Goal: Transaction & Acquisition: Purchase product/service

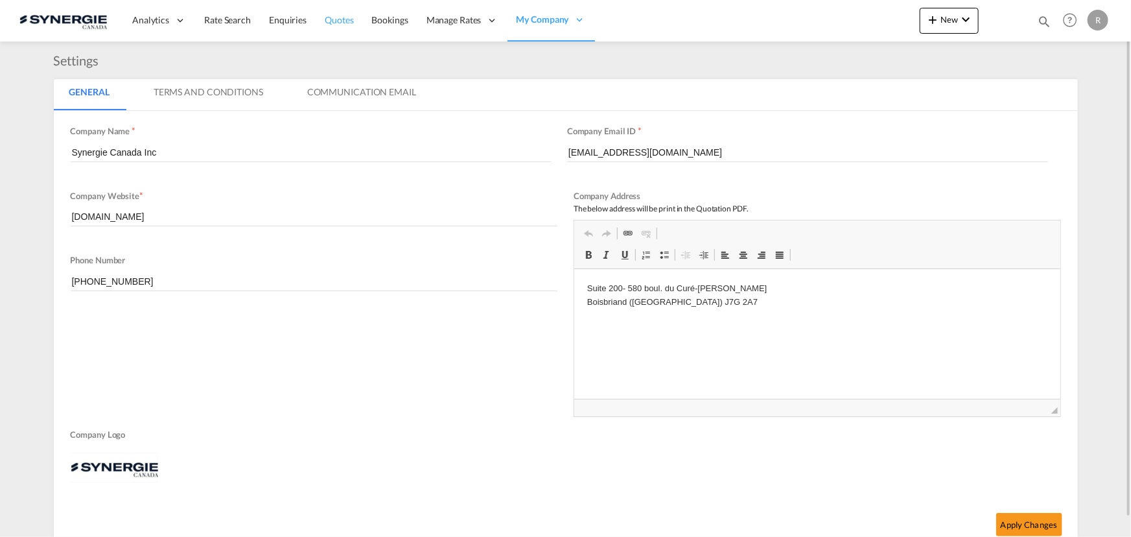
click at [341, 23] on span "Quotes" at bounding box center [339, 19] width 29 height 11
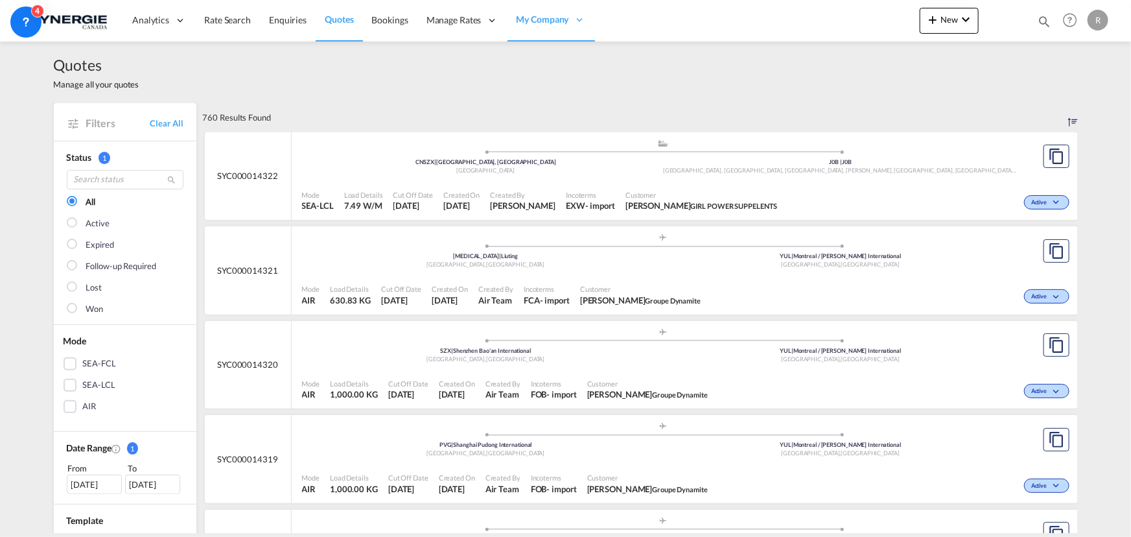
click at [1042, 23] on md-icon "icon-magnify" at bounding box center [1044, 21] width 14 height 14
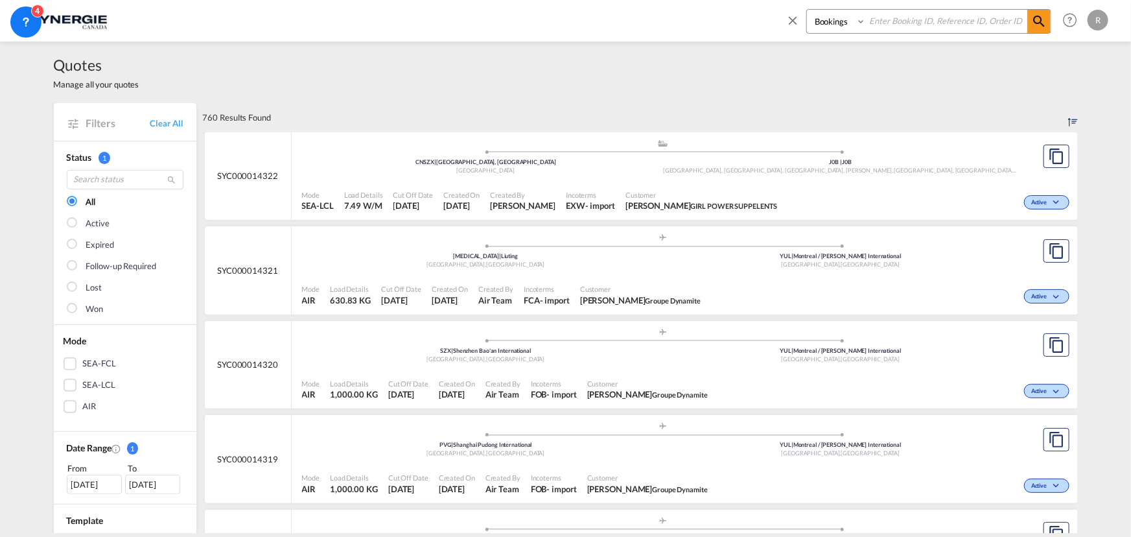
click at [857, 26] on select "Bookings Quotes Enquiries" at bounding box center [838, 21] width 62 height 23
select select "Quotes"
click at [807, 10] on select "Bookings Quotes Enquiries" at bounding box center [838, 21] width 62 height 23
click at [934, 20] on input at bounding box center [946, 21] width 161 height 23
type input "14251"
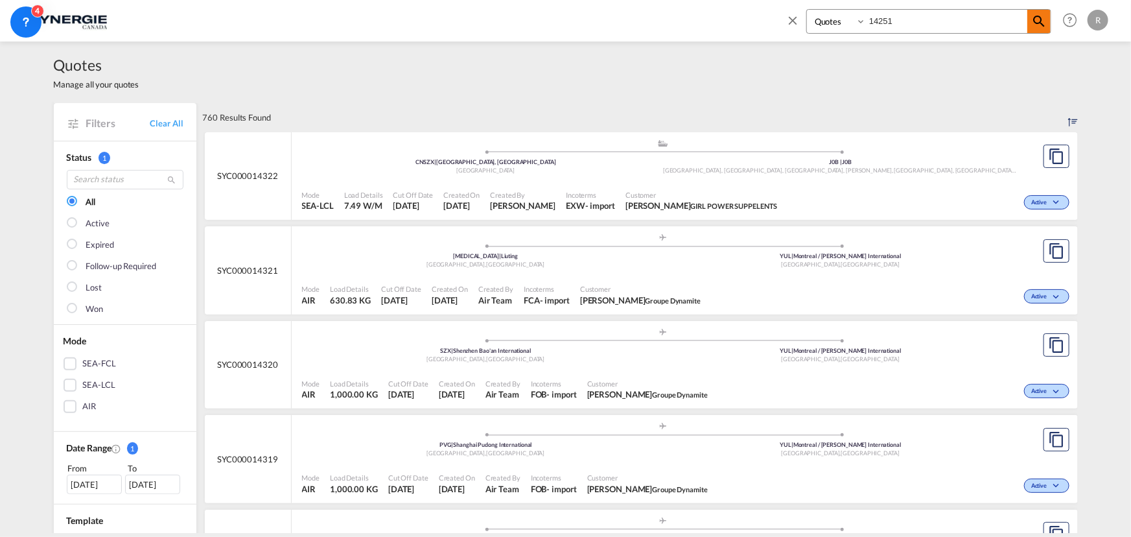
click at [1037, 26] on md-icon "icon-magnify" at bounding box center [1039, 22] width 16 height 16
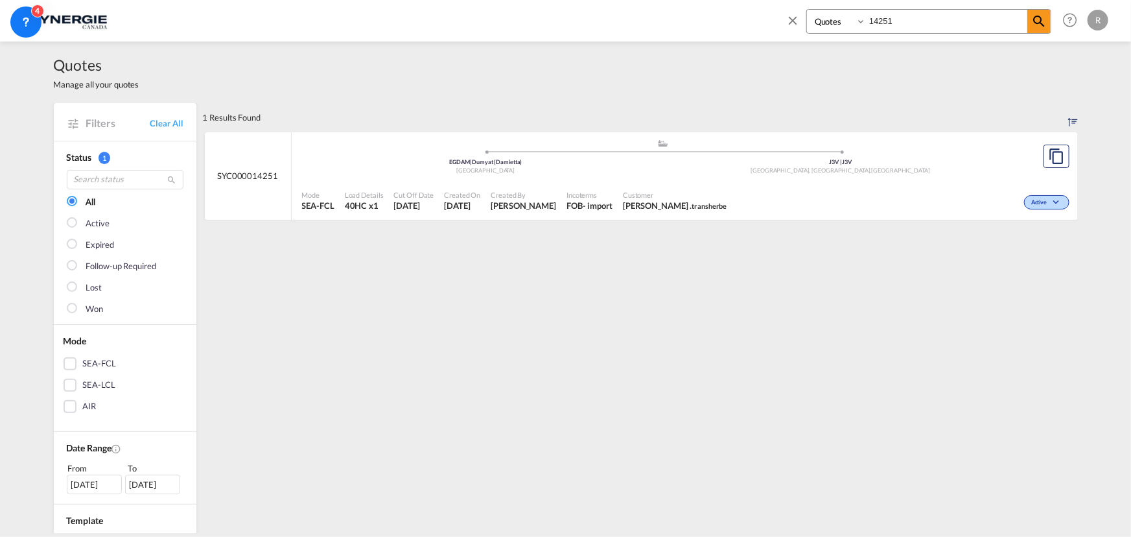
click at [534, 205] on span "[PERSON_NAME]" at bounding box center [523, 206] width 65 height 12
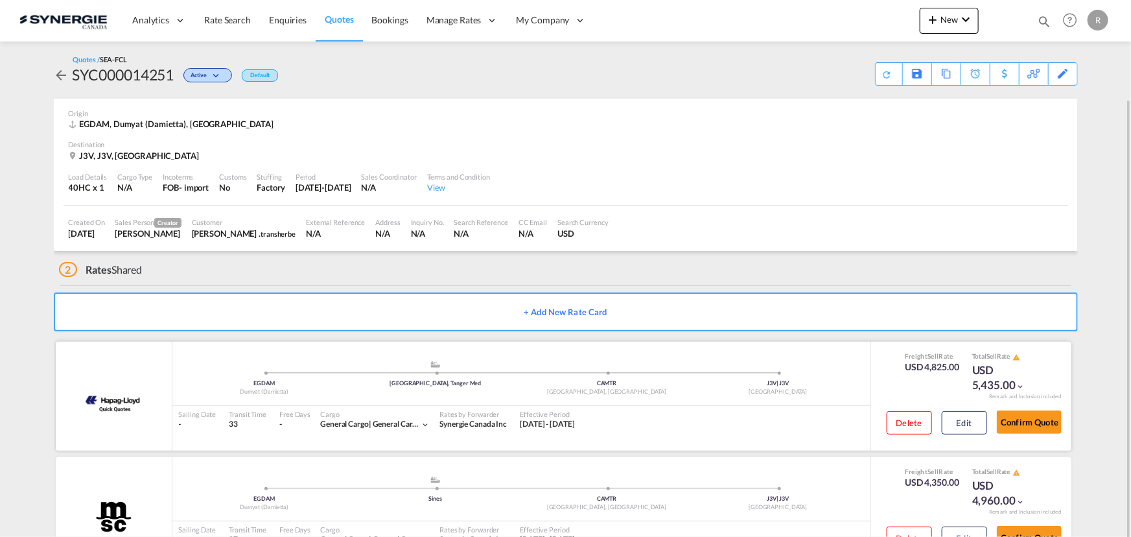
scroll to position [51, 0]
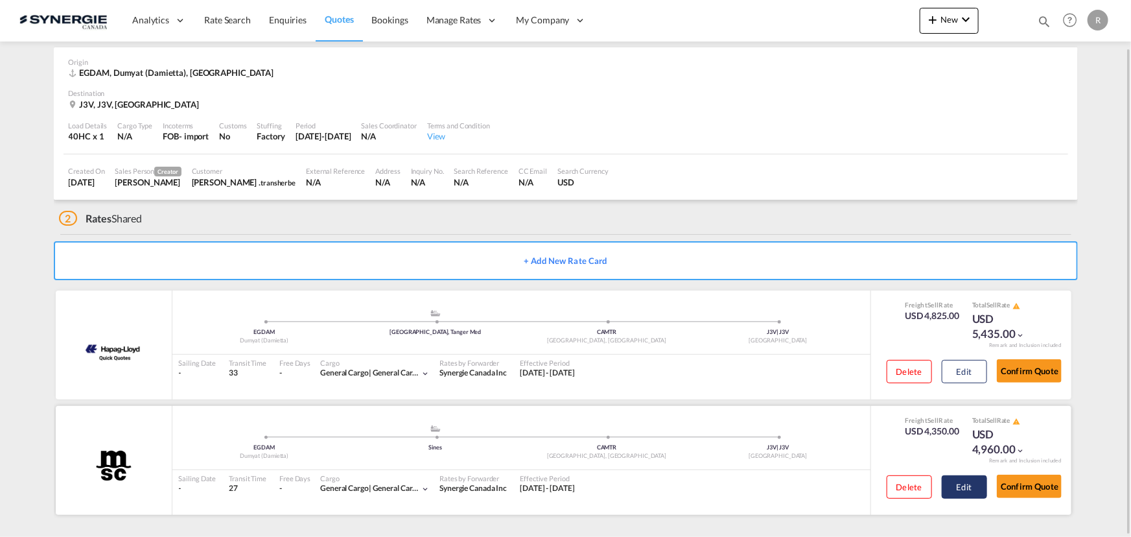
click at [964, 494] on button "Edit" at bounding box center [964, 486] width 45 height 23
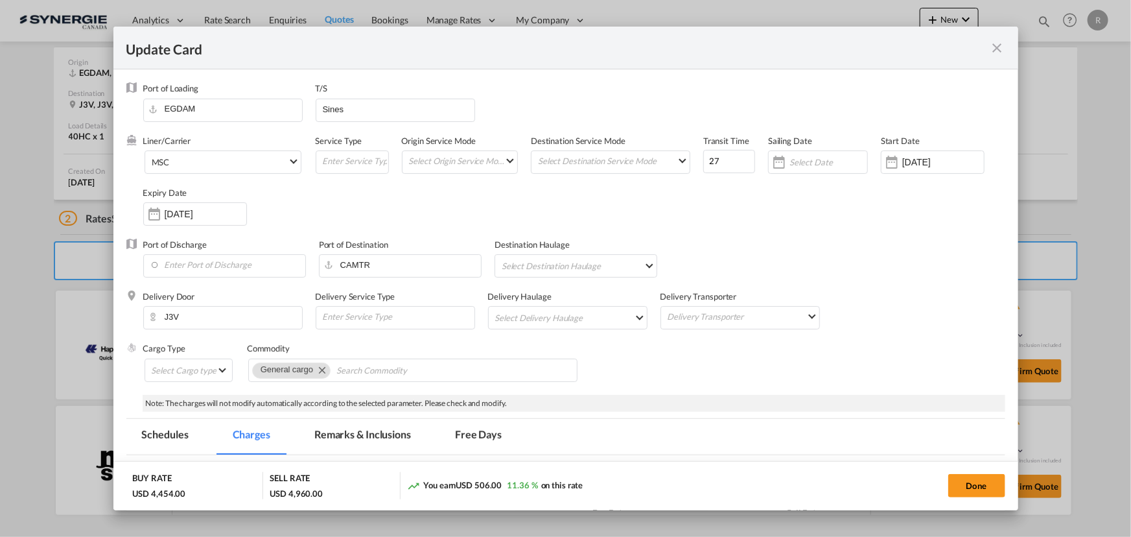
select select "per container"
select select "per shipment"
select select "per B/L"
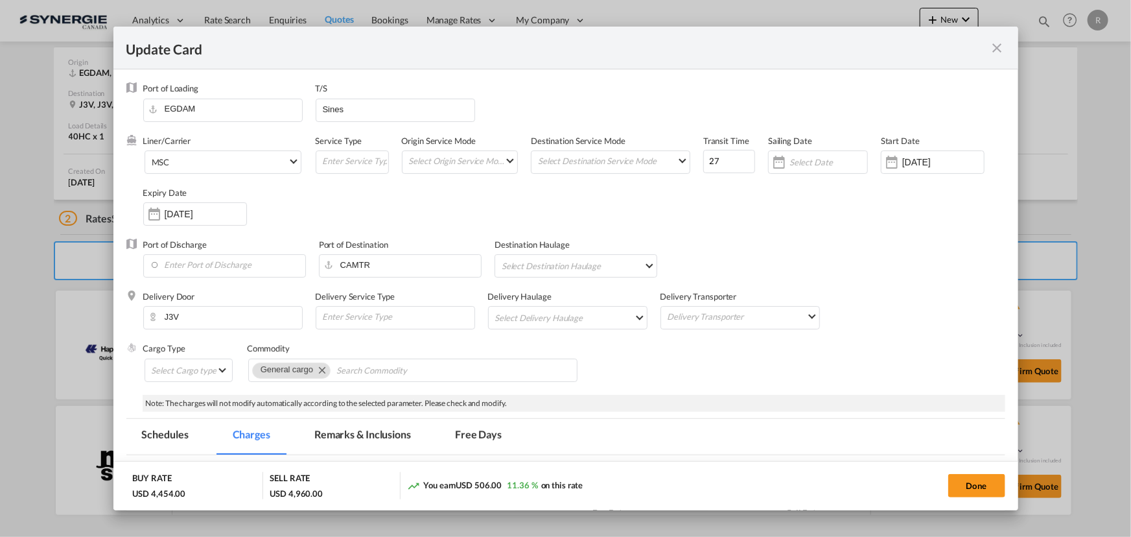
select select "per B/L"
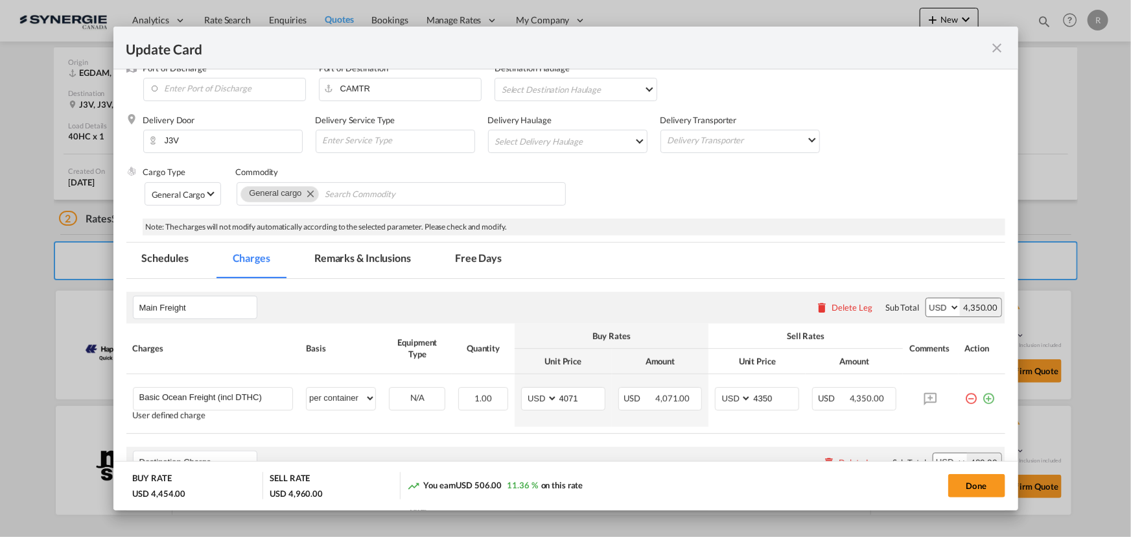
scroll to position [294, 0]
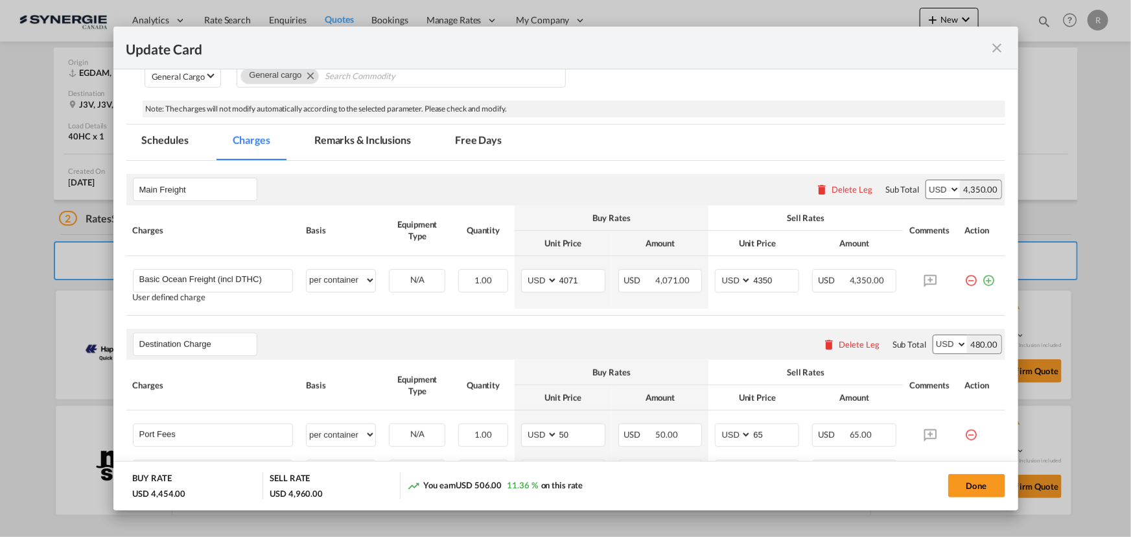
click at [999, 47] on md-icon "icon-close fg-AAA8AD m-0 pointer" at bounding box center [998, 48] width 16 height 16
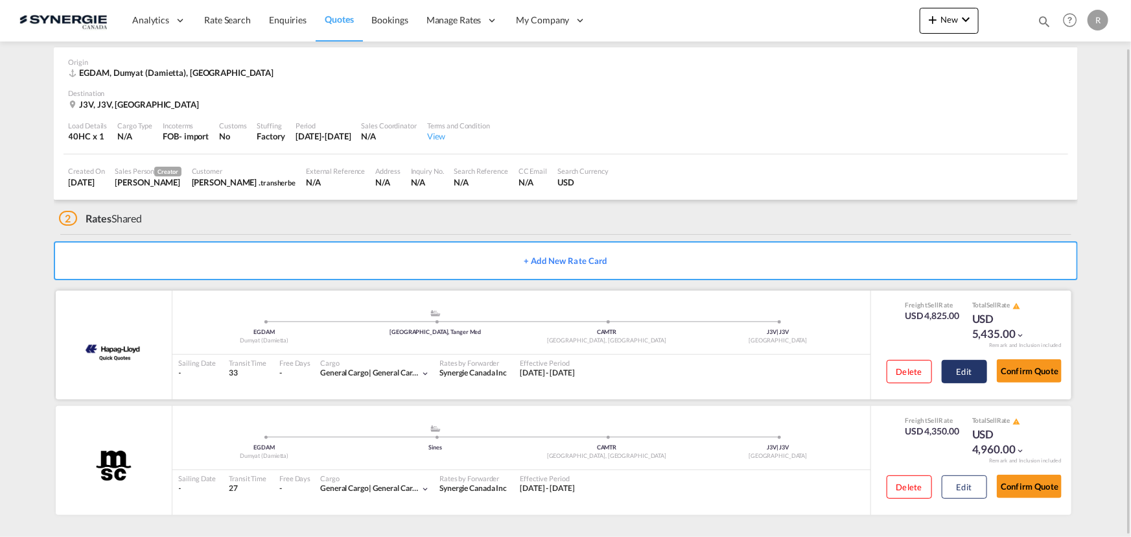
click at [960, 373] on button "Edit" at bounding box center [964, 371] width 45 height 23
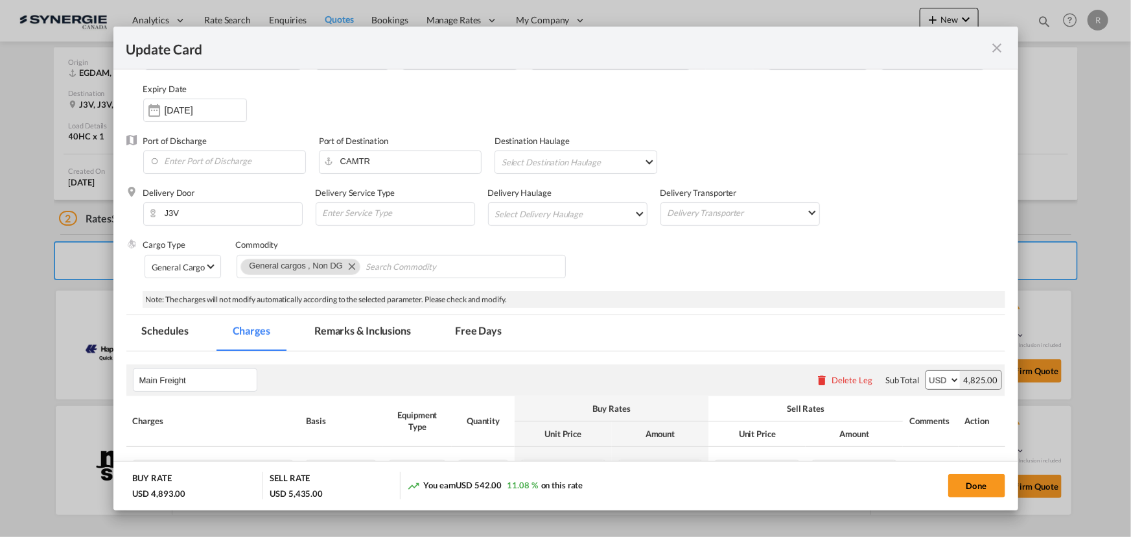
scroll to position [176, 0]
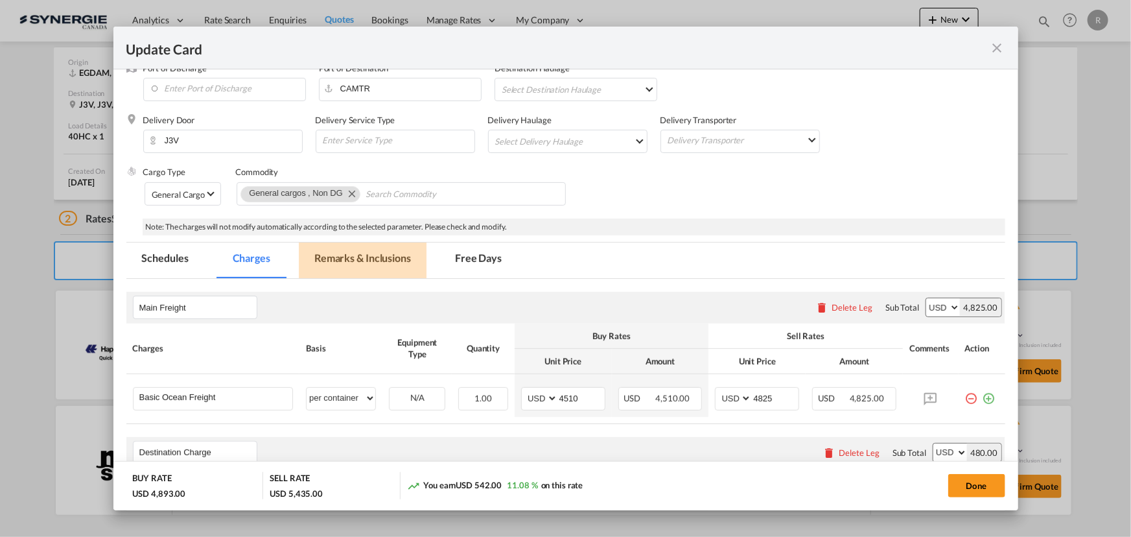
click at [352, 247] on md-tab-item "Remarks & Inclusions" at bounding box center [363, 260] width 128 height 36
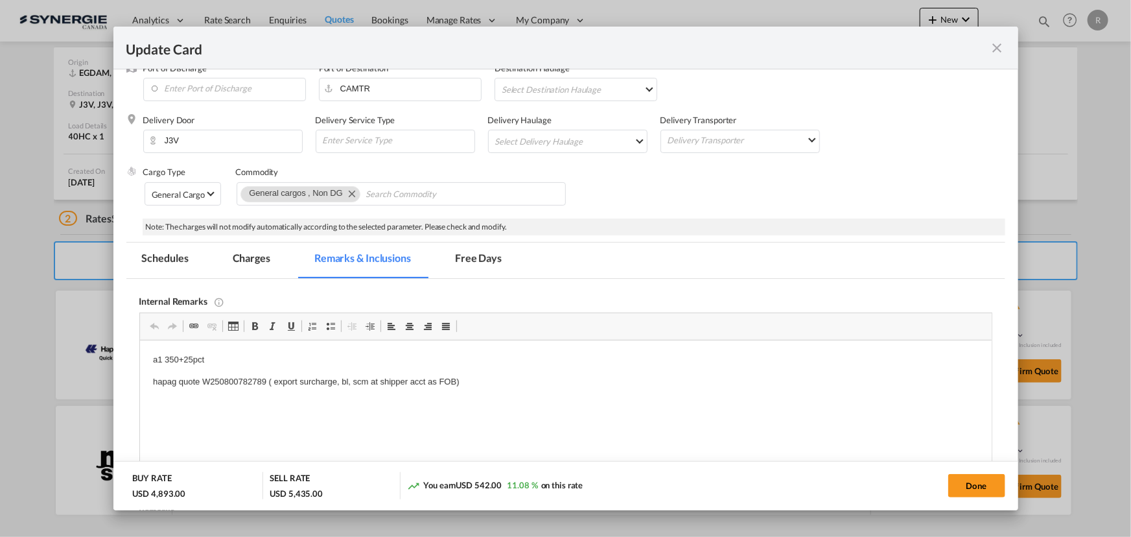
scroll to position [0, 0]
click at [226, 362] on p "a1 350+25pct" at bounding box center [565, 360] width 826 height 14
click at [152, 380] on html "a1 350+25pct https://app.frontapp.com/open/msg_1h9o2hn3?key=onEyy1-to7J8Q2V9_X1…" at bounding box center [564, 381] width 851 height 83
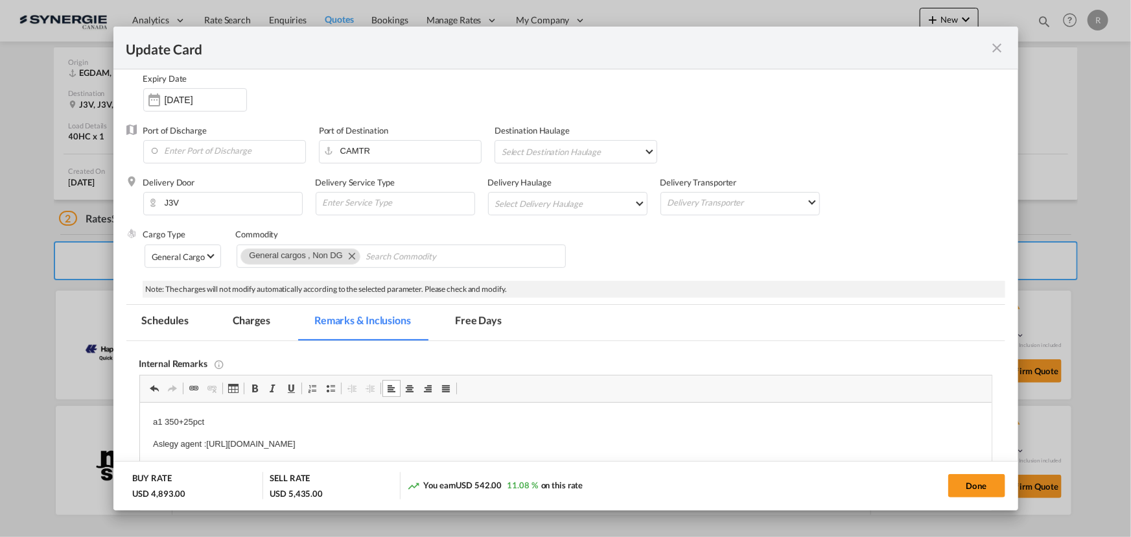
scroll to position [58, 0]
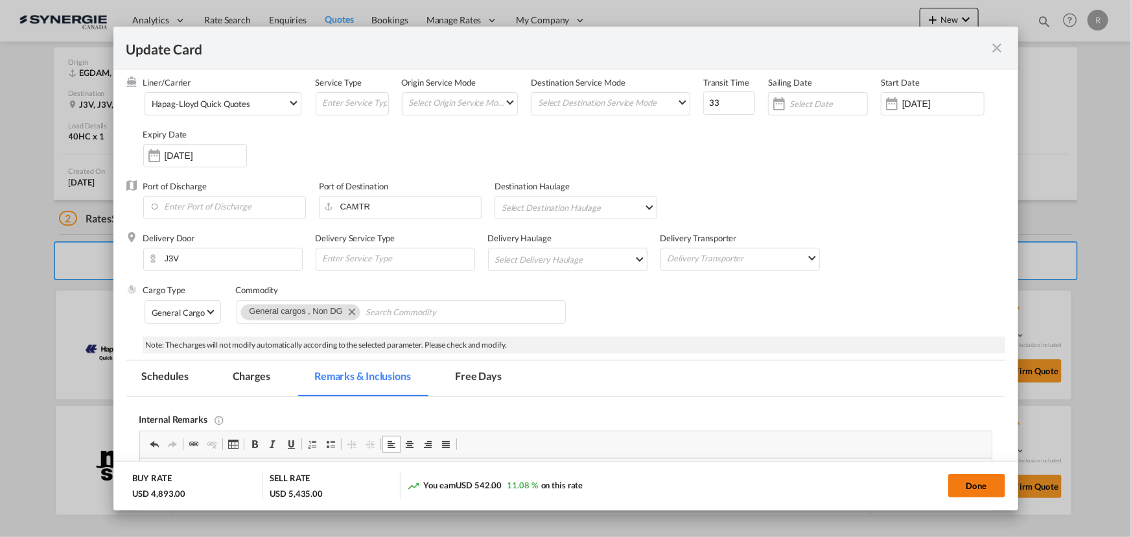
click at [972, 487] on button "Done" at bounding box center [976, 485] width 57 height 23
type input "06 Aug 2025"
type input "30 Aug 2025"
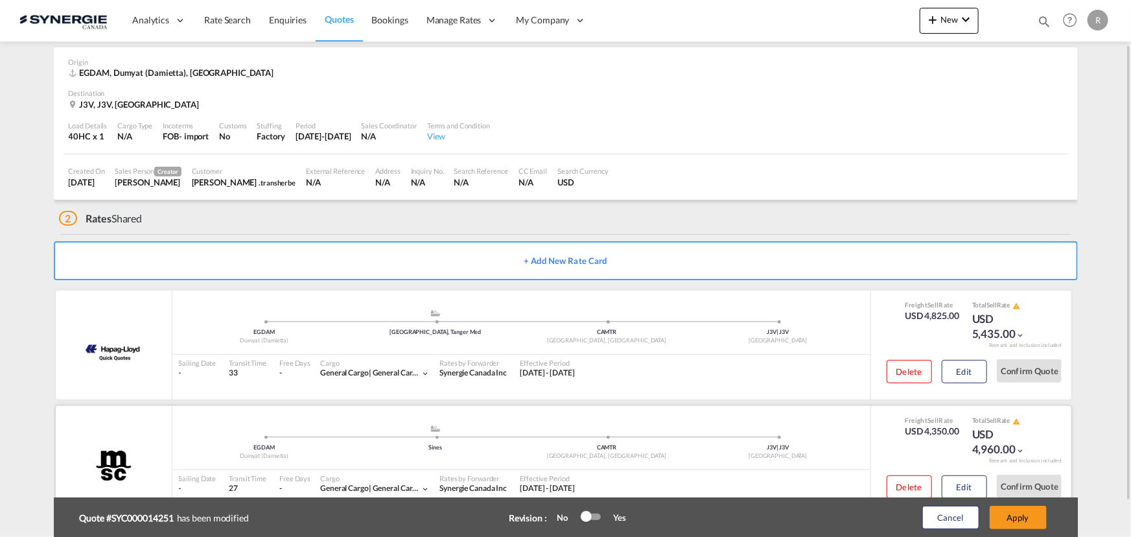
scroll to position [91, 0]
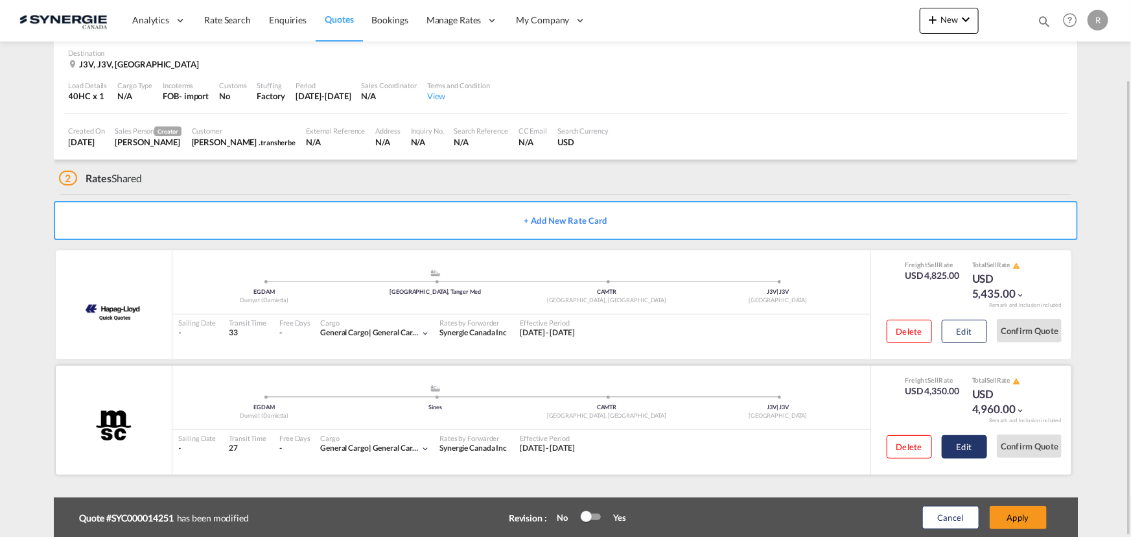
click at [969, 451] on button "Edit" at bounding box center [964, 446] width 45 height 23
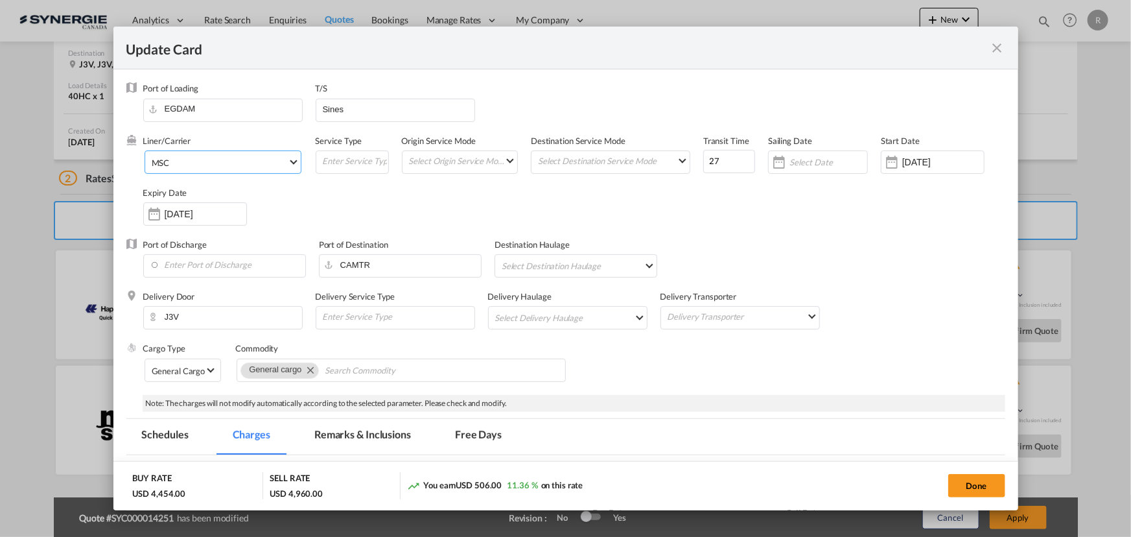
click at [259, 167] on span "MSC" at bounding box center [220, 163] width 136 height 12
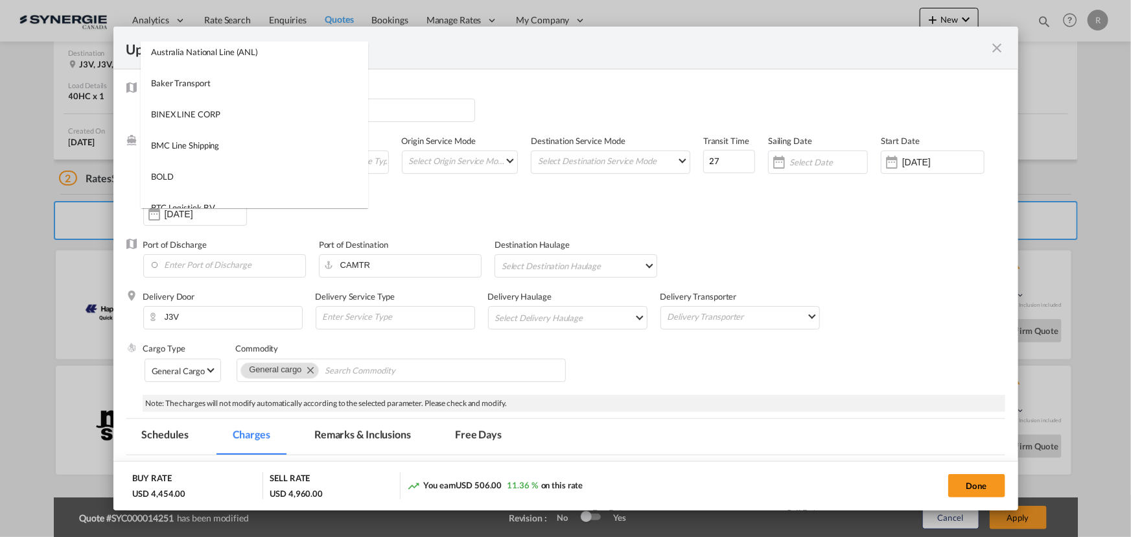
scroll to position [185, 0]
click at [386, 65] on md-backdrop at bounding box center [565, 268] width 1131 height 537
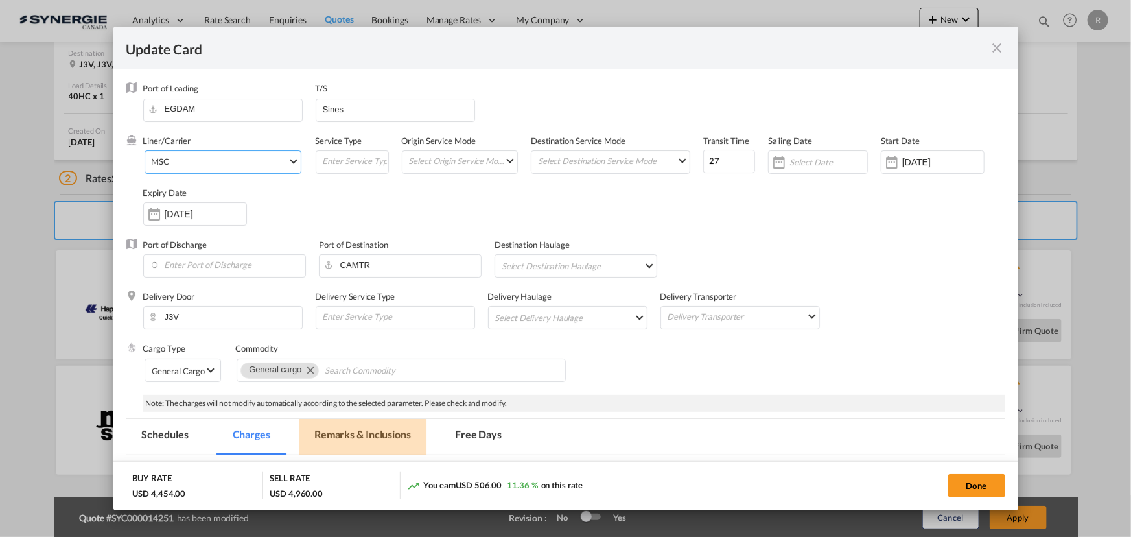
click at [382, 436] on md-tab-item "Remarks & Inclusions" at bounding box center [363, 437] width 128 height 36
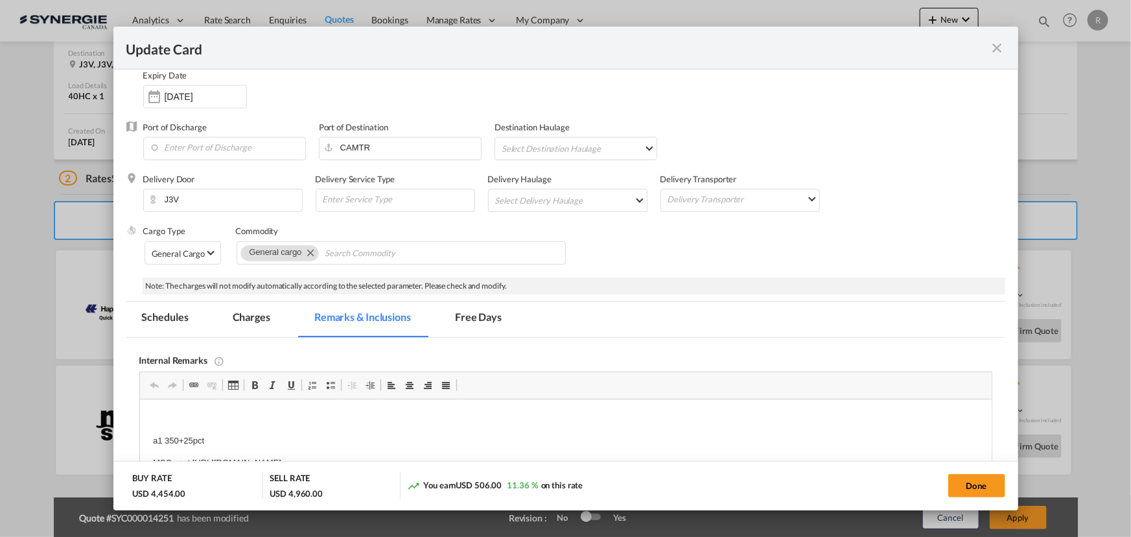
scroll to position [176, 0]
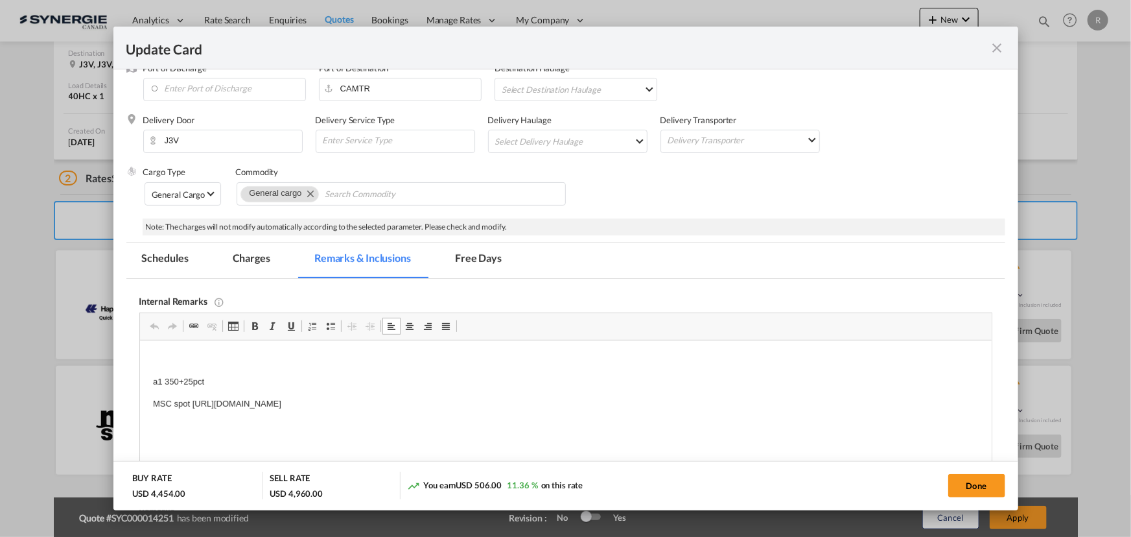
click at [234, 381] on p "a1 350+25pct" at bounding box center [565, 382] width 826 height 14
click at [970, 491] on button "Done" at bounding box center [976, 485] width 57 height 23
type input "06 Aug 2025"
type input "03 Sep 2025"
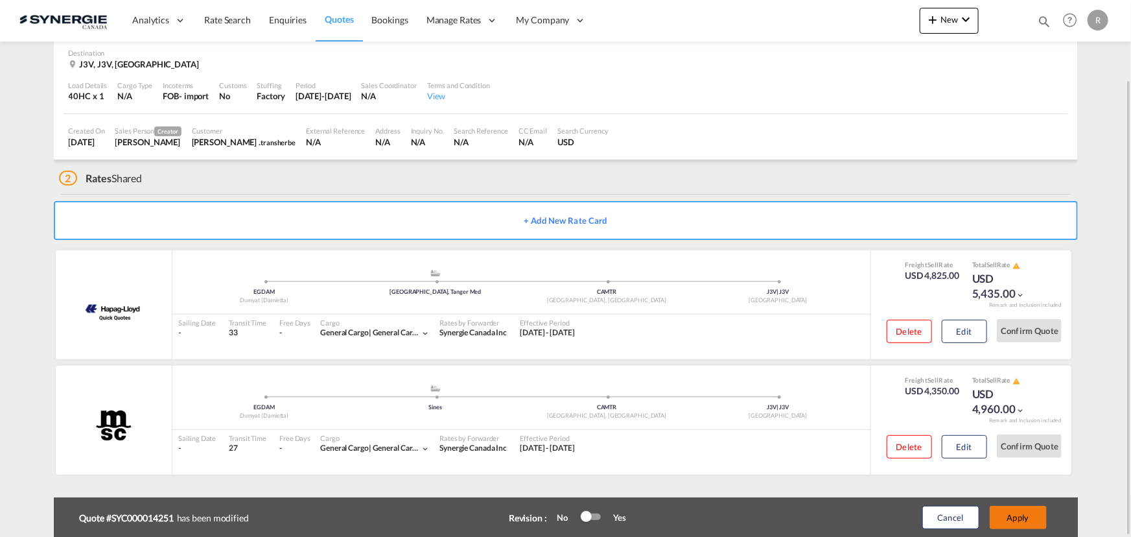
click at [1024, 524] on button "Apply" at bounding box center [1018, 516] width 57 height 23
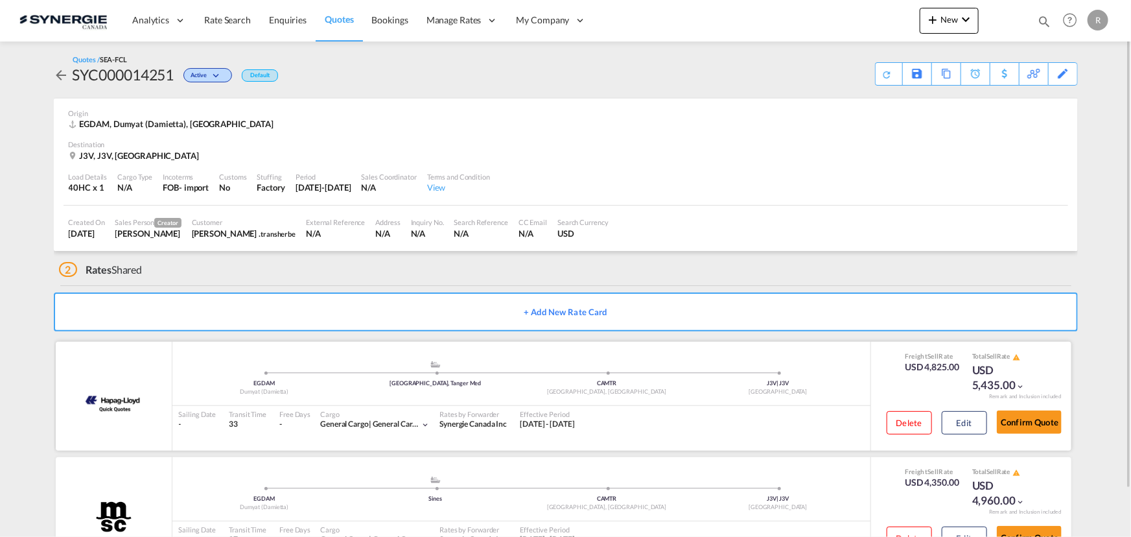
scroll to position [51, 0]
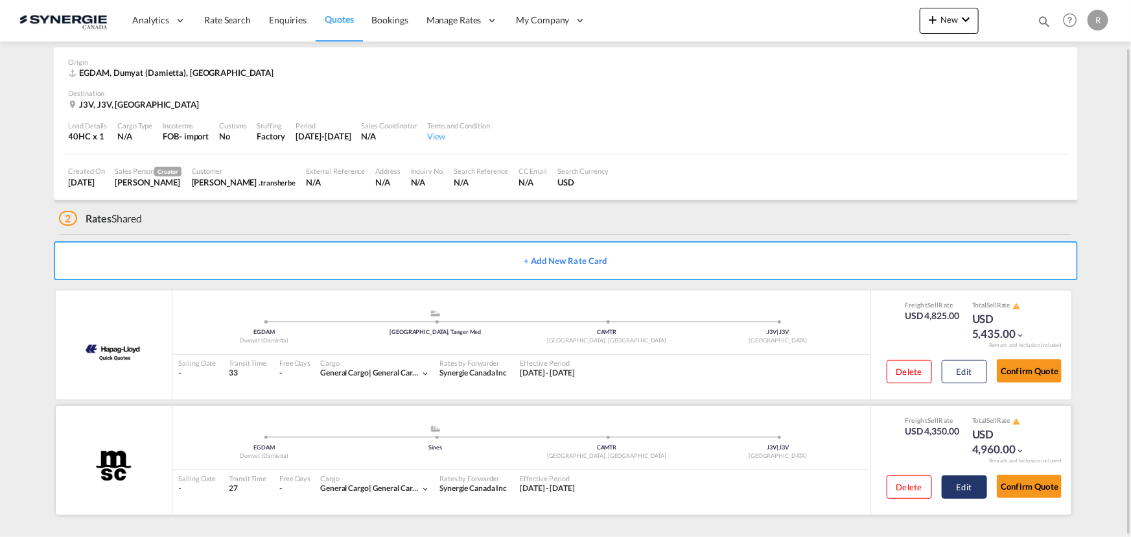
click at [962, 488] on button "Edit" at bounding box center [964, 486] width 45 height 23
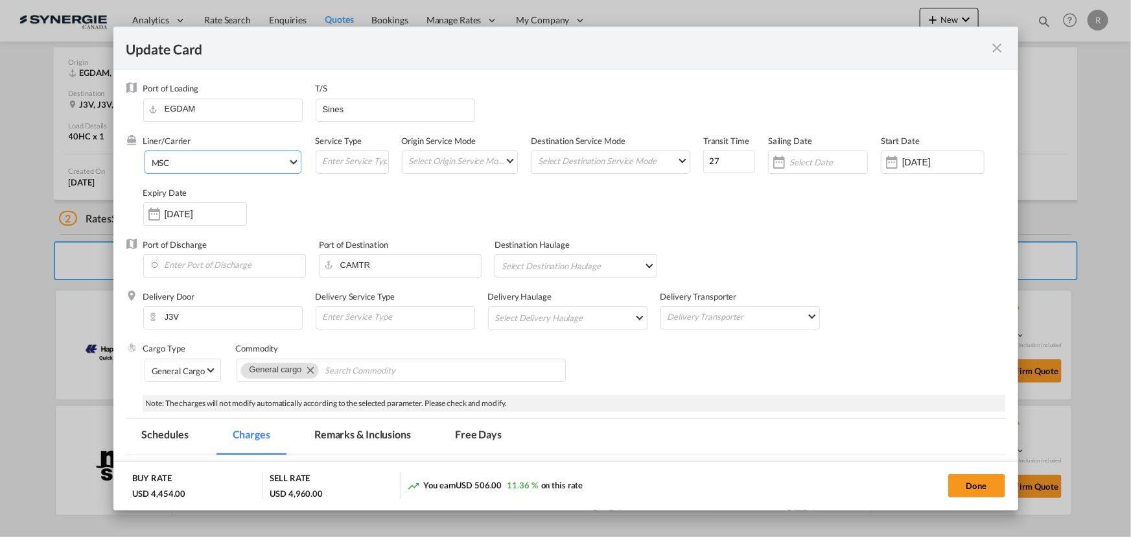
click at [240, 164] on span "MSC" at bounding box center [220, 163] width 136 height 12
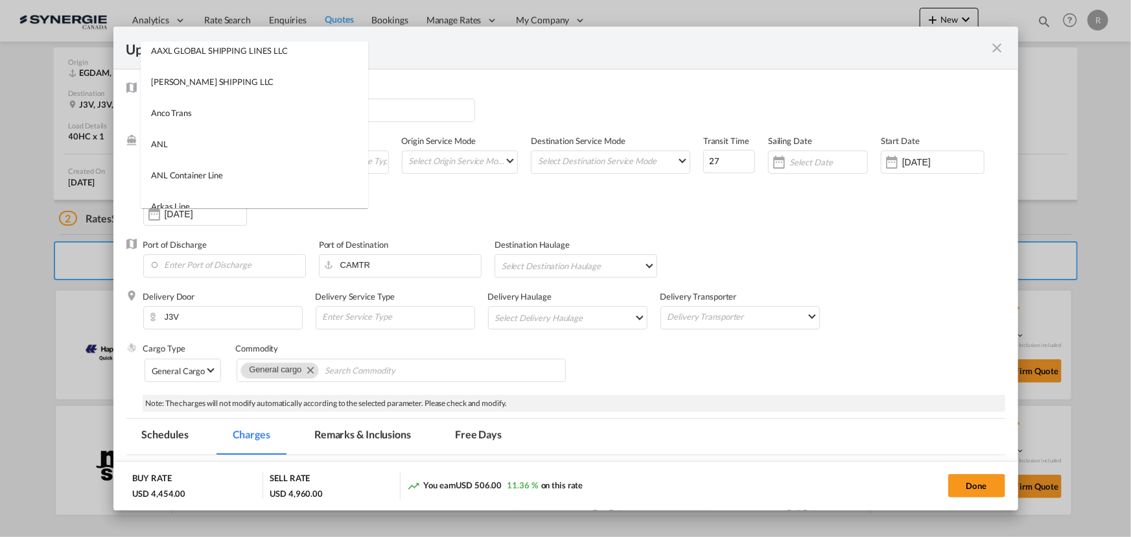
scroll to position [0, 0]
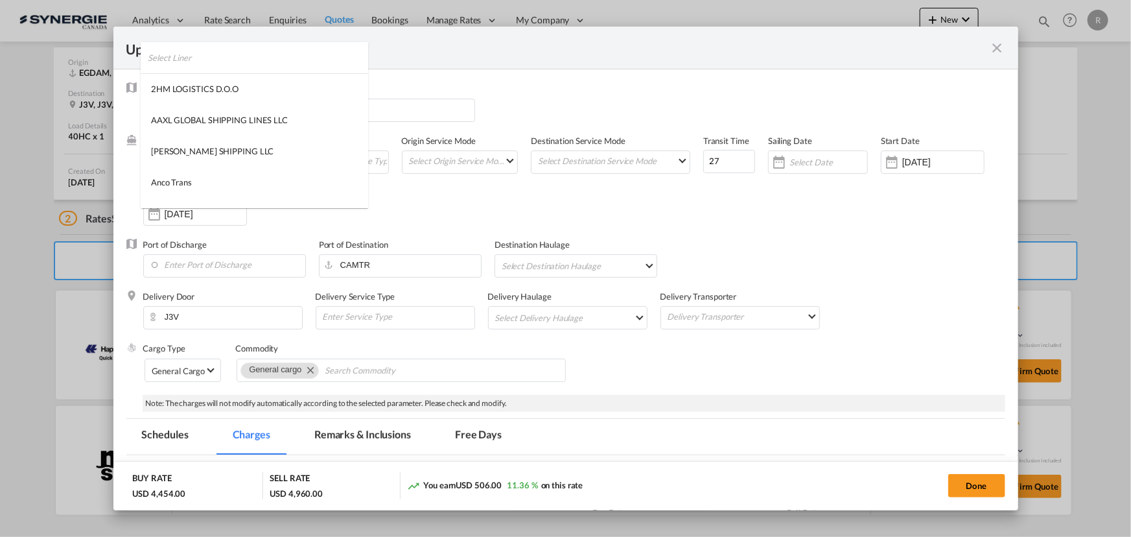
click at [306, 54] on input "search" at bounding box center [258, 57] width 220 height 31
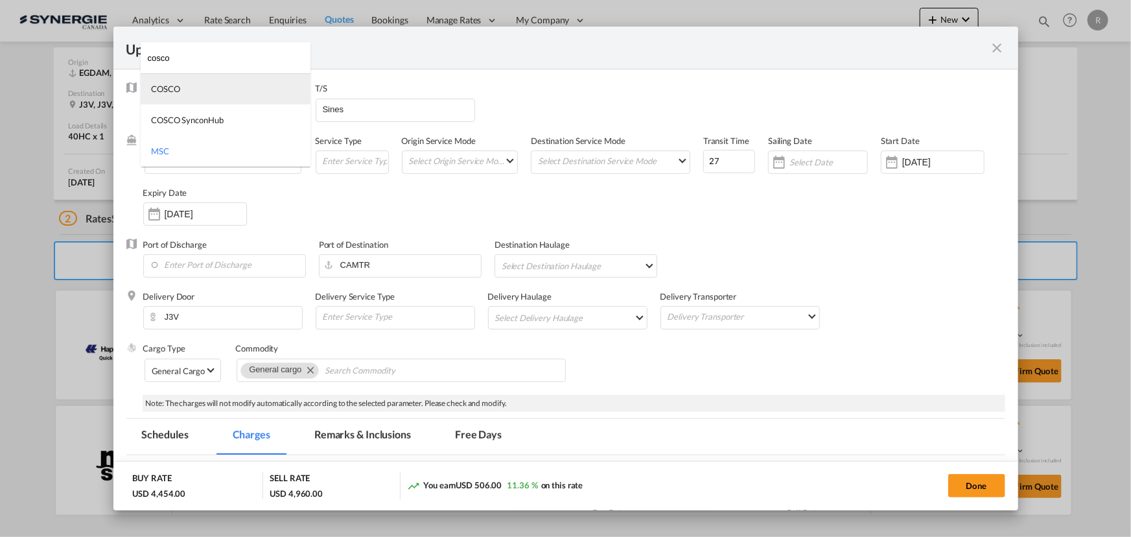
type input "cosco"
click at [192, 91] on md-option "COSCO" at bounding box center [226, 88] width 170 height 31
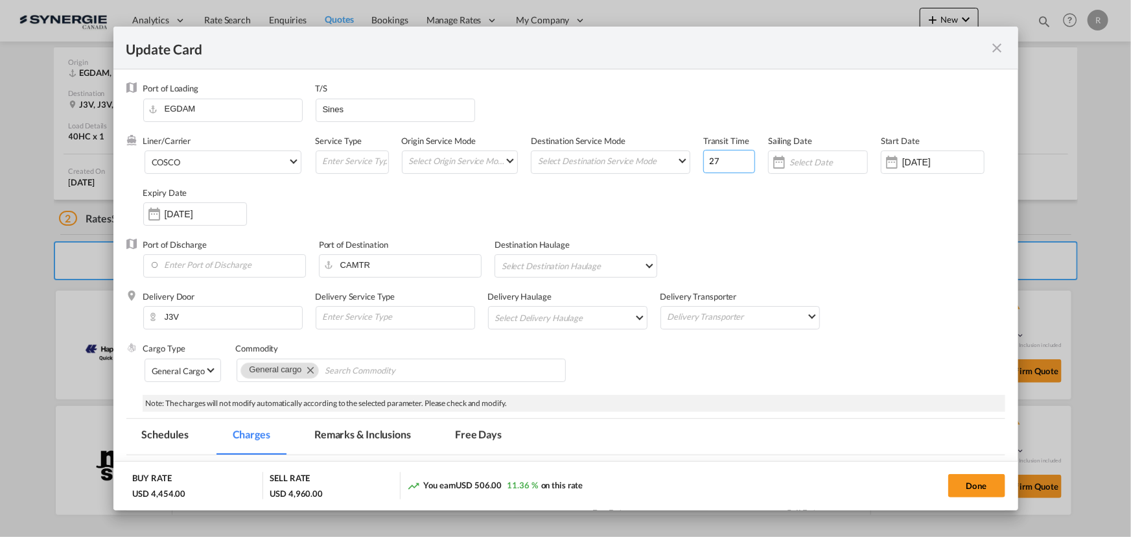
drag, startPoint x: 731, startPoint y: 165, endPoint x: 691, endPoint y: 159, distance: 40.0
click at [691, 159] on div "Liner/Carrier COSCO Service Type Origin Service Mode Select Origin Service Mode…" at bounding box center [574, 187] width 862 height 104
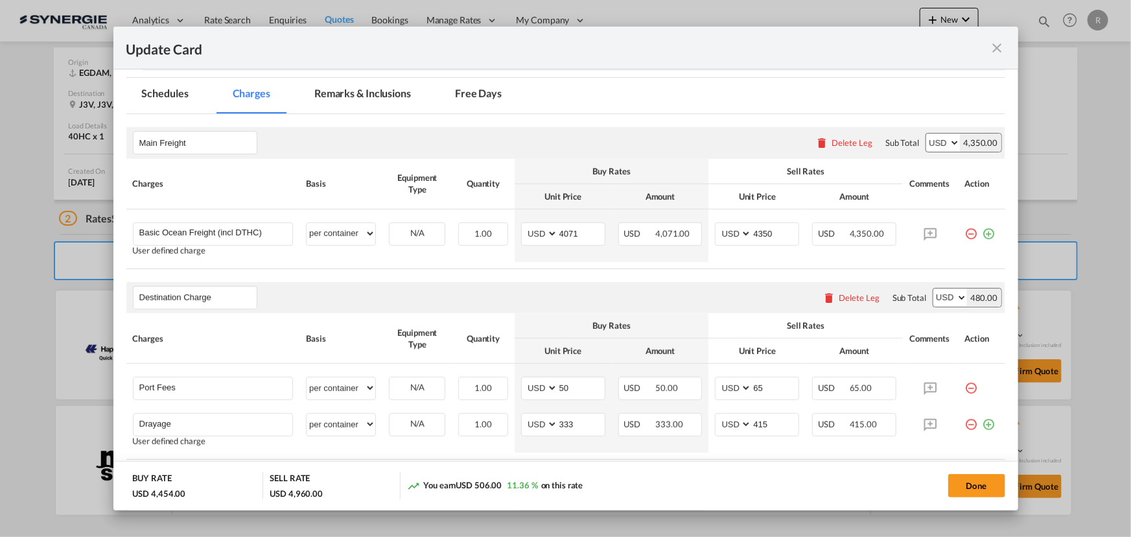
scroll to position [353, 0]
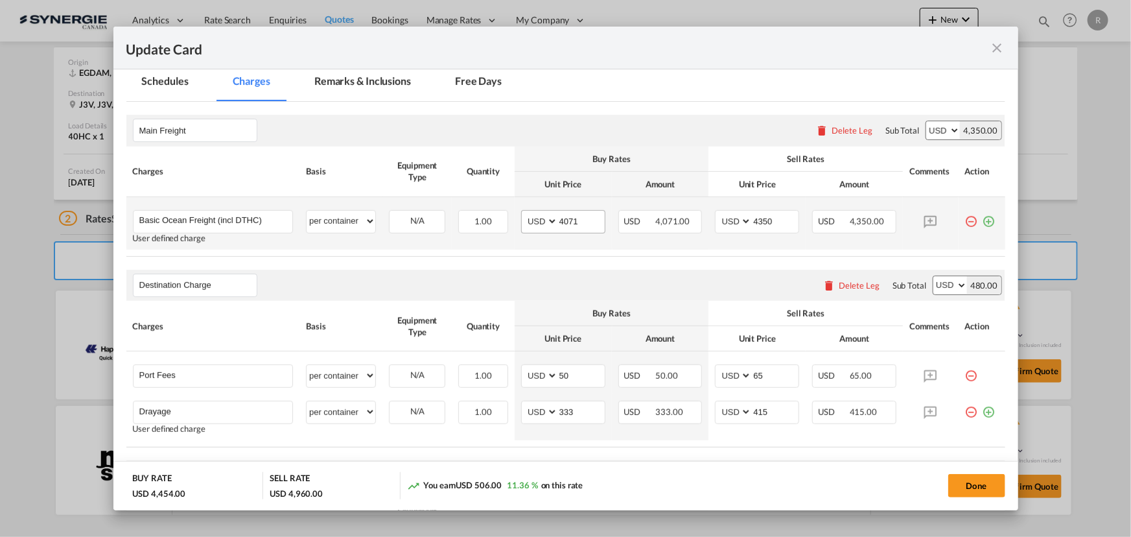
type input "40"
drag, startPoint x: 580, startPoint y: 223, endPoint x: 531, endPoint y: 220, distance: 48.7
click at [531, 220] on md-input-container "AED AFN ALL AMD ANG AOA ARS AUD AWG AZN BAM BBD BDT BGN BHD BIF BMD BND BOB BRL…" at bounding box center [563, 221] width 84 height 23
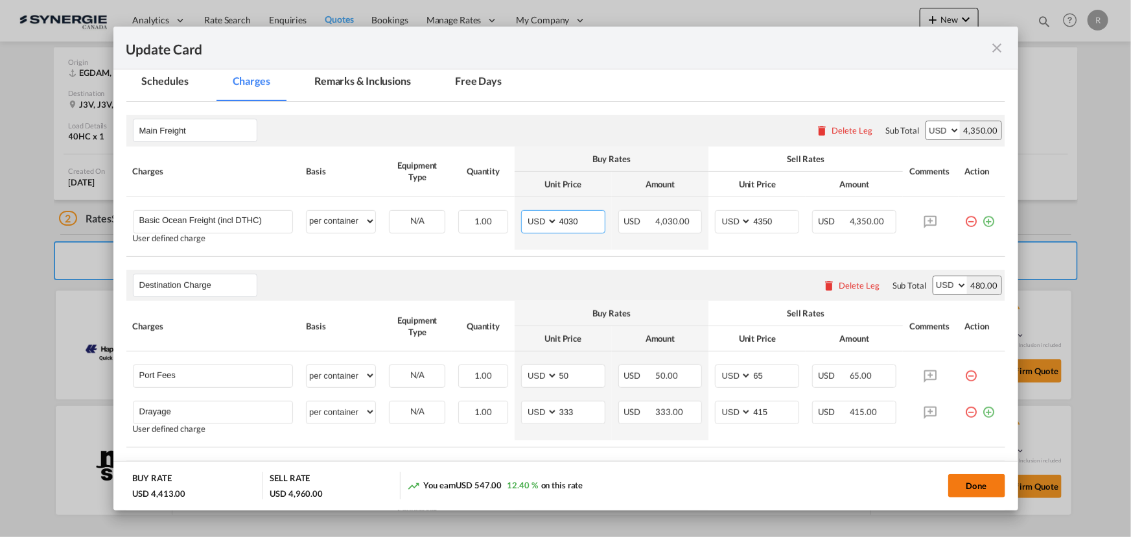
type input "4030"
click at [984, 491] on button "Done" at bounding box center [976, 485] width 57 height 23
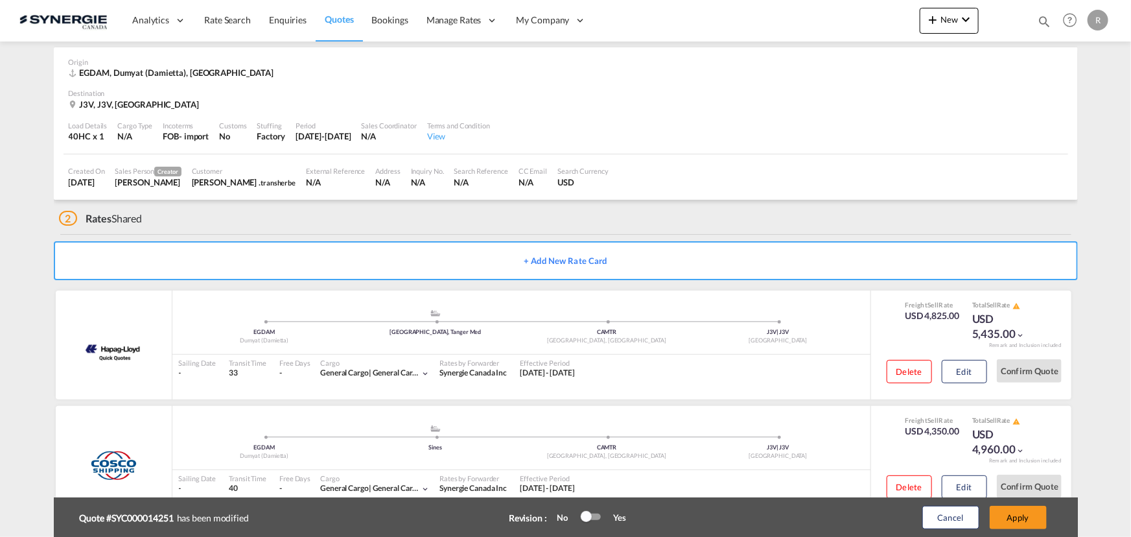
type input "06 Aug 2025"
type input "03 Sep 2025"
click at [1020, 519] on button "Apply" at bounding box center [1018, 516] width 57 height 23
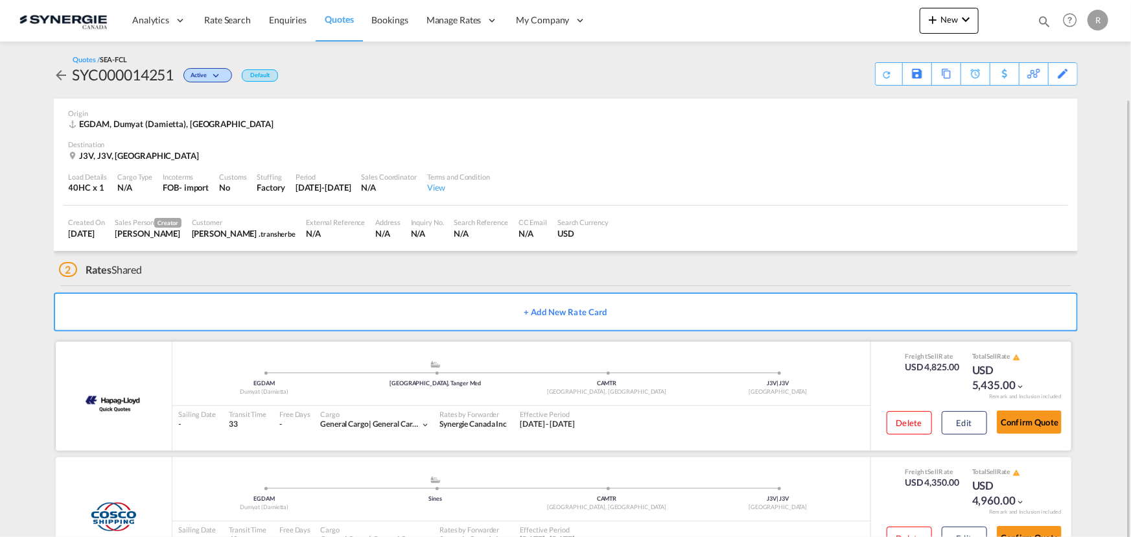
scroll to position [51, 0]
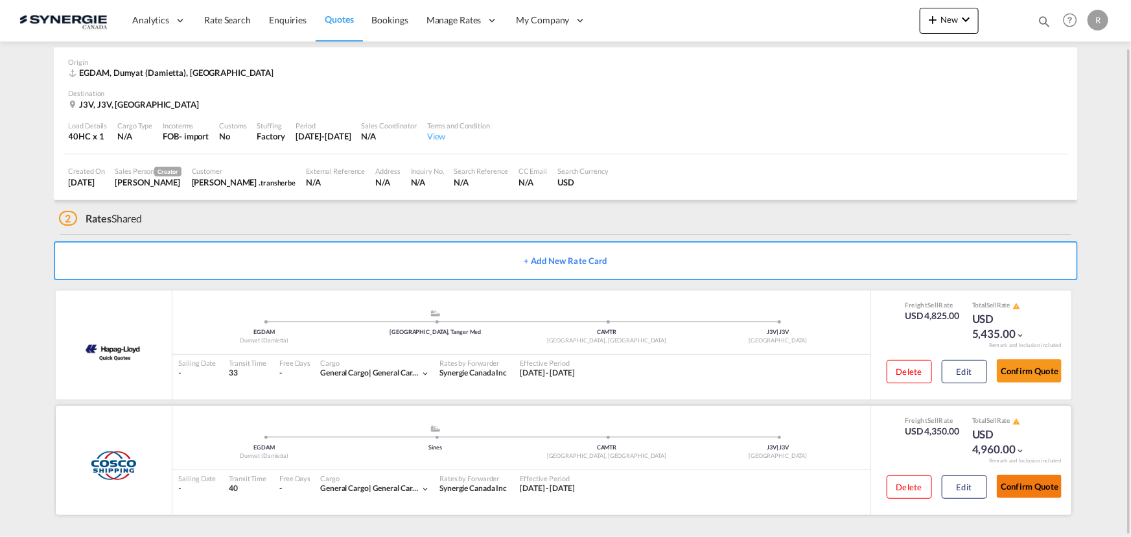
click at [1047, 486] on button "Confirm Quote" at bounding box center [1029, 485] width 65 height 23
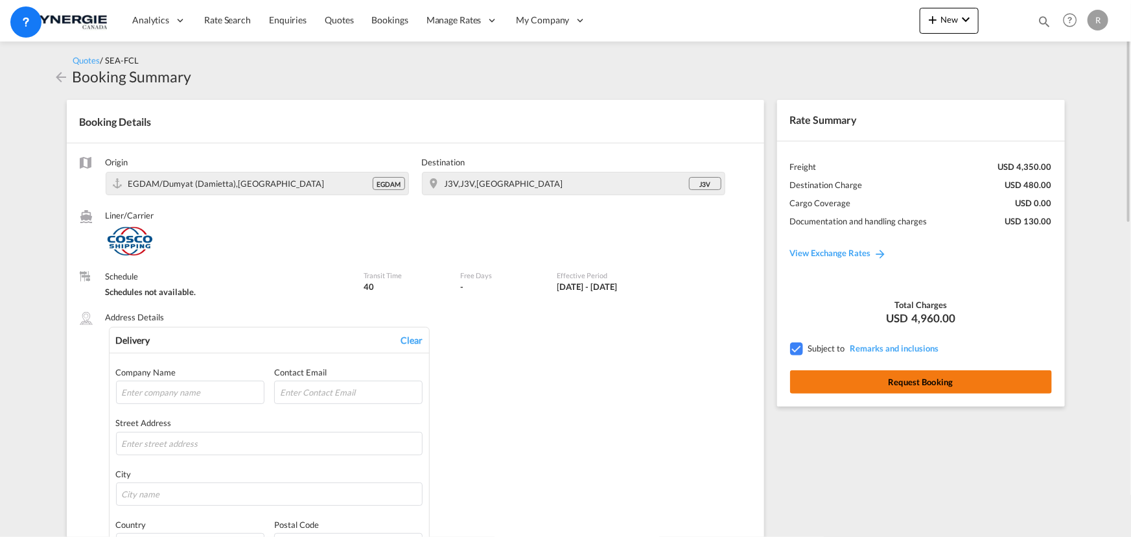
click at [914, 389] on button "Request Booking" at bounding box center [921, 381] width 262 height 23
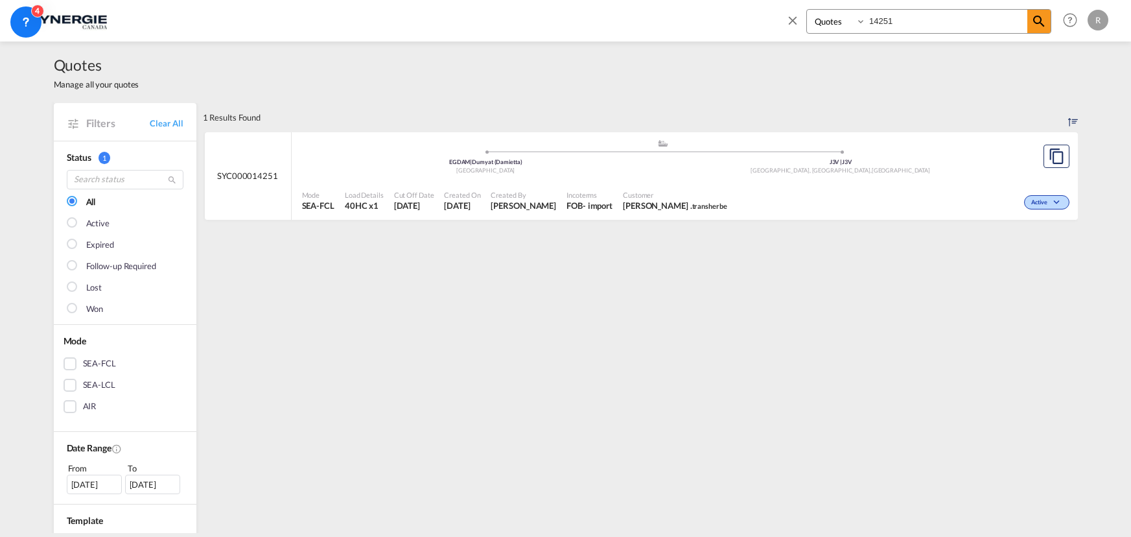
select select "Quotes"
click at [795, 18] on md-icon "icon-close" at bounding box center [792, 20] width 14 height 14
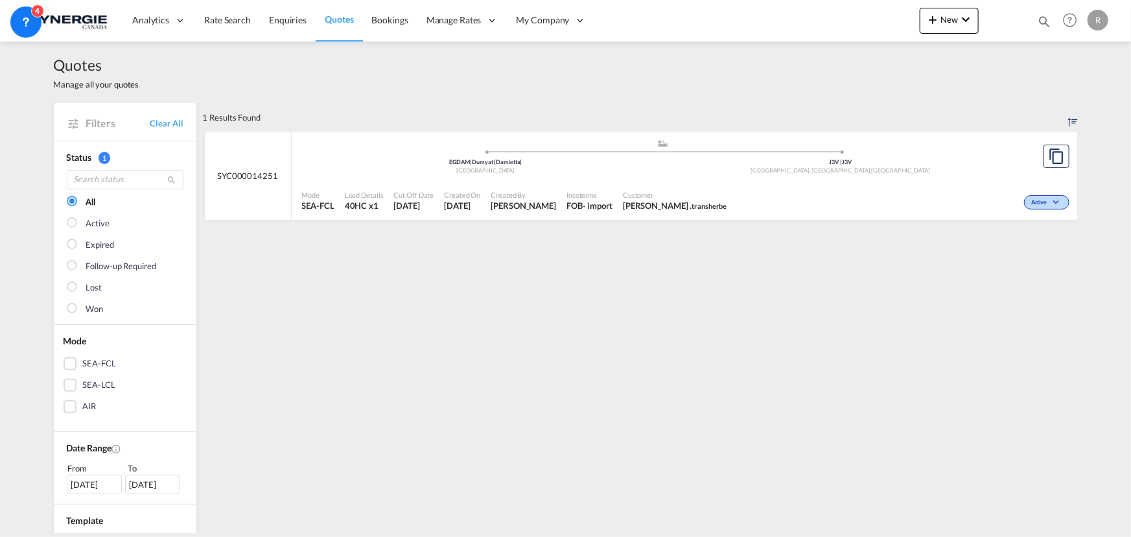
click at [330, 17] on span "Quotes" at bounding box center [339, 19] width 29 height 11
click at [332, 18] on span "Quotes" at bounding box center [339, 19] width 29 height 11
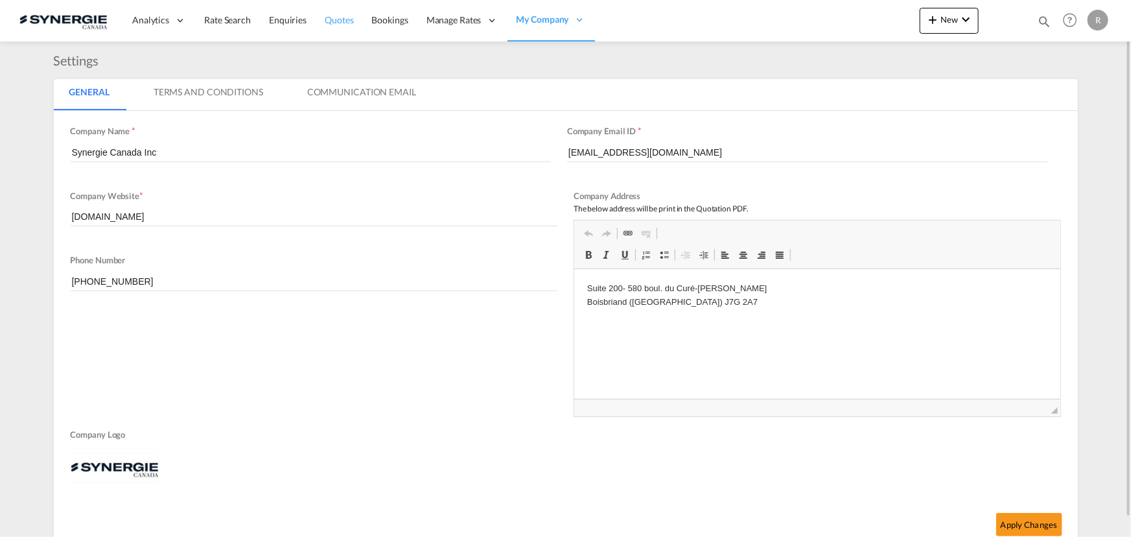
click at [334, 20] on span "Quotes" at bounding box center [339, 19] width 29 height 11
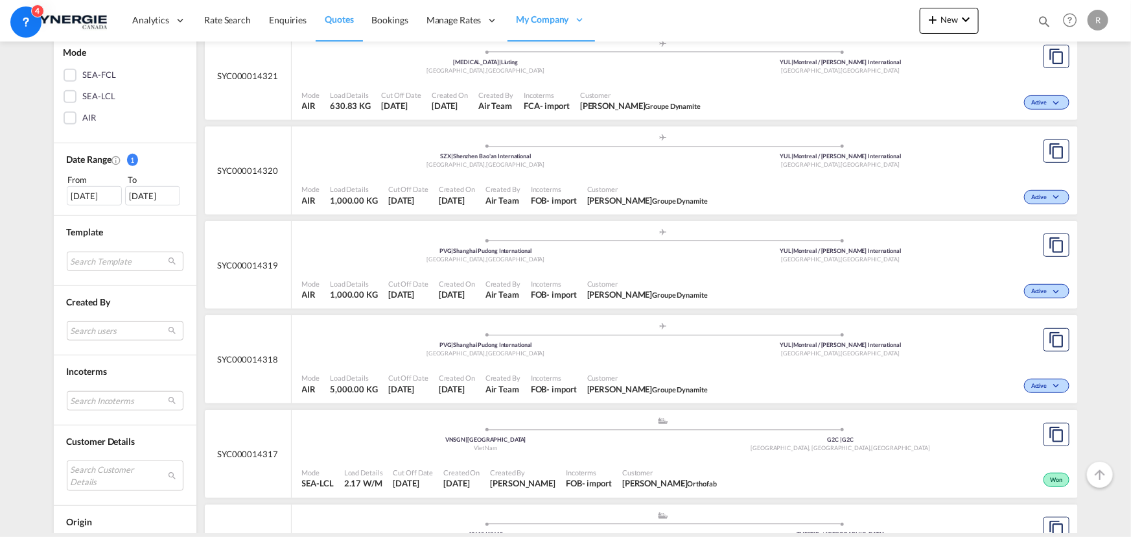
scroll to position [353, 0]
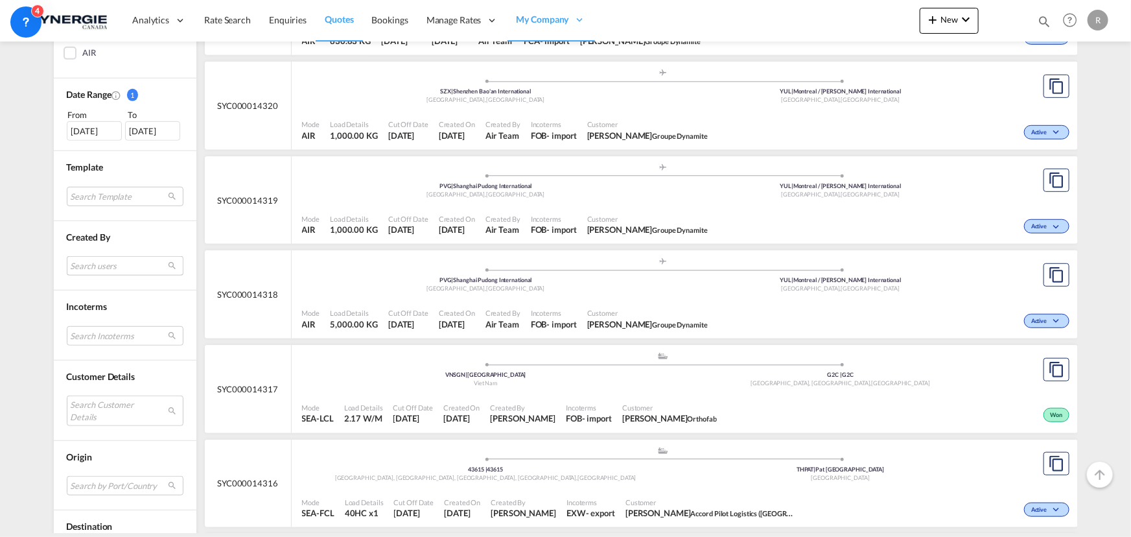
click at [111, 261] on md-select "Search users sugan T sugantha.rajan@freightfy.com raquel Jimenez raquel.jimenez…" at bounding box center [125, 265] width 117 height 19
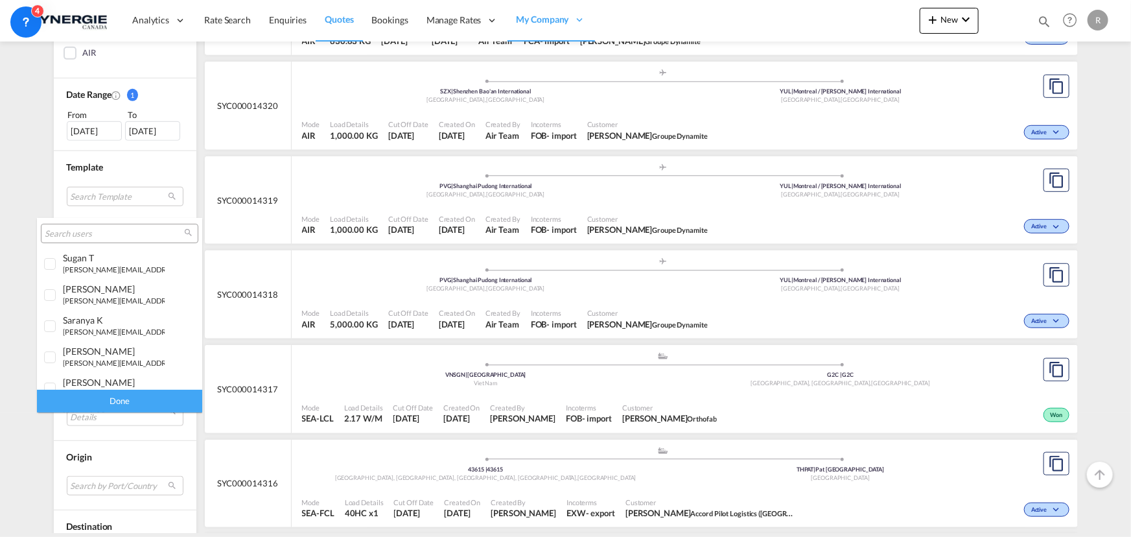
click at [128, 231] on input "search" at bounding box center [114, 234] width 139 height 12
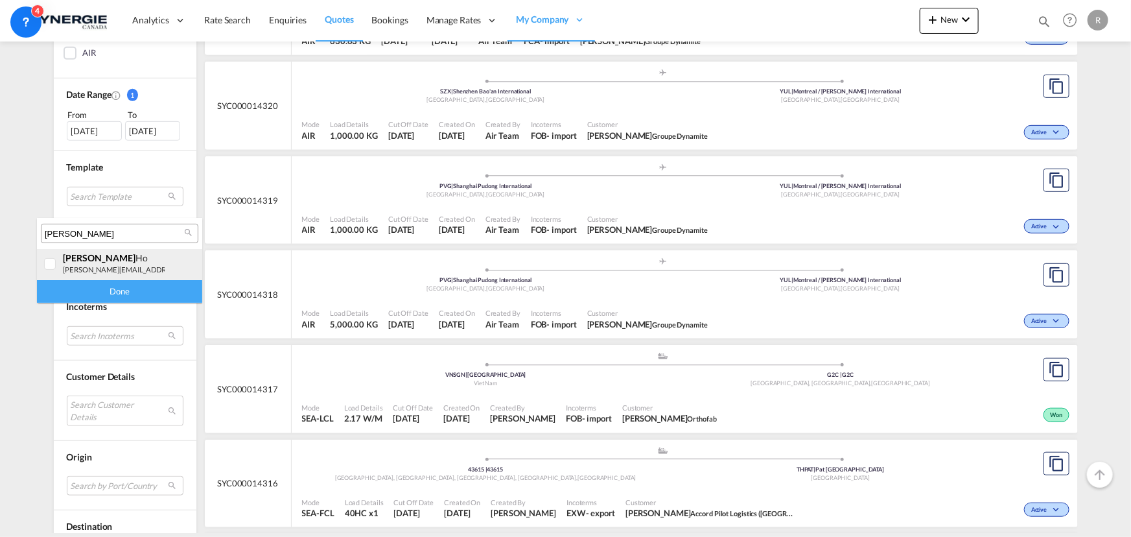
type input "rosa"
click at [110, 270] on small "r.ho@synergiecanada.com" at bounding box center [150, 269] width 175 height 8
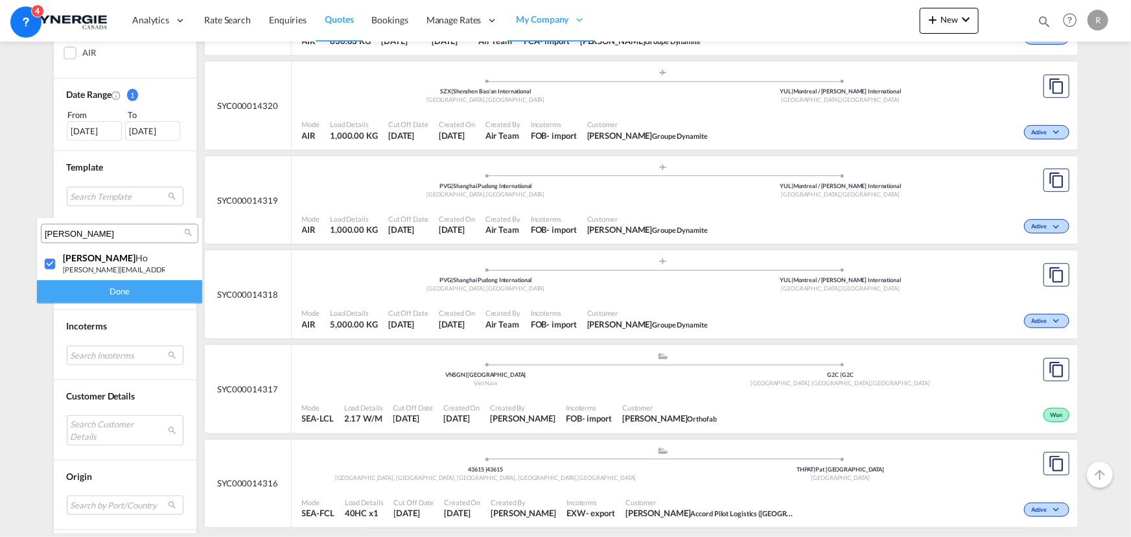
click at [133, 292] on div "Done" at bounding box center [119, 291] width 165 height 23
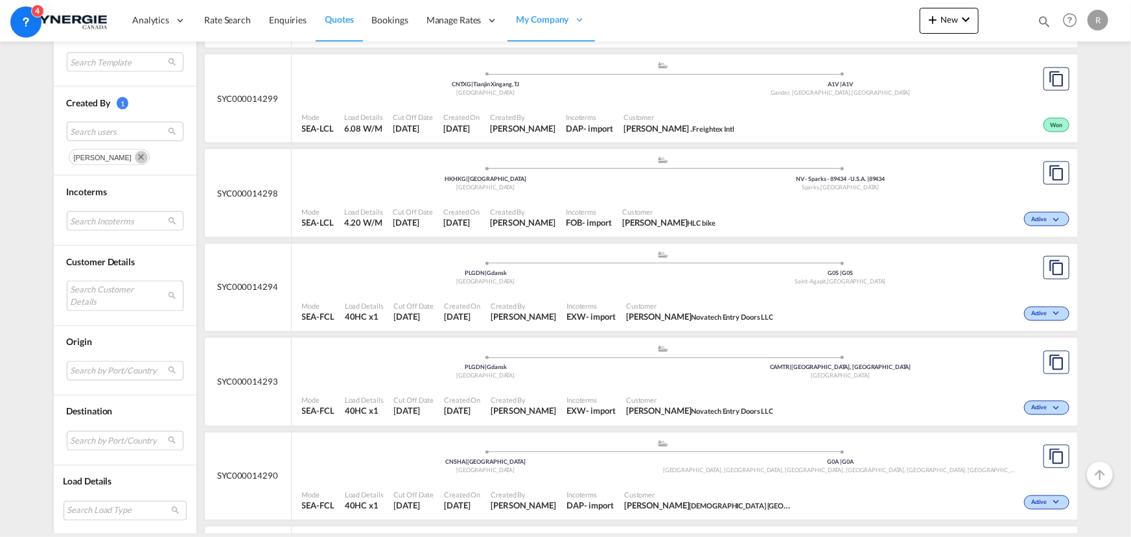
scroll to position [1060, 0]
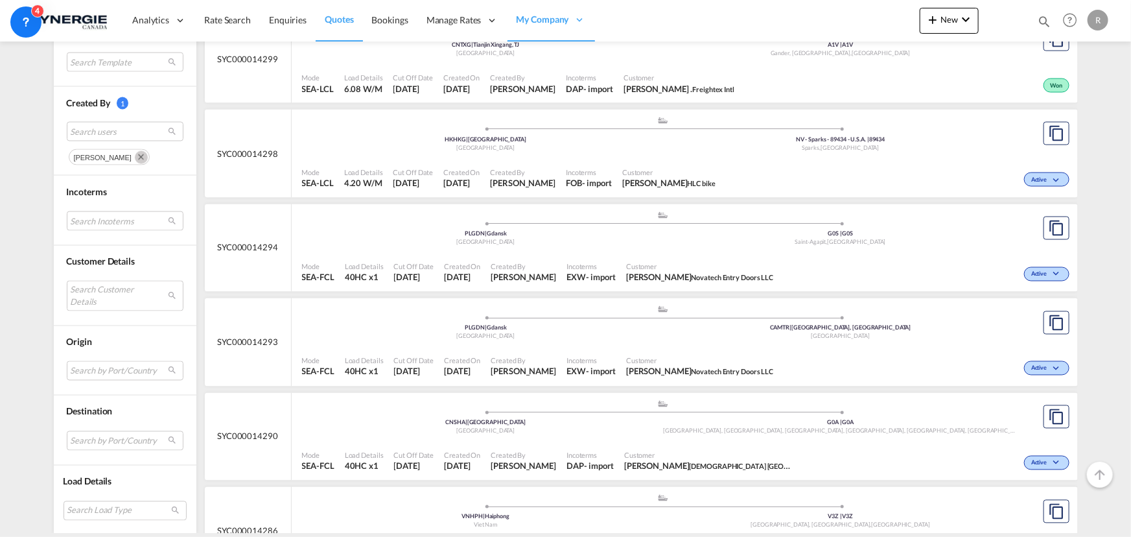
click at [566, 266] on span "Incoterms" at bounding box center [590, 267] width 49 height 10
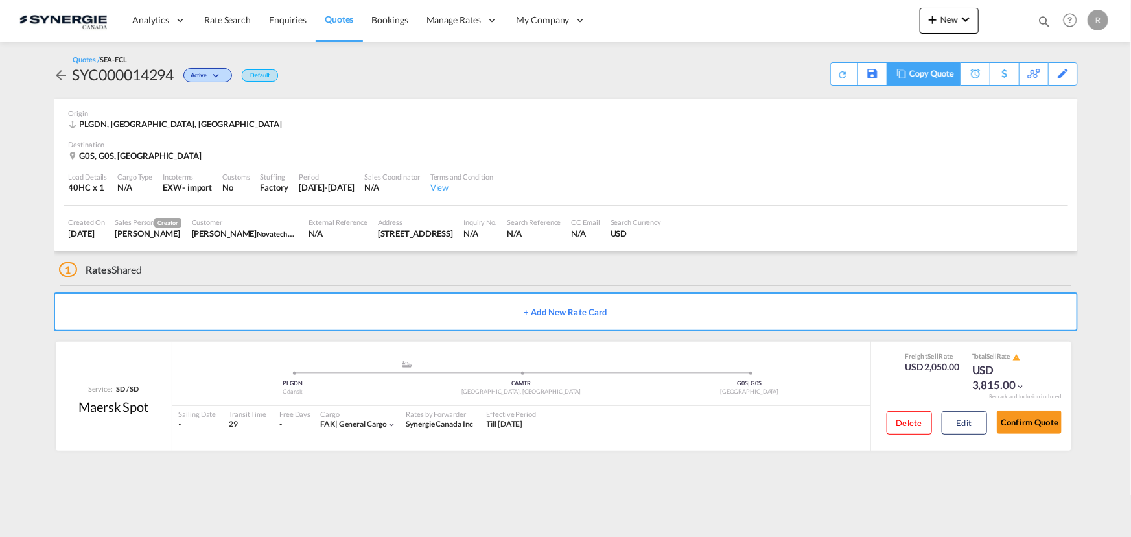
click at [946, 80] on div "Copy Quote" at bounding box center [931, 74] width 44 height 22
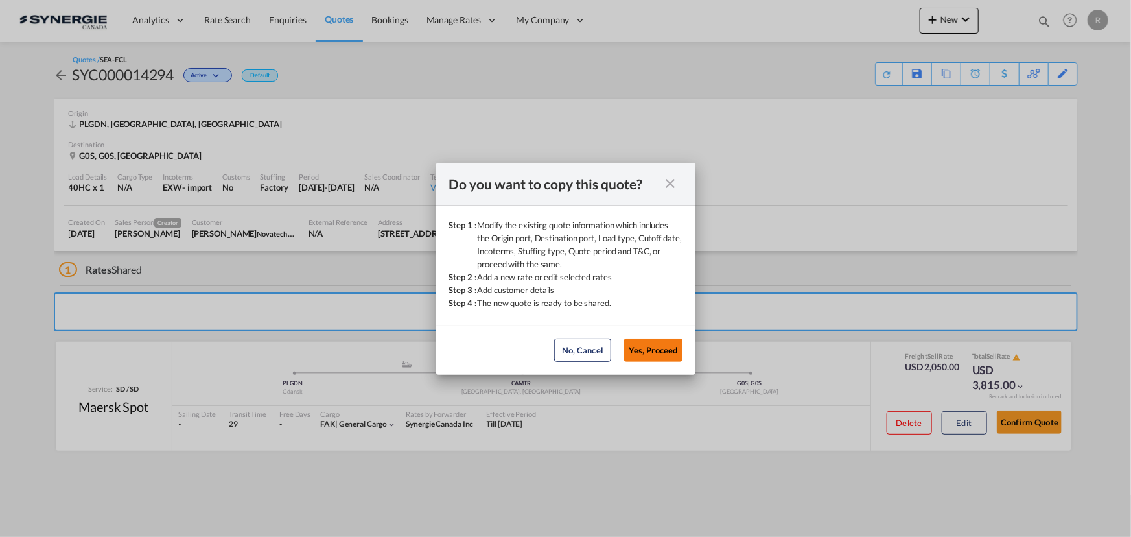
click at [653, 343] on button "Yes, Proceed" at bounding box center [653, 349] width 58 height 23
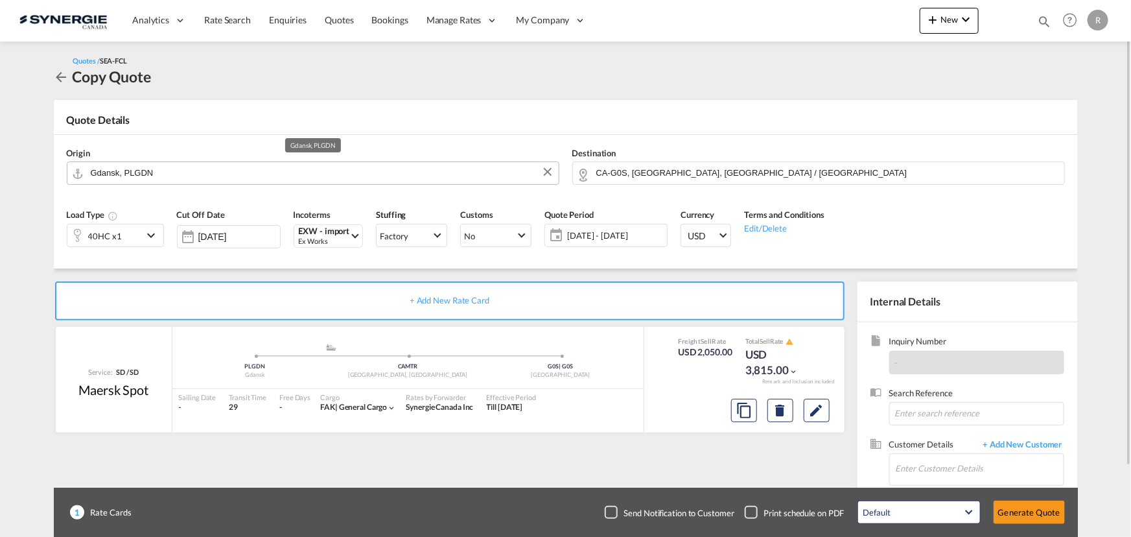
click at [212, 175] on input "Gdansk, PLGDN" at bounding box center [321, 172] width 461 height 23
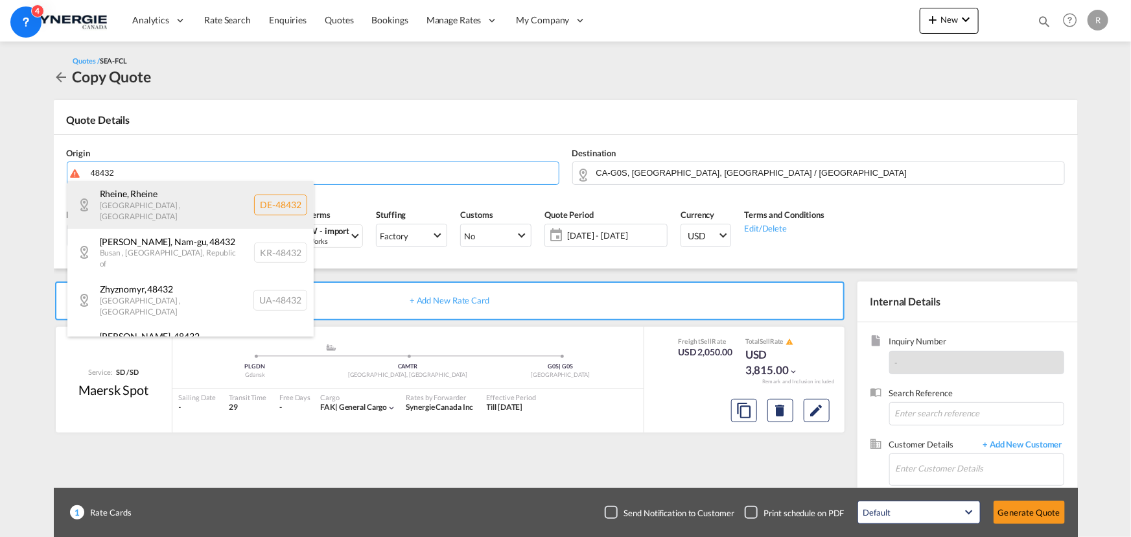
click at [194, 201] on div "Rheine , Rheine Nordrhein-Westfalen , Germany DE-48432" at bounding box center [190, 204] width 246 height 47
type input "DE-48432, Rheine, Nordrhein-Westfalen"
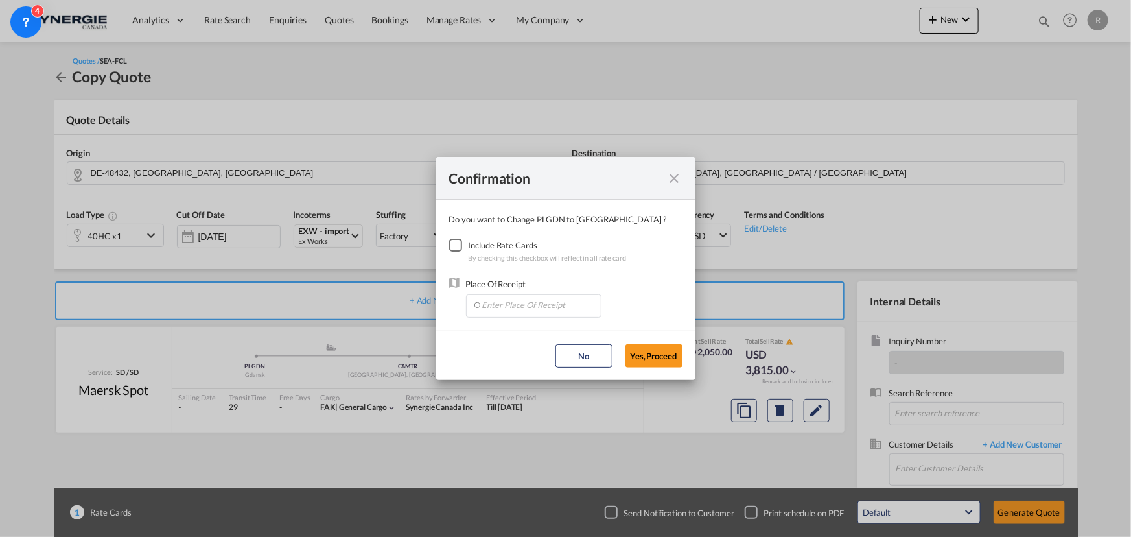
click at [454, 245] on div "Checkbox No Ink" at bounding box center [455, 244] width 13 height 13
click at [523, 305] on input "Enter Place Of Receipt" at bounding box center [536, 304] width 128 height 19
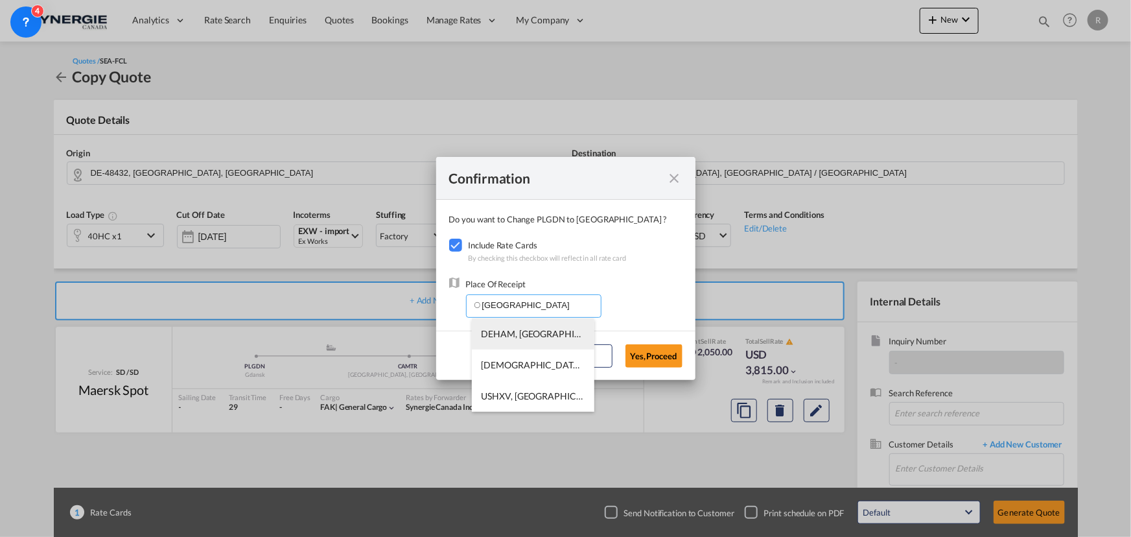
click at [512, 335] on span "DEHAM, Hamburg, Germany, Western Europe, Europe" at bounding box center [688, 333] width 415 height 11
type input "DEHAM, Hamburg, Germany, Western Europe, Europe"
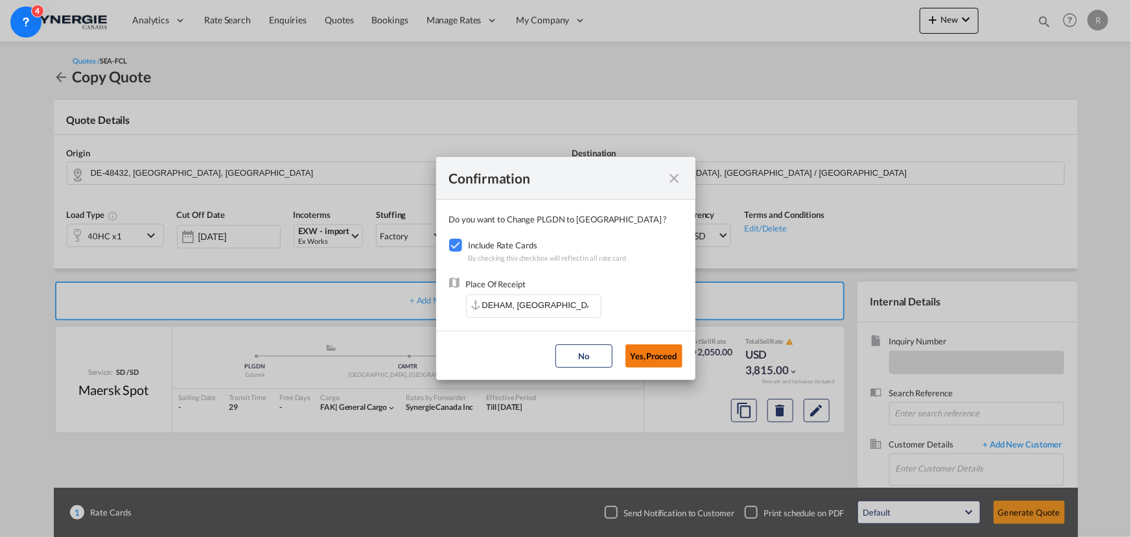
click at [656, 356] on button "Yes,Proceed" at bounding box center [653, 355] width 57 height 23
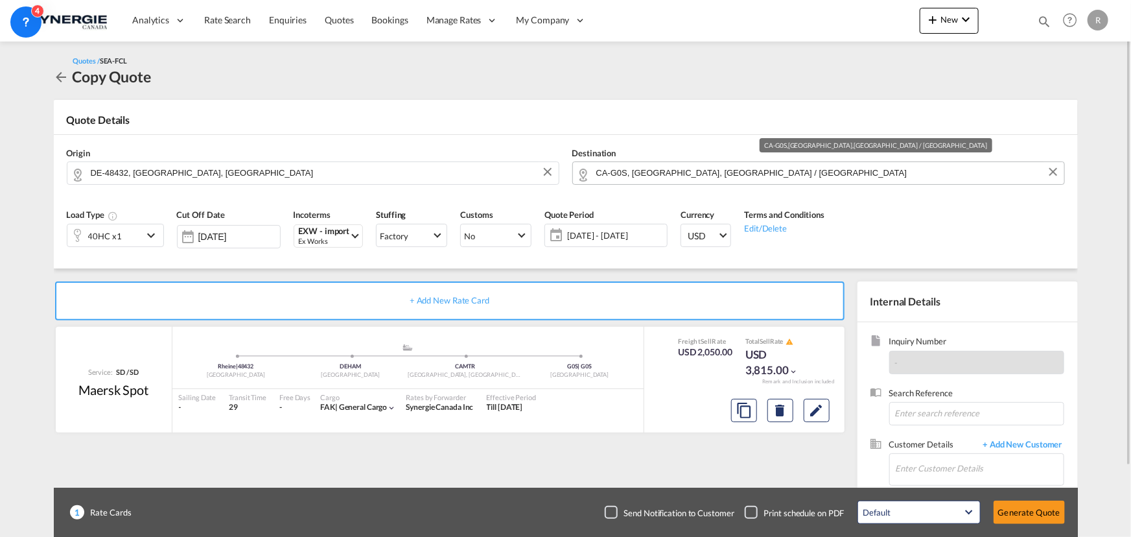
click at [785, 175] on input "CA-G0S, Saint-Agapit, Quebec / Québec" at bounding box center [826, 172] width 461 height 23
click at [1052, 176] on button "Clear Input" at bounding box center [1052, 171] width 19 height 19
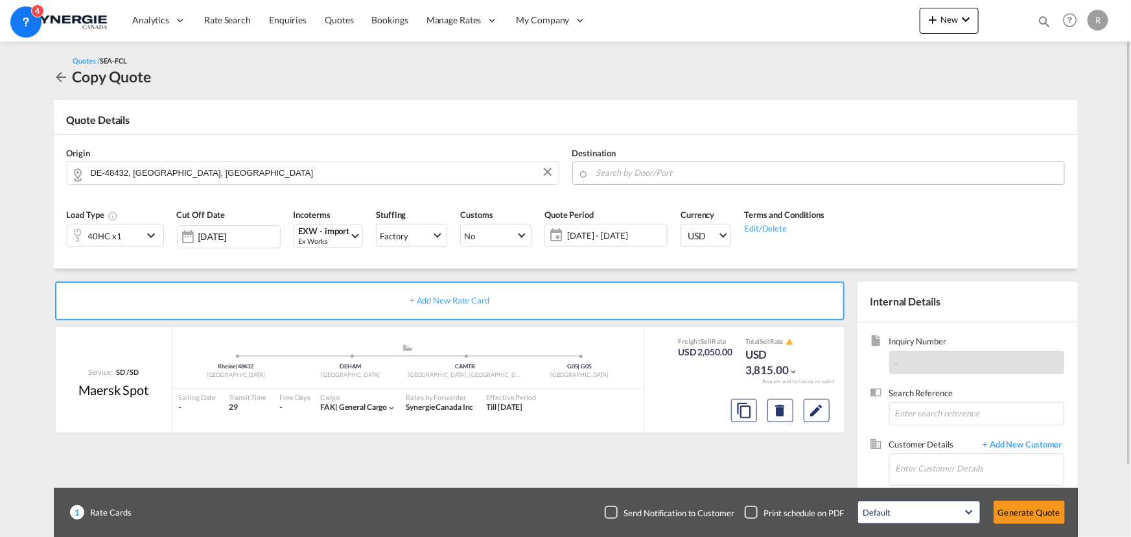
click at [820, 177] on body "Analytics Reports Dashboard Rate Search Enquiries Quotes Bookings" at bounding box center [565, 268] width 1131 height 537
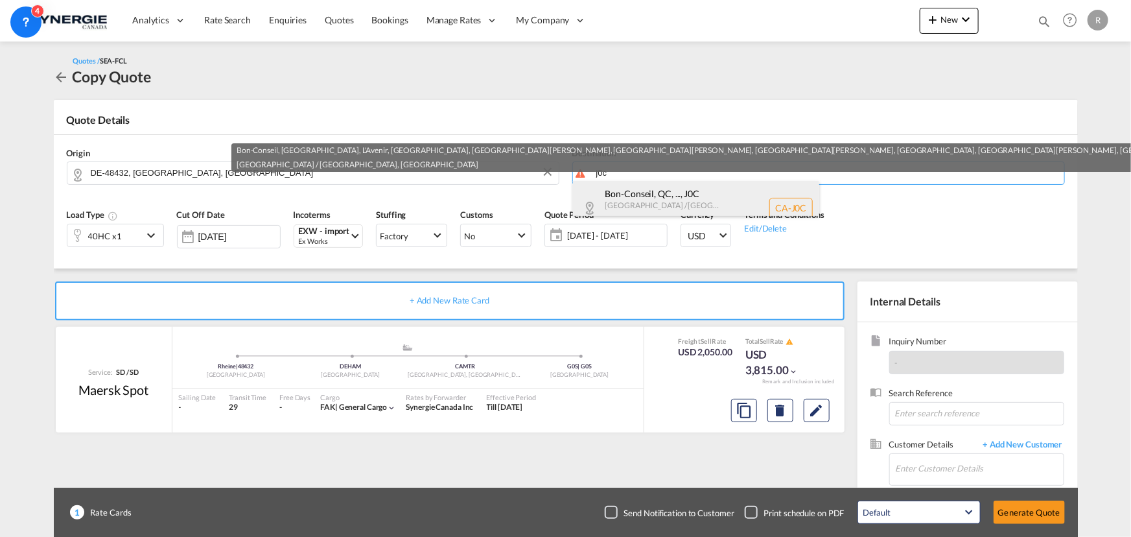
click at [671, 200] on div "Bon-Conseil, QC, ... , J0C Quebec / Québec Canada CA-J0C" at bounding box center [696, 208] width 246 height 54
type input "CA-J0C, Bon-Conseil, QC, L'Avenir, Saint-Bonaventure, Saint-Célestin, Sainte-Br…"
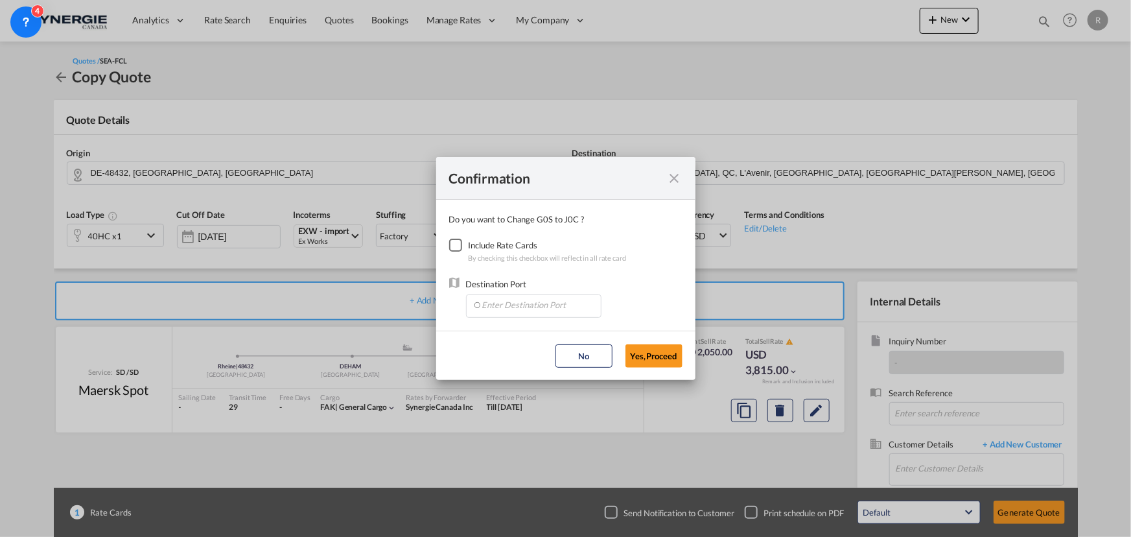
click at [455, 238] on div "Checkbox No Ink" at bounding box center [455, 244] width 13 height 13
click at [501, 308] on input "Enter Destination Port" at bounding box center [536, 304] width 128 height 19
click at [518, 363] on span "CAMTR, Montreal, QC, Canada, North America, Americas" at bounding box center [735, 364] width 509 height 11
type input "CAMTR, Montreal, QC, Canada, North America, Americas"
click at [647, 349] on button "Yes,Proceed" at bounding box center [653, 355] width 57 height 23
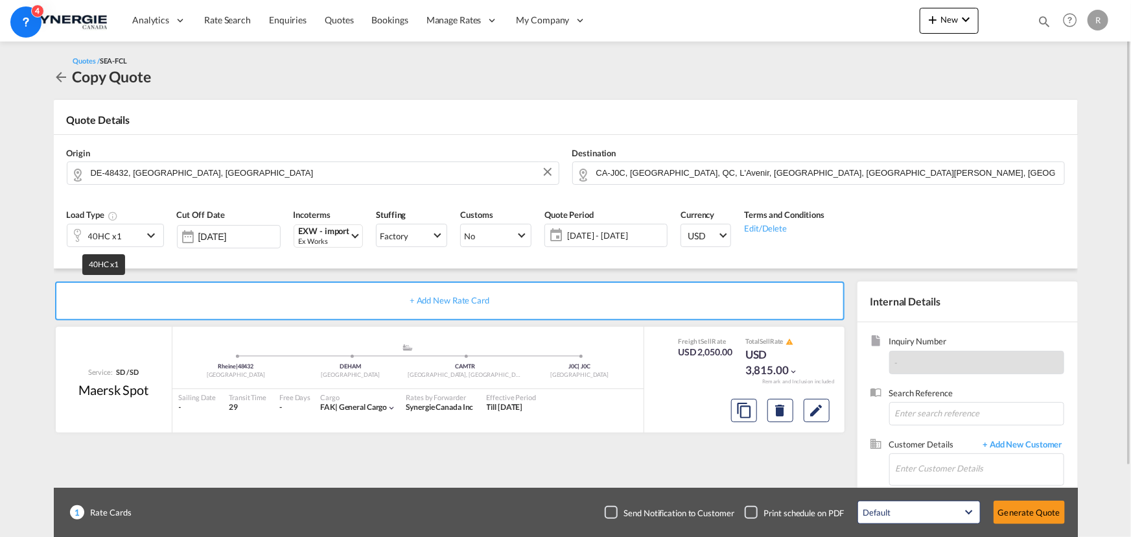
click at [119, 233] on div "40HC x1" at bounding box center [105, 236] width 34 height 18
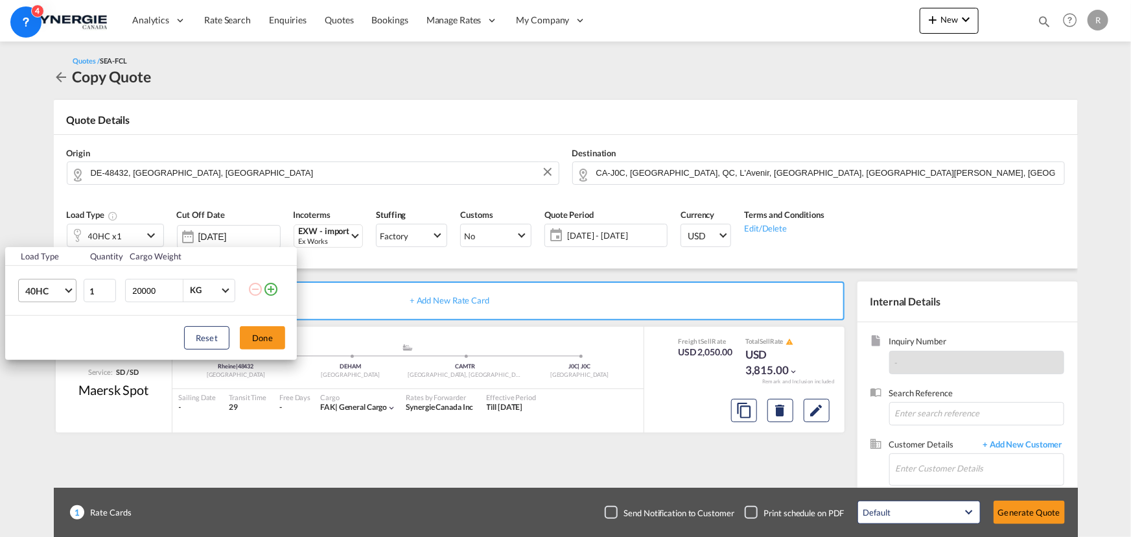
click at [64, 297] on md-select-value "40HC" at bounding box center [50, 290] width 52 height 22
click at [41, 229] on div "20GP" at bounding box center [36, 228] width 23 height 13
click at [157, 290] on input "20000" at bounding box center [157, 290] width 52 height 22
type input "2000"
click at [257, 336] on button "Done" at bounding box center [262, 337] width 45 height 23
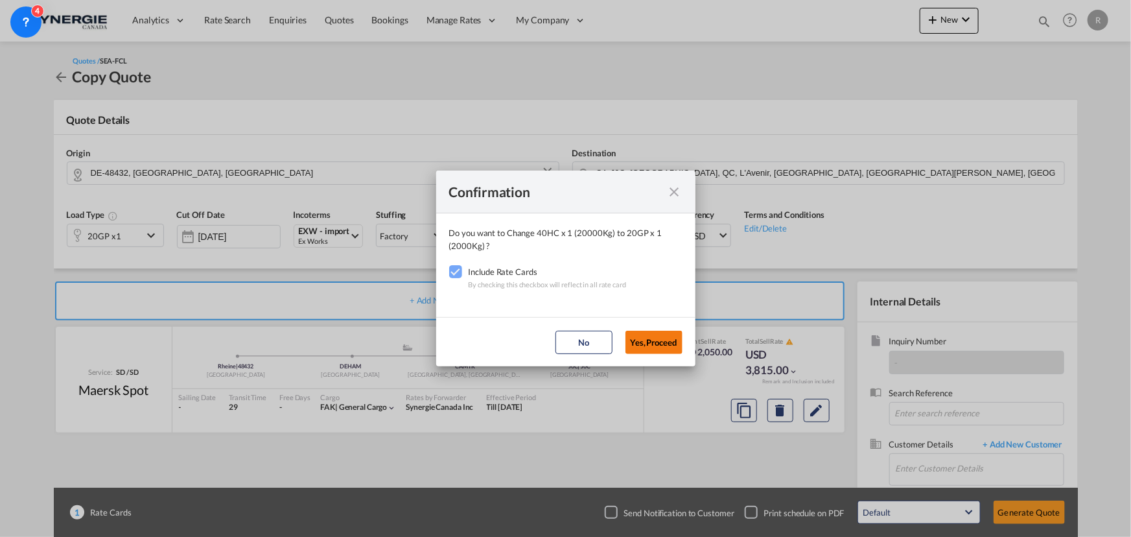
click at [642, 346] on button "Yes,Proceed" at bounding box center [653, 341] width 57 height 23
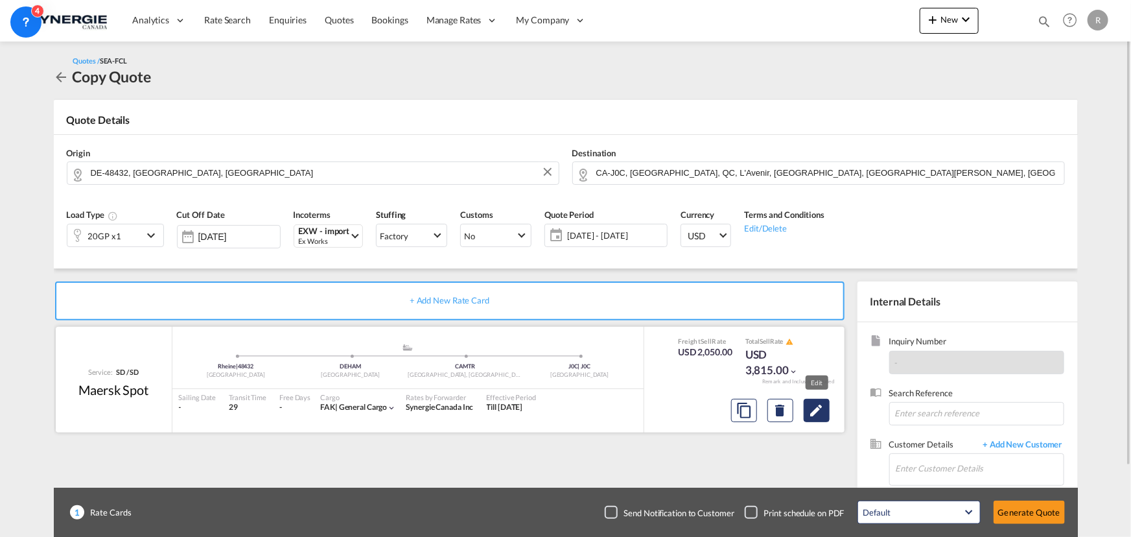
click at [820, 414] on md-icon "Edit" at bounding box center [817, 410] width 16 height 16
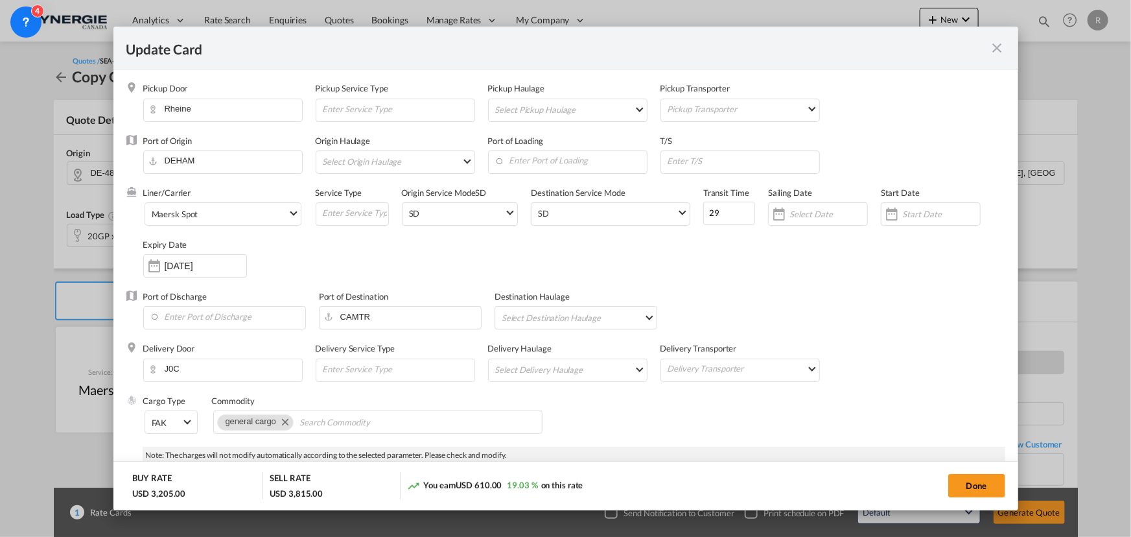
select select "per container"
select select "per B/L"
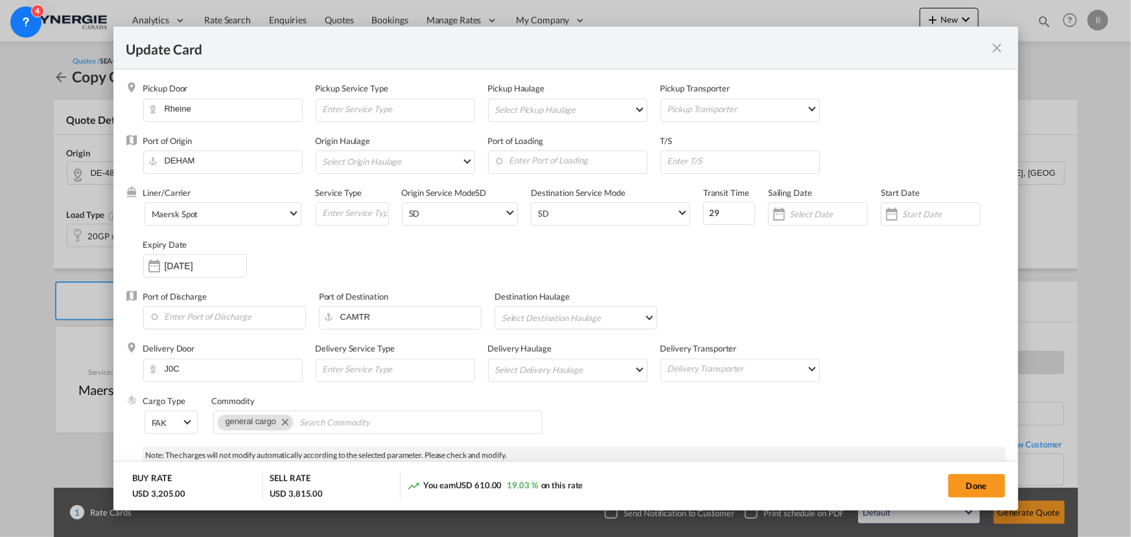
select select "per B/L"
select select "per shipment"
select select "per container"
click at [253, 216] on span "Maersk Spot" at bounding box center [220, 215] width 136 height 12
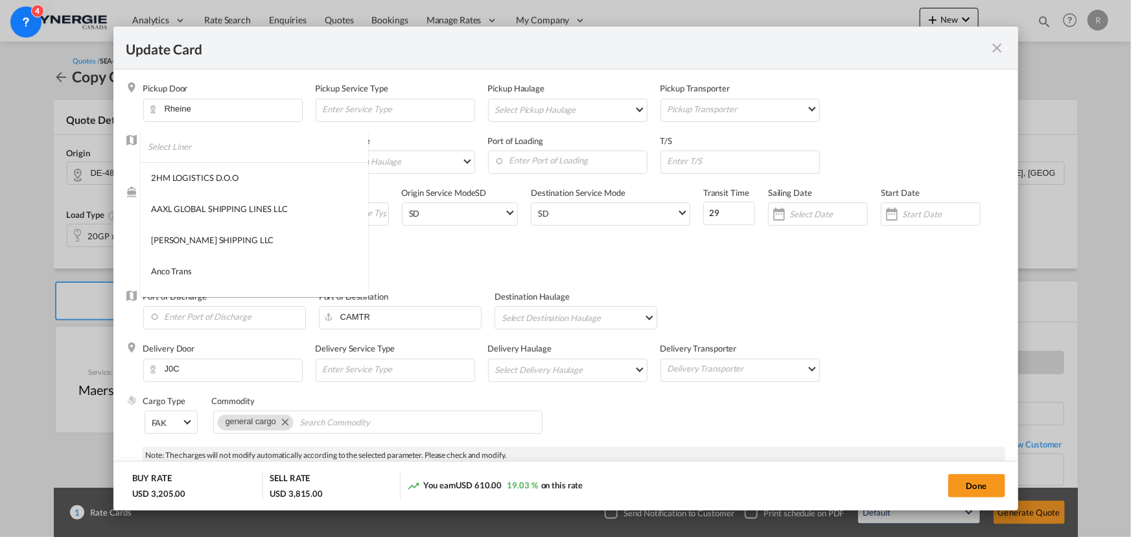
click at [317, 143] on input "search" at bounding box center [258, 146] width 220 height 31
type input "hapa"
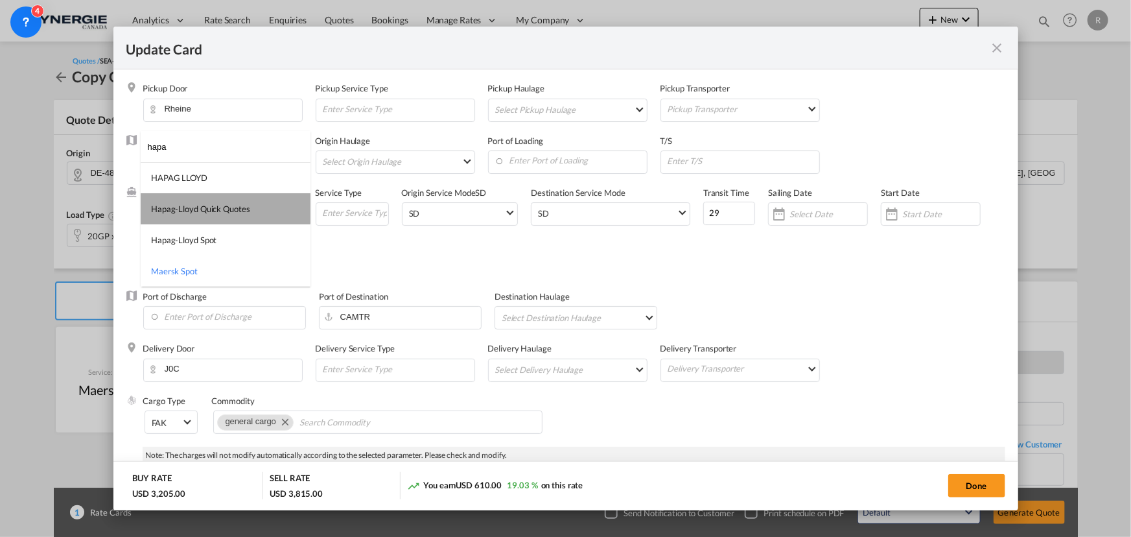
click at [191, 204] on div "Hapag-Lloyd Quick Quotes" at bounding box center [200, 209] width 99 height 12
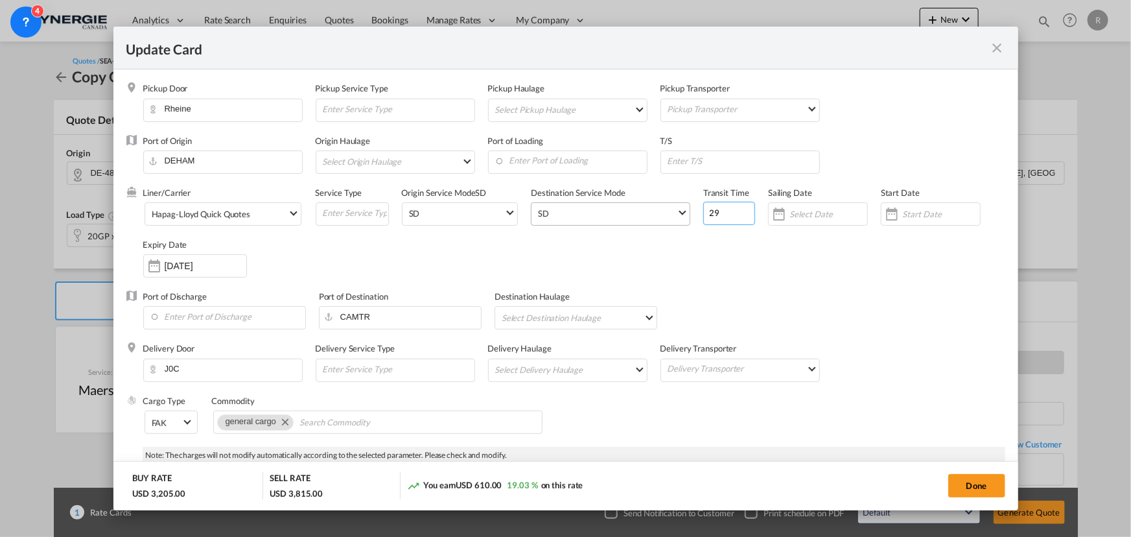
drag, startPoint x: 722, startPoint y: 215, endPoint x: 680, endPoint y: 213, distance: 41.6
click at [680, 213] on div "Liner/Carrier Hapag-Lloyd Quick Quotes Service Type Origin Service Mode SD SD S…" at bounding box center [574, 239] width 862 height 104
type input "15"
click at [191, 260] on div "15 Sep 2025" at bounding box center [206, 266] width 82 height 12
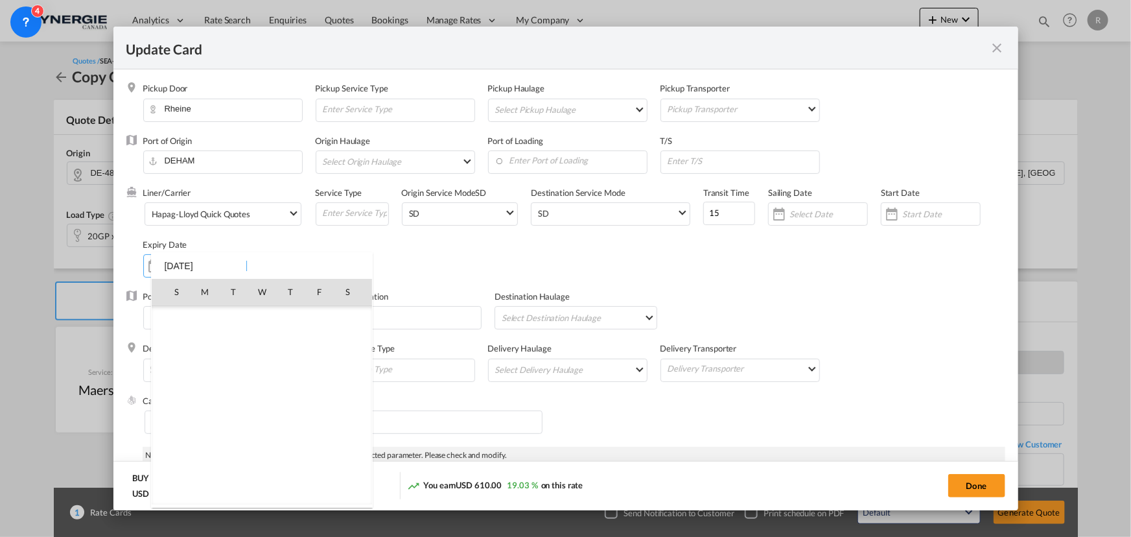
scroll to position [300175, 0]
click at [240, 451] on span "30" at bounding box center [233, 462] width 26 height 26
type input "30 Sep 2025"
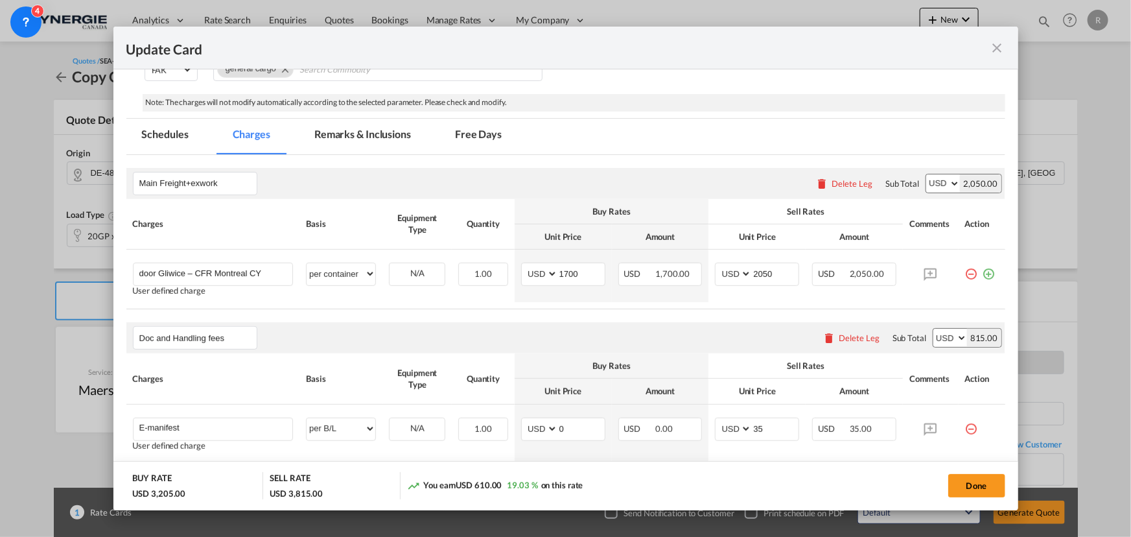
scroll to position [353, 0]
drag, startPoint x: 194, startPoint y: 272, endPoint x: 119, endPoint y: 266, distance: 75.4
click at [119, 266] on md-dialog-content "Pickup Door Rheine Pickup Service Type Pickup Haulage Select Pickup Haulage rai…" at bounding box center [565, 289] width 905 height 440
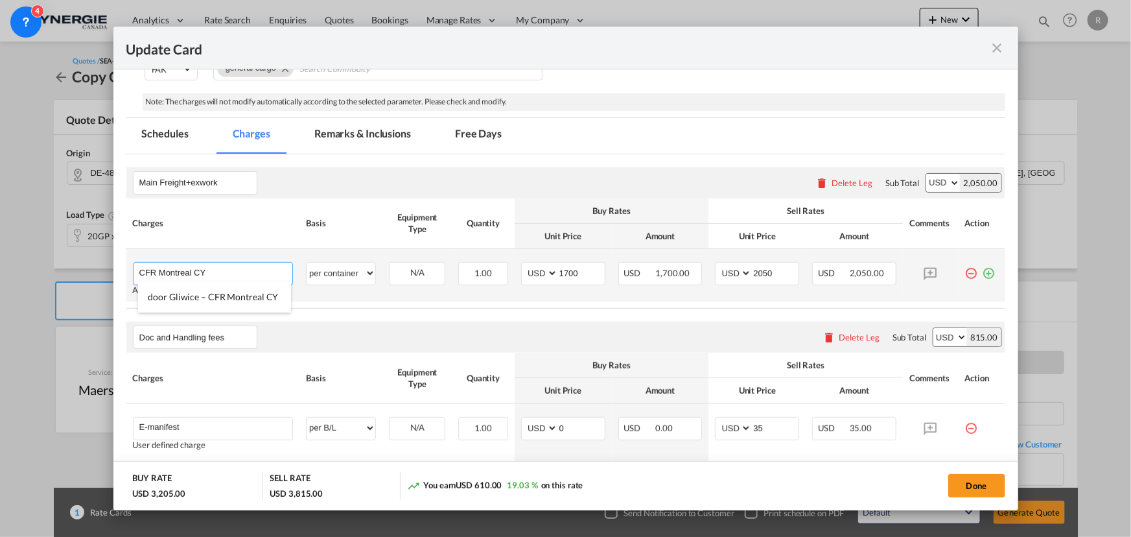
type input "CFR Montreal CY"
click at [382, 296] on td "N/A Please Select Already exists" at bounding box center [416, 275] width 69 height 52
drag, startPoint x: 588, startPoint y: 272, endPoint x: 509, endPoint y: 258, distance: 81.0
click at [509, 258] on tr "CFR Montreal CY Please Enter User Defined Charges Cannot Be Published Adding a …" at bounding box center [565, 275] width 879 height 52
type input "1708"
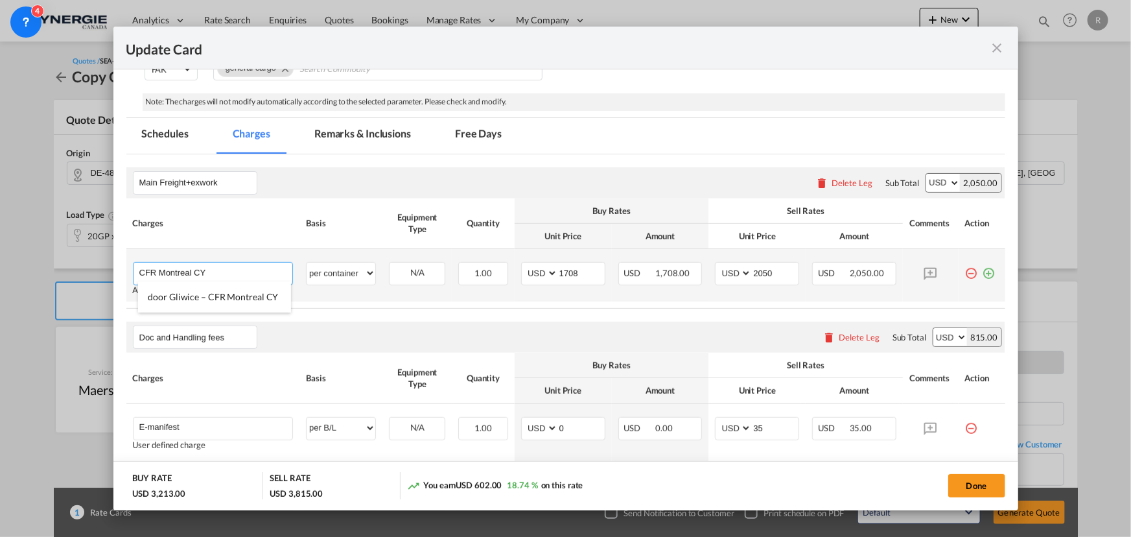
click at [259, 276] on input "CFR Montreal CY" at bounding box center [216, 271] width 154 height 19
type input "CFR Montreal CY (incl dthc)"
click at [380, 306] on table "Charges Basis Equipment Type Quantity Buy Rates Sell Rates Comments Action Unit…" at bounding box center [565, 253] width 879 height 110
drag, startPoint x: 791, startPoint y: 272, endPoint x: 707, endPoint y: 272, distance: 83.6
click at [708, 272] on td "AED AFN ALL AMD ANG AOA ARS AUD AWG AZN BAM BBD BDT BGN BHD BIF BMD BND BOB BRL…" at bounding box center [756, 275] width 97 height 52
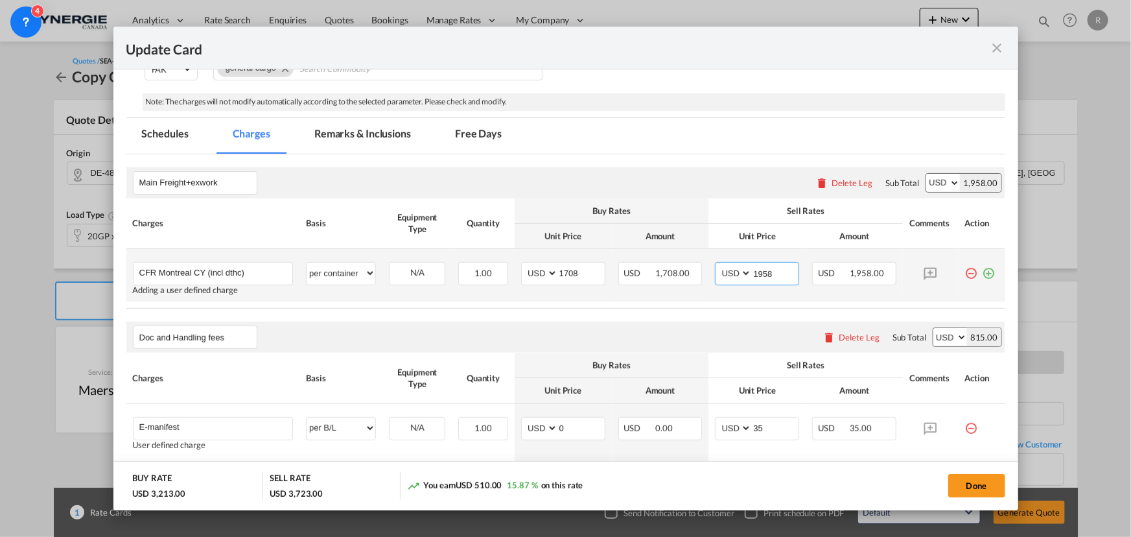
type input "1958"
click at [983, 275] on md-icon "icon-plus-circle-outline green-400-fg" at bounding box center [988, 268] width 13 height 13
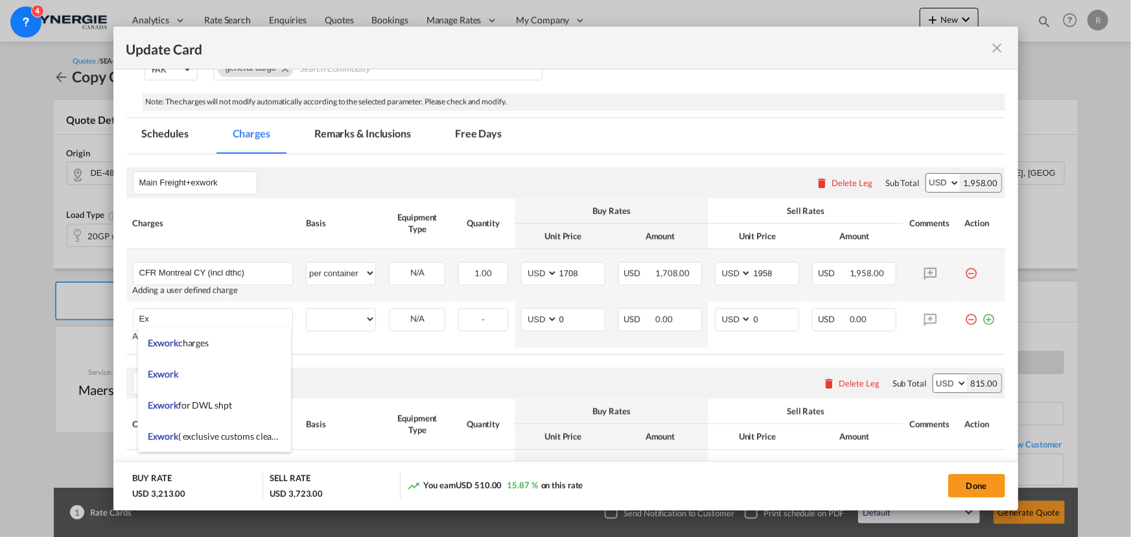
type input "E"
type input "Pick up"
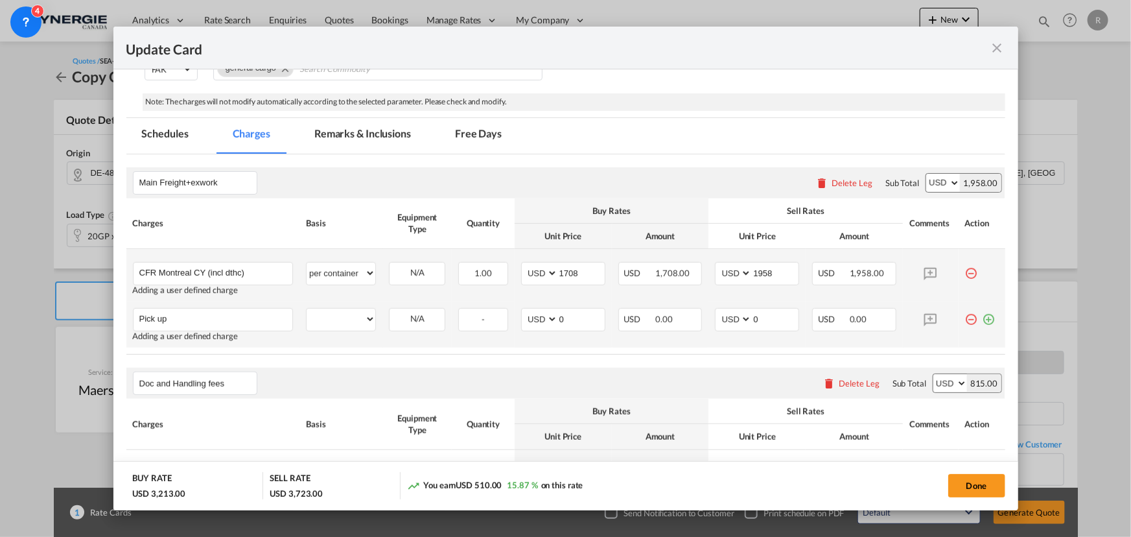
click at [982, 319] on md-icon "icon-plus-circle-outline green-400-fg" at bounding box center [988, 314] width 13 height 13
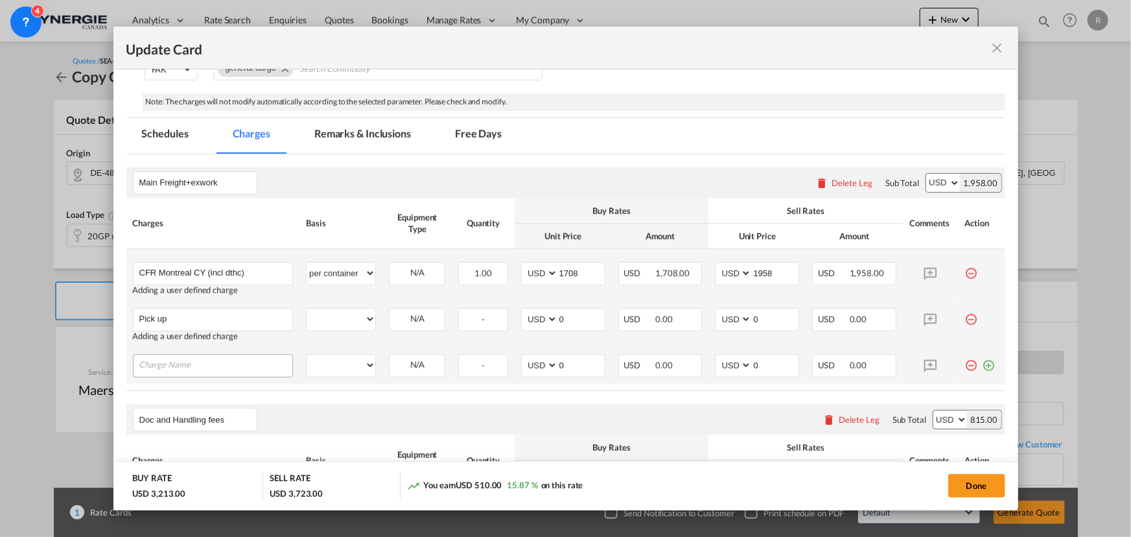
click at [233, 361] on input "Charge Name" at bounding box center [216, 363] width 154 height 19
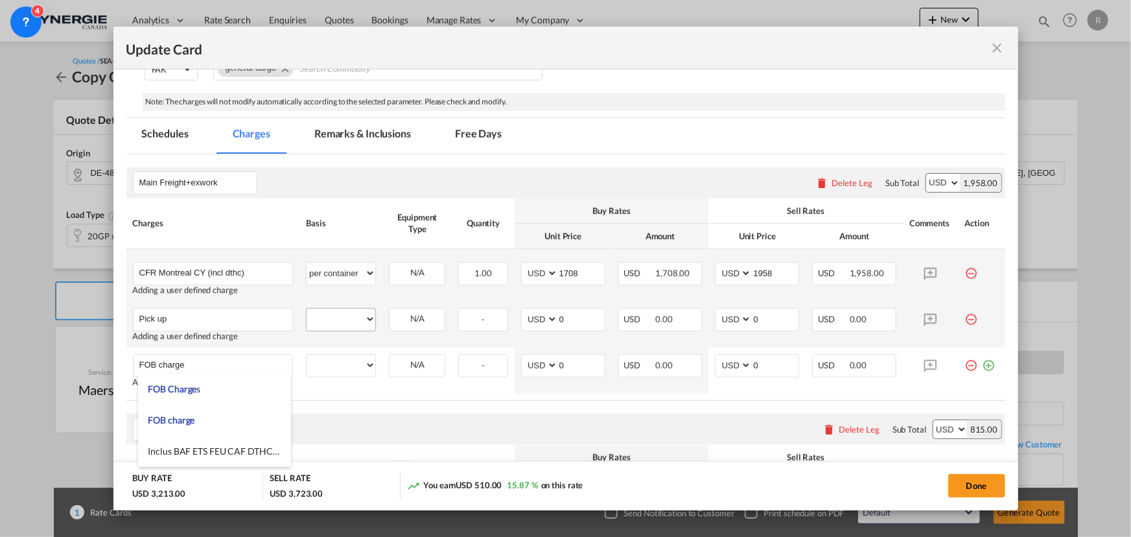
type input "FOB charge"
click at [339, 326] on select "per equipment per container per B/L per shipping bill per shipment % on freight…" at bounding box center [341, 318] width 69 height 21
select select "per container"
click at [307, 308] on select "per equipment per container per B/L per shipping bill per shipment % on freight…" at bounding box center [341, 318] width 69 height 21
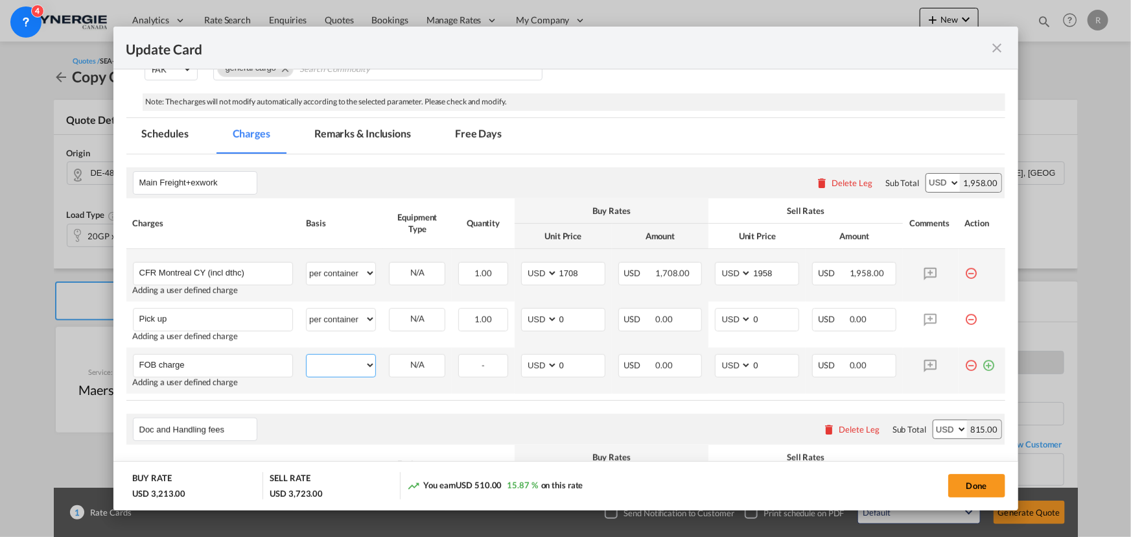
click at [331, 370] on select "per equipment per container per B/L per shipping bill per shipment % on freight…" at bounding box center [341, 364] width 69 height 21
select select "per container"
click at [307, 354] on select "per equipment per container per B/L per shipping bill per shipment % on freight…" at bounding box center [341, 364] width 69 height 21
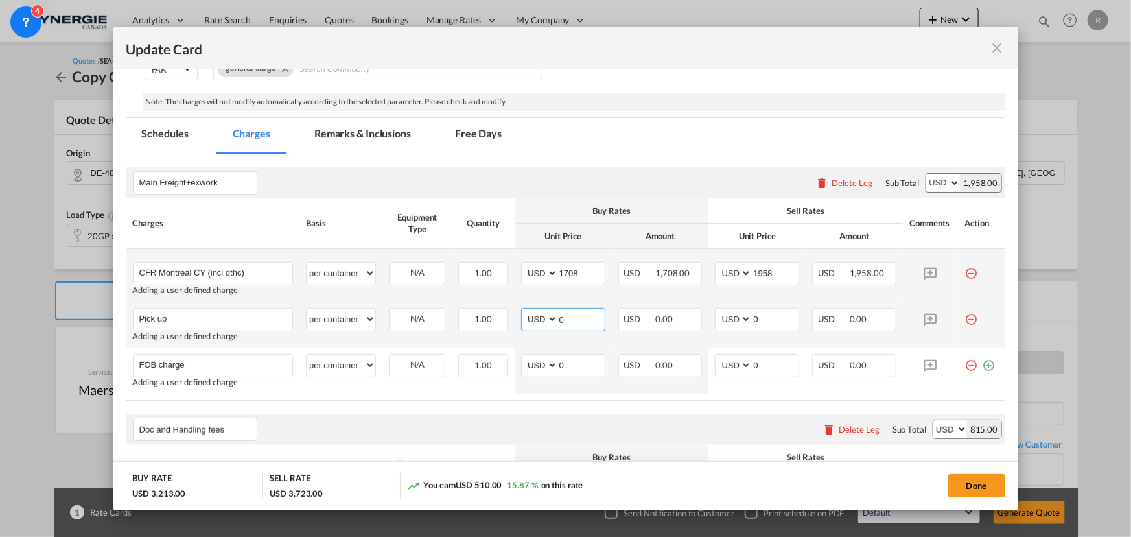
drag, startPoint x: 577, startPoint y: 318, endPoint x: 551, endPoint y: 320, distance: 25.3
click at [551, 320] on md-input-container "AED AFN ALL AMD ANG AOA ARS AUD AWG AZN BAM BBD BDT BGN BHD BIF BMD BND BOB BRL…" at bounding box center [563, 319] width 84 height 23
drag, startPoint x: 573, startPoint y: 364, endPoint x: 539, endPoint y: 363, distance: 33.7
click at [539, 363] on md-input-container "AED AFN ALL AMD ANG AOA ARS AUD AWG AZN BAM BBD BDT BGN BHD BIF BMD BND BOB BRL…" at bounding box center [563, 365] width 84 height 23
type input "195"
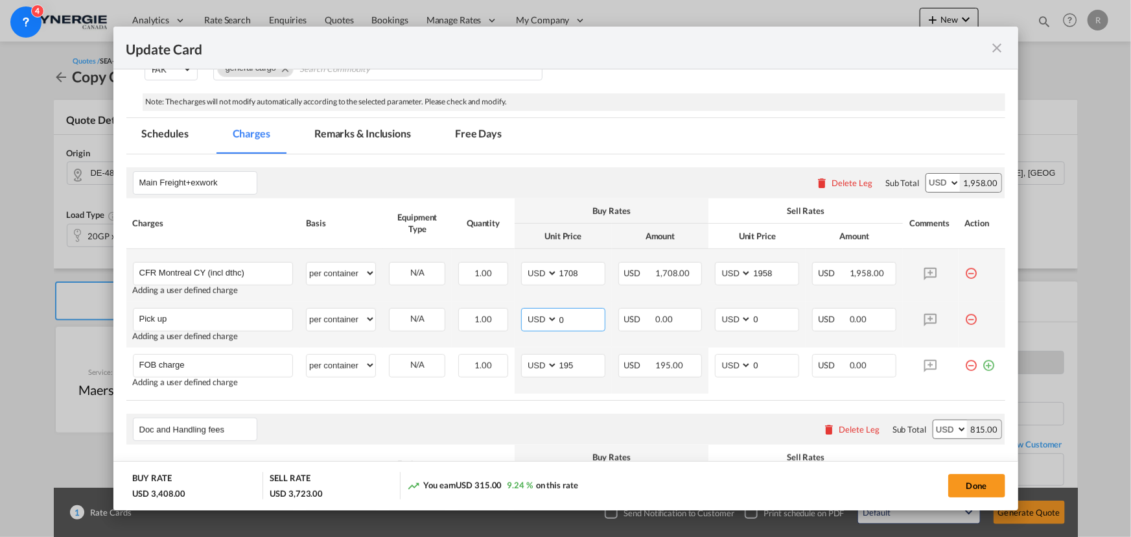
drag, startPoint x: 573, startPoint y: 310, endPoint x: 551, endPoint y: 310, distance: 22.0
click at [551, 310] on md-input-container "AED AFN ALL AMD ANG AOA ARS AUD AWG AZN BAM BBD BDT BGN BHD BIF BMD BND BOB BRL…" at bounding box center [563, 319] width 84 height 23
type input "870"
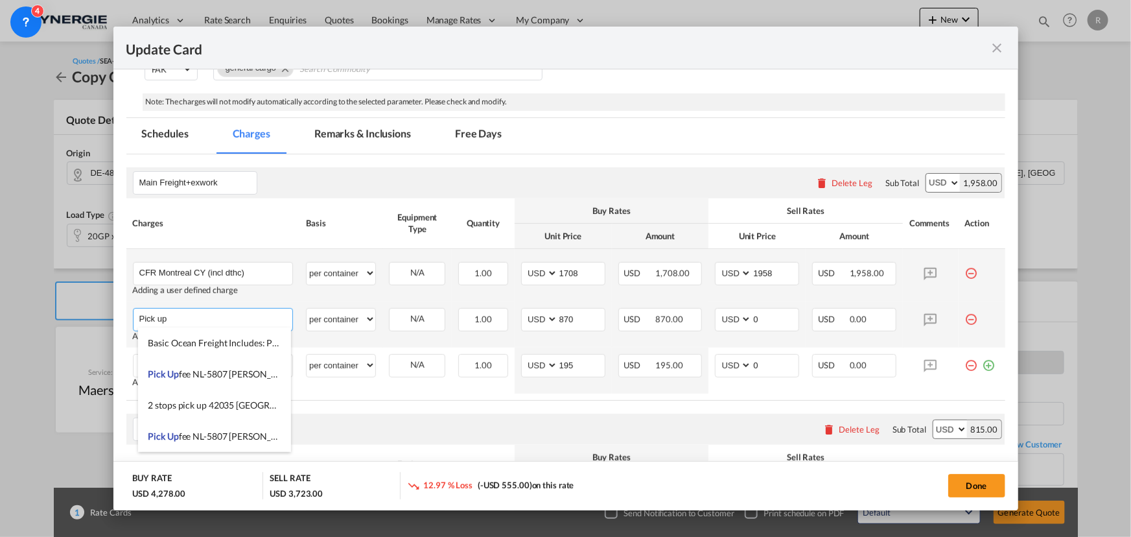
drag, startPoint x: 180, startPoint y: 317, endPoint x: 130, endPoint y: 312, distance: 50.1
click at [130, 312] on td "Pick up Please Enter User Defined Charges Cannot Be Published Adding a user def…" at bounding box center [213, 324] width 174 height 46
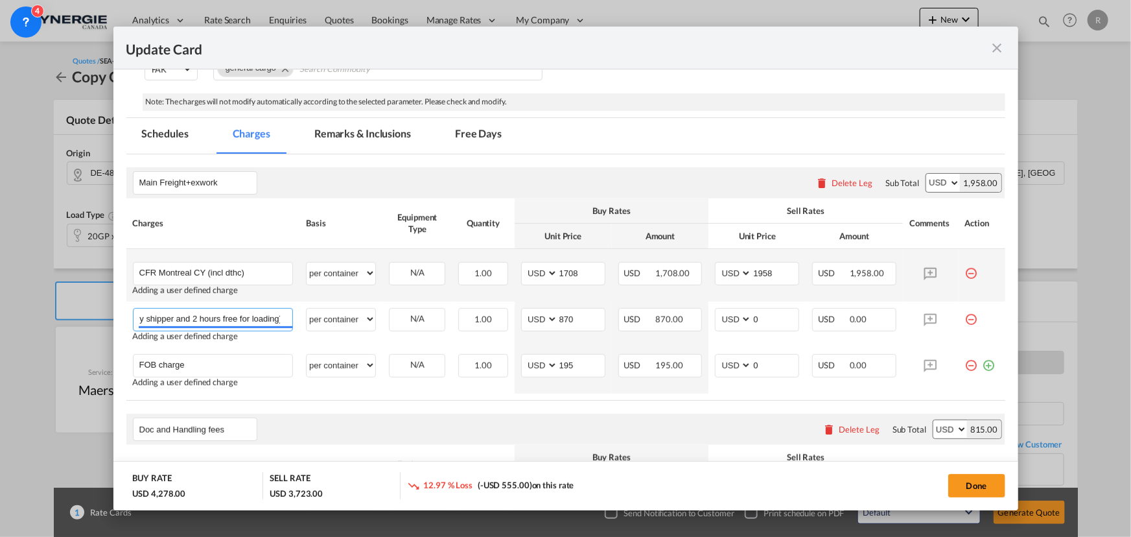
scroll to position [0, 143]
type input "Pre-carriage ( combined rail loading by shipper and 2 hours free for loading)"
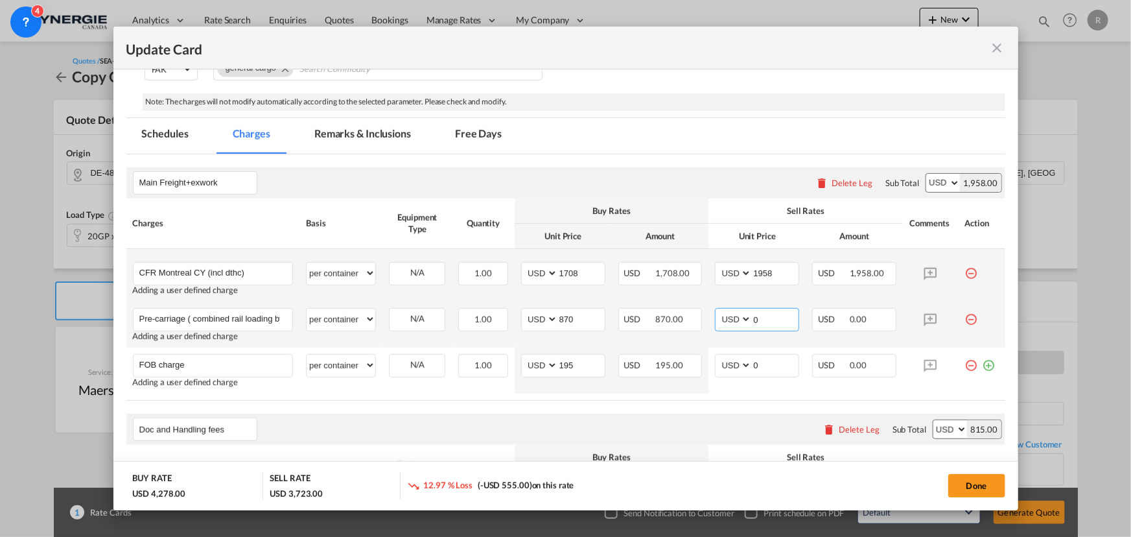
drag, startPoint x: 767, startPoint y: 313, endPoint x: 727, endPoint y: 309, distance: 39.7
click at [727, 310] on md-input-container "AED AFN ALL AMD ANG AOA ARS AUD AWG AZN BAM BBD BDT BGN BHD BIF BMD BND BOB BRL…" at bounding box center [757, 319] width 84 height 23
type input "940"
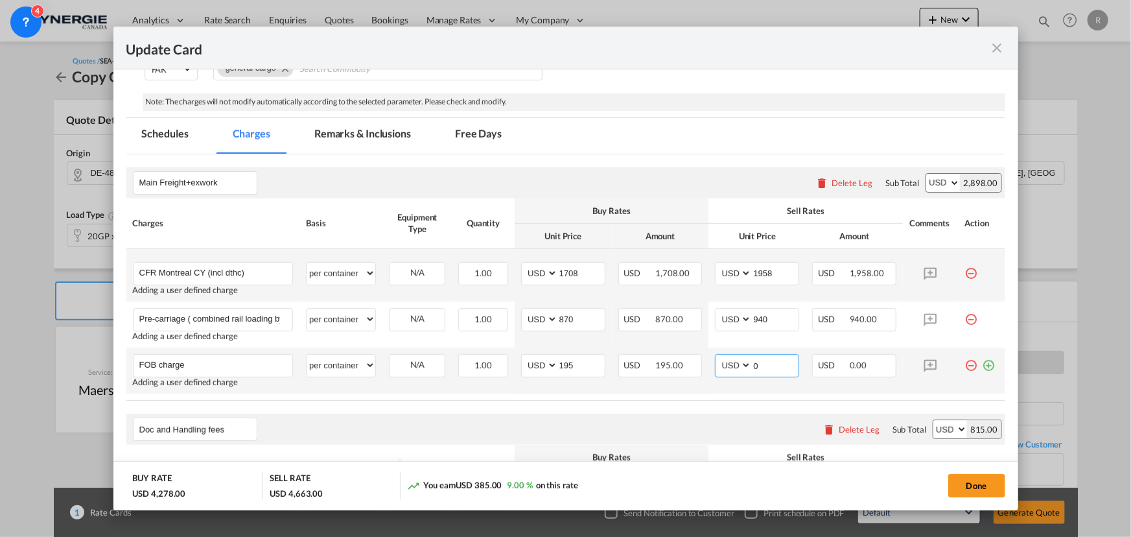
drag, startPoint x: 769, startPoint y: 360, endPoint x: 732, endPoint y: 358, distance: 37.0
click at [732, 358] on md-input-container "AED AFN ALL AMD ANG AOA ARS AUD AWG AZN BAM BBD BDT BGN BHD BIF BMD BND BOB BRL…" at bounding box center [757, 365] width 84 height 23
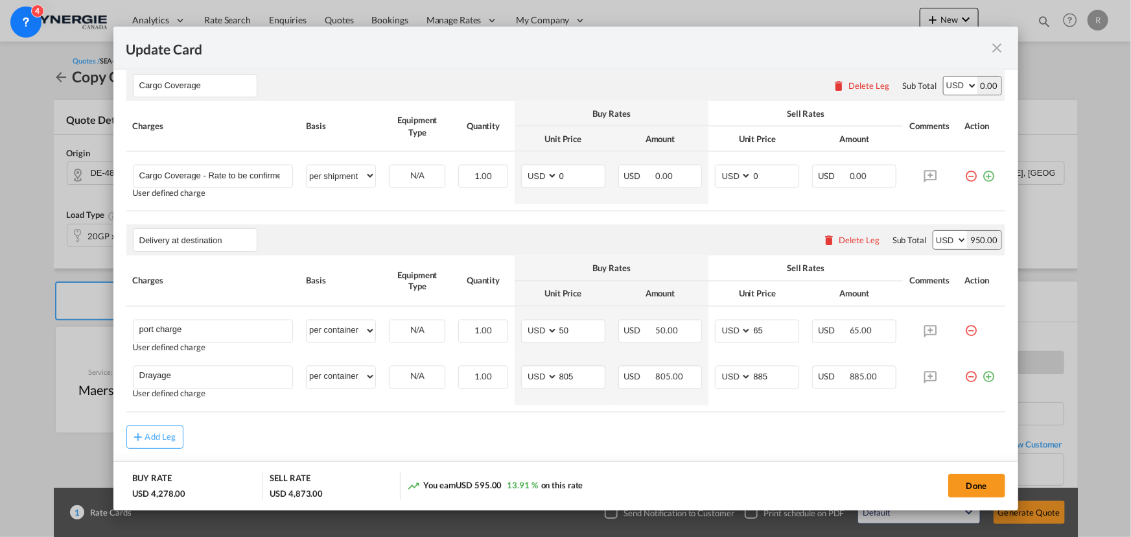
scroll to position [1060, 0]
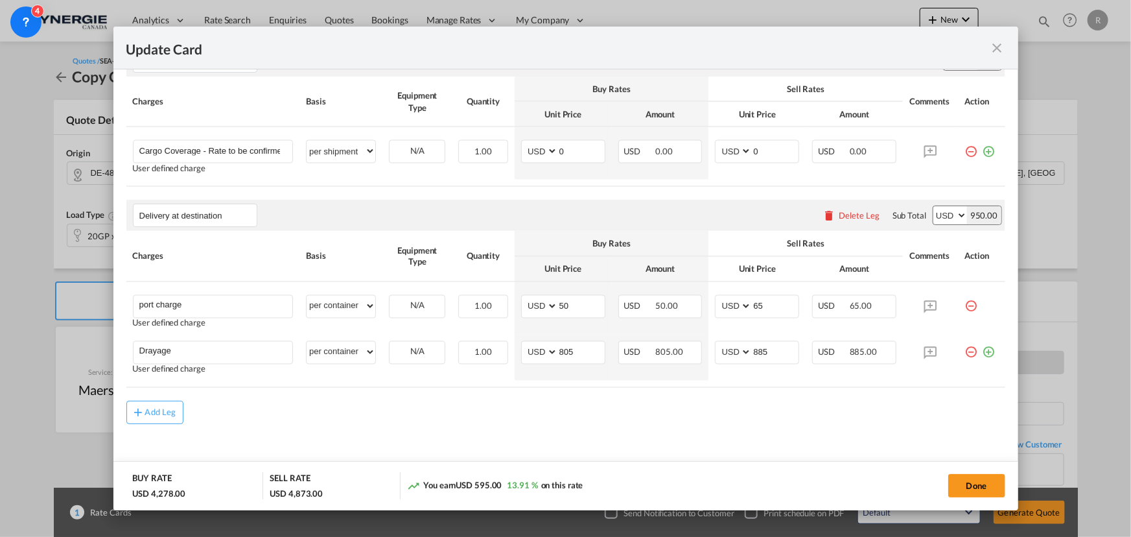
type input "210"
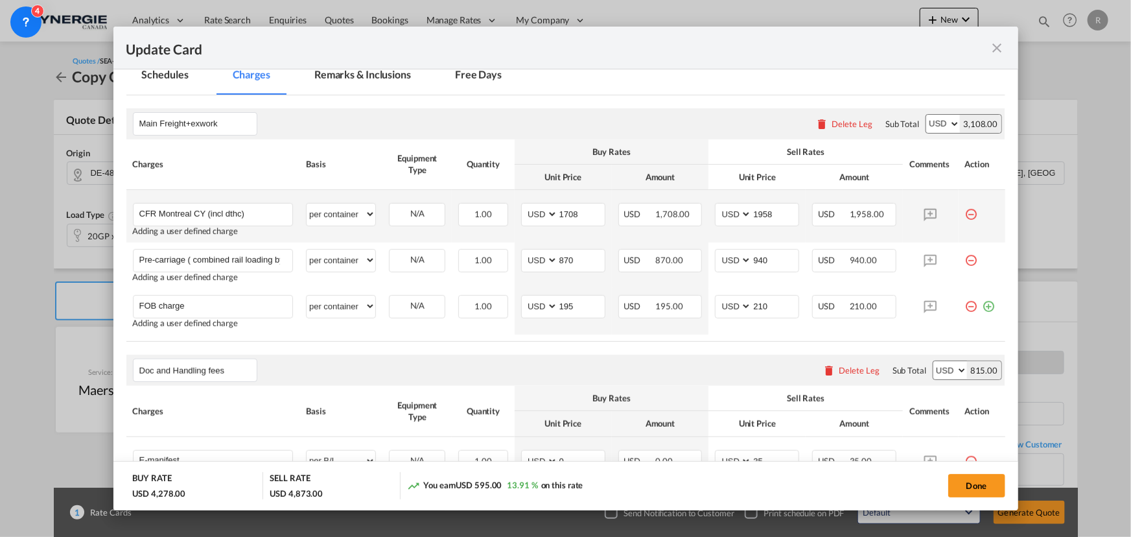
scroll to position [294, 0]
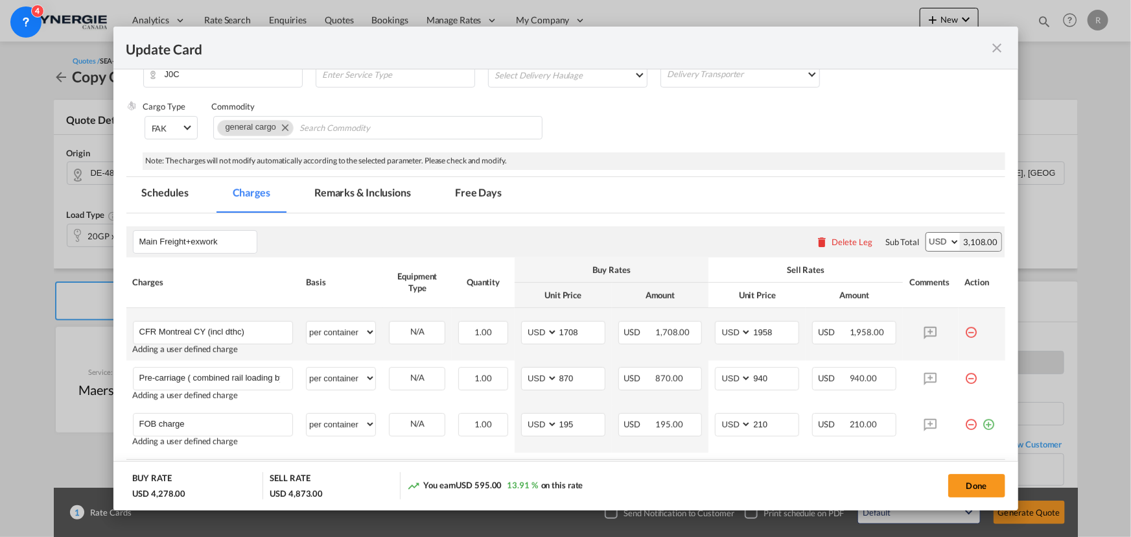
drag, startPoint x: 345, startPoint y: 189, endPoint x: 375, endPoint y: 282, distance: 97.1
click at [345, 189] on md-tab-item "Remarks & Inclusions" at bounding box center [363, 195] width 128 height 36
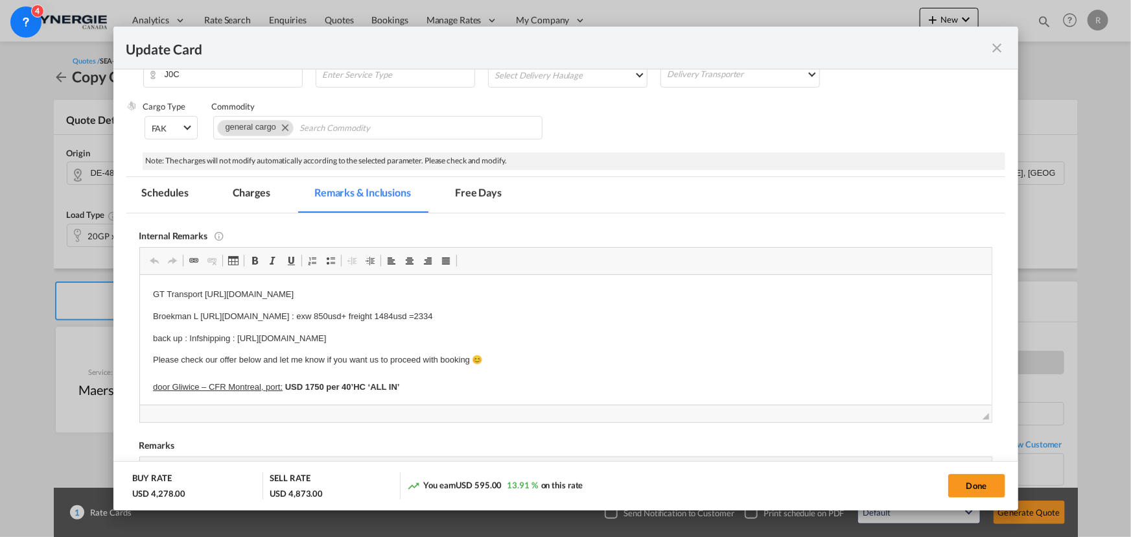
scroll to position [0, 0]
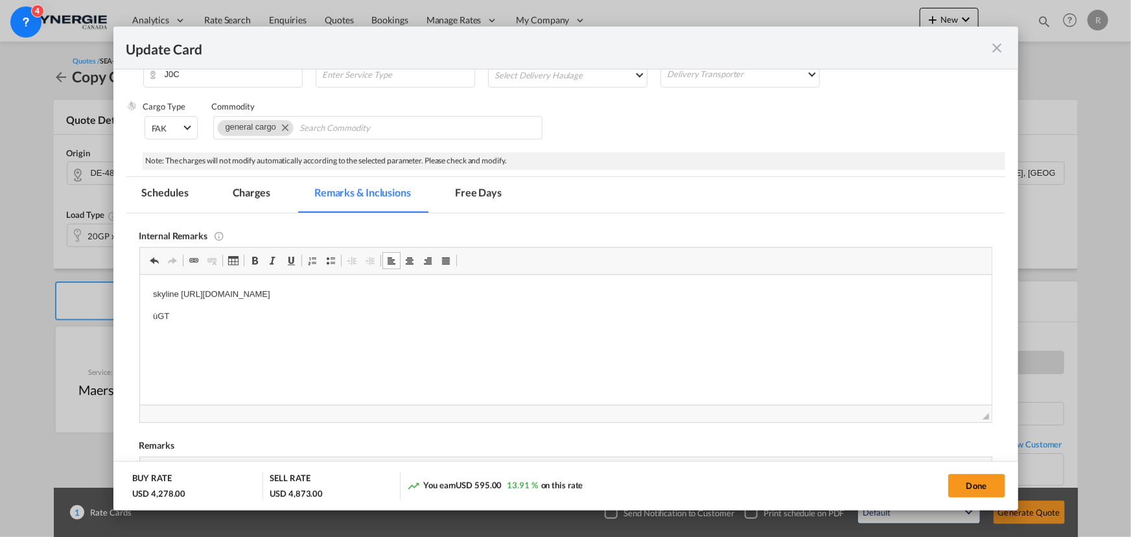
click at [207, 314] on p "ùGT" at bounding box center [565, 316] width 826 height 14
click at [257, 192] on md-tab-item "Charges" at bounding box center [251, 195] width 69 height 36
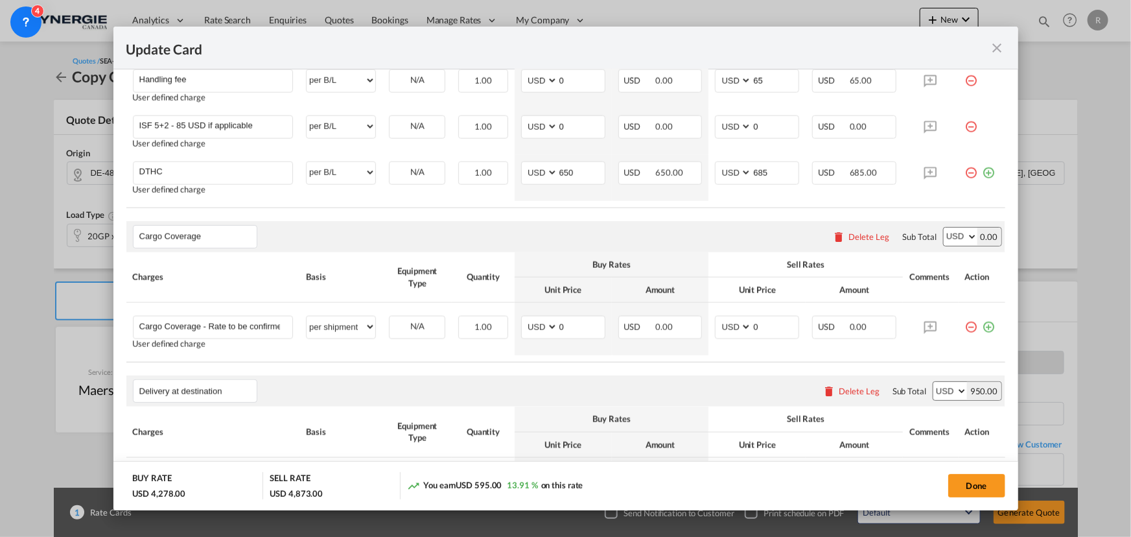
scroll to position [942, 0]
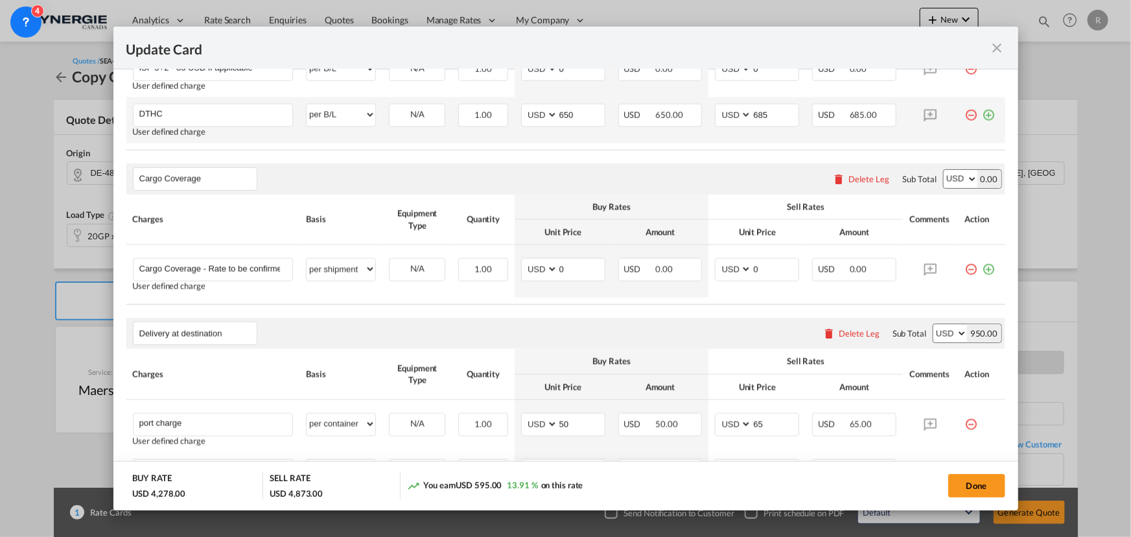
click at [965, 113] on md-icon "icon-minus-circle-outline red-400-fg" at bounding box center [971, 110] width 13 height 13
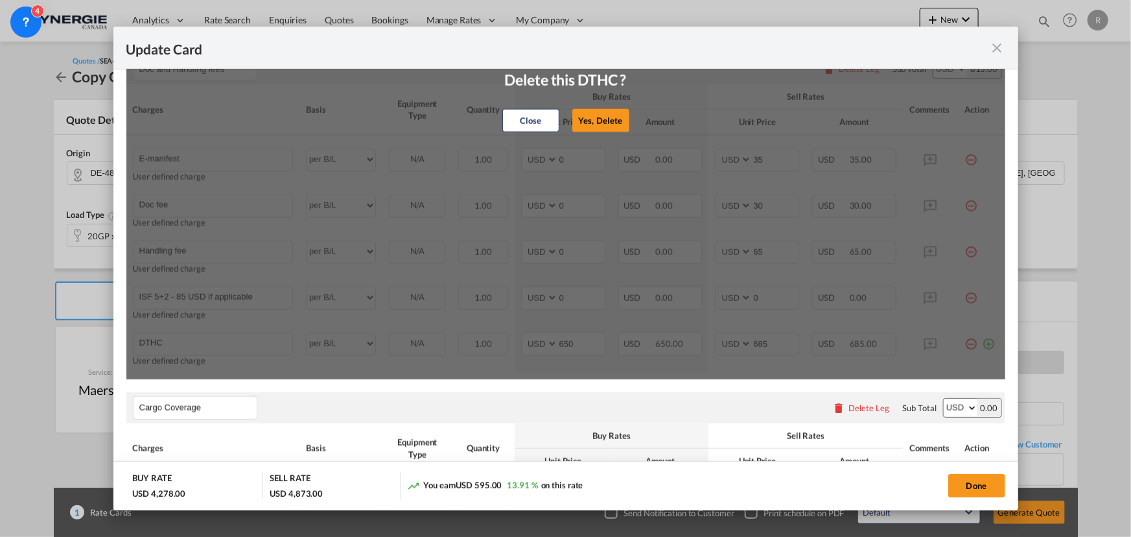
scroll to position [648, 0]
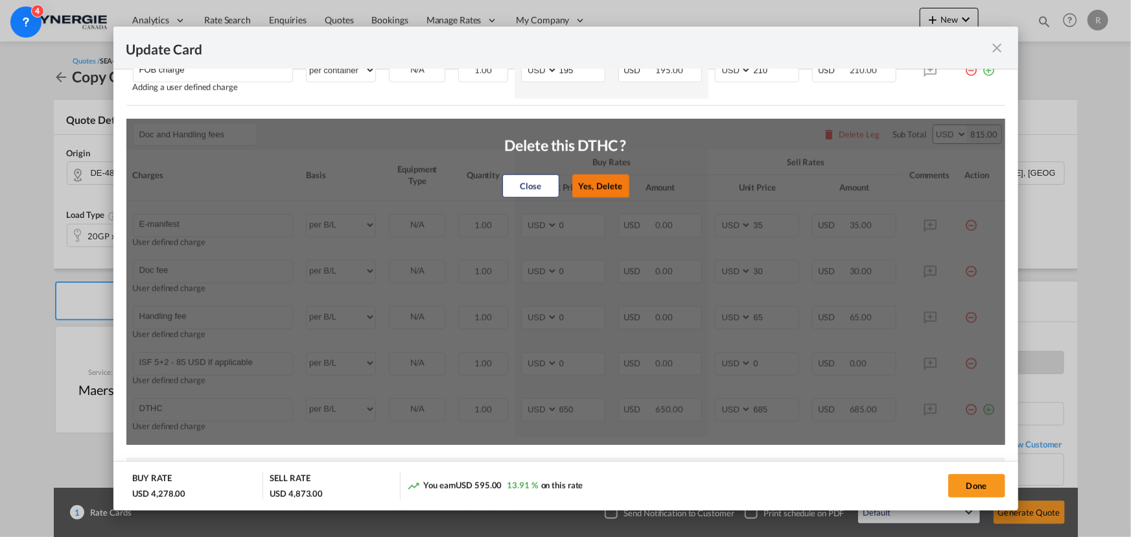
click at [593, 178] on button "Yes, Delete" at bounding box center [600, 185] width 57 height 23
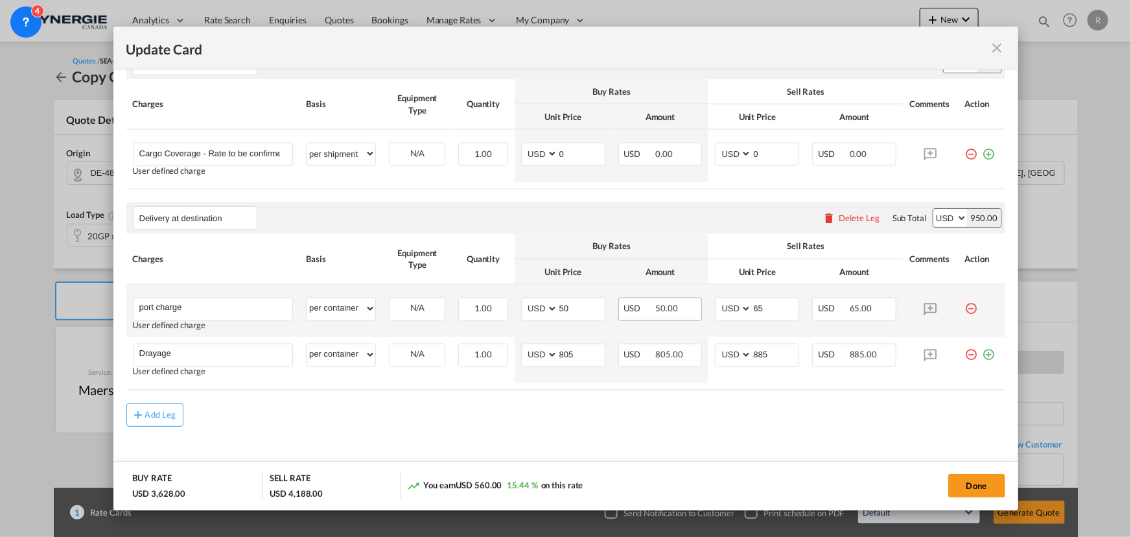
scroll to position [1021, 0]
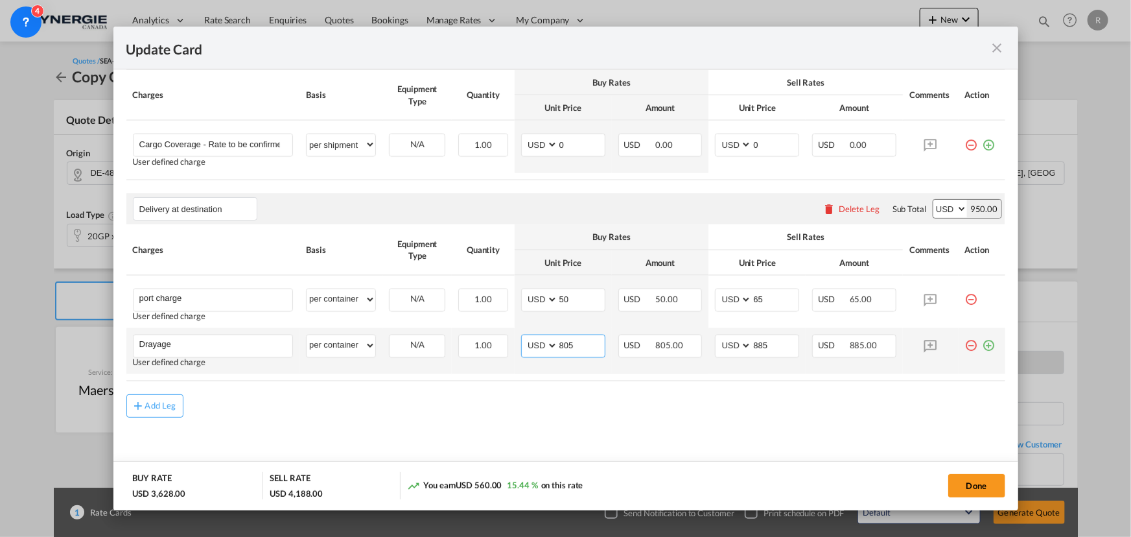
drag, startPoint x: 572, startPoint y: 347, endPoint x: 515, endPoint y: 343, distance: 57.8
click at [515, 343] on td "AED AFN ALL AMD ANG AOA ARS AUD AWG AZN BAM BBD BDT BGN BHD BIF BMD BND BOB BRL…" at bounding box center [563, 351] width 97 height 46
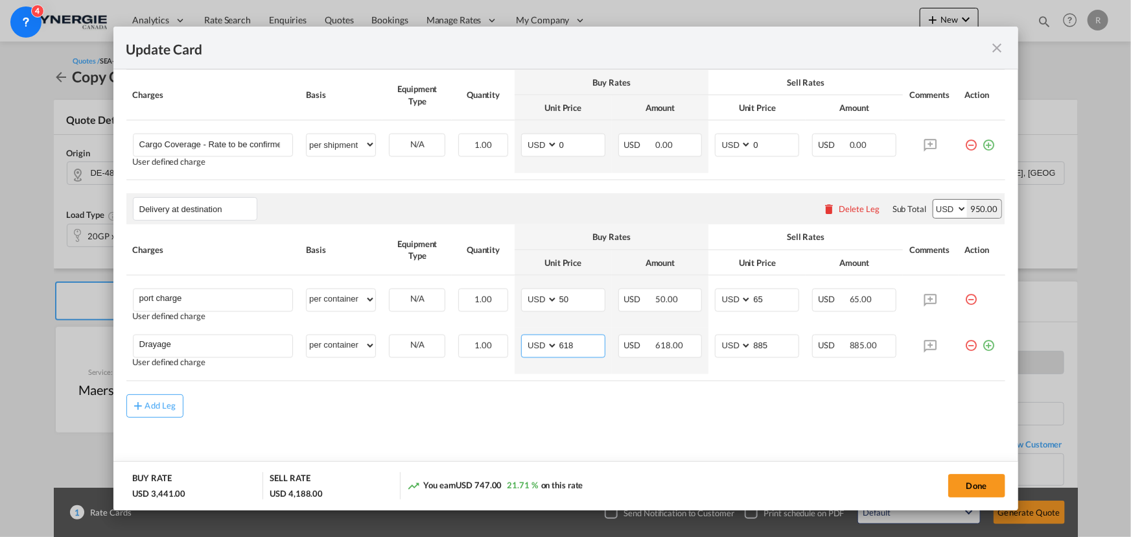
type input "618"
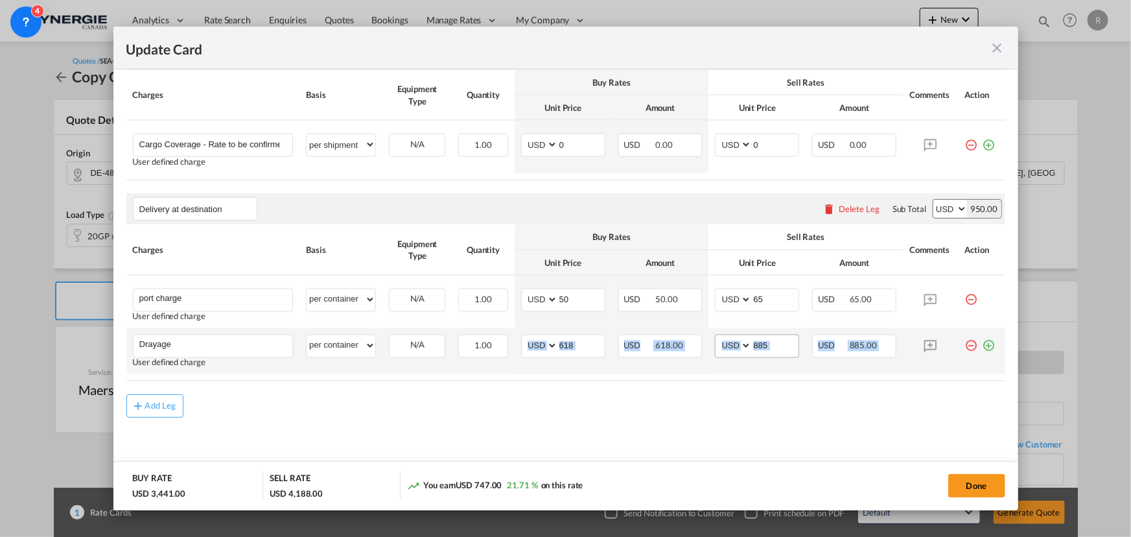
click at [770, 347] on input "885" at bounding box center [775, 344] width 47 height 19
drag, startPoint x: 770, startPoint y: 347, endPoint x: 696, endPoint y: 338, distance: 75.0
click at [696, 338] on tr "Drayage Please Enter User Defined Charges Cannot Be Published User defined char…" at bounding box center [565, 351] width 879 height 46
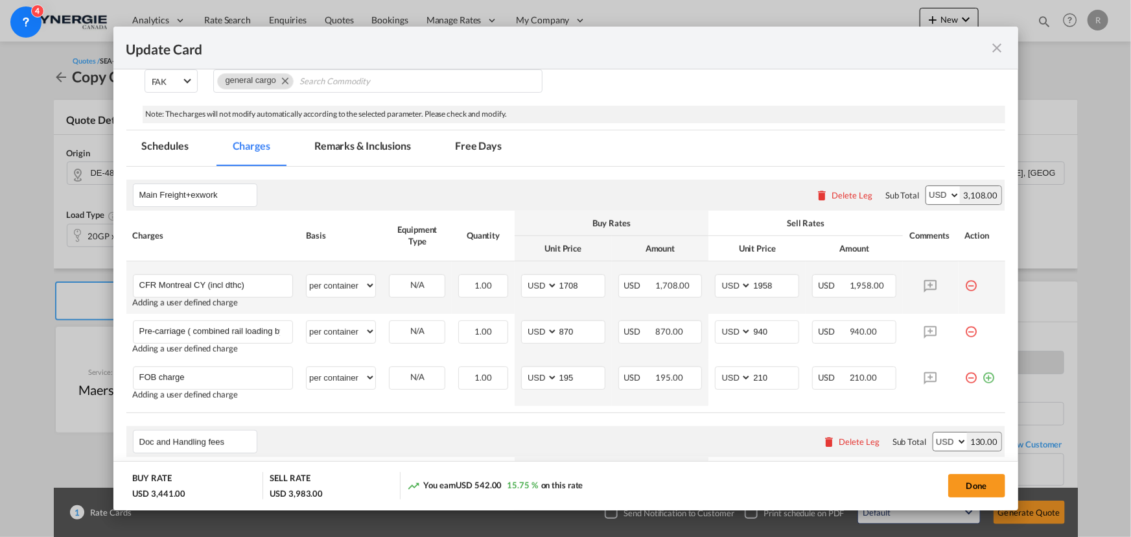
scroll to position [314, 0]
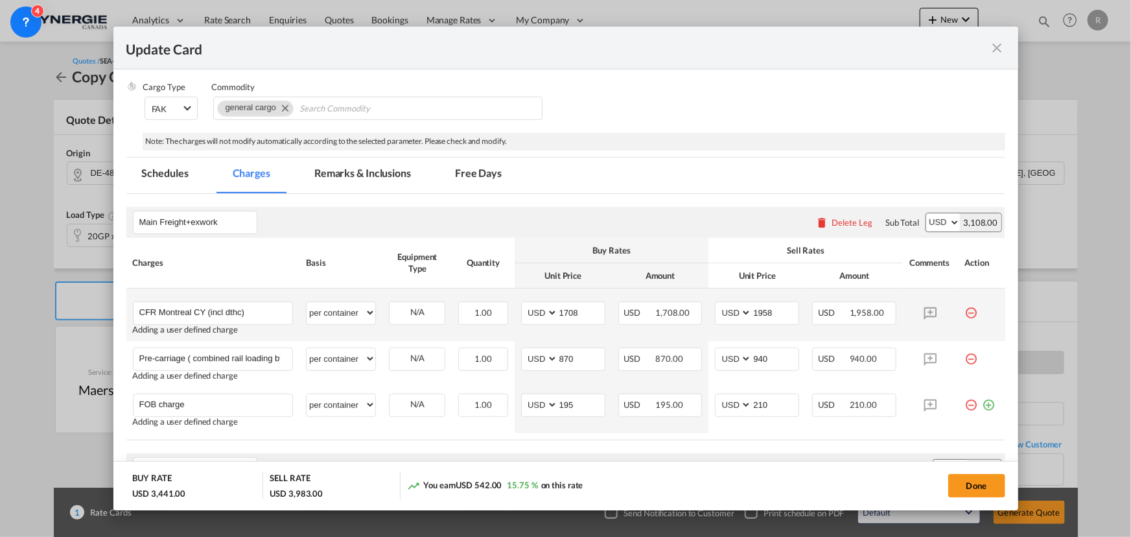
type input "680"
click at [365, 169] on md-tab-item "Remarks & Inclusions" at bounding box center [363, 175] width 128 height 36
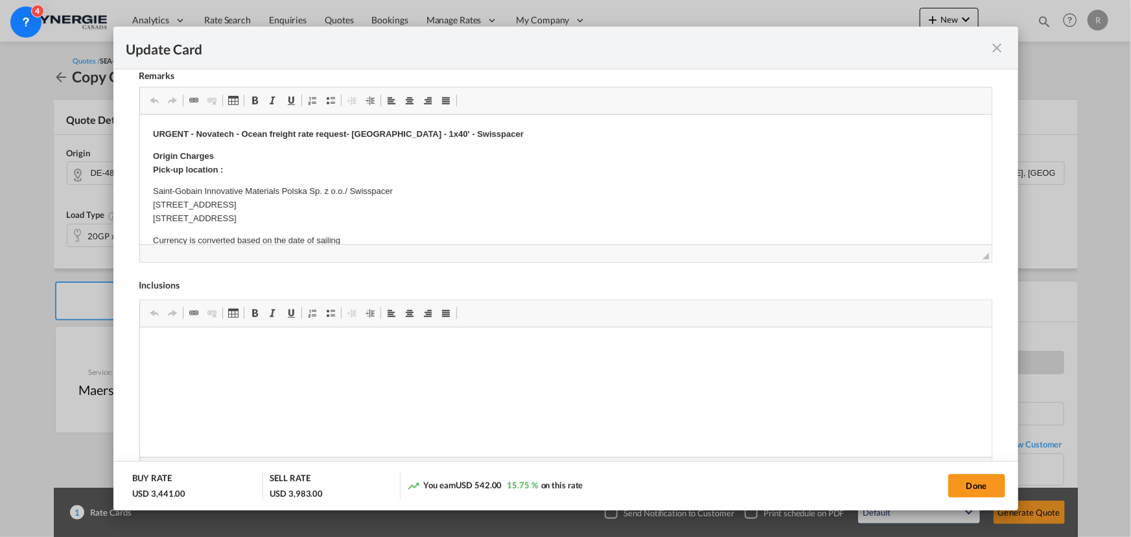
scroll to position [667, 0]
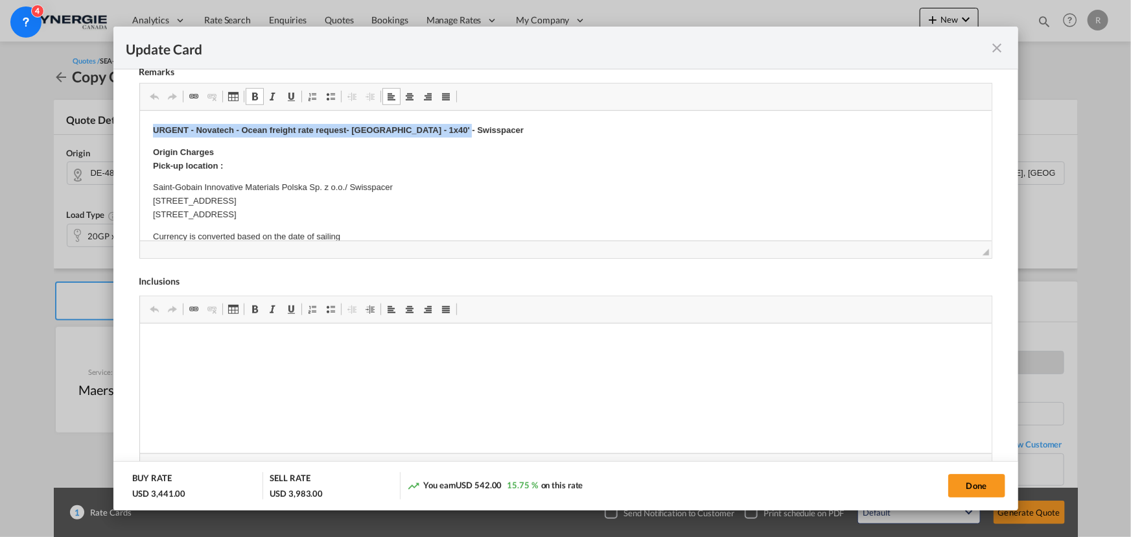
drag, startPoint x: 146, startPoint y: 126, endPoint x: 459, endPoint y: 127, distance: 312.3
click at [459, 127] on html "URGENT - Novatech - Ocean freight rate request- Poland - 1x40' - Swisspacer Ori…" at bounding box center [564, 514] width 851 height 809
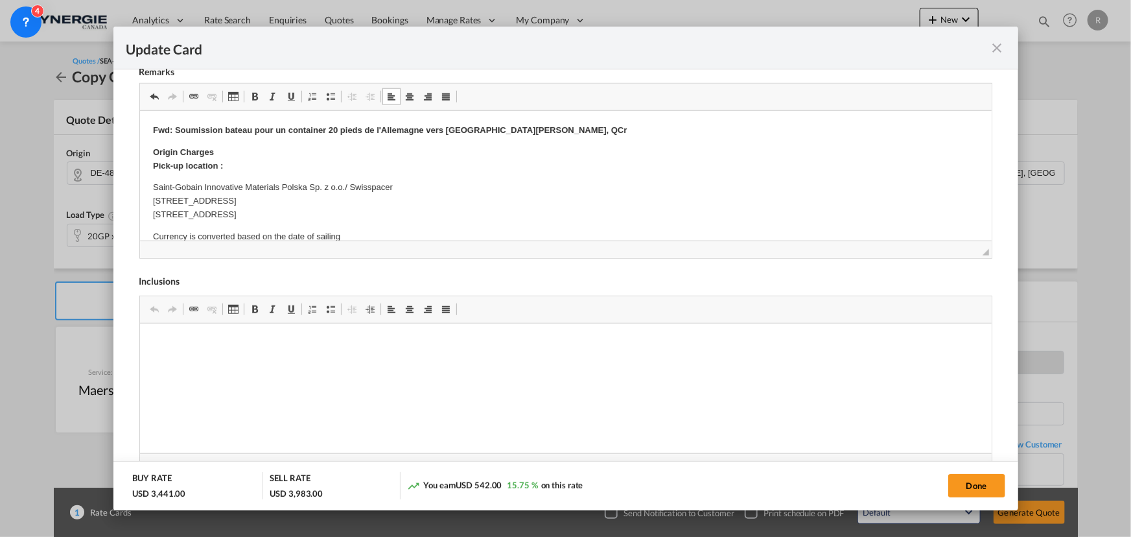
drag, startPoint x: 142, startPoint y: 182, endPoint x: 244, endPoint y: 211, distance: 106.5
click at [244, 211] on html "Fwd: Soumission bateau pour un container 20 pieds de l'Allemagne vers Saint-Ger…" at bounding box center [564, 514] width 851 height 809
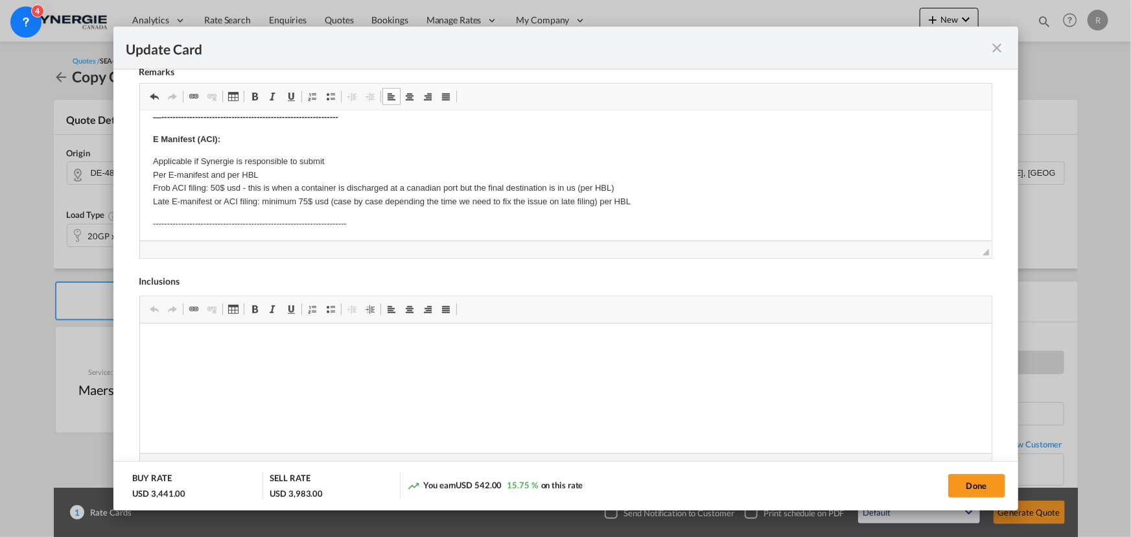
scroll to position [294, 0]
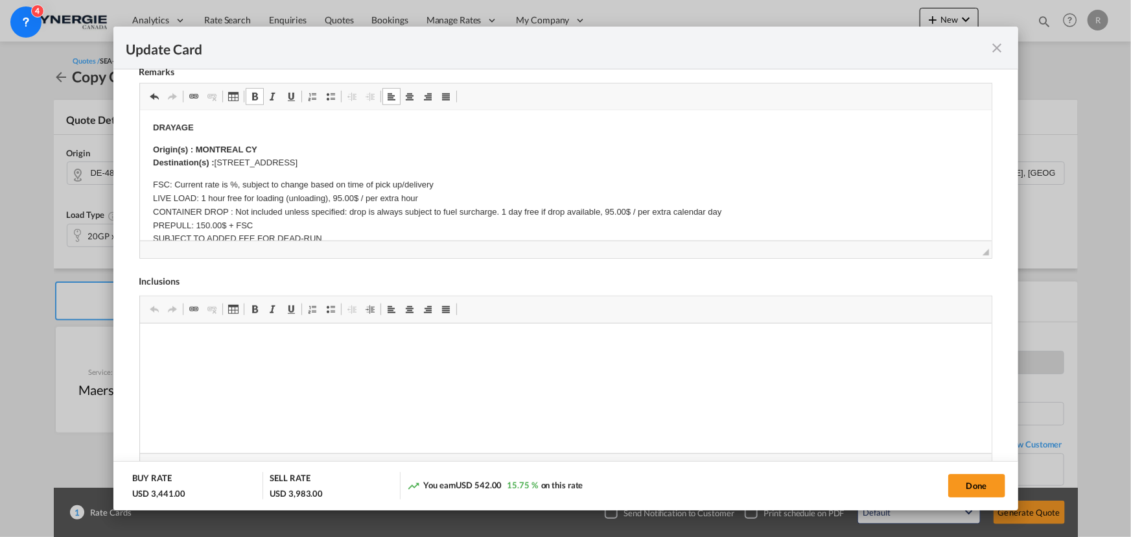
click at [216, 158] on body "Fwd: Soumission bateau pour un container 20 pieds de l'Allemagne vers Saint-Ger…" at bounding box center [565, 218] width 826 height 778
drag, startPoint x: 216, startPoint y: 160, endPoint x: 354, endPoint y: 165, distance: 138.7
click at [354, 165] on p "Origin(s) : MONTREAL CY Destination(s) : 1236 rue Principale St-Agapit, QC" at bounding box center [565, 156] width 826 height 27
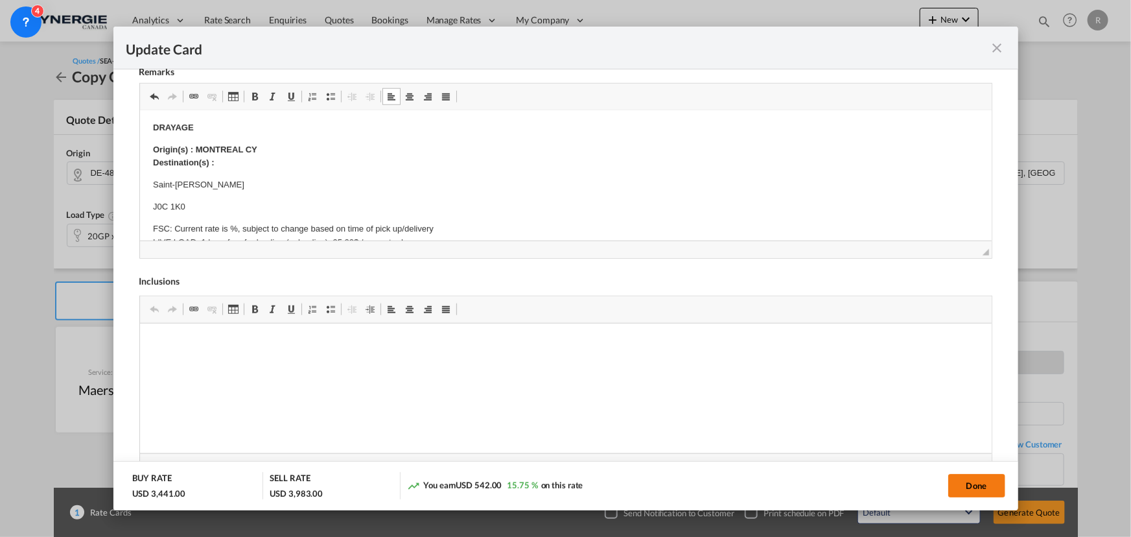
click at [979, 492] on button "Done" at bounding box center [976, 485] width 57 height 23
type input "29 Sep 2025"
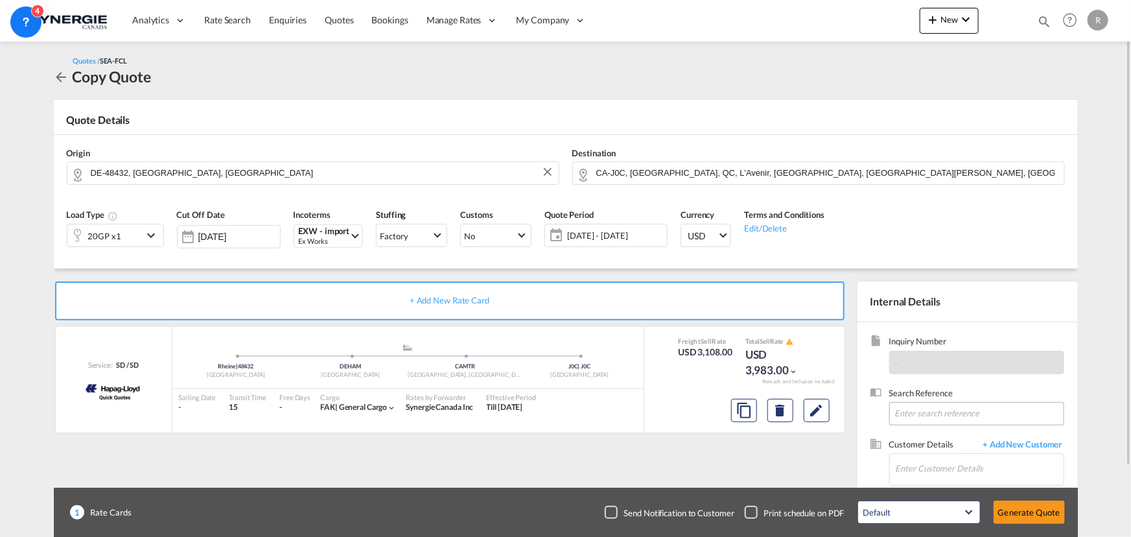
scroll to position [80, 0]
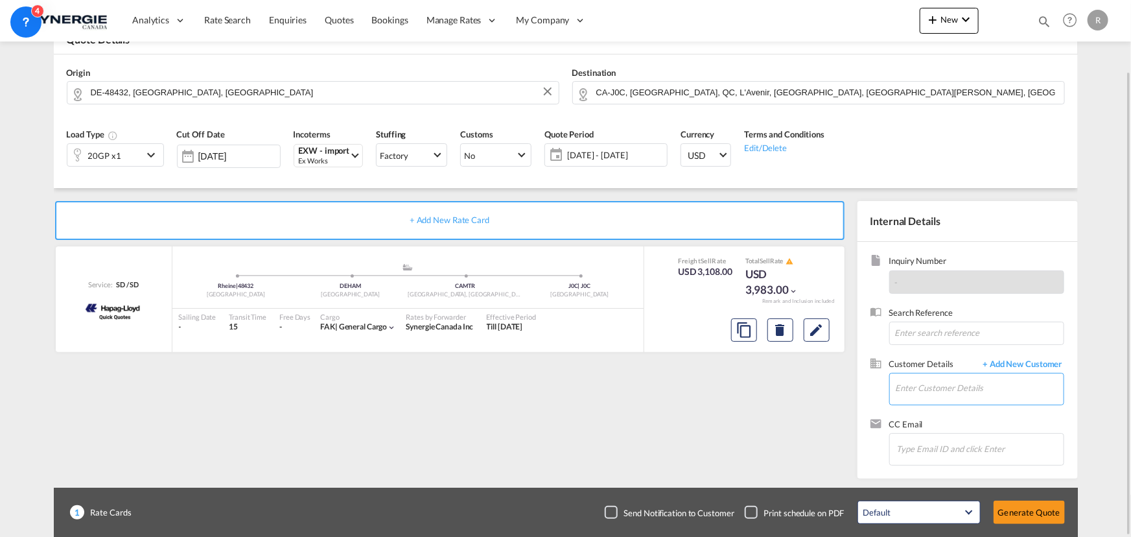
click at [914, 387] on input "Enter Customer Details" at bounding box center [980, 387] width 168 height 29
paste input "shipping@embcoderre.com"
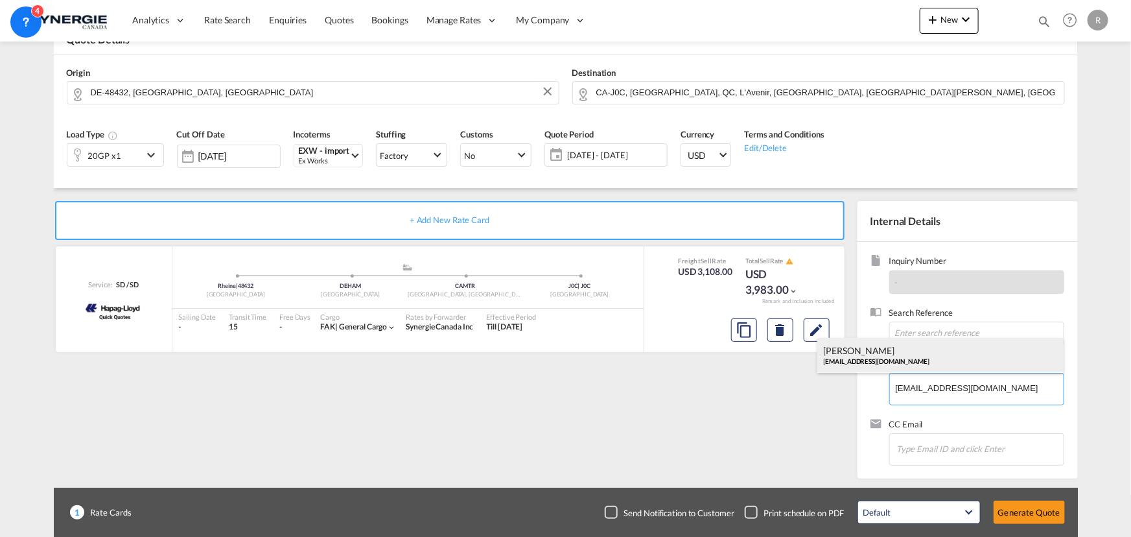
click at [892, 362] on div "Karine Turner shipping@embcoderre.com" at bounding box center [940, 355] width 246 height 35
type input "Emballage Coderre, Karine Turner, shipping@embcoderre.com"
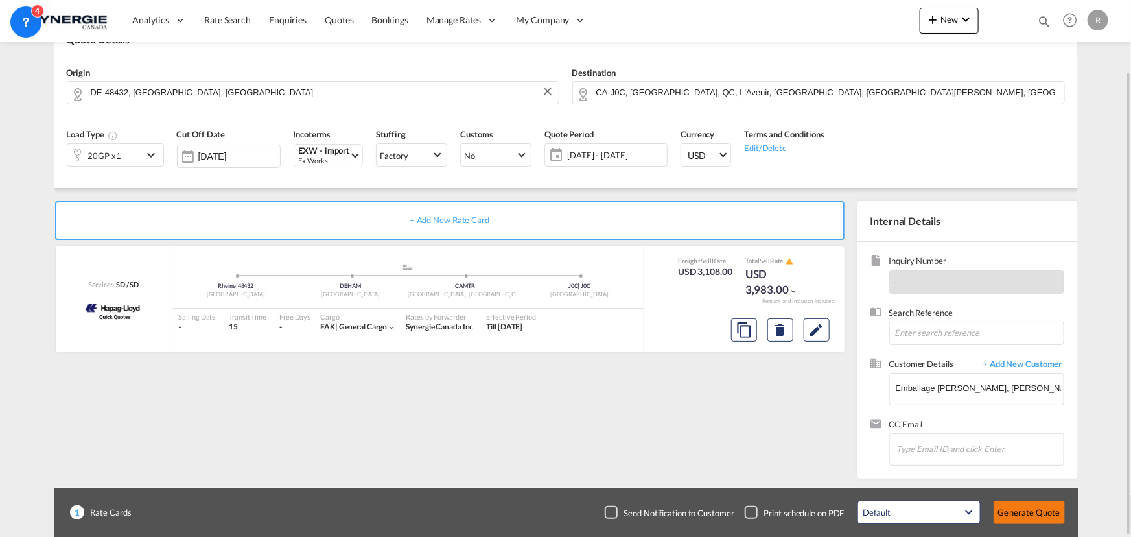
click at [1021, 512] on button "Generate Quote" at bounding box center [1028, 511] width 71 height 23
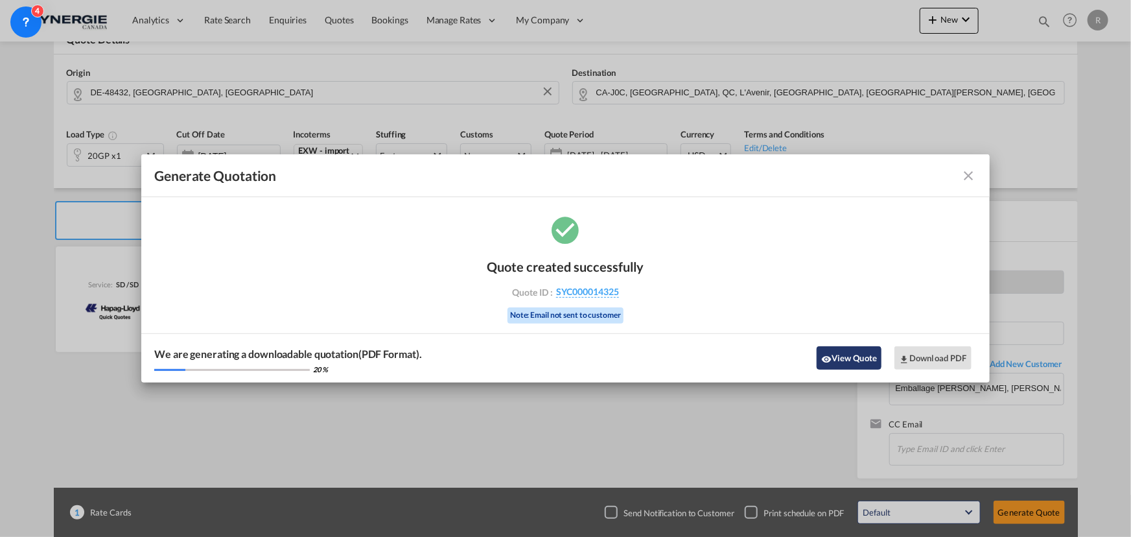
click at [853, 356] on button "View Quote" at bounding box center [849, 357] width 65 height 23
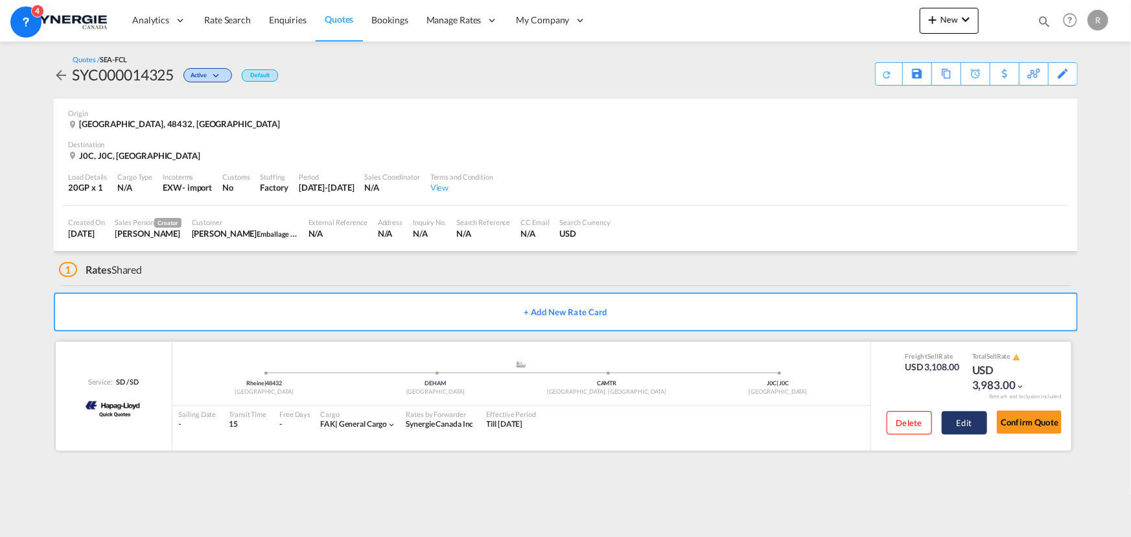
click at [961, 421] on button "Edit" at bounding box center [964, 422] width 45 height 23
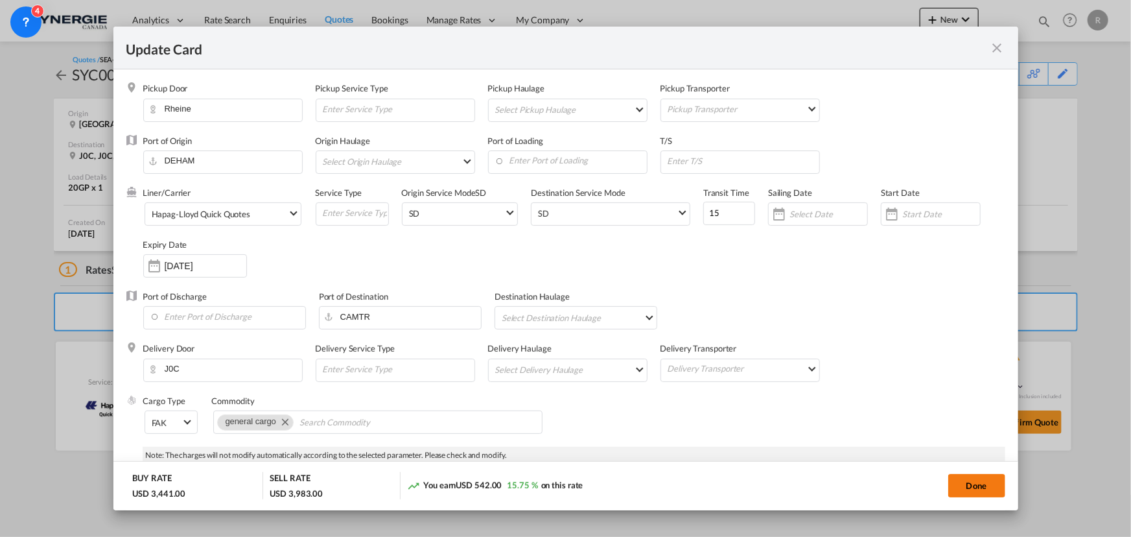
click at [975, 488] on button "Done" at bounding box center [976, 485] width 57 height 23
type input "29 Sep 2025"
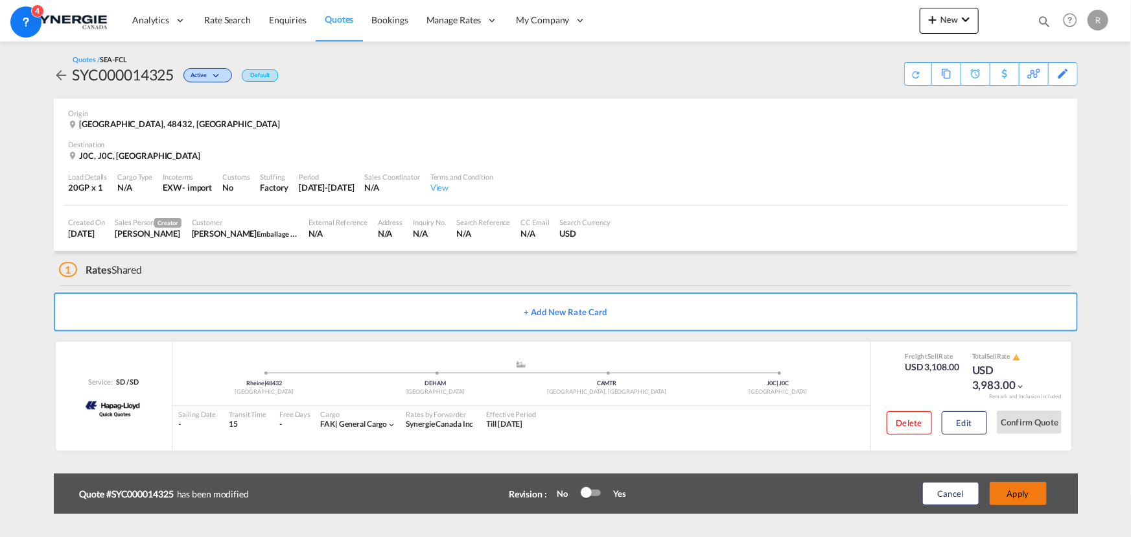
click at [1001, 495] on button "Apply" at bounding box center [1018, 492] width 57 height 23
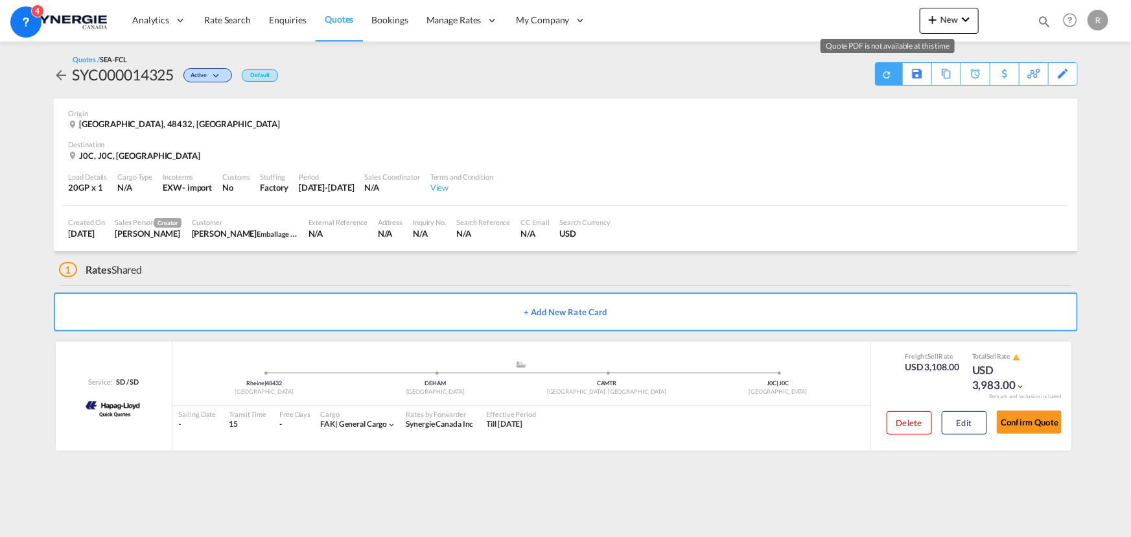
click at [888, 73] on md-icon "icon-refresh" at bounding box center [887, 74] width 12 height 12
click at [888, 73] on div "Download Quote" at bounding box center [862, 73] width 66 height 21
click at [1039, 17] on md-icon "icon-magnify" at bounding box center [1044, 21] width 14 height 14
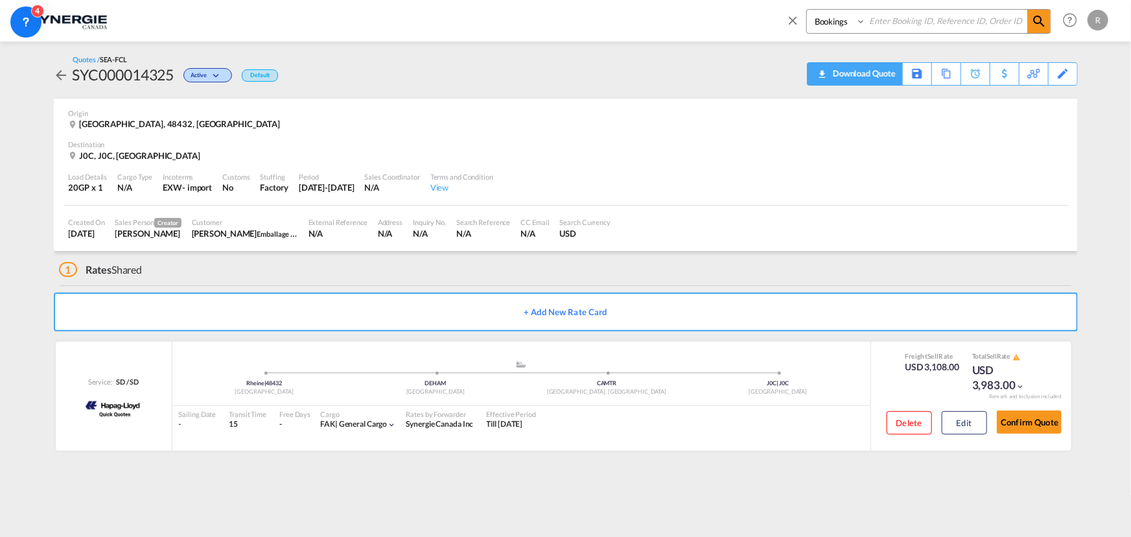
click at [834, 24] on select "Bookings Quotes Enquiries" at bounding box center [838, 21] width 62 height 23
select select "Quotes"
click at [807, 10] on select "Bookings Quotes Enquiries" at bounding box center [838, 21] width 62 height 23
click at [924, 12] on input at bounding box center [946, 21] width 161 height 23
type input "14298"
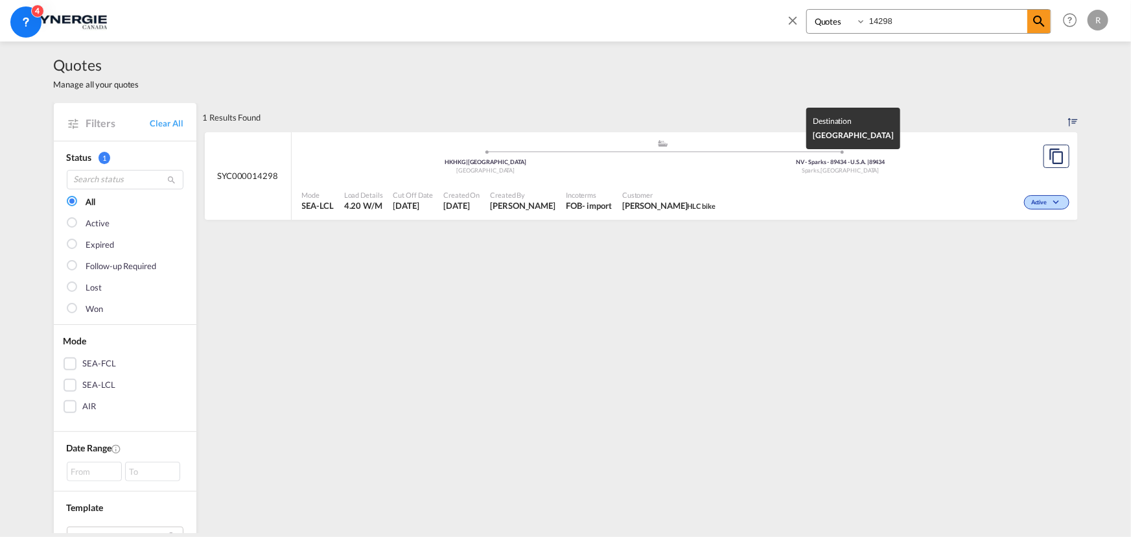
click at [875, 160] on span "89434" at bounding box center [877, 161] width 16 height 7
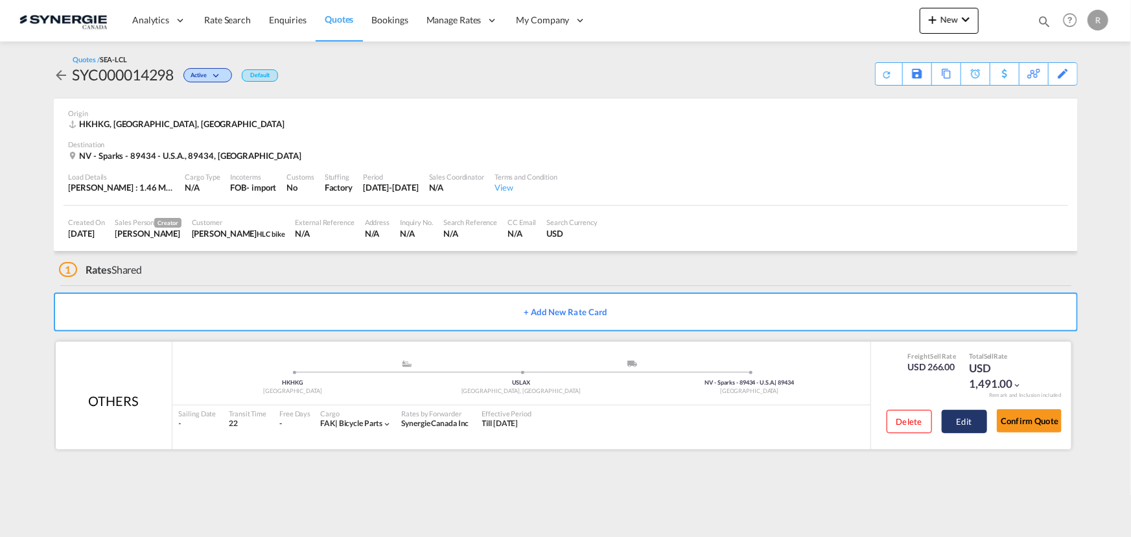
click at [970, 425] on button "Edit" at bounding box center [964, 421] width 45 height 23
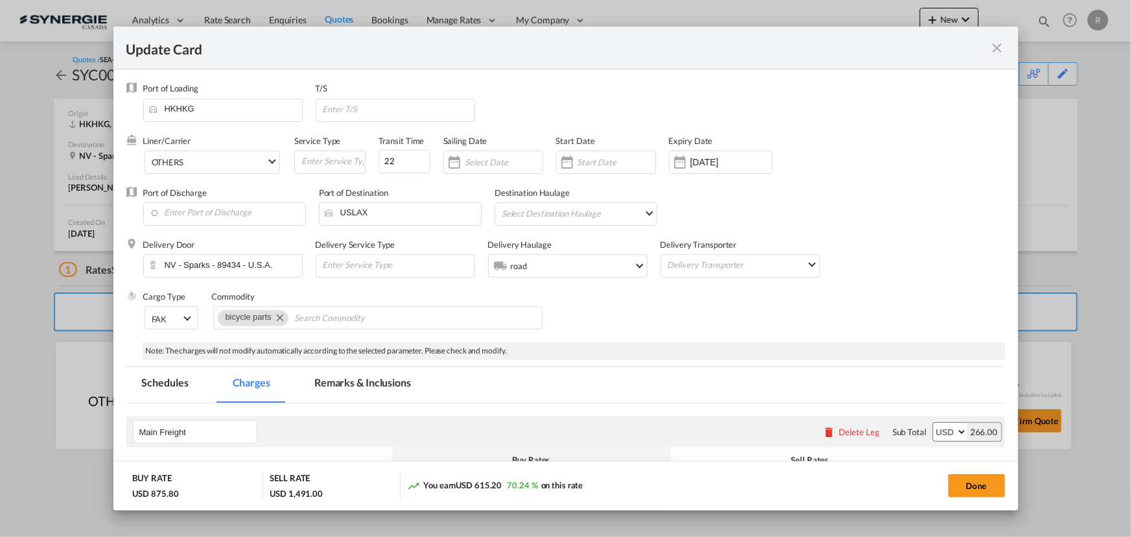
select select "per_w/m"
select select "per_bl"
select select "flat"
select select "per_bl"
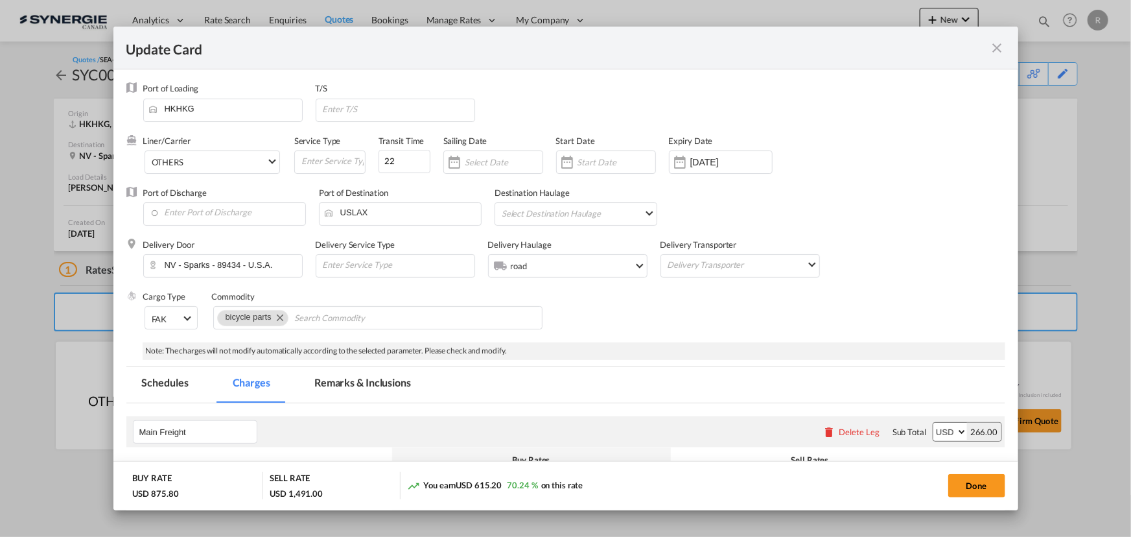
select select "per_shipment"
select select "per_bl"
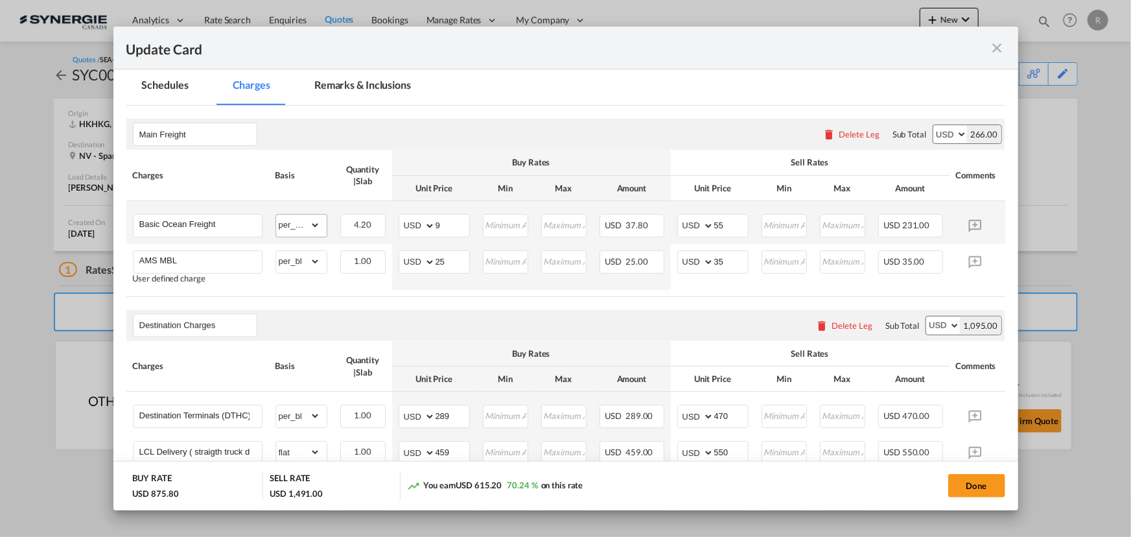
scroll to position [164, 0]
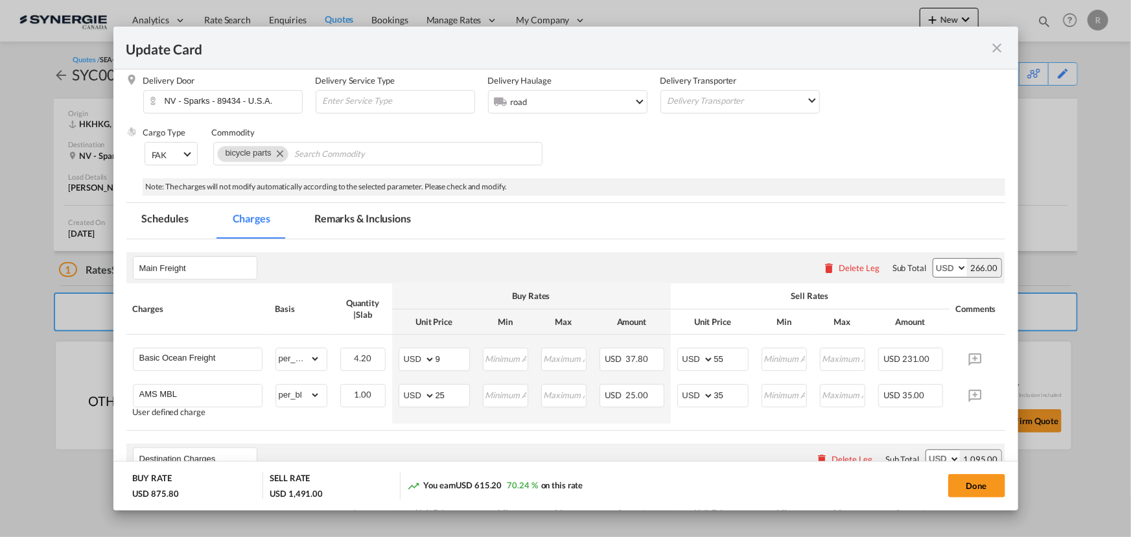
click at [354, 220] on md-tab-item "Remarks & Inclusions" at bounding box center [363, 221] width 128 height 36
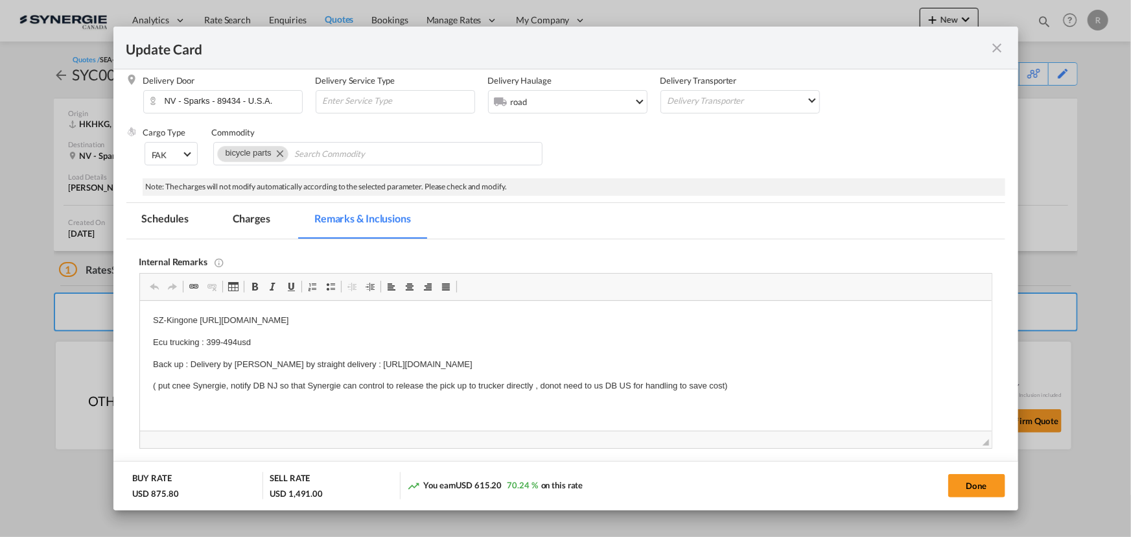
scroll to position [0, 0]
drag, startPoint x: 141, startPoint y: 362, endPoint x: 722, endPoint y: 358, distance: 581.3
drag, startPoint x: 206, startPoint y: 339, endPoint x: 268, endPoint y: 339, distance: 61.6
click at [268, 339] on p "Ecu trucking : 399-494usd" at bounding box center [565, 343] width 826 height 14
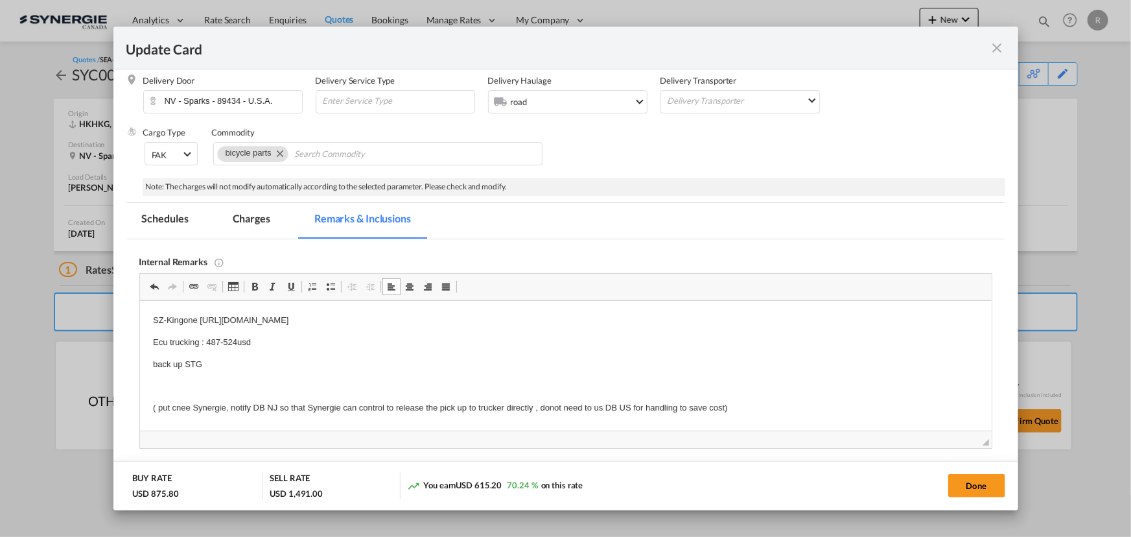
click at [277, 336] on p "Ecu trucking : 487-524usd" at bounding box center [565, 343] width 826 height 14
click at [249, 362] on p "back up STG" at bounding box center [565, 365] width 826 height 14
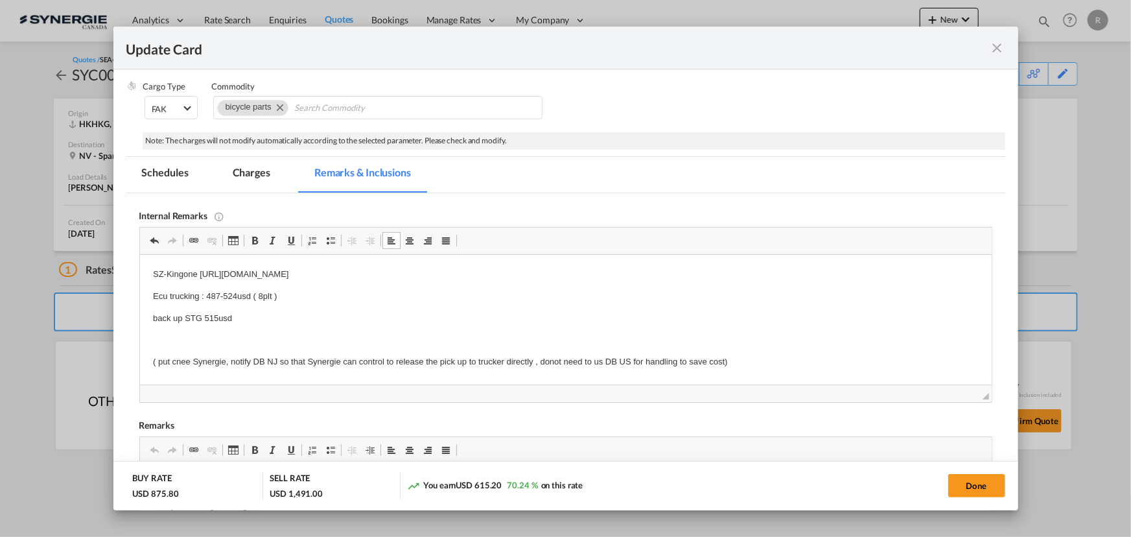
scroll to position [164, 0]
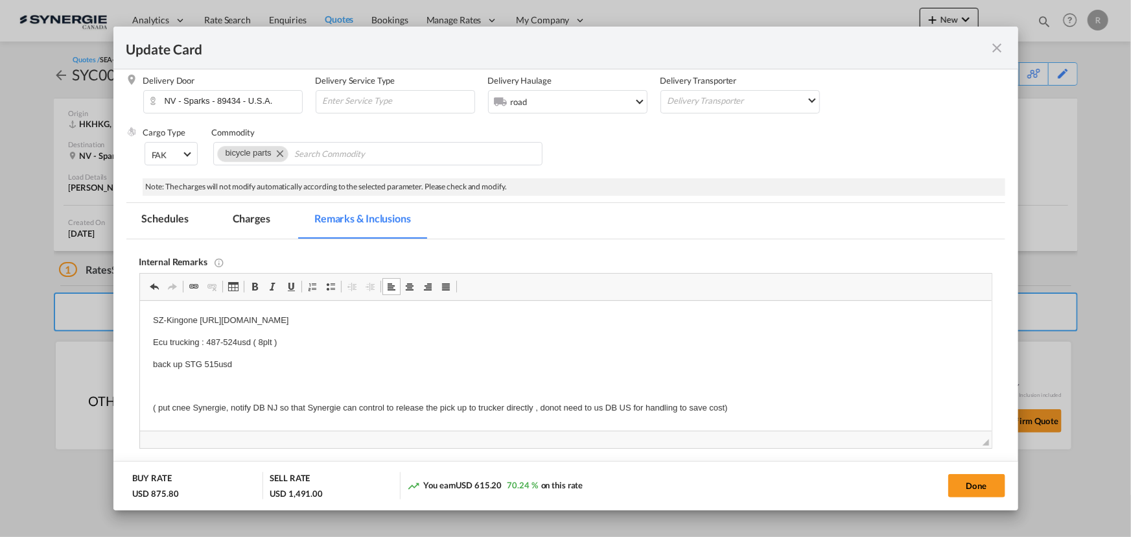
click at [252, 214] on md-tab-item "Charges" at bounding box center [251, 221] width 69 height 36
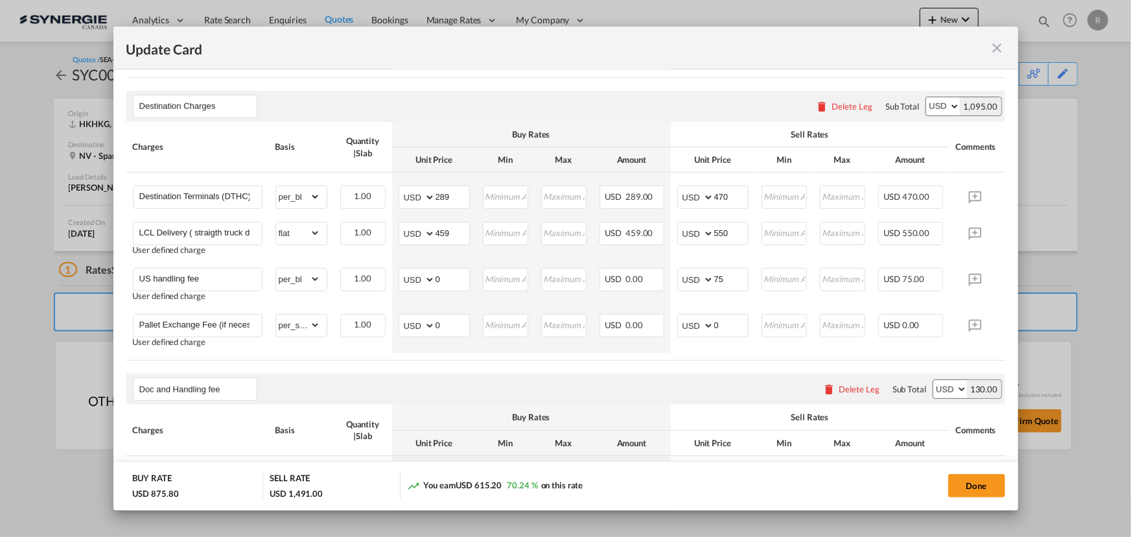
scroll to position [518, 0]
click at [975, 484] on button "Done" at bounding box center [976, 485] width 57 height 23
type input "[DATE]"
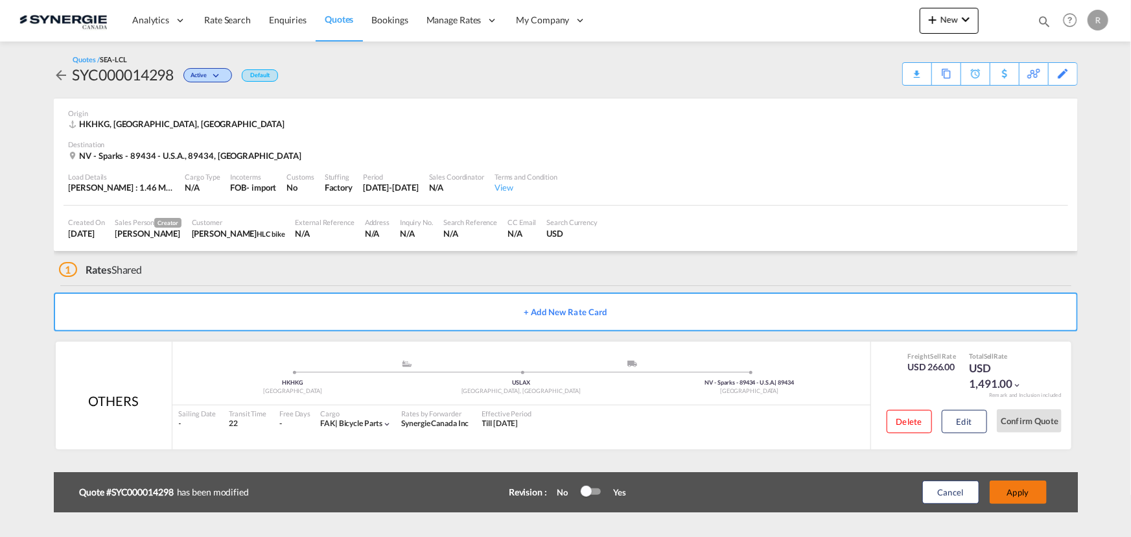
click at [1012, 489] on button "Apply" at bounding box center [1018, 491] width 57 height 23
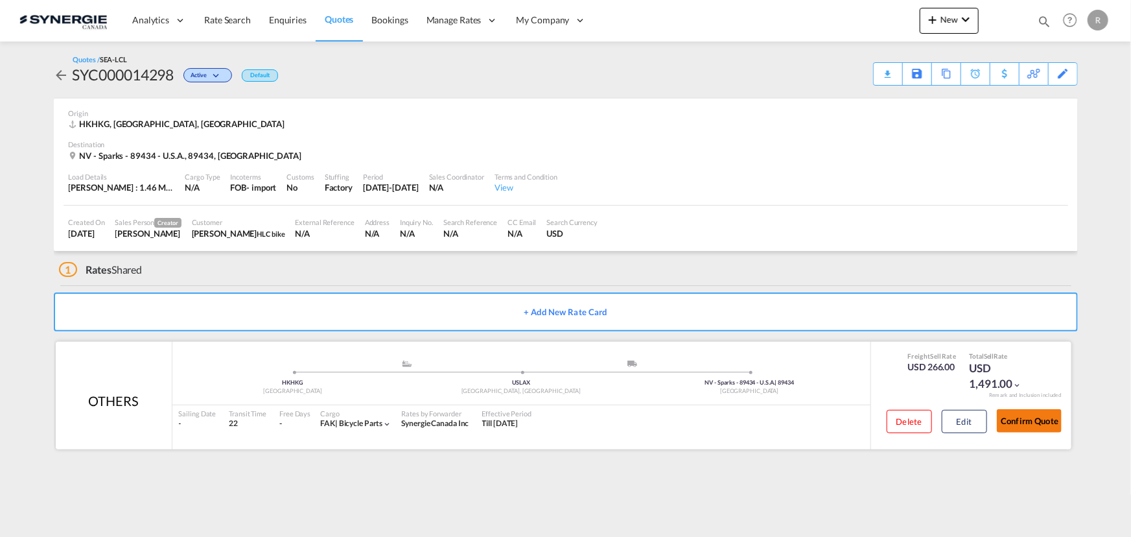
click at [1025, 418] on button "Confirm Quote" at bounding box center [1029, 420] width 65 height 23
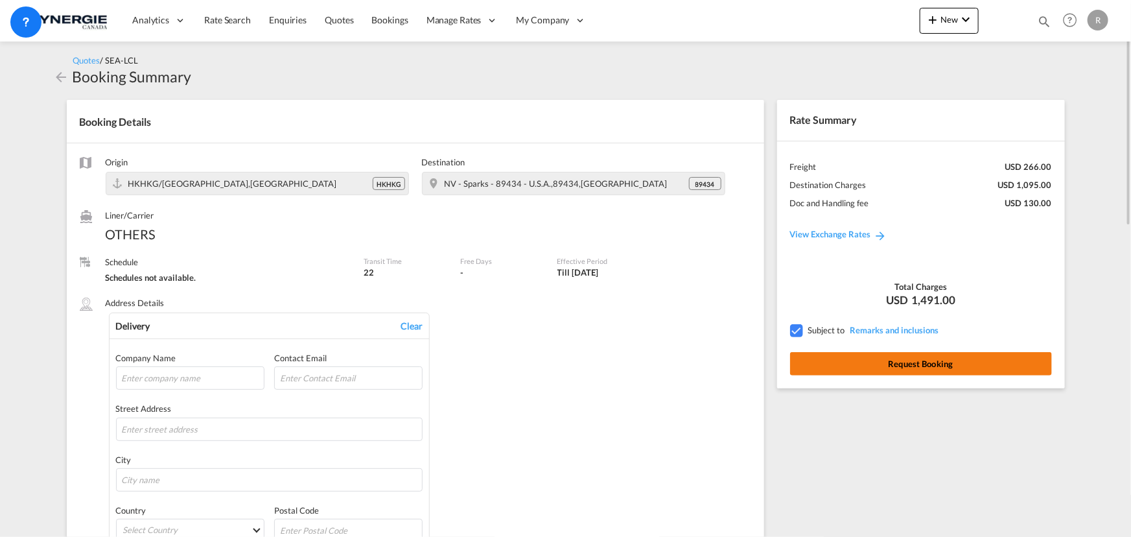
click at [972, 369] on button "Request Booking" at bounding box center [921, 363] width 262 height 23
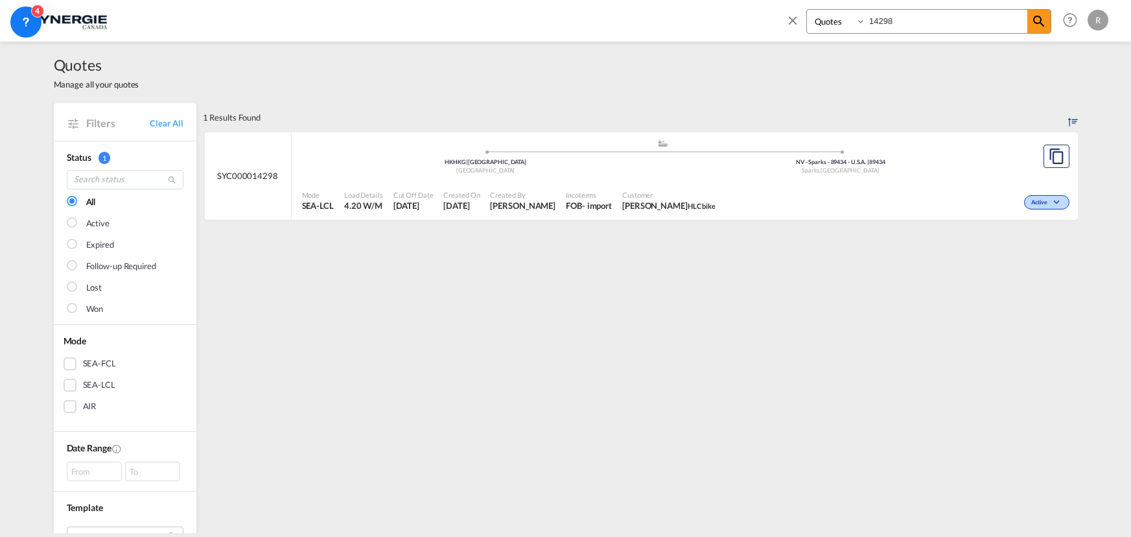
select select "Quotes"
click at [796, 17] on md-icon "icon-close" at bounding box center [792, 20] width 14 height 14
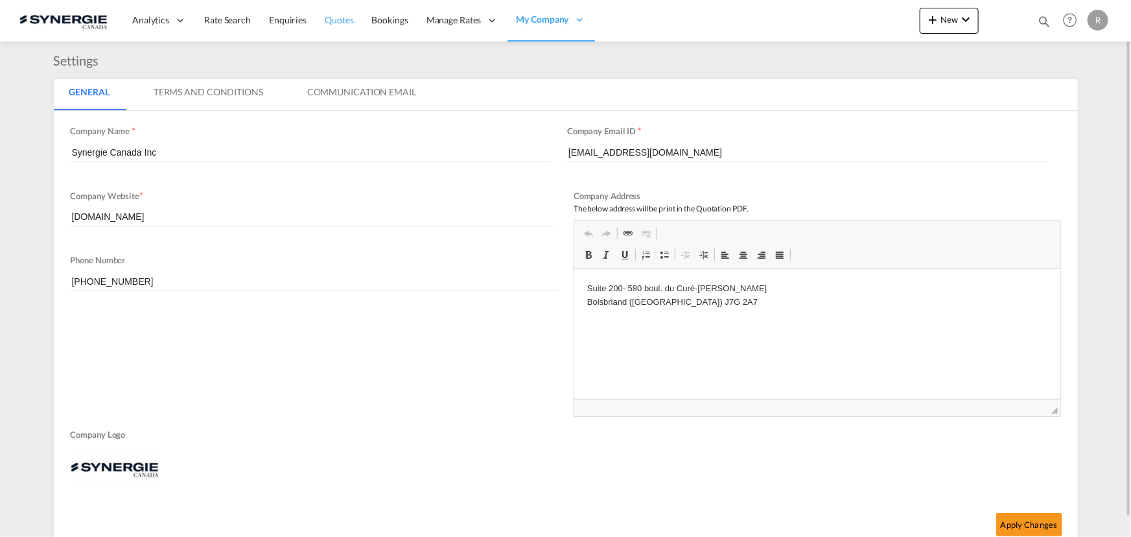
click at [343, 17] on span "Quotes" at bounding box center [339, 19] width 29 height 11
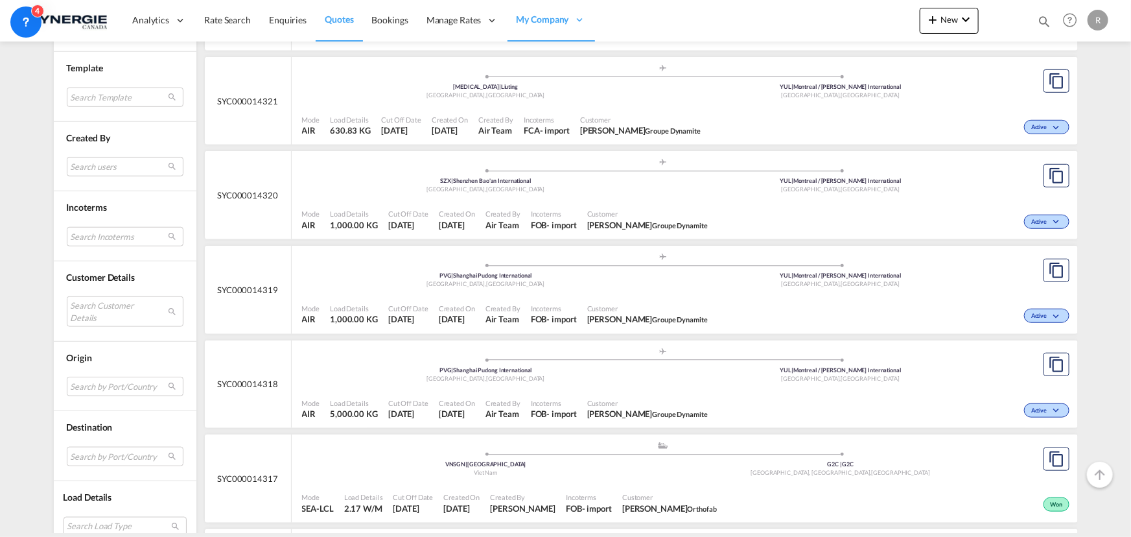
scroll to position [471, 0]
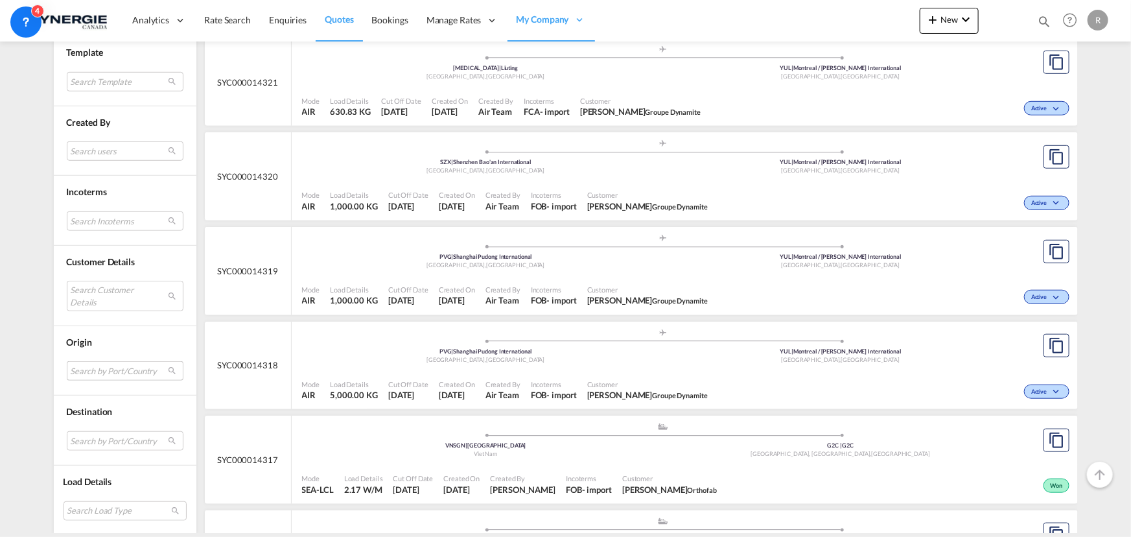
click at [113, 362] on md-select "Search by Port/Country JPNIC nichinan [GEOGRAPHIC_DATA] AEAMF mussafah [GEOGRAP…" at bounding box center [125, 370] width 117 height 19
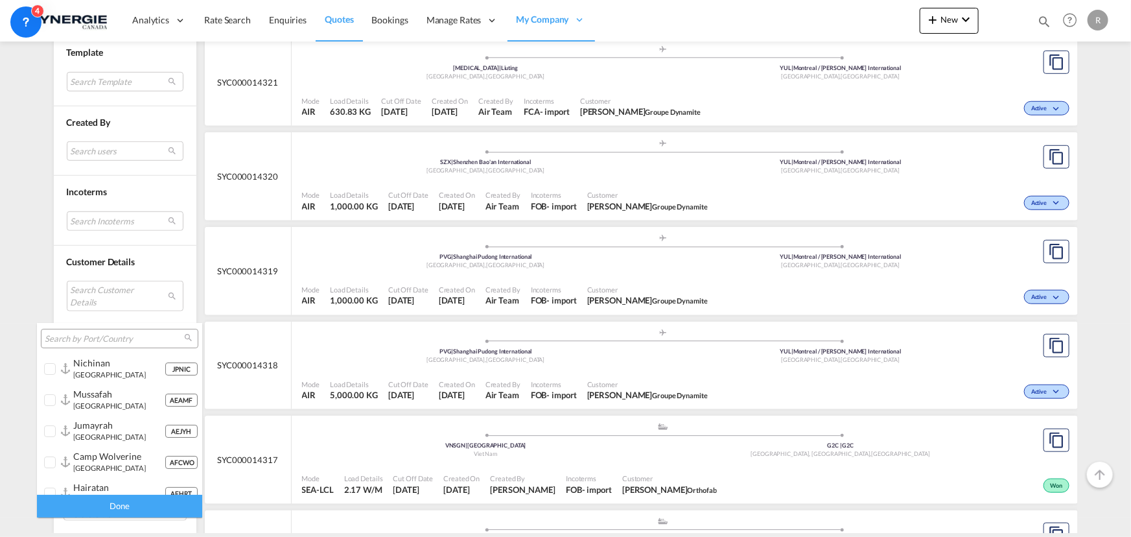
click at [126, 334] on input "search" at bounding box center [114, 339] width 139 height 12
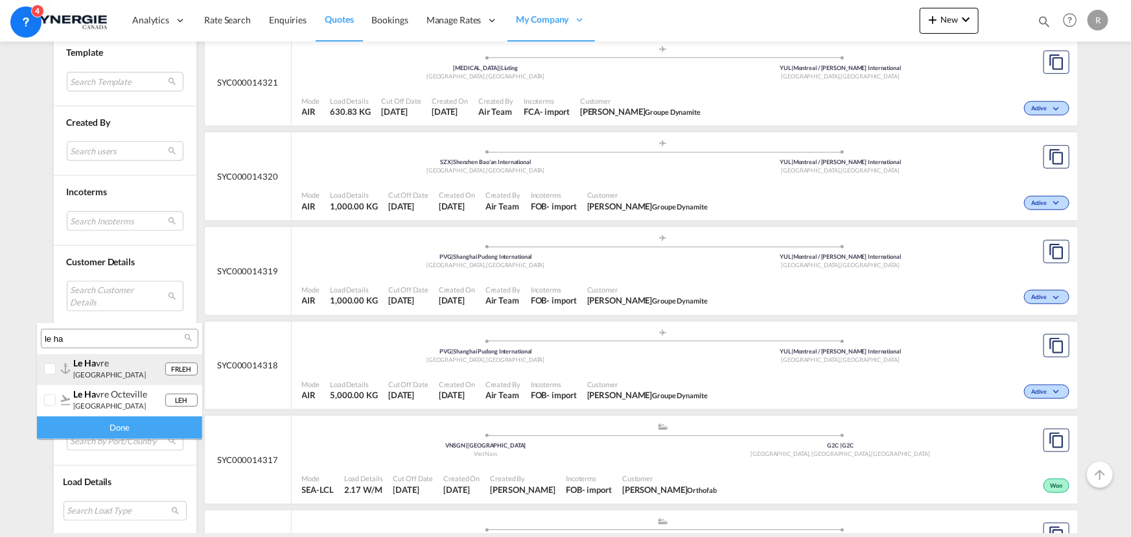
type input "le ha"
click at [76, 367] on span "le ha" at bounding box center [84, 362] width 23 height 11
click at [165, 435] on div "Done" at bounding box center [119, 427] width 165 height 23
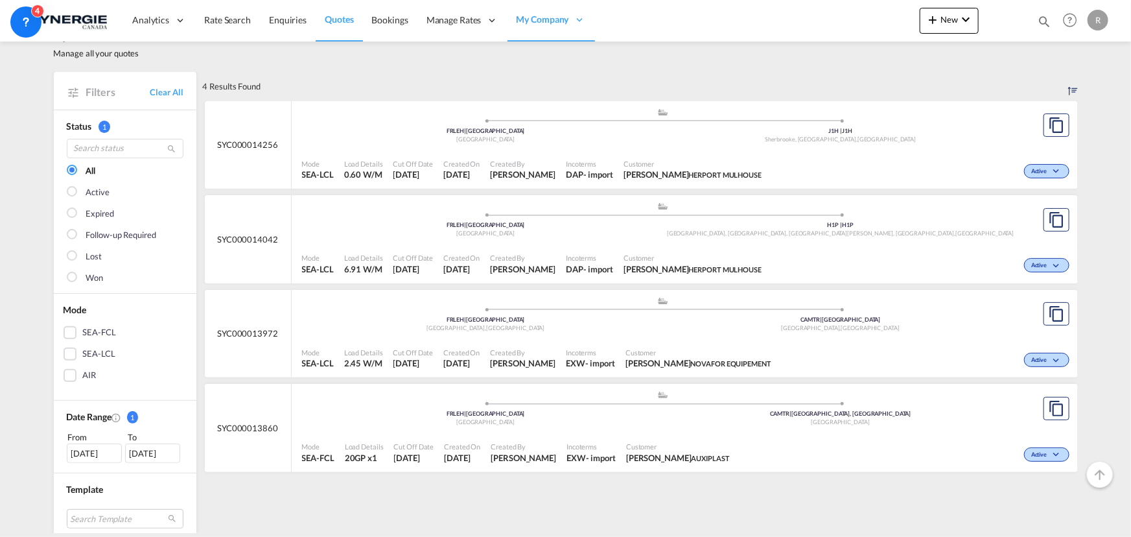
scroll to position [0, 0]
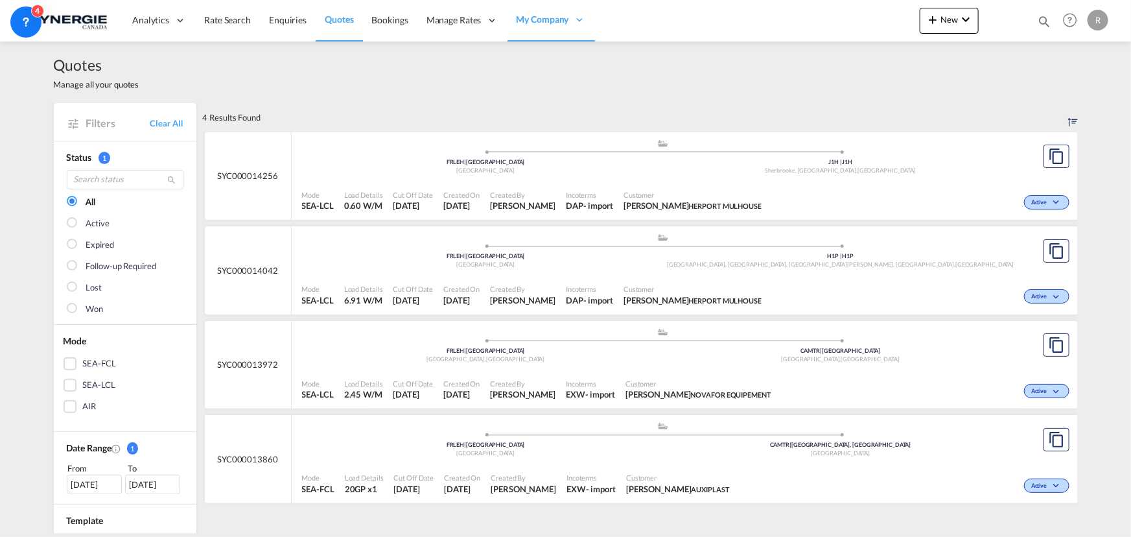
click at [665, 370] on div "Mode SEA-LCL Load Details 2.45 W/M Cut Off Date [DATE] Created On [DATE] Create…" at bounding box center [685, 389] width 786 height 39
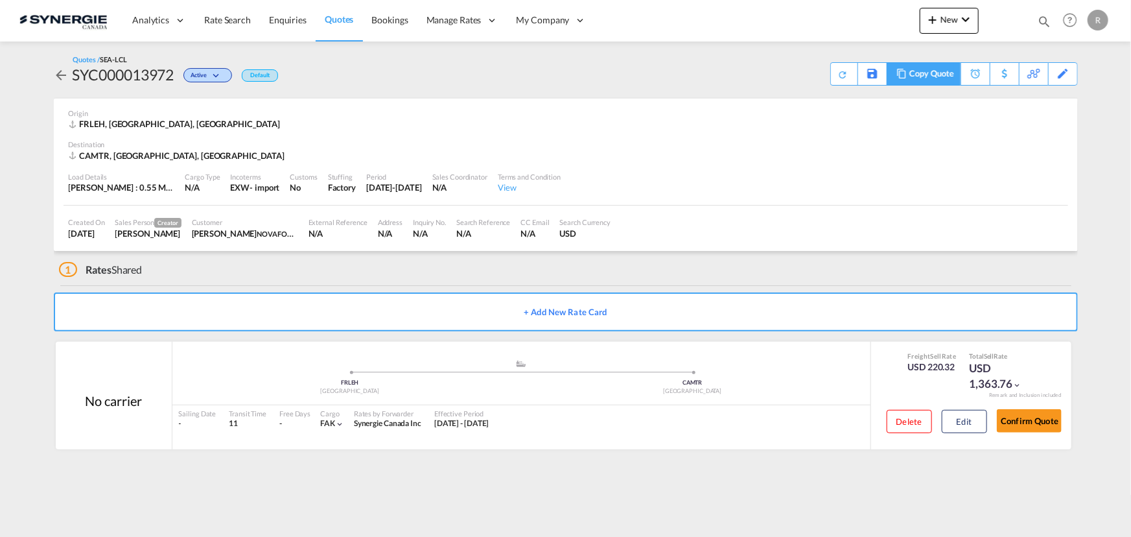
click at [900, 75] on md-icon at bounding box center [902, 74] width 16 height 10
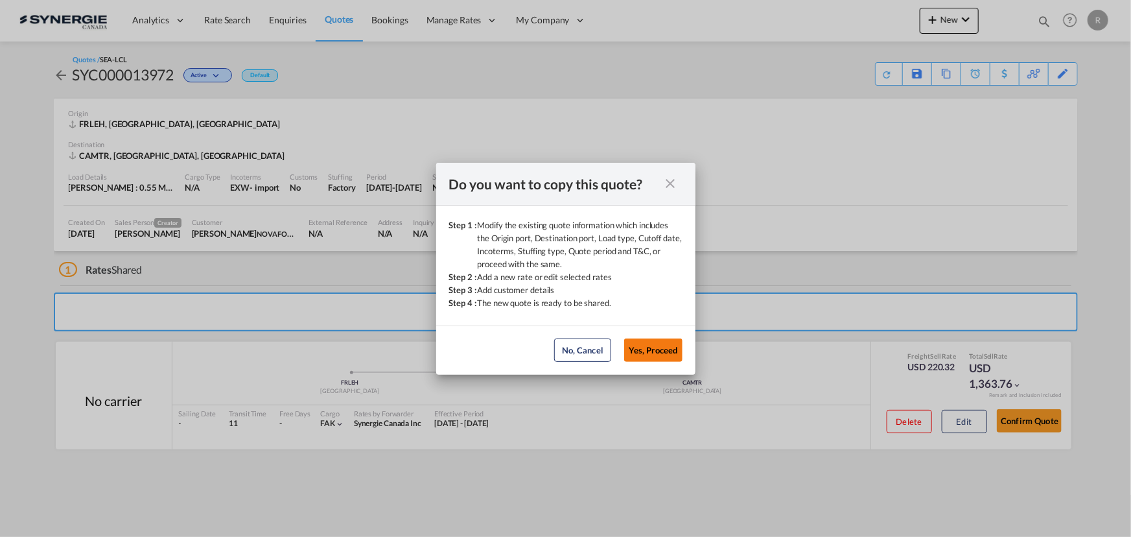
click at [651, 350] on button "Yes, Proceed" at bounding box center [653, 349] width 58 height 23
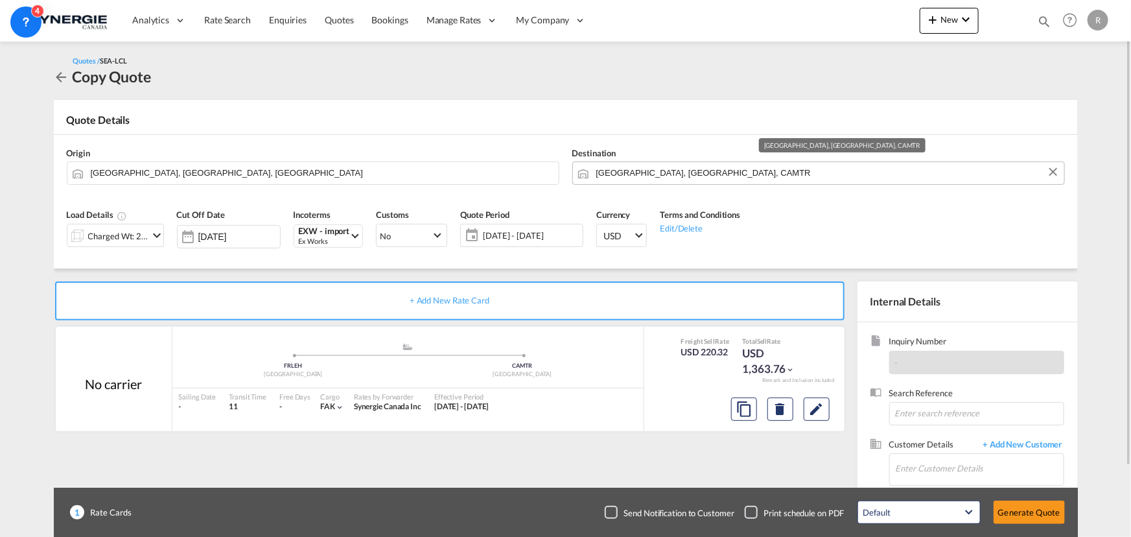
click at [857, 177] on input "[GEOGRAPHIC_DATA], [GEOGRAPHIC_DATA], CAMTR" at bounding box center [826, 172] width 461 height 23
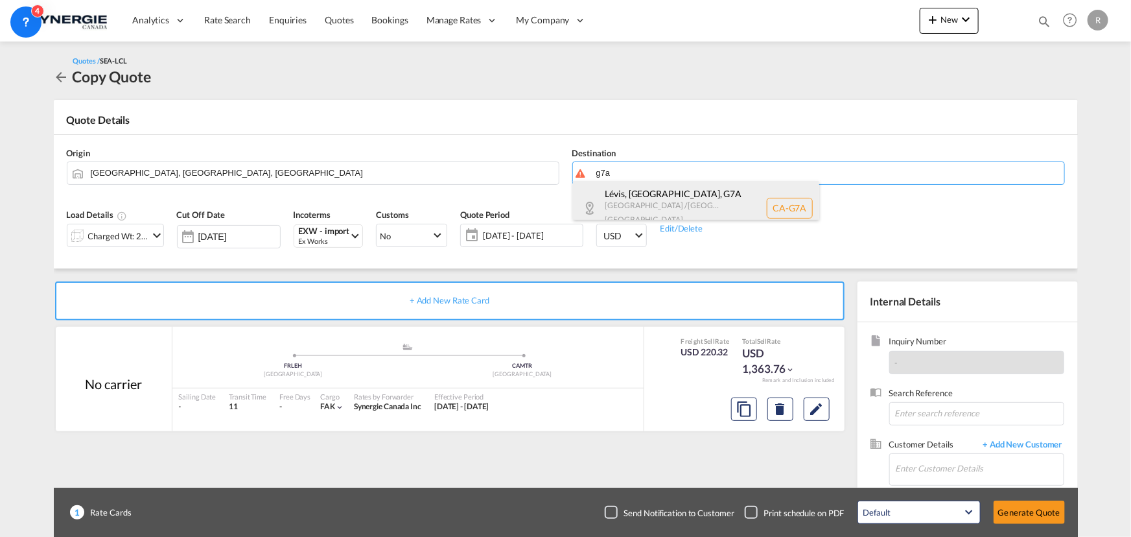
click at [689, 210] on body "Analytics Reports Dashboard Rate Search Enquiries Quotes Bookings" at bounding box center [565, 268] width 1131 height 537
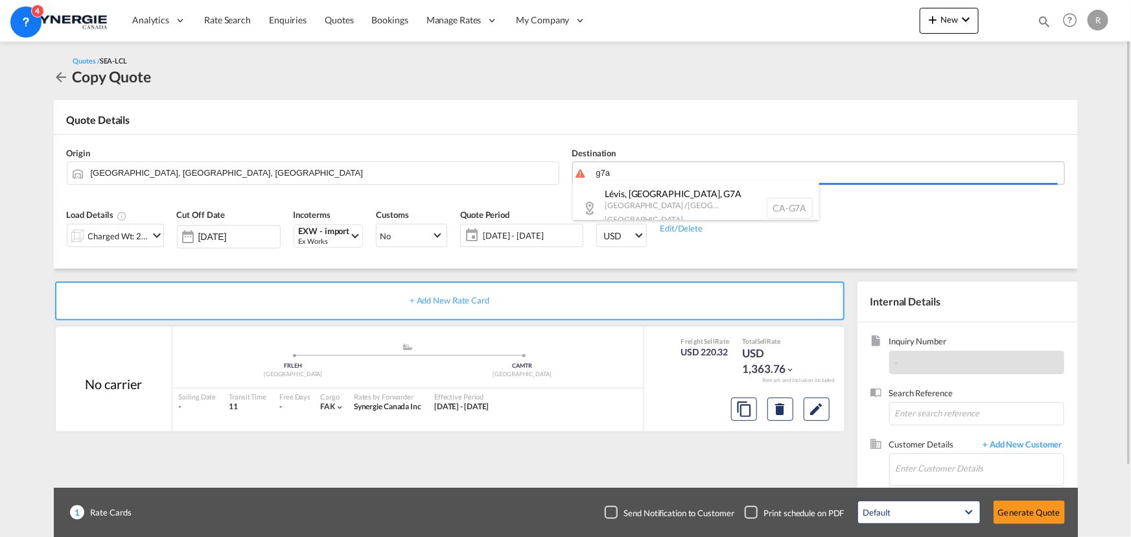
click at [648, 170] on body "Analytics Reports Dashboard Rate Search Enquiries Quotes Bookings" at bounding box center [565, 268] width 1131 height 537
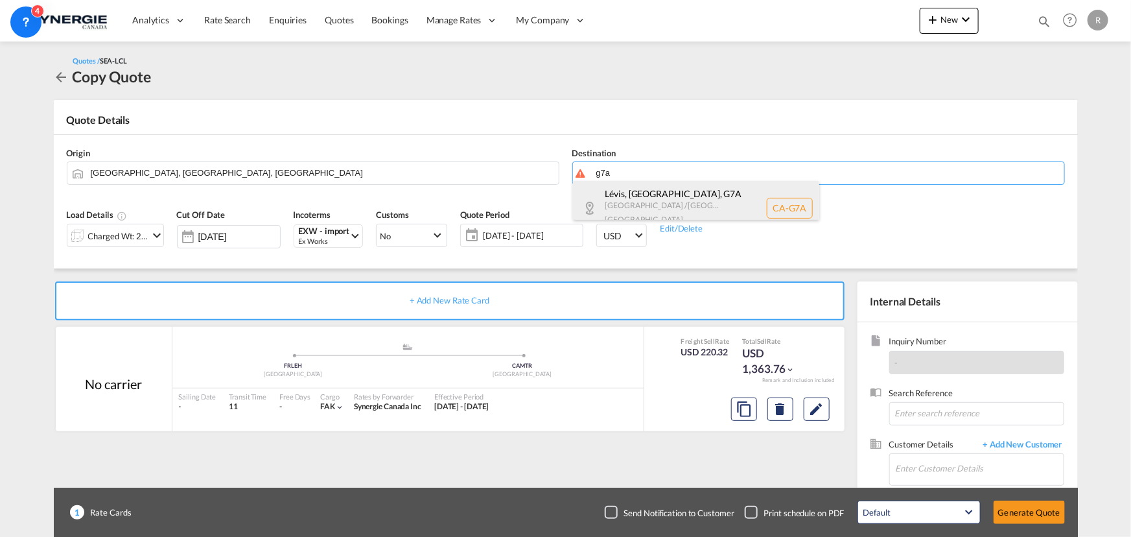
click at [632, 198] on div "Lévis, QC , G7A Quebec / Québec Canada CA-G7A" at bounding box center [696, 208] width 246 height 54
type input "CA-G7A, Lévis, QC, Quebec / Québec"
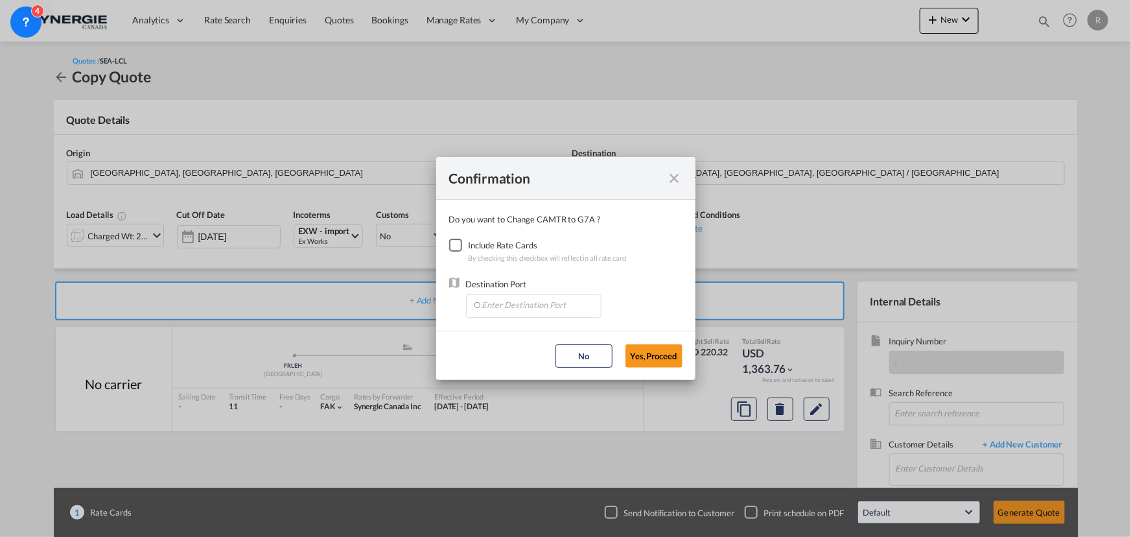
click at [454, 246] on div "Checkbox No Ink" at bounding box center [455, 244] width 13 height 13
click at [501, 305] on input "Enter Destination Port" at bounding box center [536, 304] width 128 height 19
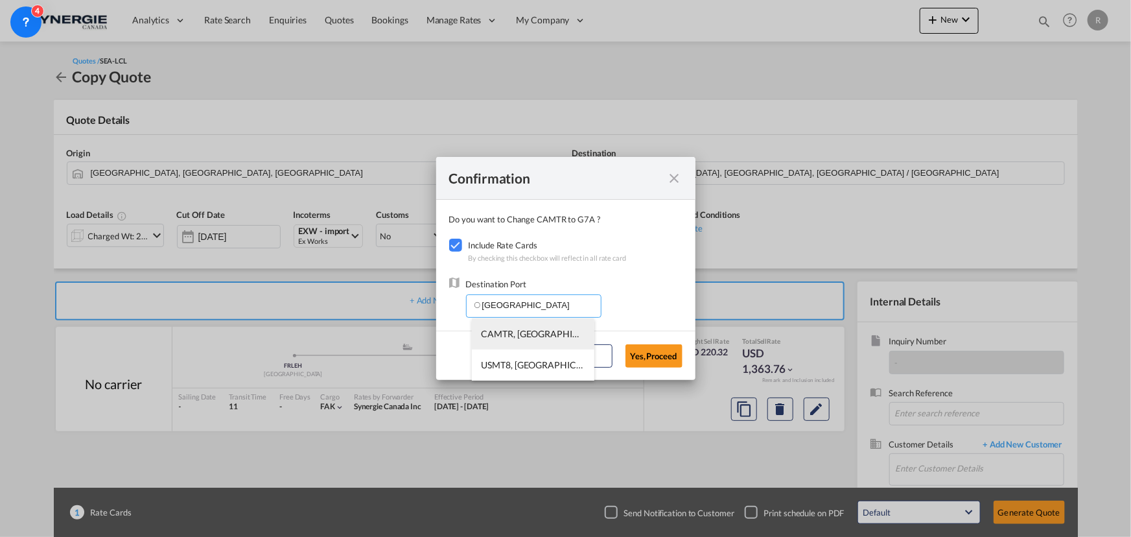
click at [505, 339] on li "CAMTR, Montreal, QC, Canada, North America, Americas" at bounding box center [533, 333] width 122 height 31
type input "CAMTR, Montreal, QC, Canada, North America, Americas"
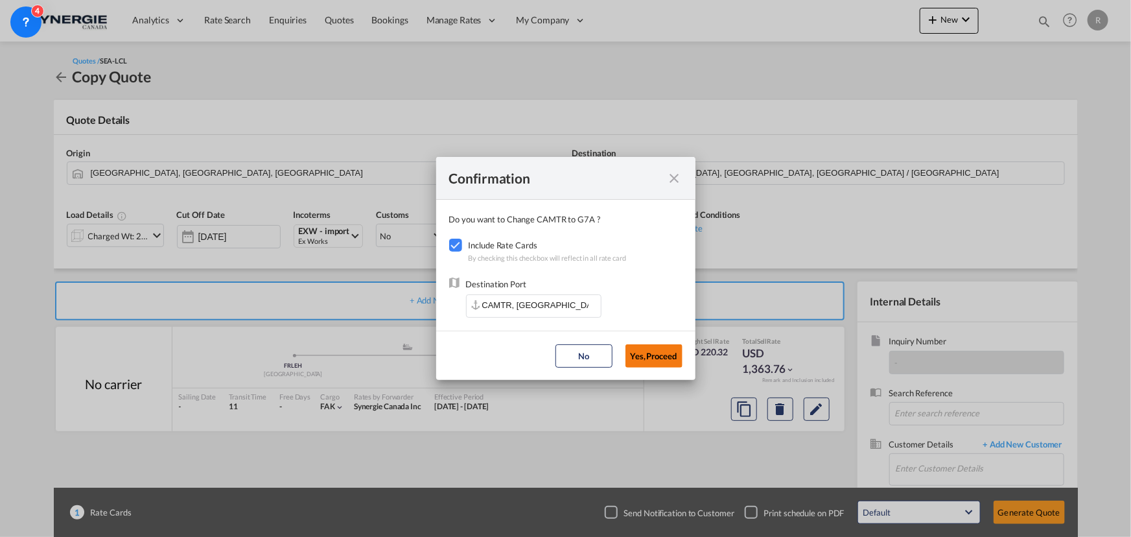
click at [666, 363] on button "Yes,Proceed" at bounding box center [653, 355] width 57 height 23
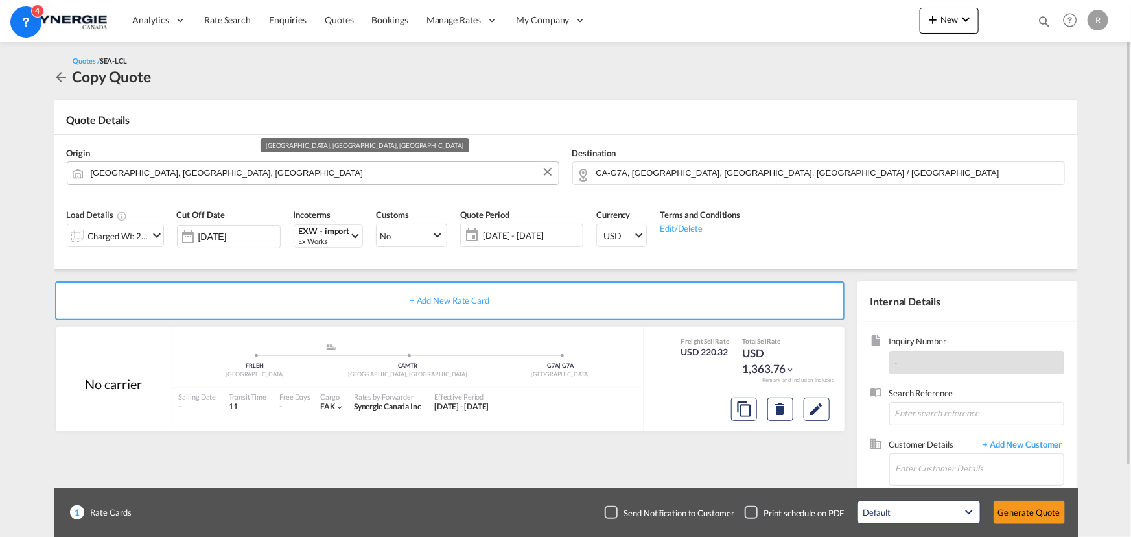
click at [244, 170] on input "Port of Le Havre, Le Havre, FRLEH" at bounding box center [321, 172] width 461 height 23
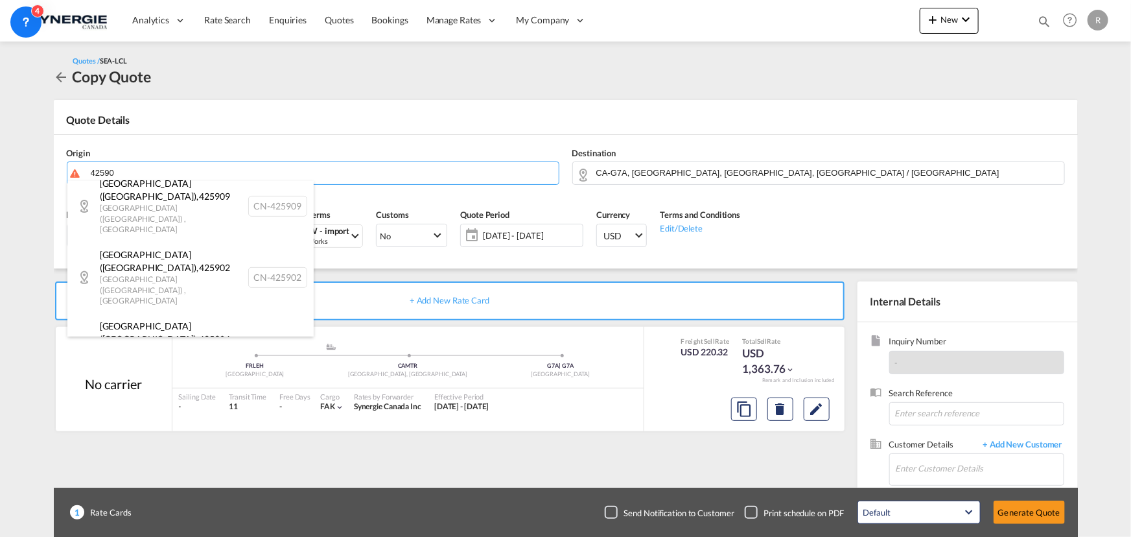
scroll to position [272, 0]
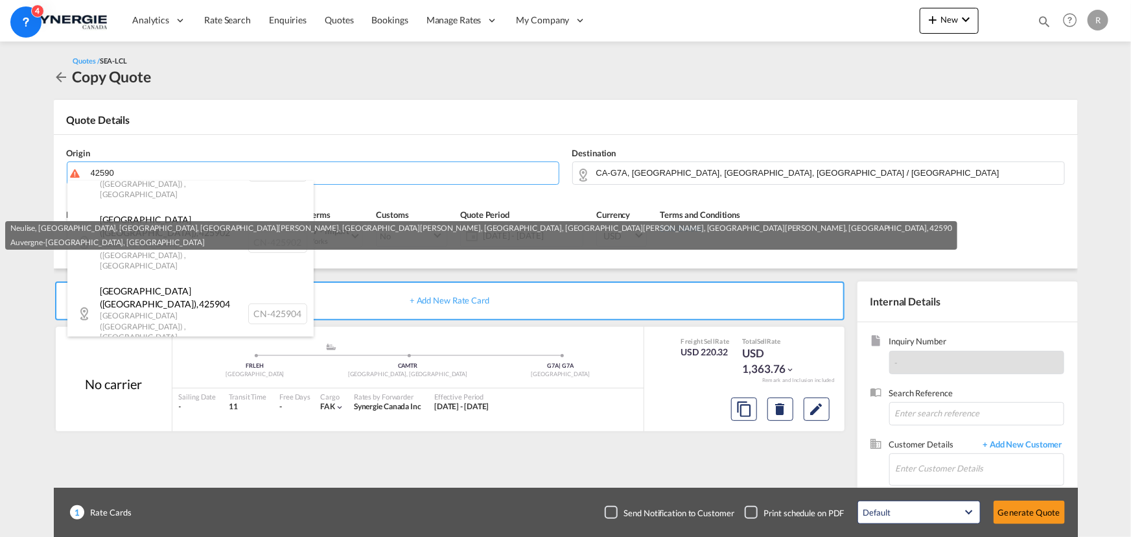
click at [188, 421] on div "Neulise, Pinay, S... , 42590 Auvergne-Rhône-Alpes , France FR-42590" at bounding box center [190, 451] width 246 height 60
type input "FR-42590, Neulise, Pinay, Saint Jodard, Saint Paul de Vézelin, Saint Priest la …"
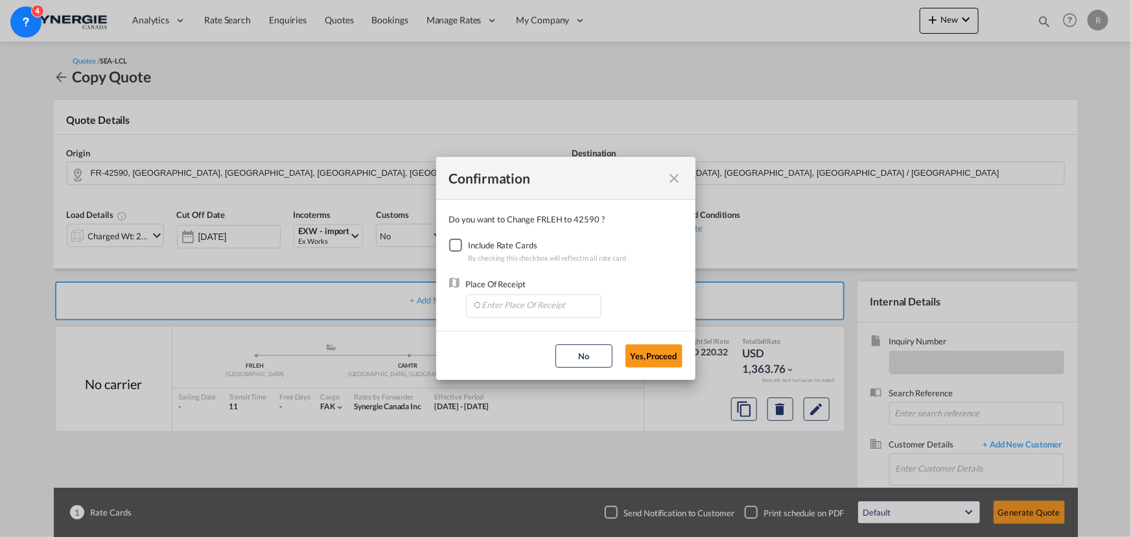
click at [454, 247] on div "Checkbox No Ink" at bounding box center [455, 244] width 13 height 13
click at [516, 308] on input "Enter Place Of Receipt" at bounding box center [536, 304] width 128 height 19
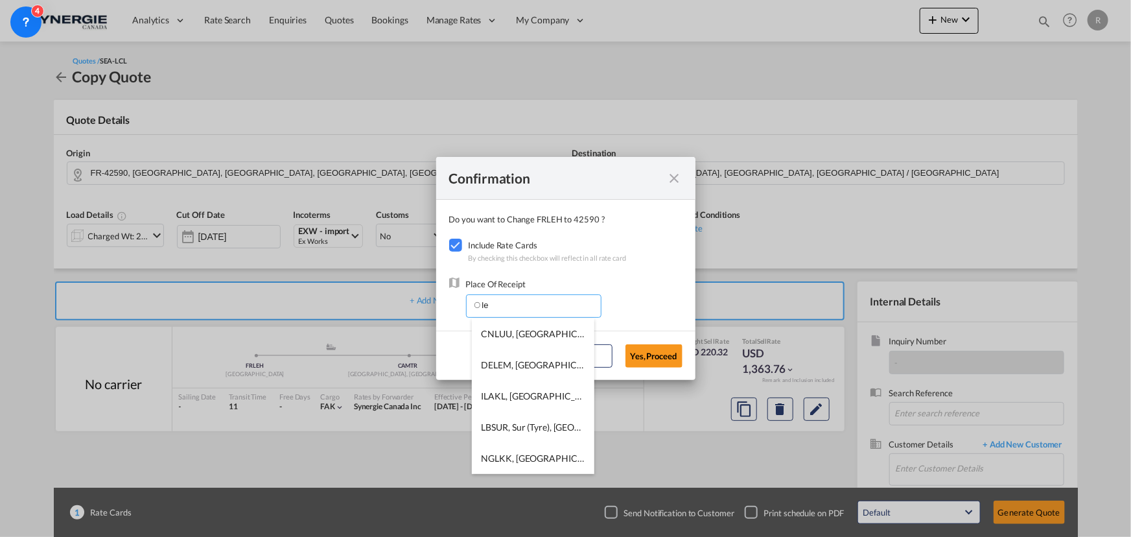
type input "l"
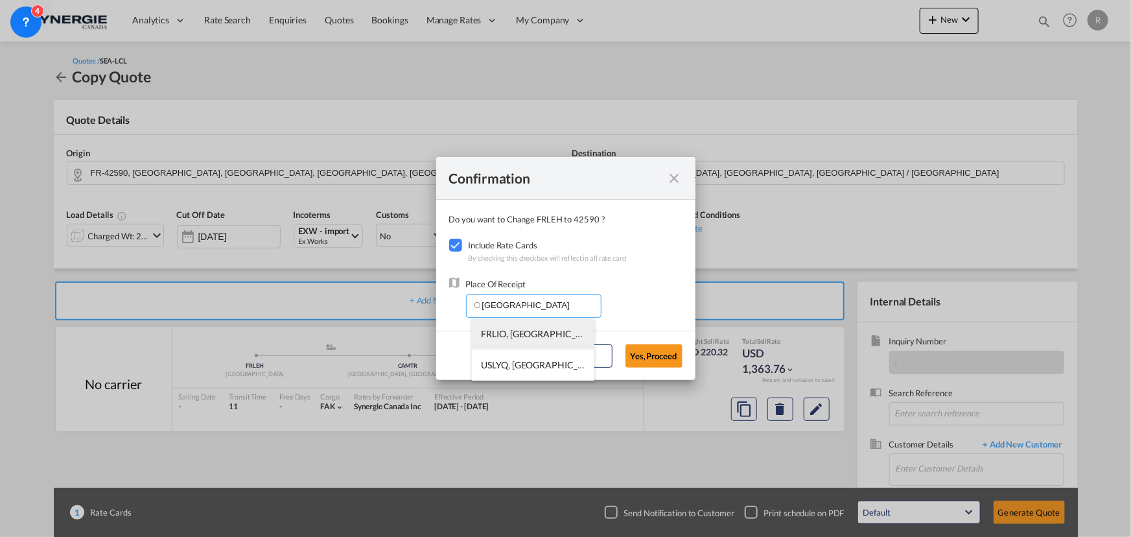
click at [500, 337] on span "FRLIO, Lyon, France, Western Europe, Europe" at bounding box center [684, 333] width 406 height 11
type input "FRLIO, Lyon, France, Western Europe, Europe"
click at [668, 349] on button "Yes,Proceed" at bounding box center [653, 355] width 57 height 23
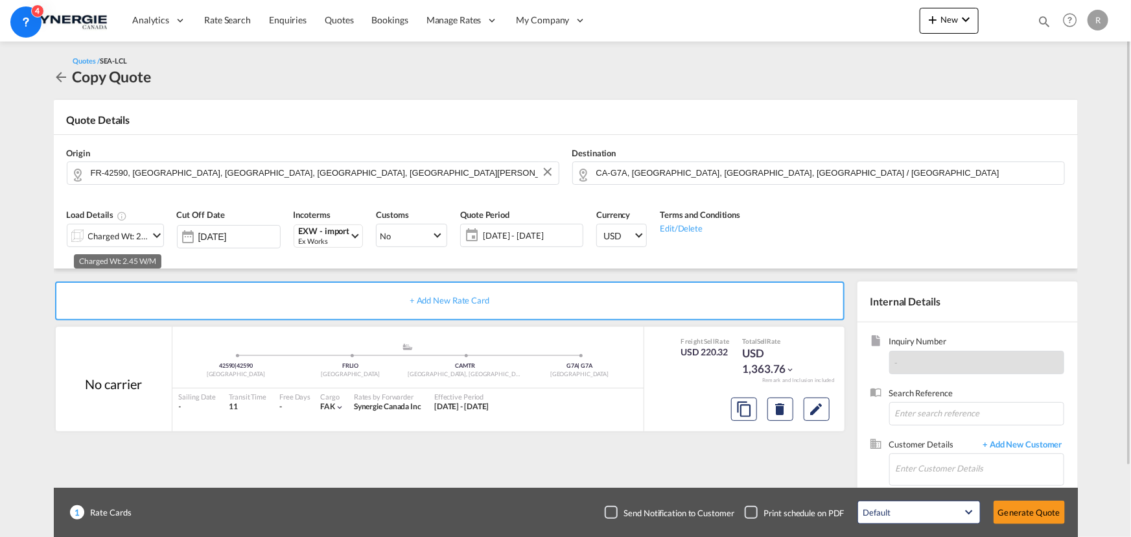
click at [135, 237] on div "Charged Wt: 2.45 W/M" at bounding box center [118, 236] width 61 height 18
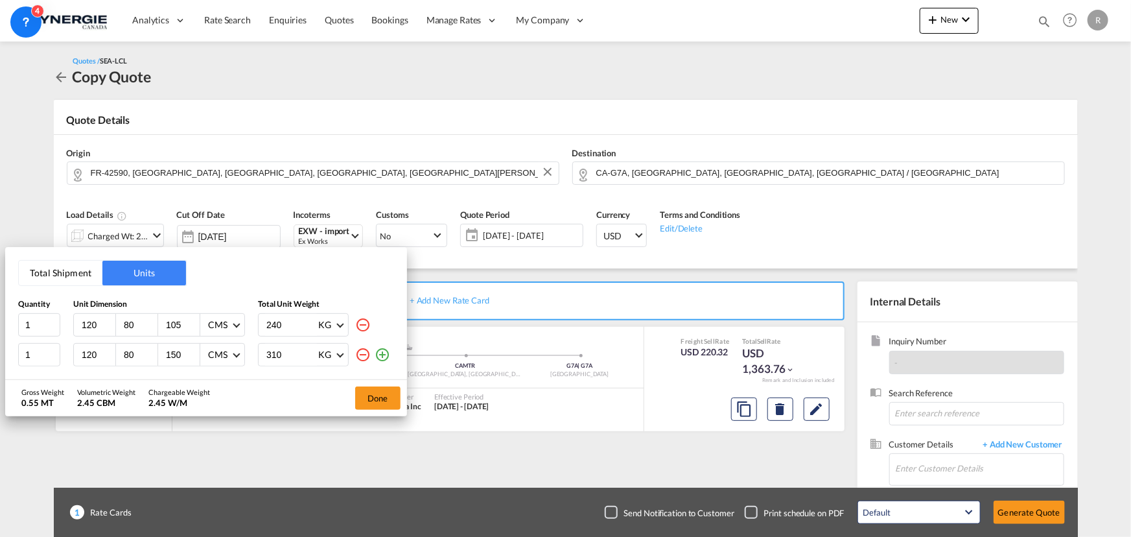
drag, startPoint x: 98, startPoint y: 327, endPoint x: 77, endPoint y: 324, distance: 21.5
click at [77, 324] on div "120" at bounding box center [95, 325] width 42 height 22
type input "100"
type input "770"
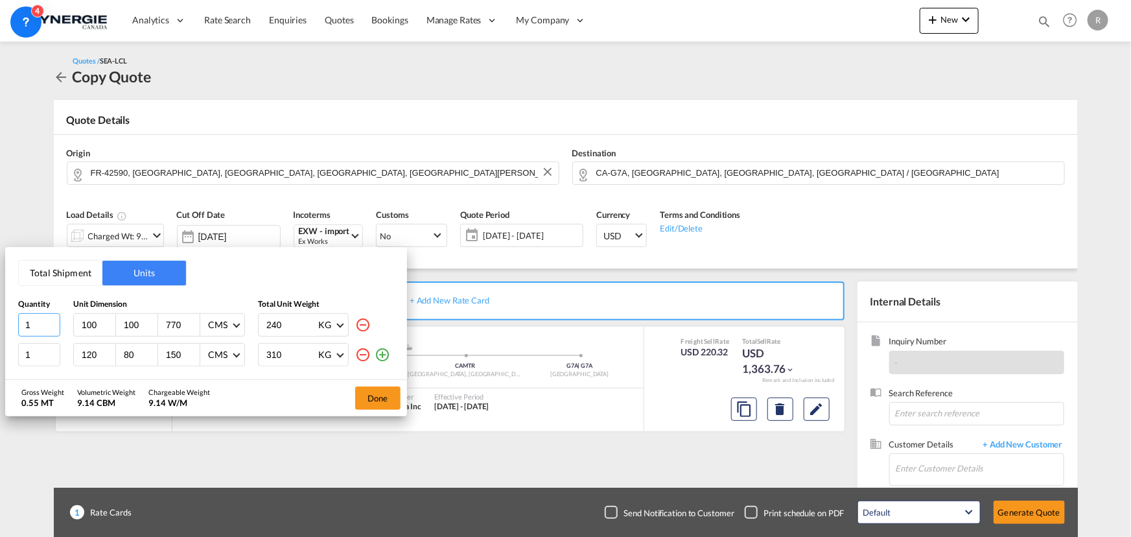
drag, startPoint x: 34, startPoint y: 324, endPoint x: -6, endPoint y: 319, distance: 41.2
click at [0, 319] on html "Analytics Reports Dashboard Rate Search Enquiries Quotes" at bounding box center [565, 268] width 1131 height 537
type input "4"
click at [362, 356] on md-icon "icon-minus-circle-outline" at bounding box center [363, 355] width 16 height 16
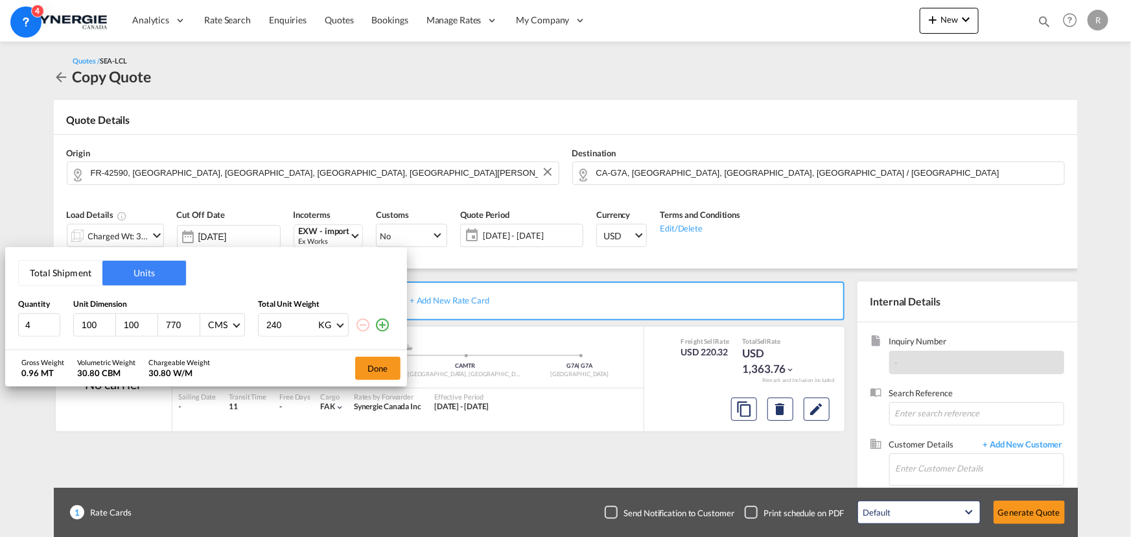
drag, startPoint x: 292, startPoint y: 325, endPoint x: 242, endPoint y: 317, distance: 50.6
click at [242, 317] on div "4 100 100 770 CMS CMS Inches 240 KG KG LB" at bounding box center [206, 324] width 376 height 23
type input "847"
click at [379, 369] on button "Done" at bounding box center [377, 367] width 45 height 23
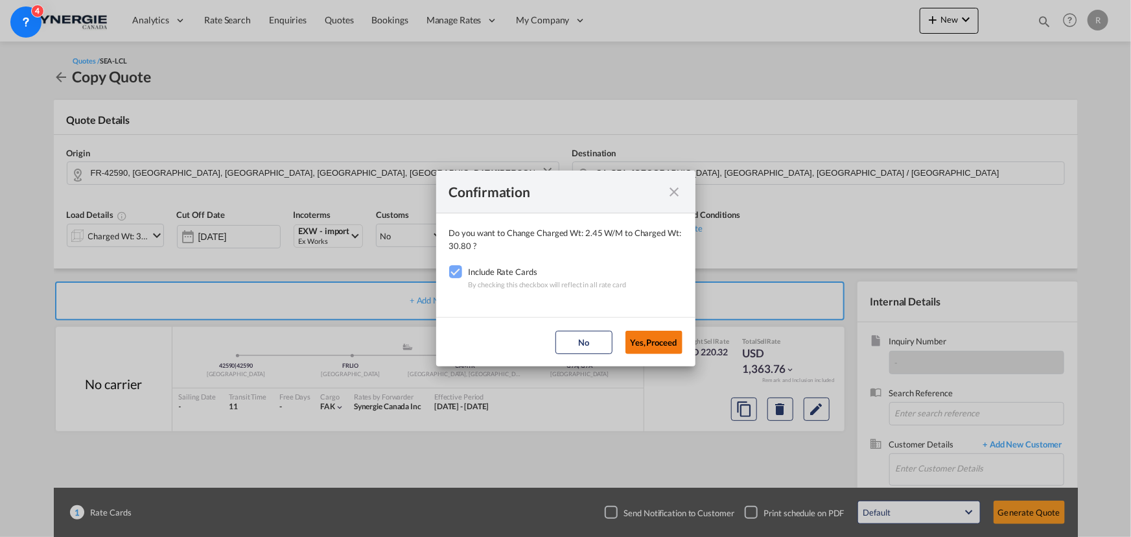
click at [654, 345] on button "Yes,Proceed" at bounding box center [653, 341] width 57 height 23
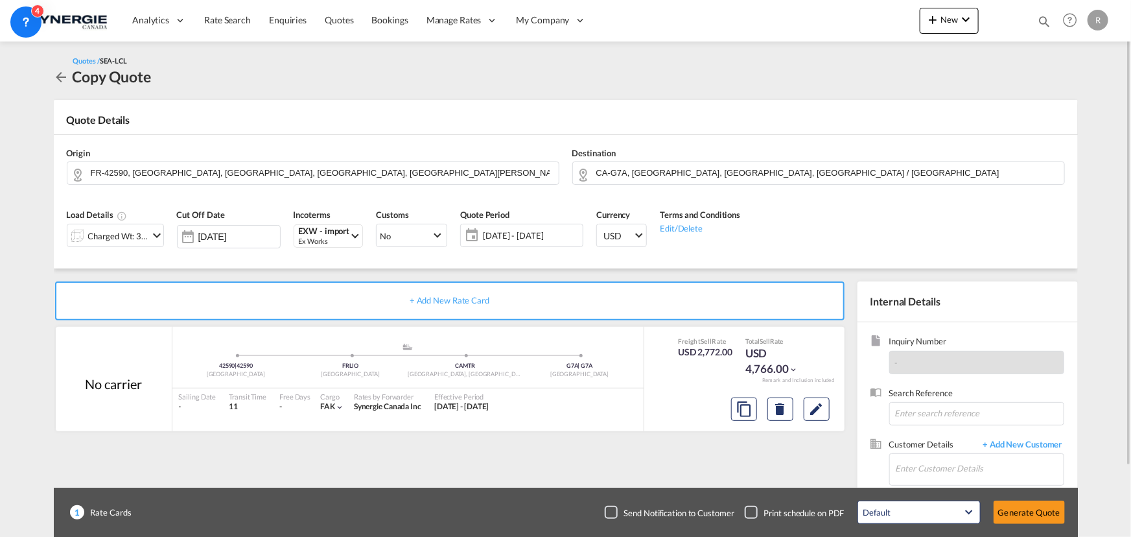
click at [503, 233] on span "11 - 31 Aug 2025" at bounding box center [531, 235] width 97 height 12
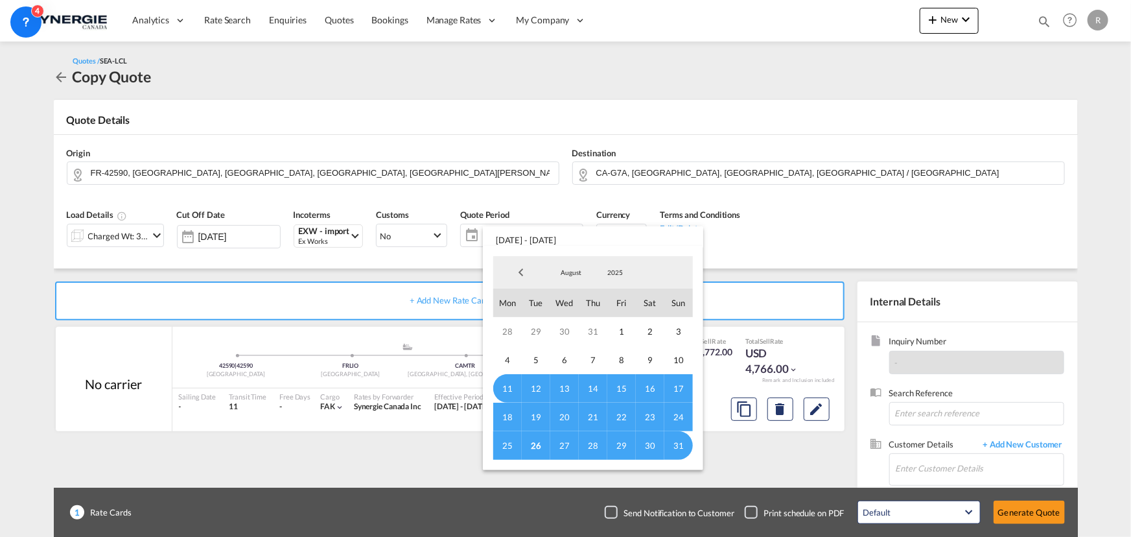
click at [888, 208] on md-backdrop at bounding box center [565, 268] width 1131 height 537
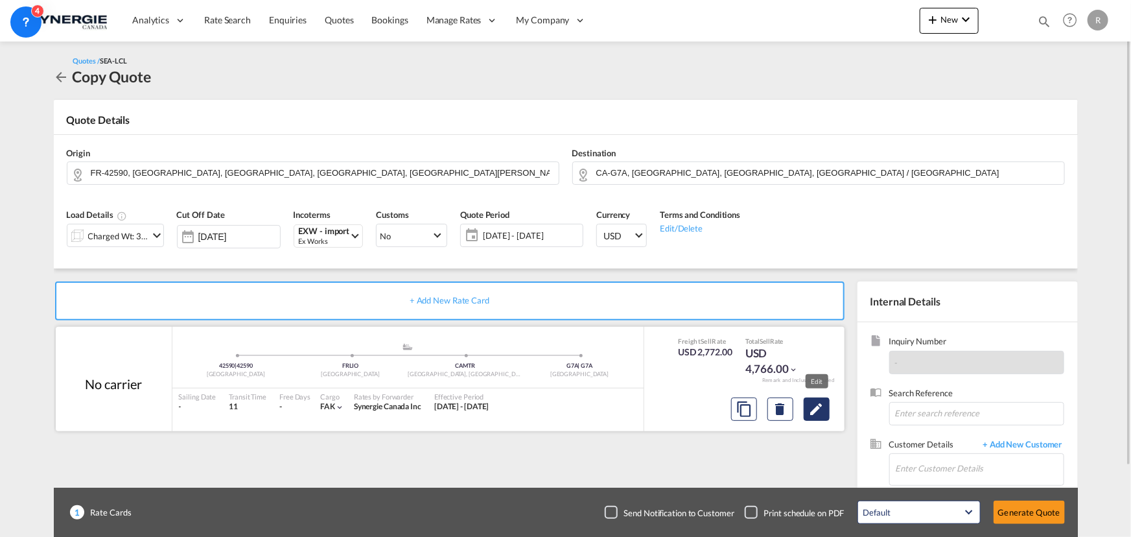
click at [813, 411] on md-icon "Edit" at bounding box center [817, 409] width 16 height 16
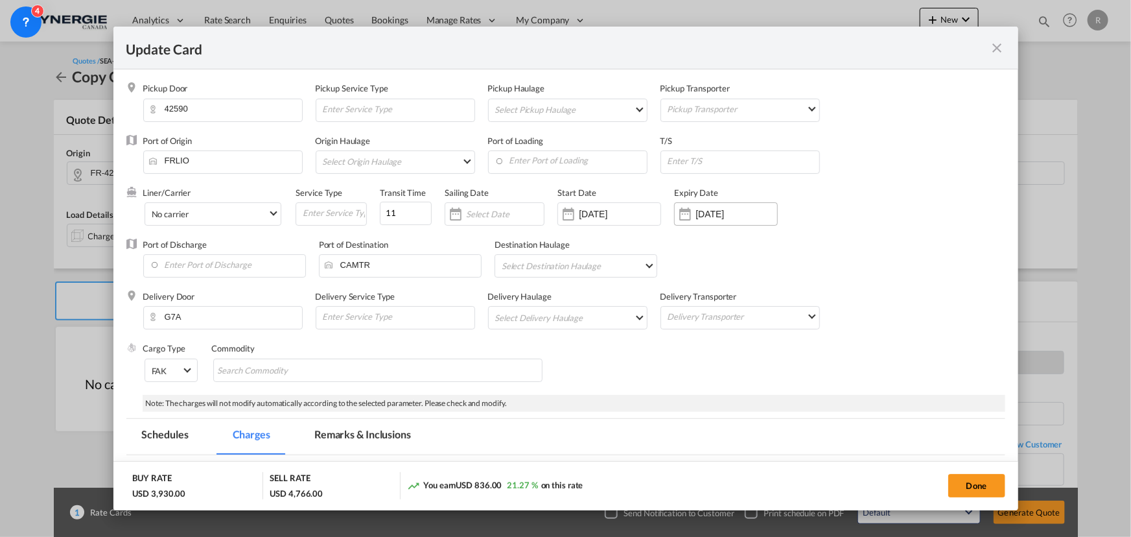
click at [710, 219] on div "31 Aug 2025" at bounding box center [736, 214] width 82 height 12
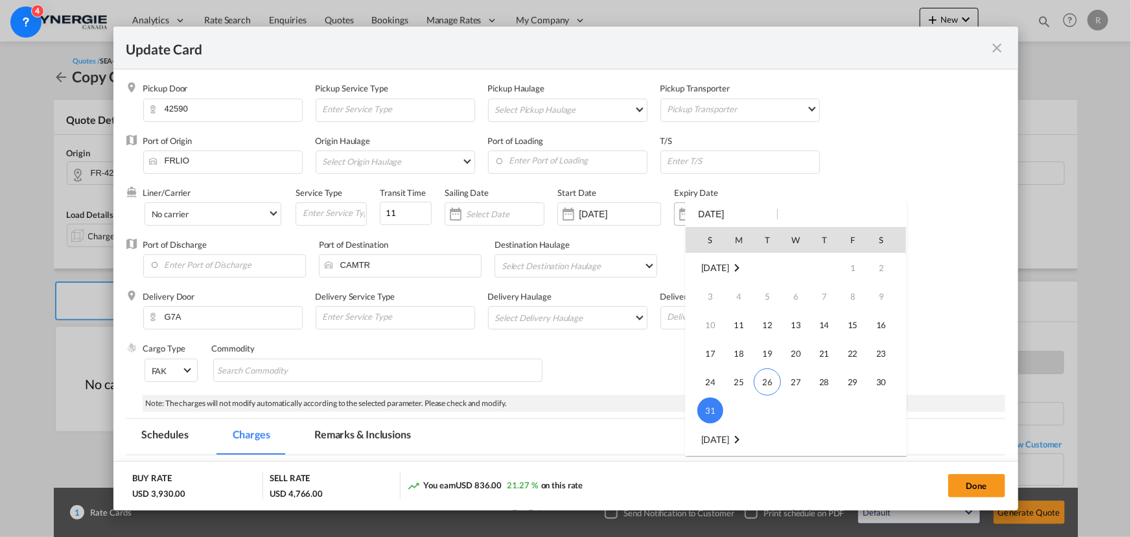
select select "per_cbm"
select select "per_shipment"
select select "per_cbm"
select select "per_shipment"
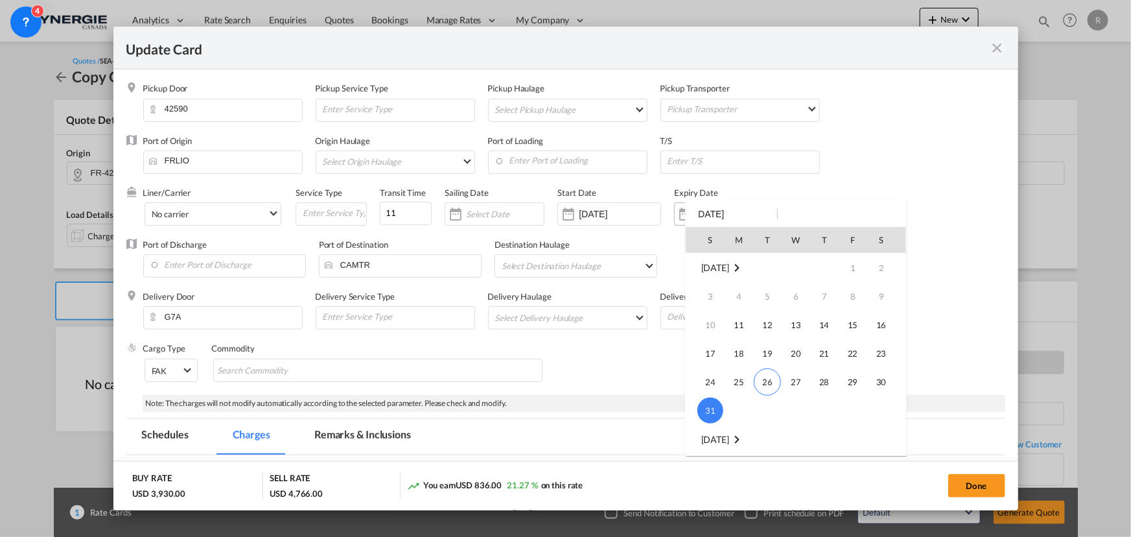
select select "per_bl"
click at [631, 207] on div at bounding box center [565, 268] width 1131 height 537
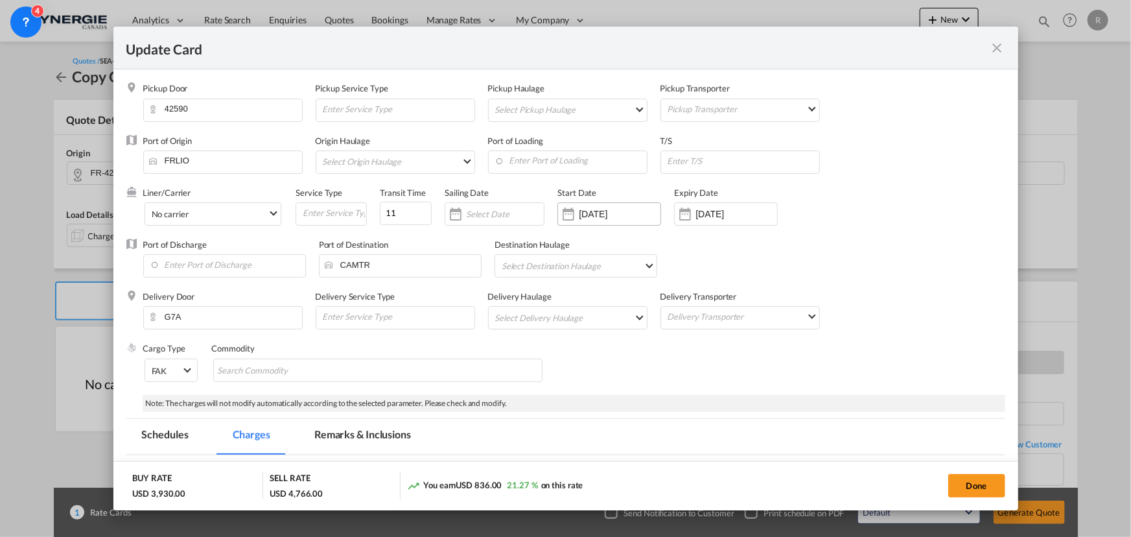
click at [636, 212] on input "11 Aug 2025" at bounding box center [620, 214] width 82 height 10
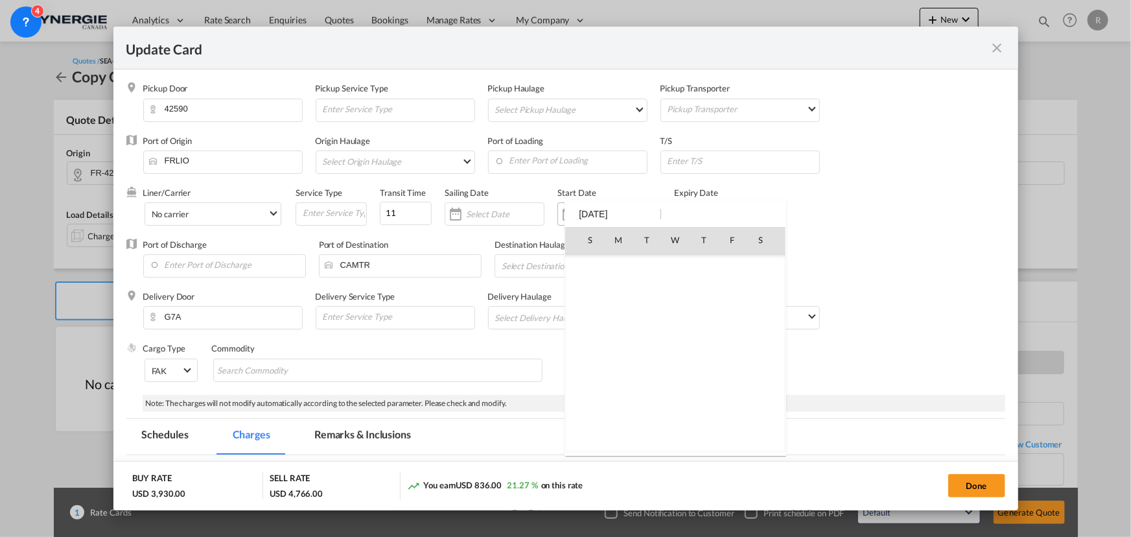
scroll to position [300003, 0]
type input "1"
click at [401, 213] on div at bounding box center [565, 268] width 1131 height 537
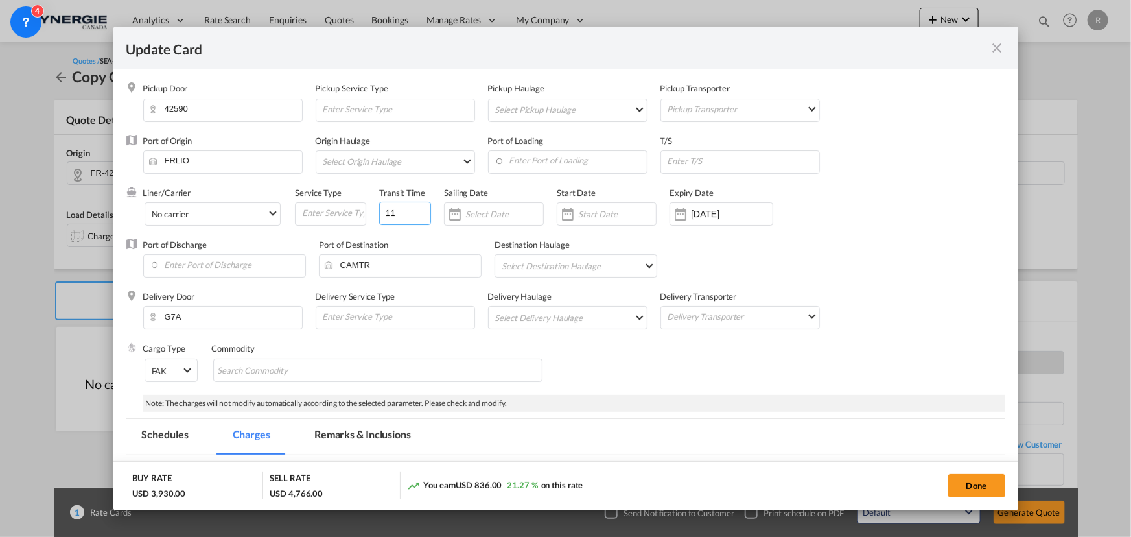
click at [404, 211] on input "11" at bounding box center [405, 213] width 52 height 23
type input "15"
click at [511, 161] on input "Enter Port of Loading" at bounding box center [570, 160] width 152 height 19
type input "l"
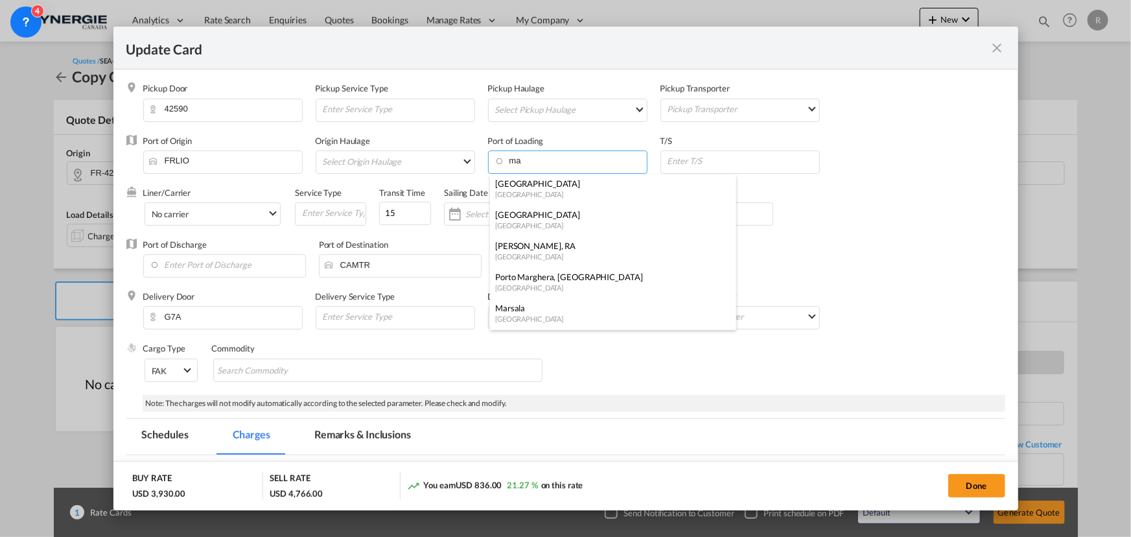
type input "m"
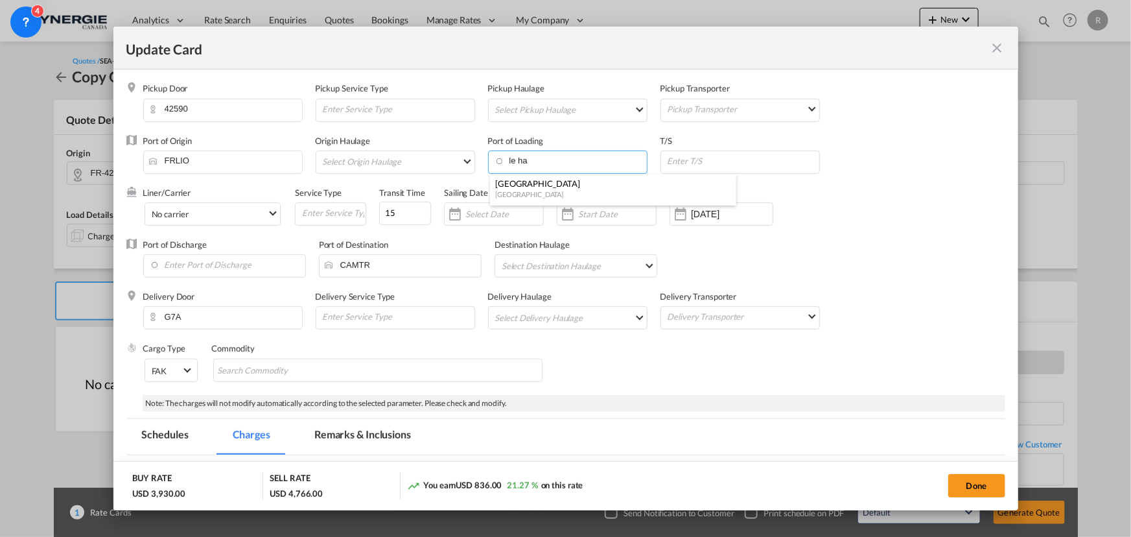
click at [522, 182] on div "Le Havre" at bounding box center [609, 184] width 228 height 12
type input "Le Havre, FRLEH"
click at [700, 205] on div "31 Aug 2025" at bounding box center [721, 213] width 104 height 23
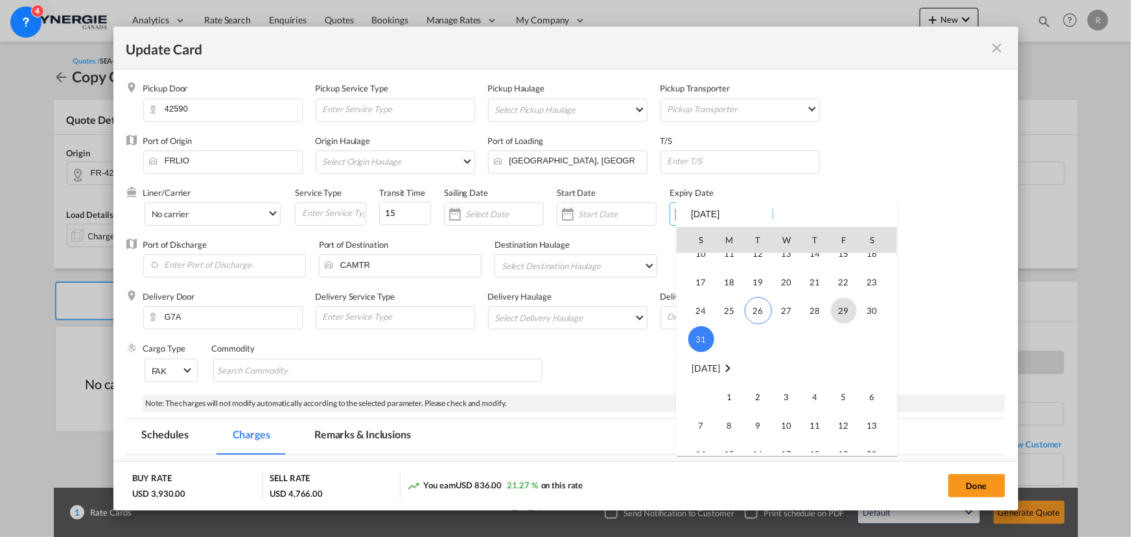
scroll to position [300180, 0]
click at [696, 349] on span "14" at bounding box center [701, 348] width 26 height 26
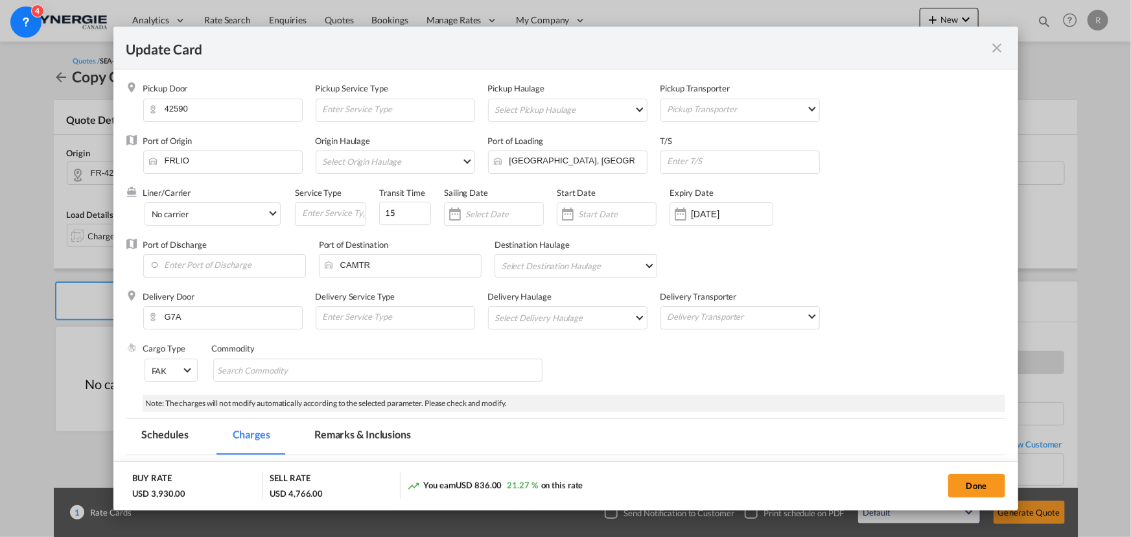
click at [894, 270] on div "Port of Discharge Port of Destination CAMTR Destination Haulage Select Destinat…" at bounding box center [565, 264] width 879 height 52
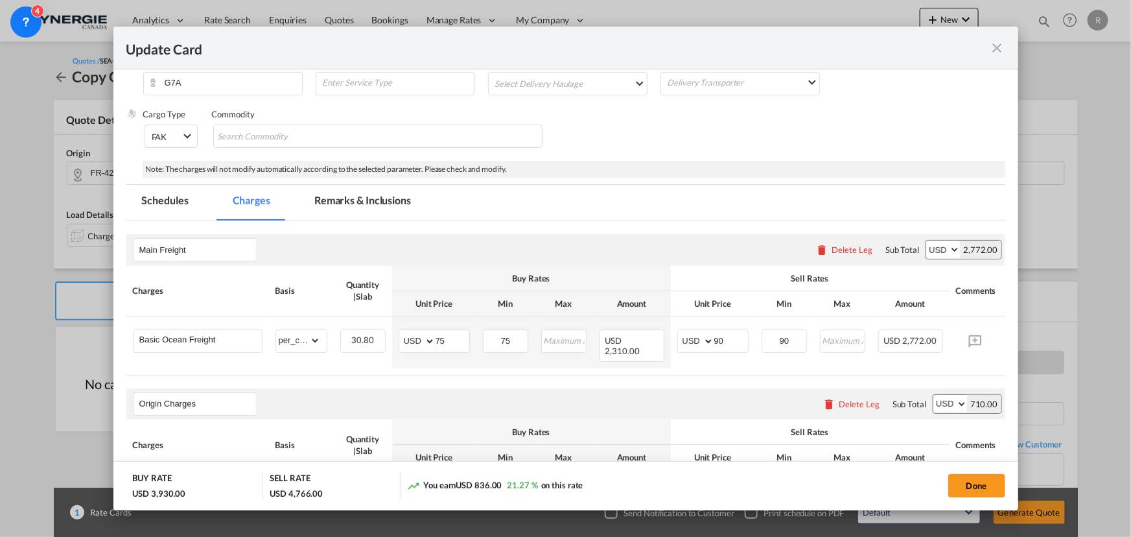
scroll to position [235, 0]
click at [970, 482] on button "Done" at bounding box center [976, 485] width 57 height 23
type input "13 Sep 2025"
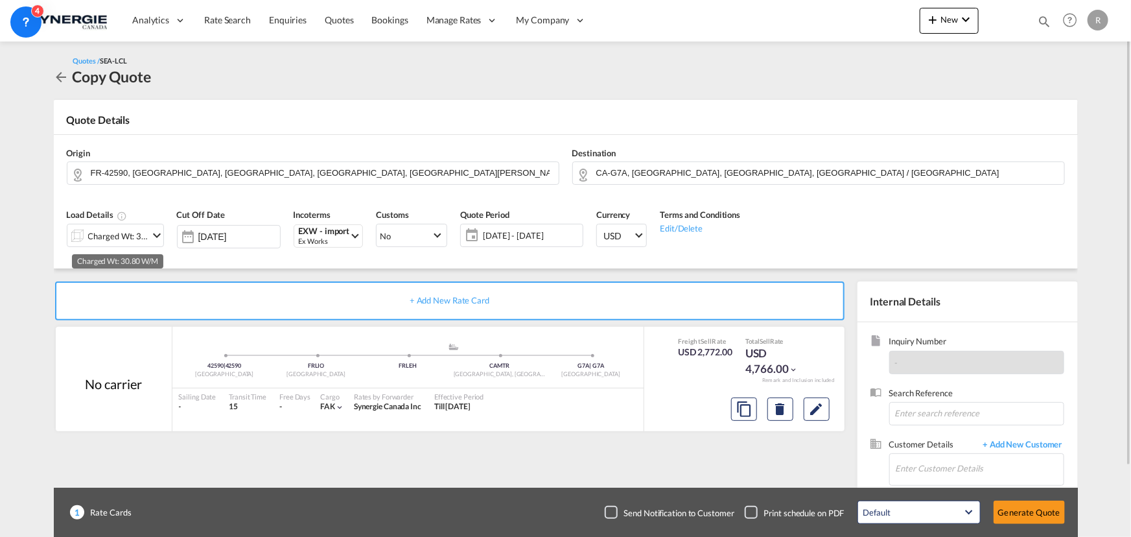
click at [137, 235] on div "Charged Wt: 30.80 W/M" at bounding box center [118, 236] width 61 height 18
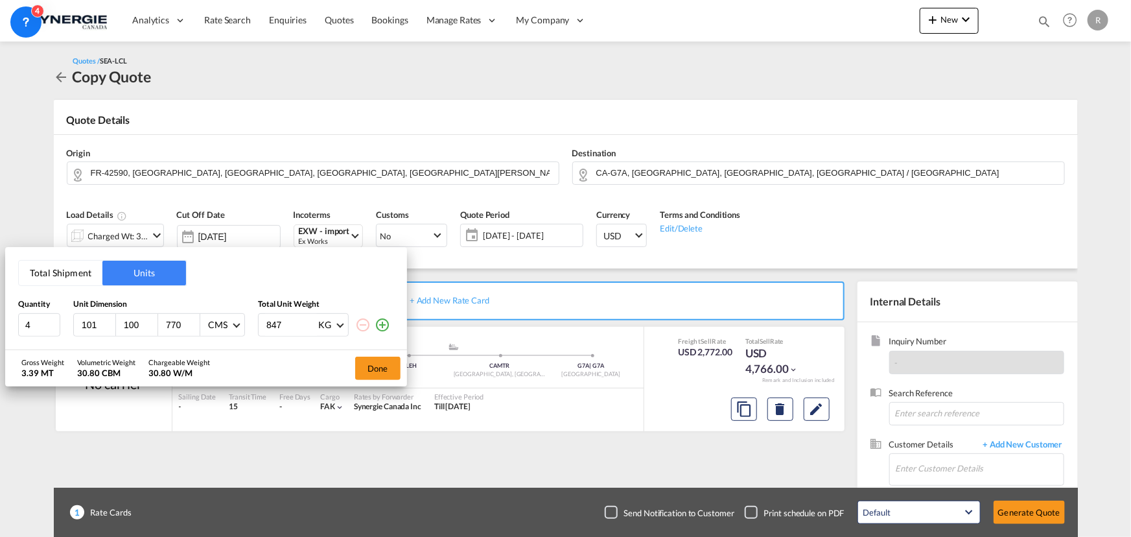
type input "101"
click at [108, 323] on input "101" at bounding box center [97, 325] width 35 height 12
click at [183, 321] on input "770" at bounding box center [182, 325] width 35 height 12
type input "77"
drag, startPoint x: 96, startPoint y: 324, endPoint x: 100, endPoint y: 306, distance: 18.6
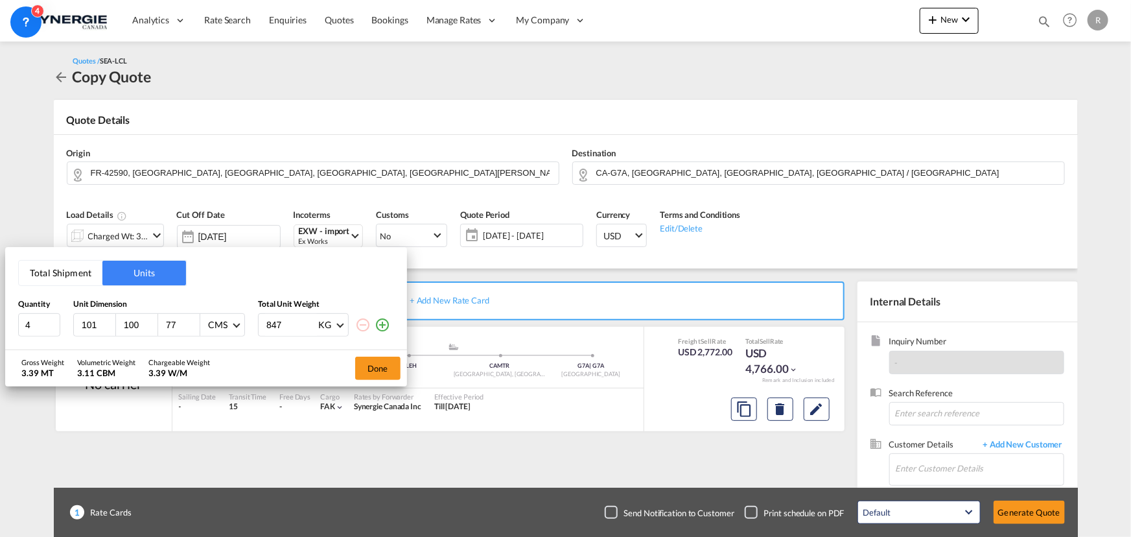
click at [97, 324] on input "101" at bounding box center [97, 325] width 35 height 12
type input "100"
click at [384, 372] on button "Done" at bounding box center [377, 367] width 45 height 23
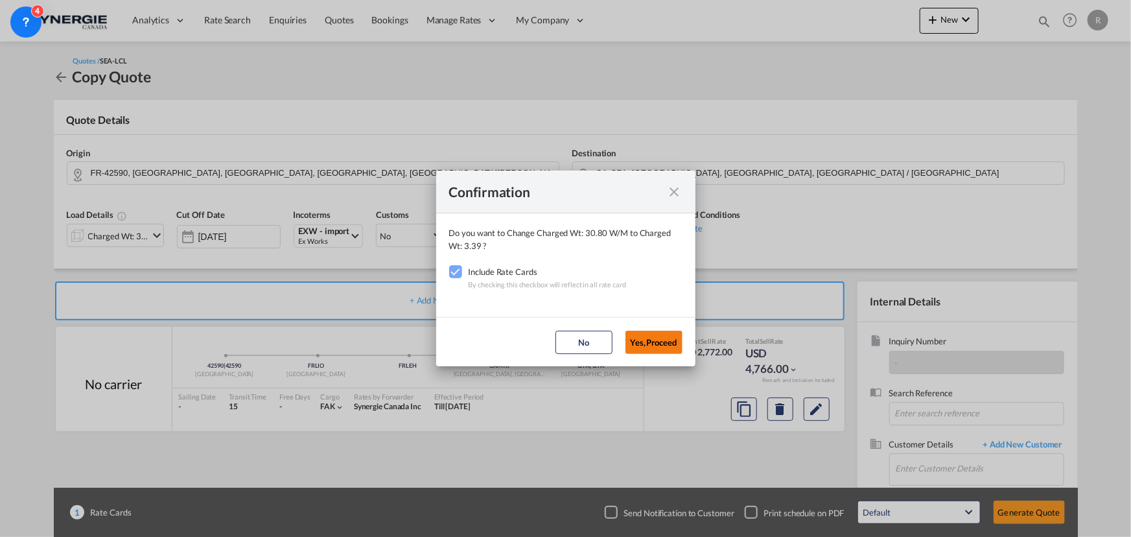
click at [663, 334] on button "Yes,Proceed" at bounding box center [653, 341] width 57 height 23
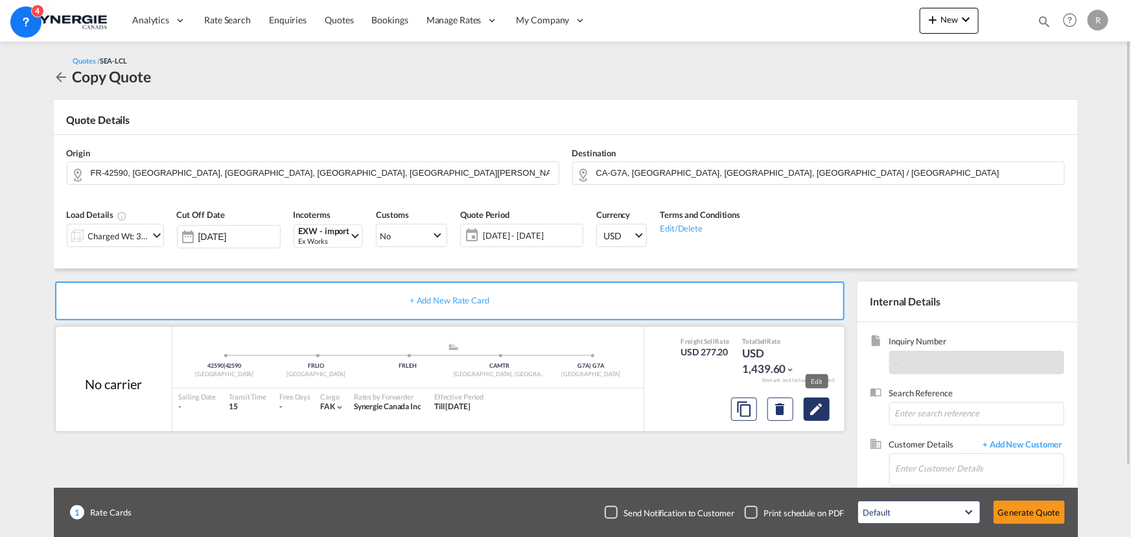
click at [817, 406] on md-icon "Edit" at bounding box center [817, 409] width 16 height 16
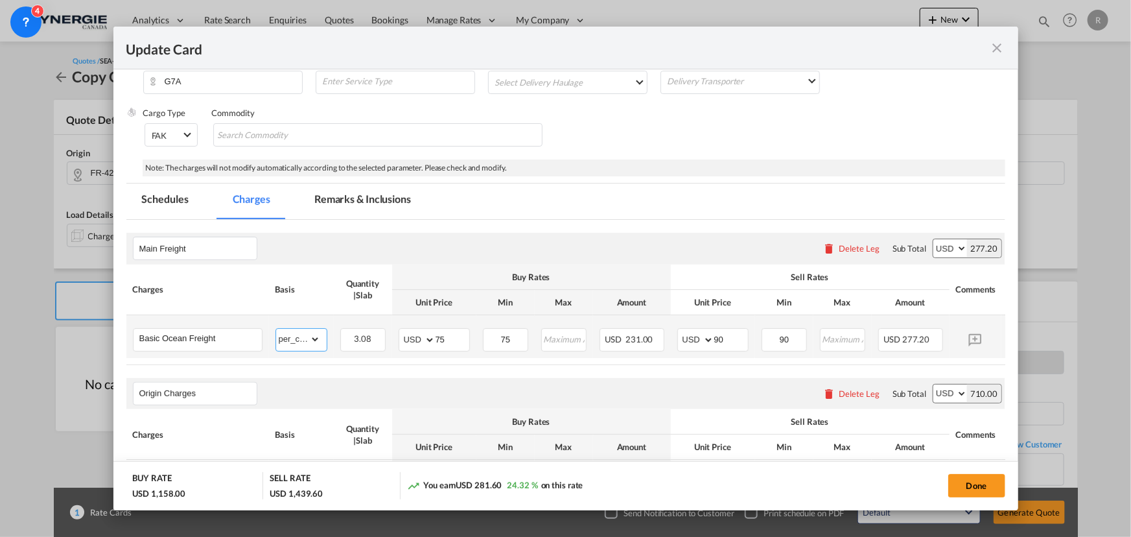
click at [313, 345] on select "gross_weight volumetric_weight per_shipment per_bl per_km per_hawb per_kg flat …" at bounding box center [298, 339] width 44 height 21
click at [276, 329] on select "gross_weight volumetric_weight per_shipment per_bl per_km per_hawb per_kg flat …" at bounding box center [298, 339] width 44 height 21
click at [293, 334] on select "gross_weight volumetric_weight per_shipment per_bl per_km per_hawb per_kg flat …" at bounding box center [298, 339] width 44 height 21
select select "per_w/m"
click at [276, 329] on select "gross_weight volumetric_weight per_shipment per_bl per_km per_hawb per_kg flat …" at bounding box center [298, 339] width 44 height 21
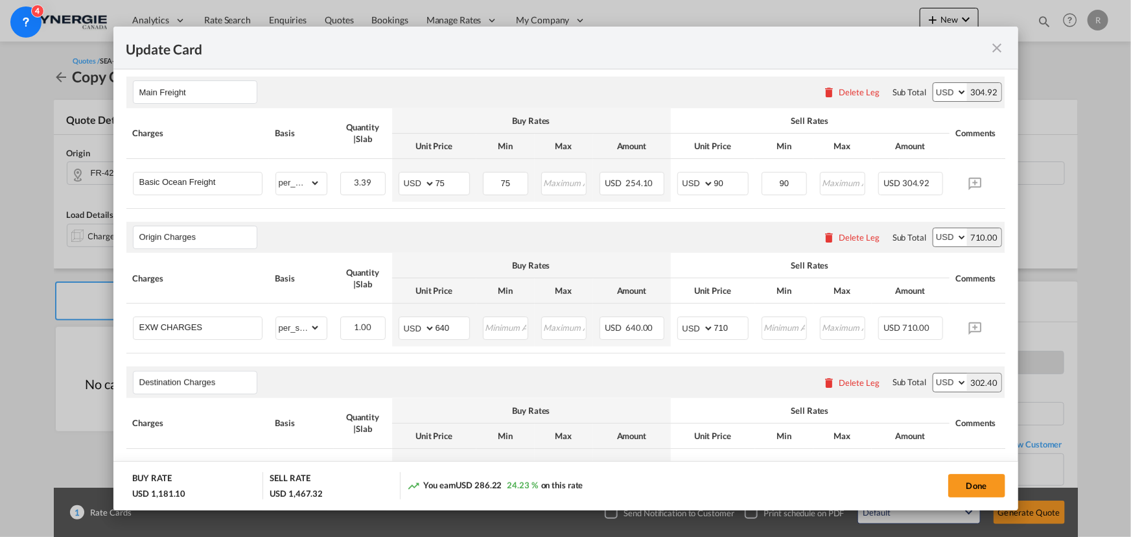
scroll to position [412, 0]
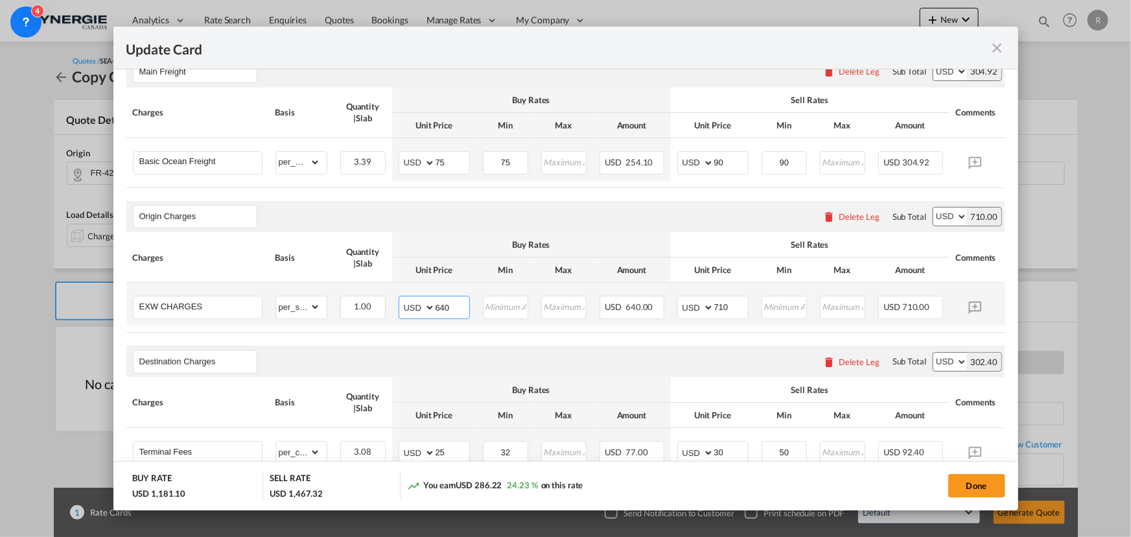
drag, startPoint x: 467, startPoint y: 313, endPoint x: 396, endPoint y: 290, distance: 75.0
click at [396, 294] on td "AED AFN ALL AMD ANG AOA ARS AUD AWG AZN BAM BBD BDT BGN BHD BIF BMD BND BOB BRL…" at bounding box center [434, 304] width 84 height 43
drag, startPoint x: 229, startPoint y: 306, endPoint x: 48, endPoint y: 286, distance: 181.9
click at [48, 286] on div "Update Card Pickup Door 42590 Pickup Service Type Pickup Haulage Select Pickup …" at bounding box center [565, 268] width 1131 height 537
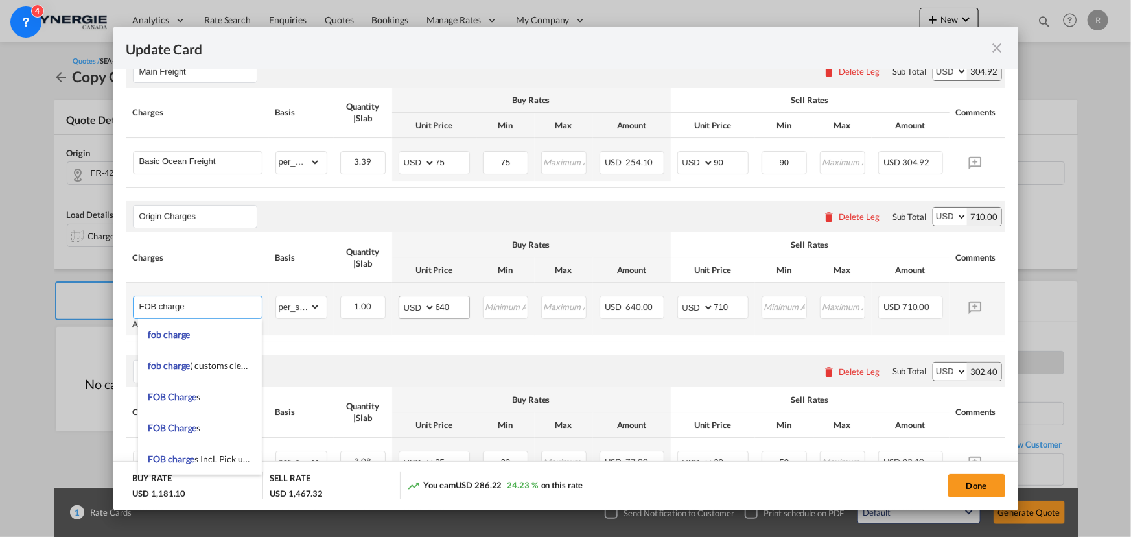
type input "FOB charge"
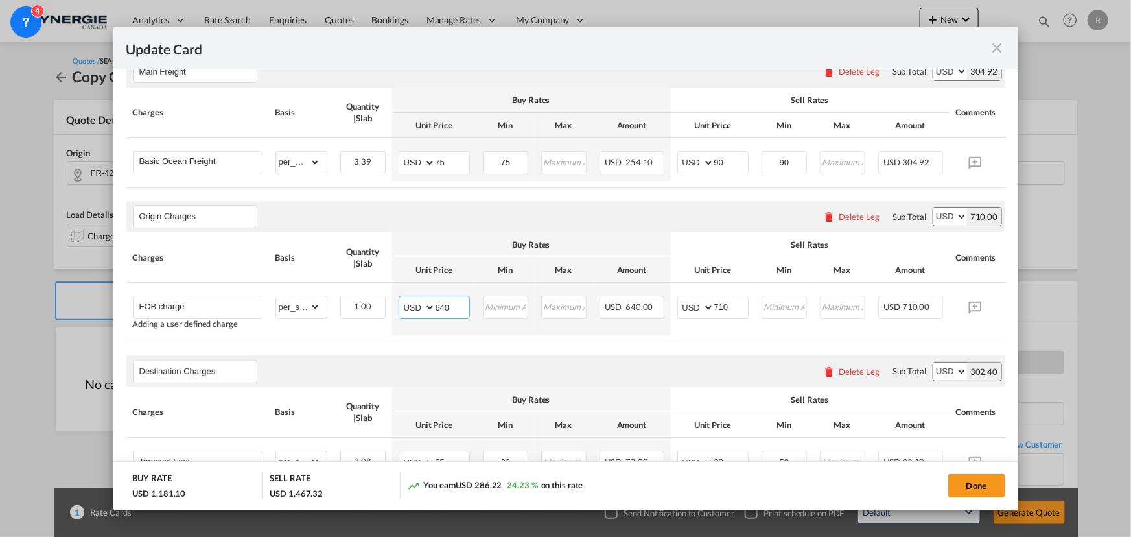
drag, startPoint x: 459, startPoint y: 310, endPoint x: 363, endPoint y: 276, distance: 101.9
click at [364, 278] on table "Charges Basis Quantity | Slab Buy Rates Sell Rates Comments Action Unit Price M…" at bounding box center [585, 287] width 918 height 110
type input "515"
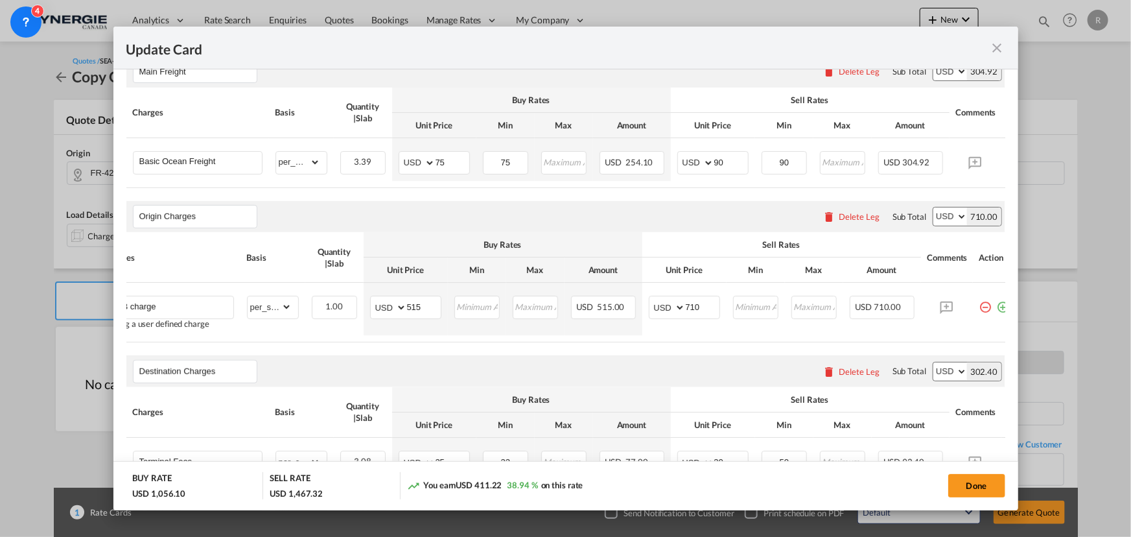
scroll to position [0, 48]
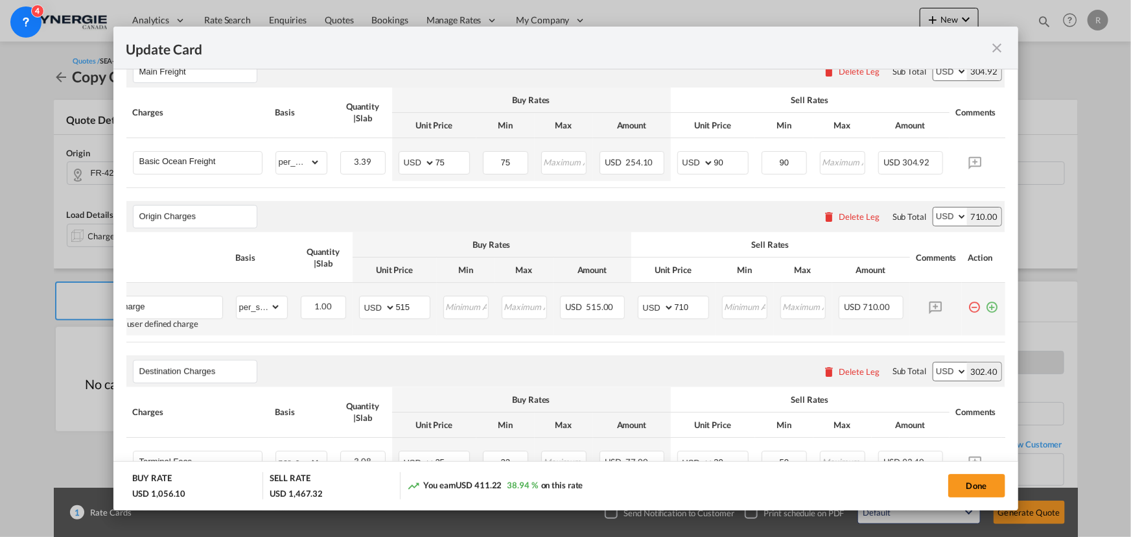
click at [986, 308] on md-icon "icon-plus-circle-outline green-400-fg" at bounding box center [992, 301] width 13 height 13
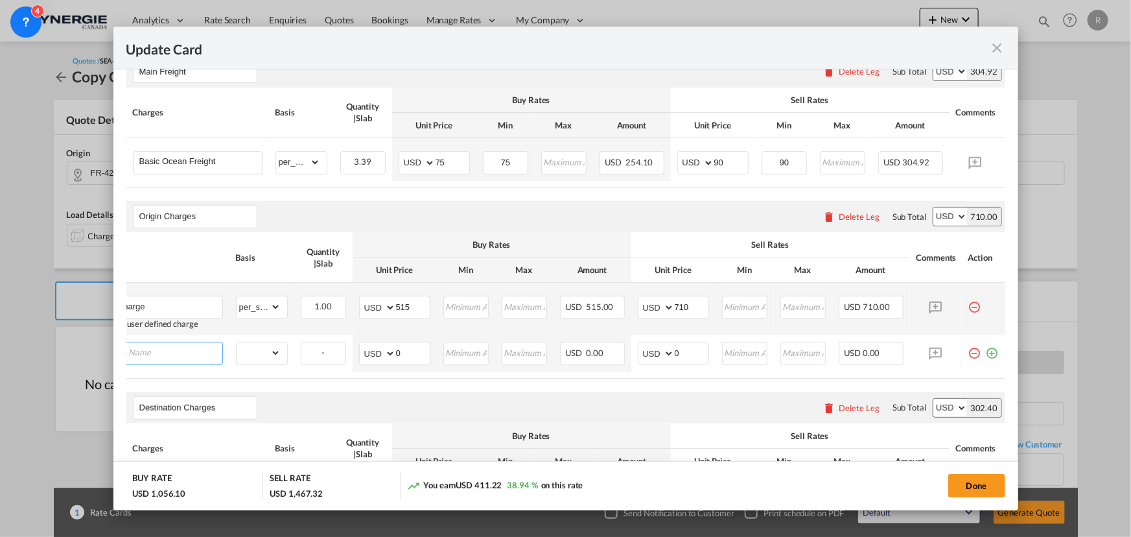
scroll to position [0, 13]
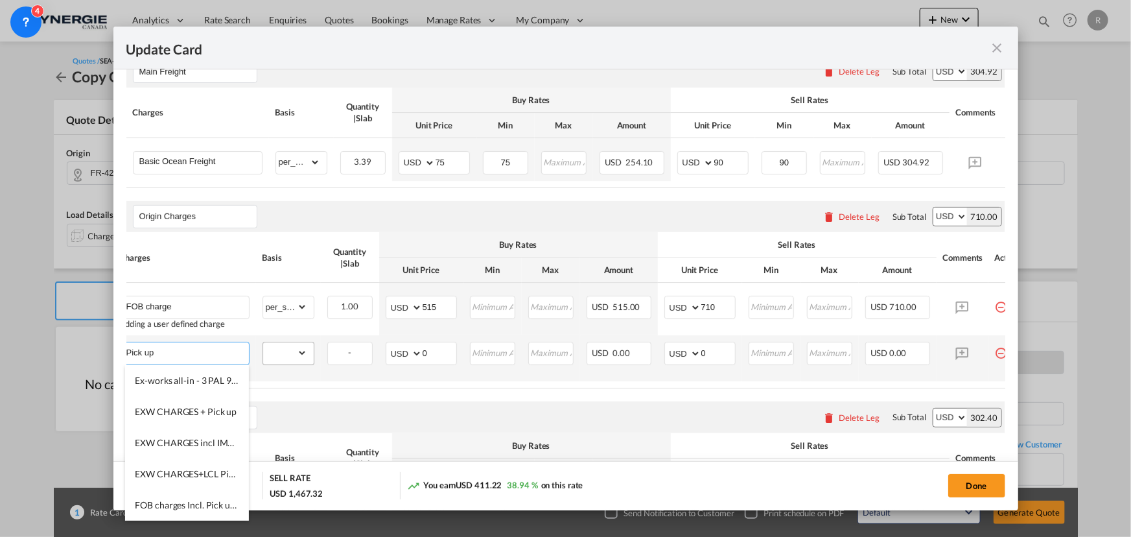
type input "Pick up"
click at [301, 356] on select "gross_weight volumetric_weight per_shipment per_bl per_km per_hawb per_kg flat …" at bounding box center [285, 352] width 44 height 21
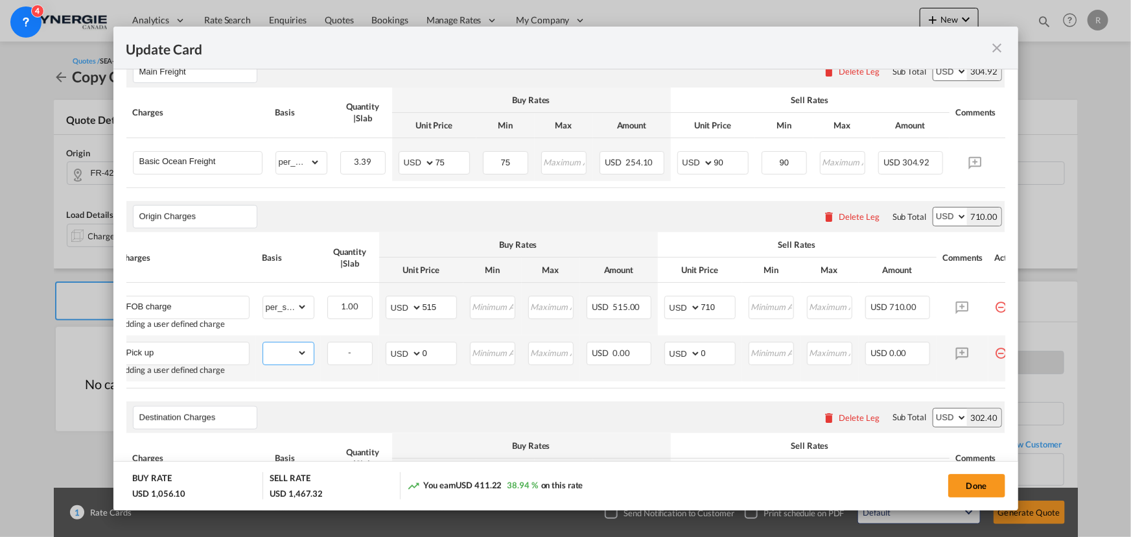
select select "per_shipment"
click at [263, 345] on select "gross_weight volumetric_weight per_shipment per_bl per_km per_hawb per_kg flat …" at bounding box center [285, 352] width 44 height 21
drag, startPoint x: 438, startPoint y: 360, endPoint x: 412, endPoint y: 353, distance: 26.9
click at [412, 353] on md-input-container "AED AFN ALL AMD ANG AOA ARS AUD AWG AZN BAM BBD BDT BGN BHD BIF BMD BND BOB BRL…" at bounding box center [421, 353] width 71 height 23
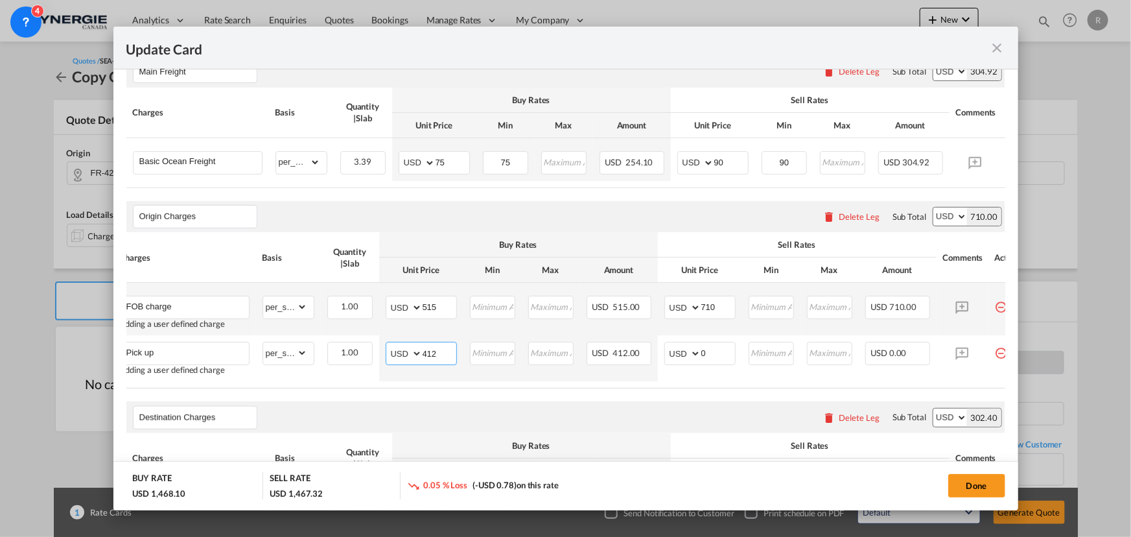
type input "412"
click at [186, 297] on td "FOB charge Adding a user defined charge Please Enter Already Exists" at bounding box center [184, 309] width 143 height 52
click at [189, 307] on input "FOB charge" at bounding box center [187, 305] width 122 height 19
click at [200, 311] on input "FOB charge (" at bounding box center [187, 305] width 122 height 19
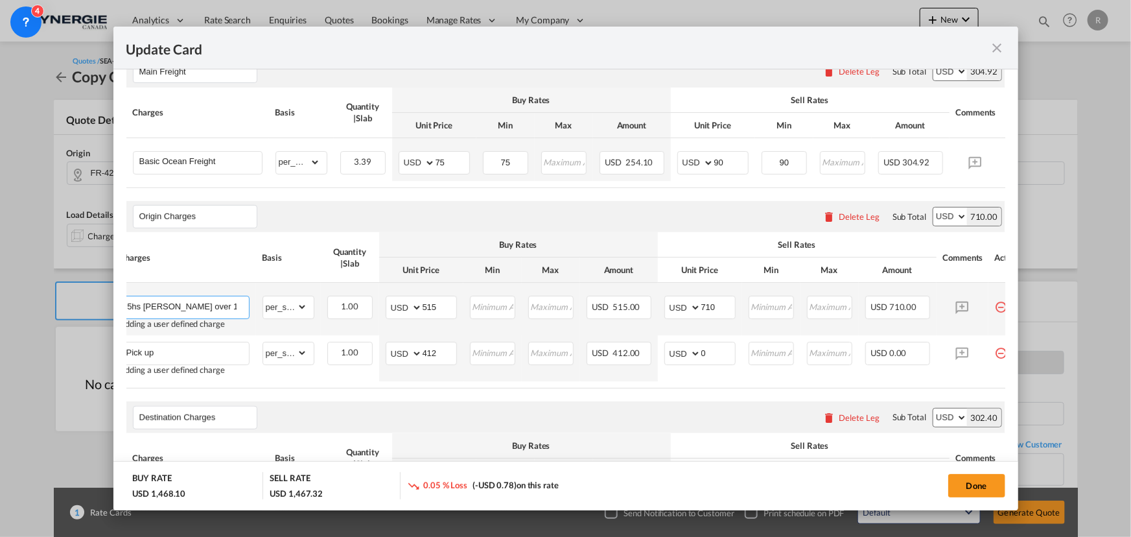
click at [149, 308] on input "FOB charge ( 5hs coe over 15eur per each)" at bounding box center [187, 305] width 122 height 19
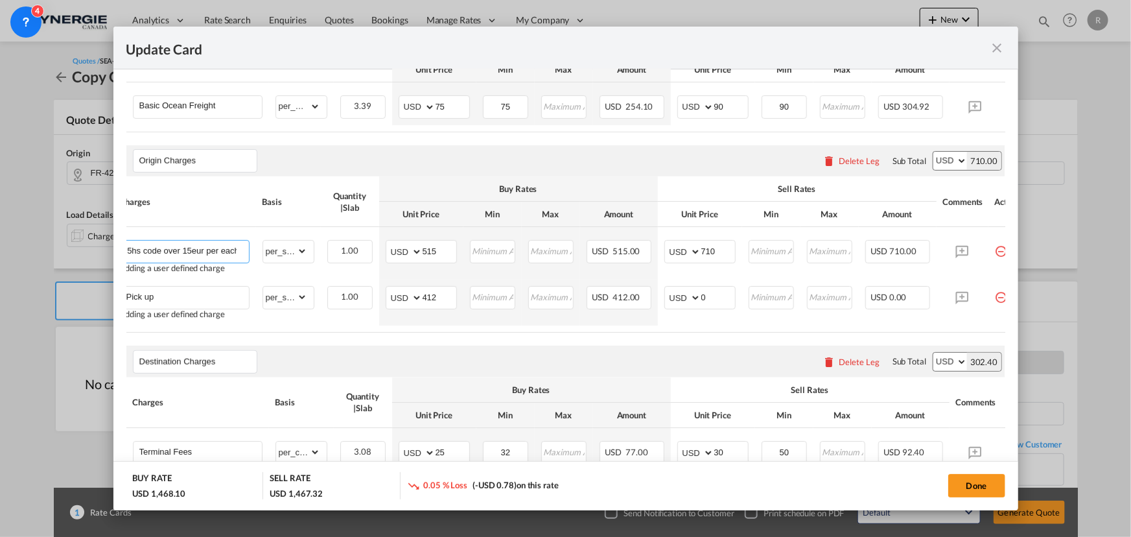
scroll to position [530, 0]
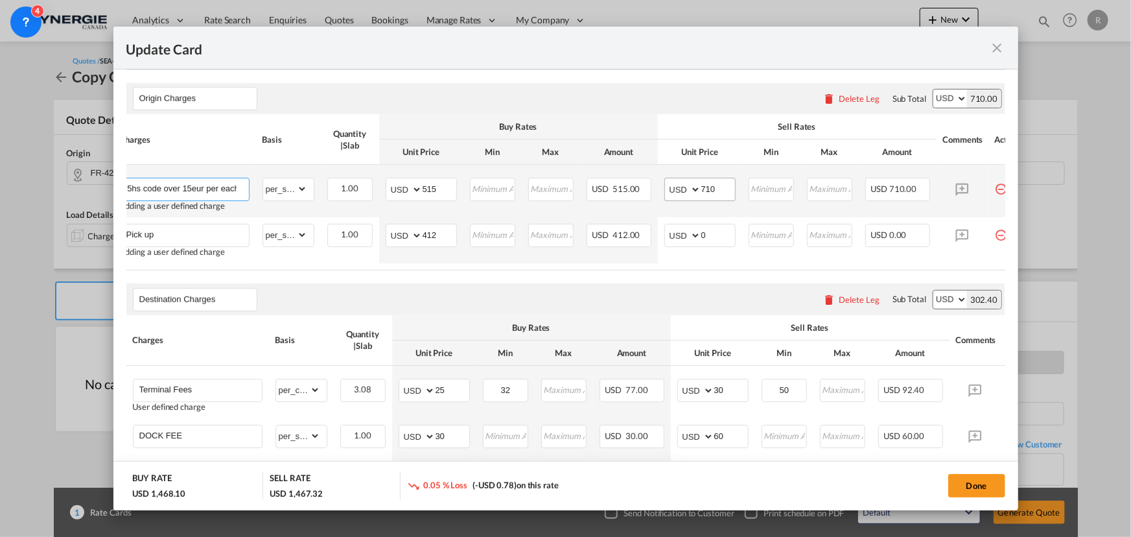
type input "FOB charge ( 5hs code over 15eur per each)"
drag, startPoint x: 726, startPoint y: 189, endPoint x: 687, endPoint y: 189, distance: 38.9
click at [687, 189] on md-input-container "AED AFN ALL AMD ANG AOA ARS AUD AWG AZN BAM BBD BDT BGN BHD BIF BMD BND BOB BRL…" at bounding box center [699, 189] width 71 height 23
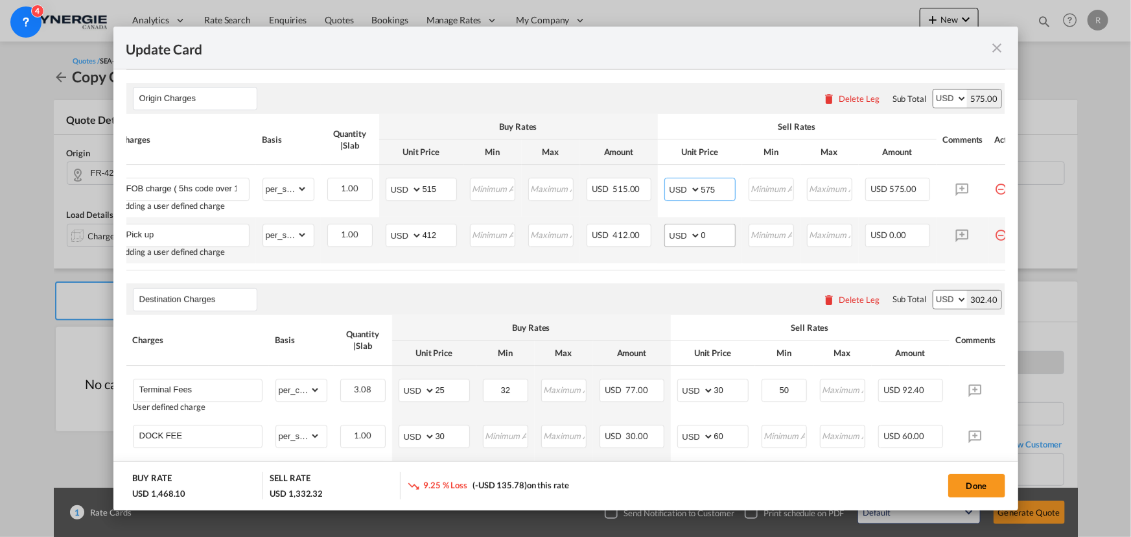
type input "575"
drag, startPoint x: 714, startPoint y: 240, endPoint x: 649, endPoint y: 227, distance: 66.6
click at [649, 227] on tr "Pick up Adding a user defined charge Please Enter Already Exists gross_weight v…" at bounding box center [572, 240] width 918 height 46
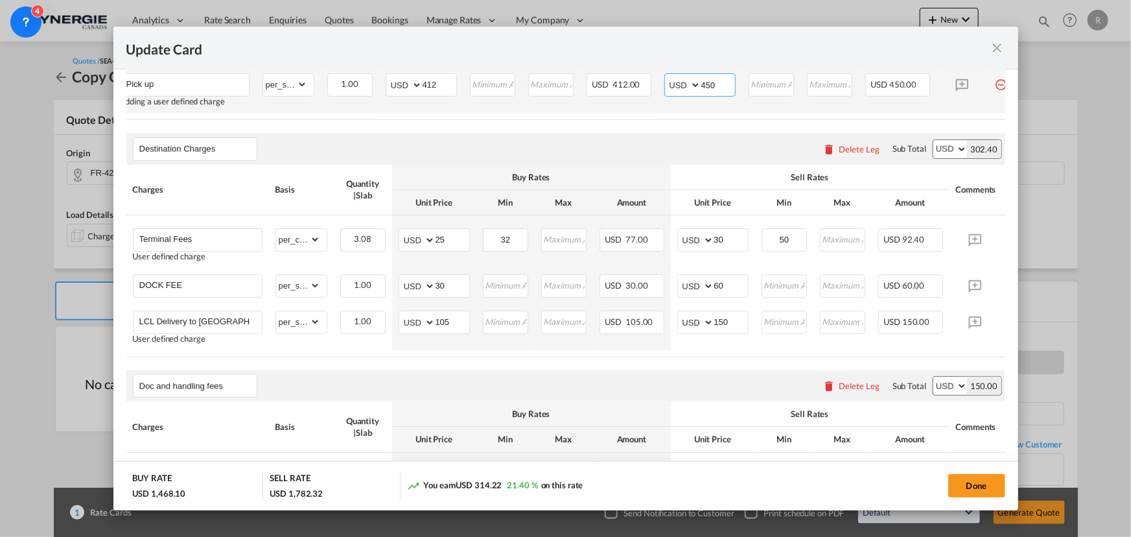
scroll to position [706, 0]
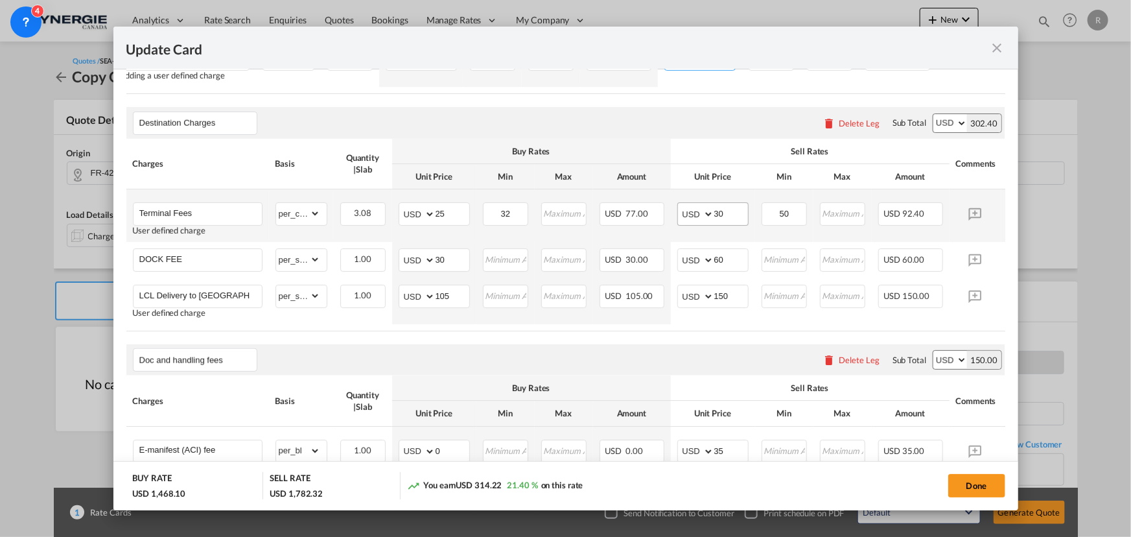
type input "450"
click at [732, 220] on input "30" at bounding box center [731, 212] width 34 height 19
type input "35"
drag, startPoint x: 795, startPoint y: 220, endPoint x: 746, endPoint y: 198, distance: 54.2
click at [745, 209] on tr "Terminal Fees User defined charge Please Enter Already Exists gross_weight volu…" at bounding box center [585, 215] width 918 height 52
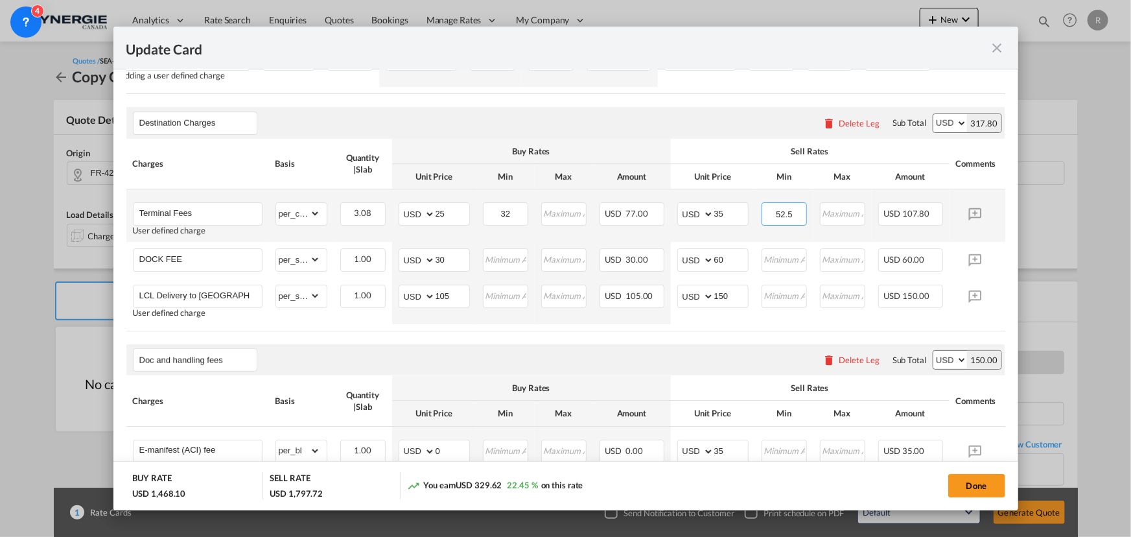
type input "52.5"
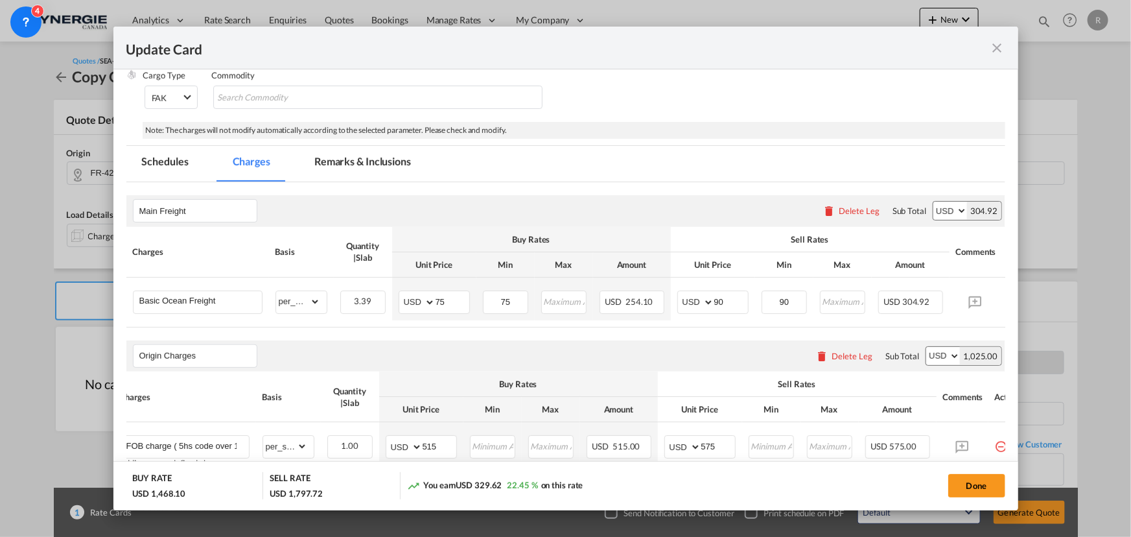
scroll to position [235, 0]
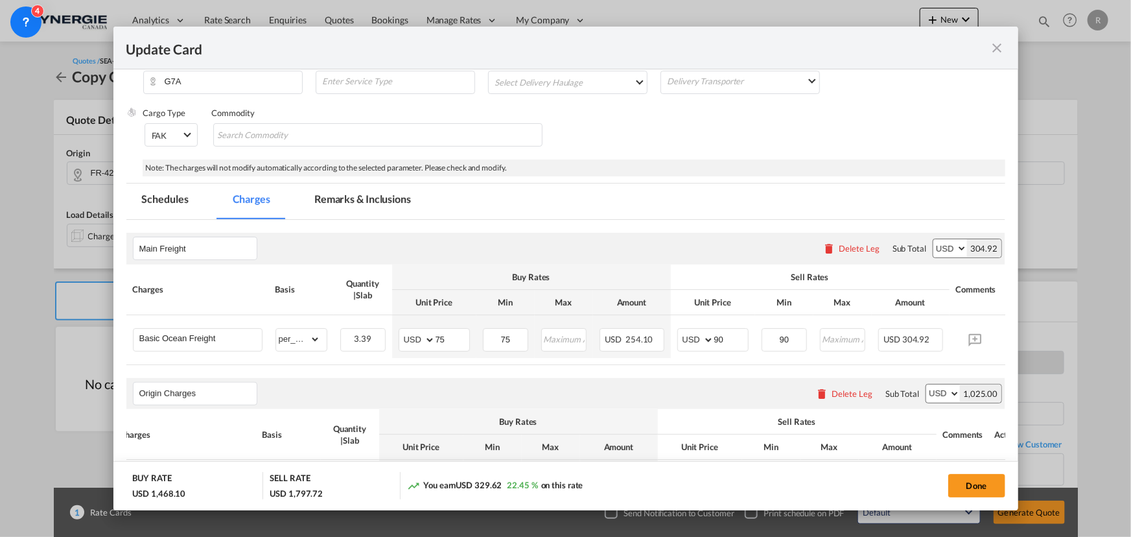
click at [365, 201] on md-tab-item "Remarks & Inclusions" at bounding box center [363, 201] width 128 height 36
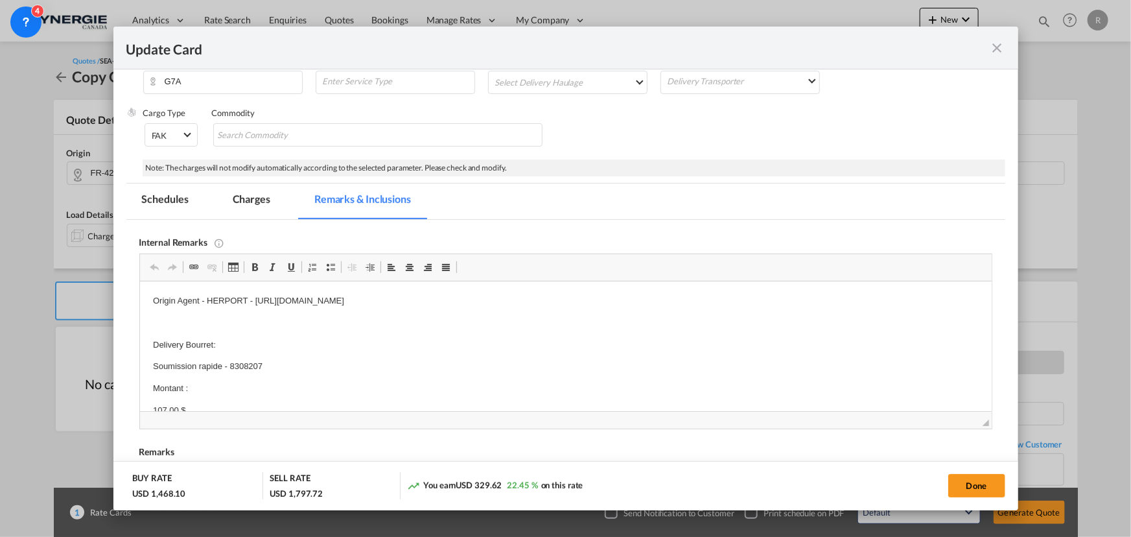
scroll to position [0, 0]
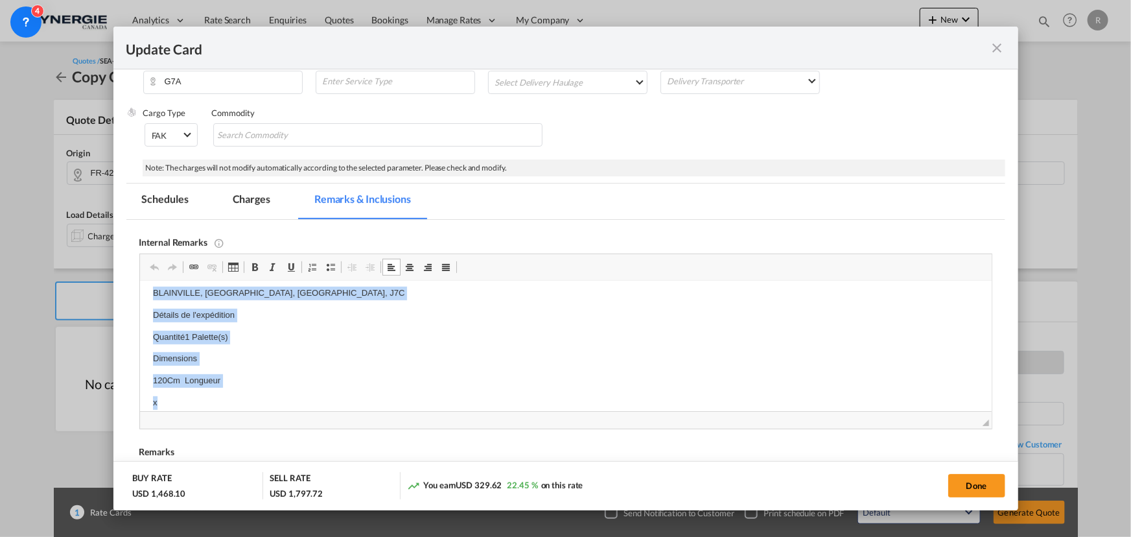
scroll to position [566, 0]
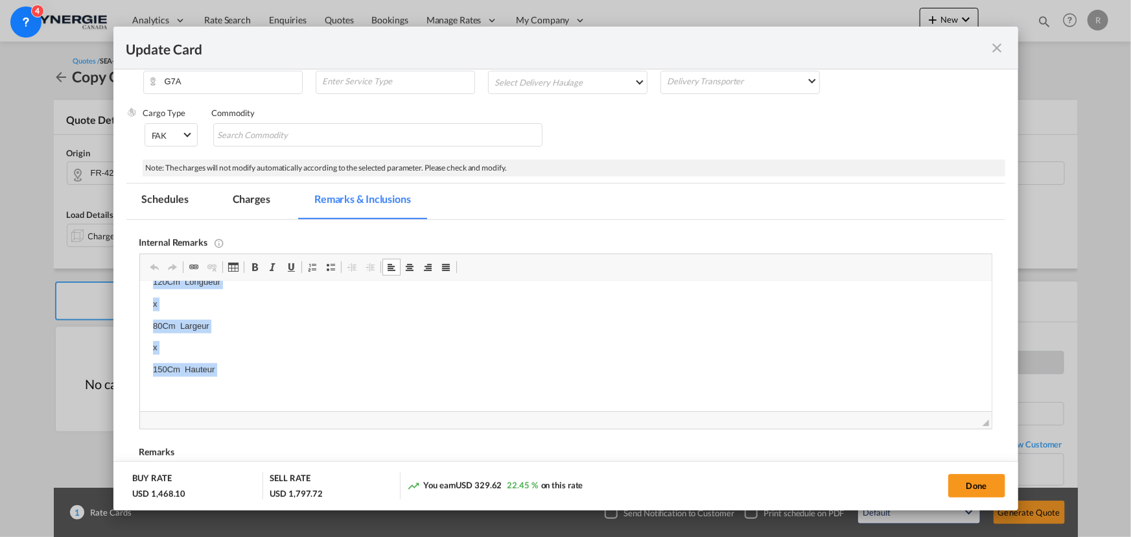
drag, startPoint x: 152, startPoint y: 329, endPoint x: 394, endPoint y: 701, distance: 444.0
click at [255, 411] on html "Origin Agent - HERPORT - https://app.frontapp.com/open/cnv_q5foaa7?key=ltpIbHXJ…" at bounding box center [564, 63] width 851 height 697
click at [255, 419] on span "◢" at bounding box center [565, 419] width 851 height 17
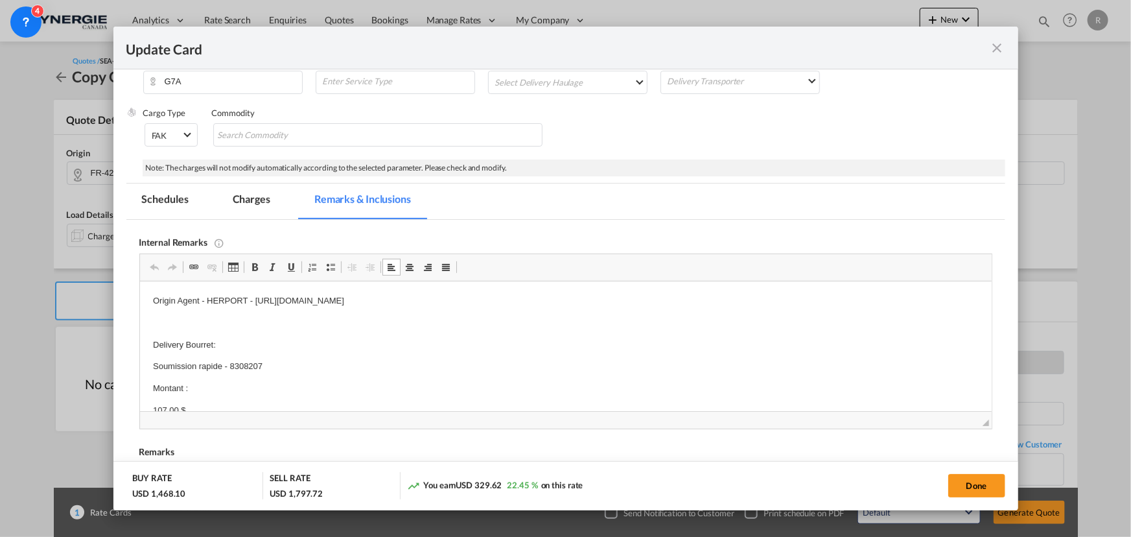
drag, startPoint x: 141, startPoint y: 324, endPoint x: 148, endPoint y: 325, distance: 6.6
drag, startPoint x: 149, startPoint y: 320, endPoint x: 213, endPoint y: 356, distance: 73.1
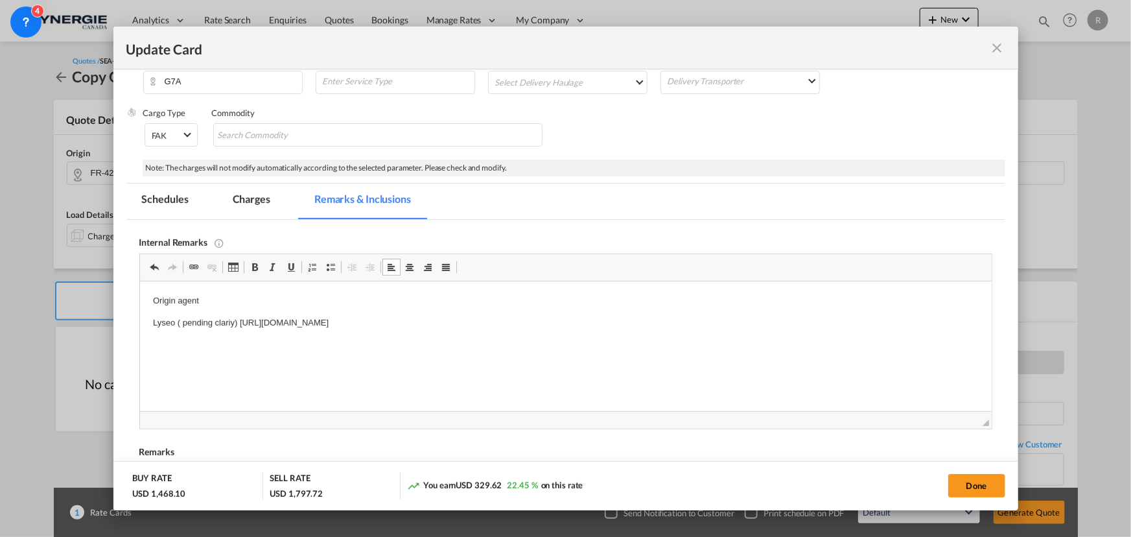
click at [601, 322] on p "Lyseo ( pending clariy) https://app.frontapp.com/open/msg_1h9h0exb?key=EjYstkqD…" at bounding box center [565, 323] width 826 height 14
click at [620, 326] on body "Origin agent Lyseo ( pending clariy) https://app.frontapp.com/open/msg_1h9h0exb…" at bounding box center [565, 333] width 826 height 79
click at [492, 304] on p "Origin agent" at bounding box center [565, 301] width 826 height 14
click at [637, 343] on p "Lyseo ( pending clariy) https://app.frontapp.com/open/msg_1h9h0exb?key=EjYstkqD…" at bounding box center [565, 345] width 826 height 14
click at [237, 340] on p "Lyseo ( pending clariy) https://app.frontapp.com/open/msg_1h9h0exb?key=EjYstkqD…" at bounding box center [565, 345] width 826 height 14
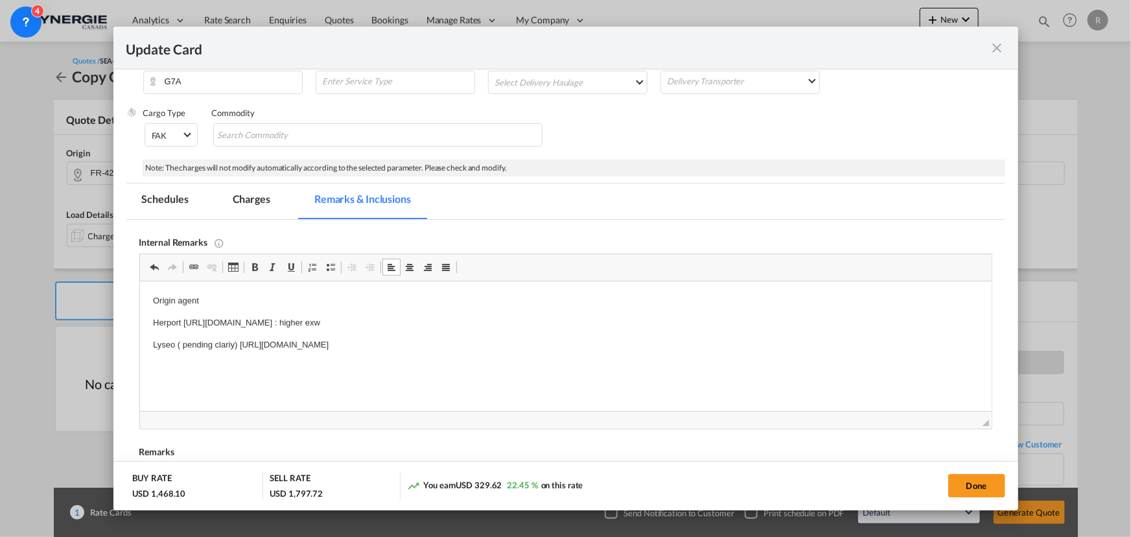
click at [232, 341] on p "Lyseo ( pending clariy) https://app.frontapp.com/open/msg_1h9h0exb?key=EjYstkqD…" at bounding box center [565, 345] width 826 height 14
click at [701, 354] on body "Origin agent Herport https://app.frontapp.com/open/msg_1h9ocf2n?key=7Ga6xXGFcY8…" at bounding box center [565, 344] width 826 height 101
click at [207, 363] on p "Transkid" at bounding box center [565, 367] width 826 height 14
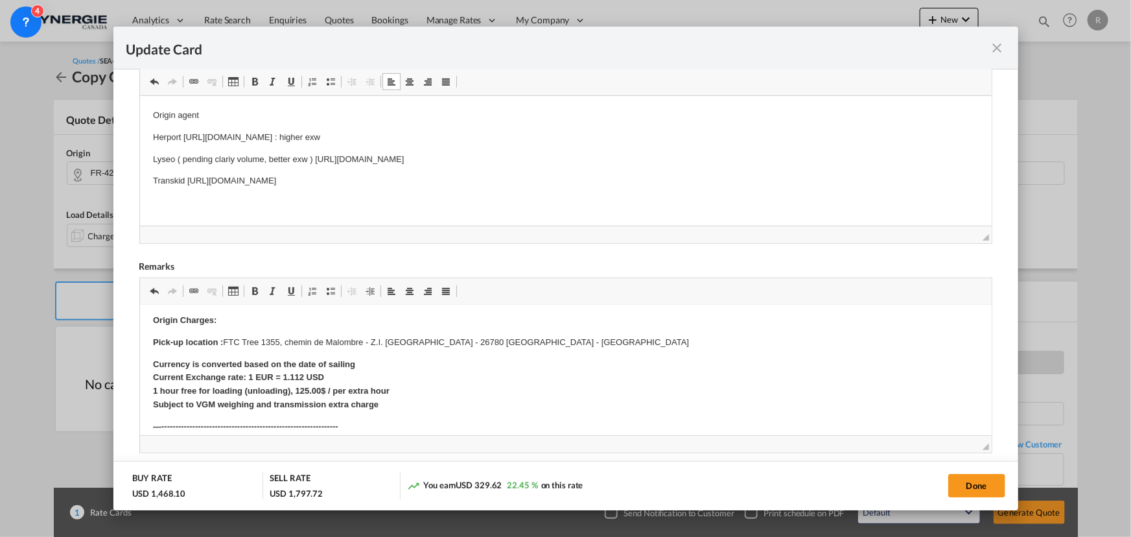
drag, startPoint x: 216, startPoint y: 406, endPoint x: 561, endPoint y: 392, distance: 344.4
drag, startPoint x: 213, startPoint y: 342, endPoint x: 239, endPoint y: 342, distance: 25.9
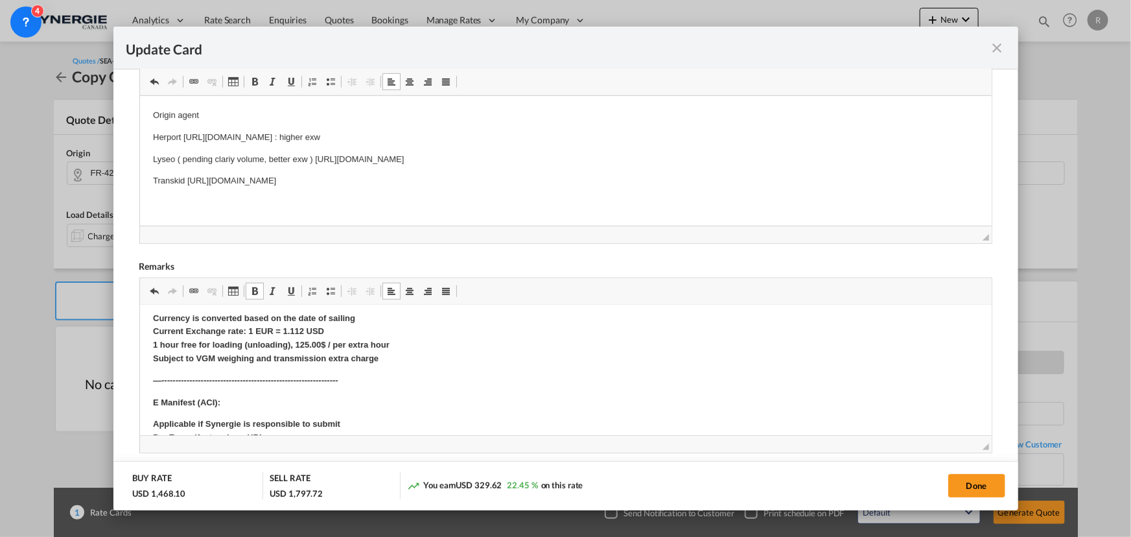
scroll to position [117, 0]
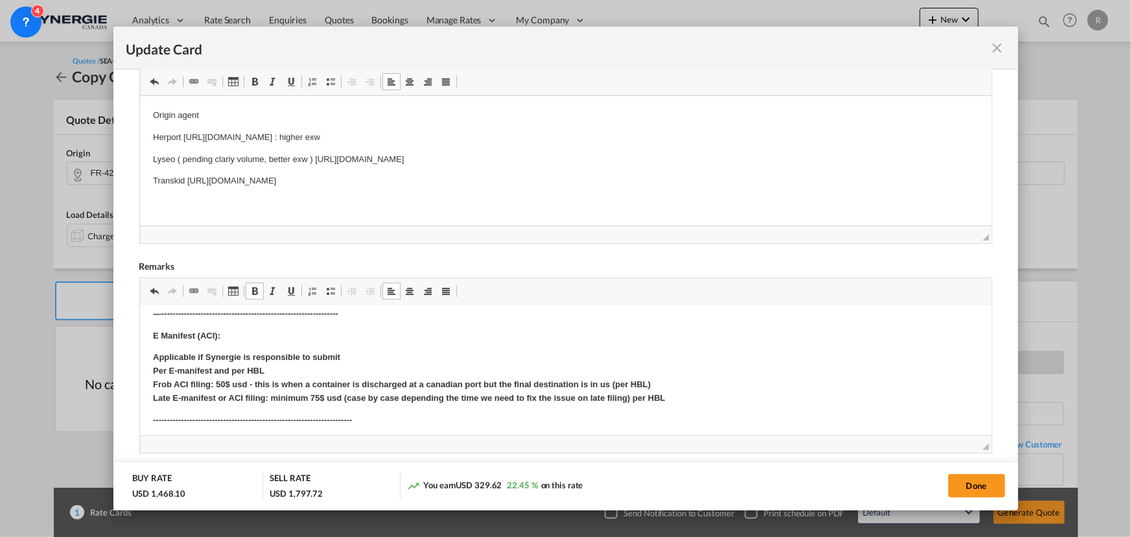
click at [233, 376] on p "Applicable if Synergie is responsible to submit Per E-manifest and per HBL Frob…" at bounding box center [565, 378] width 826 height 54
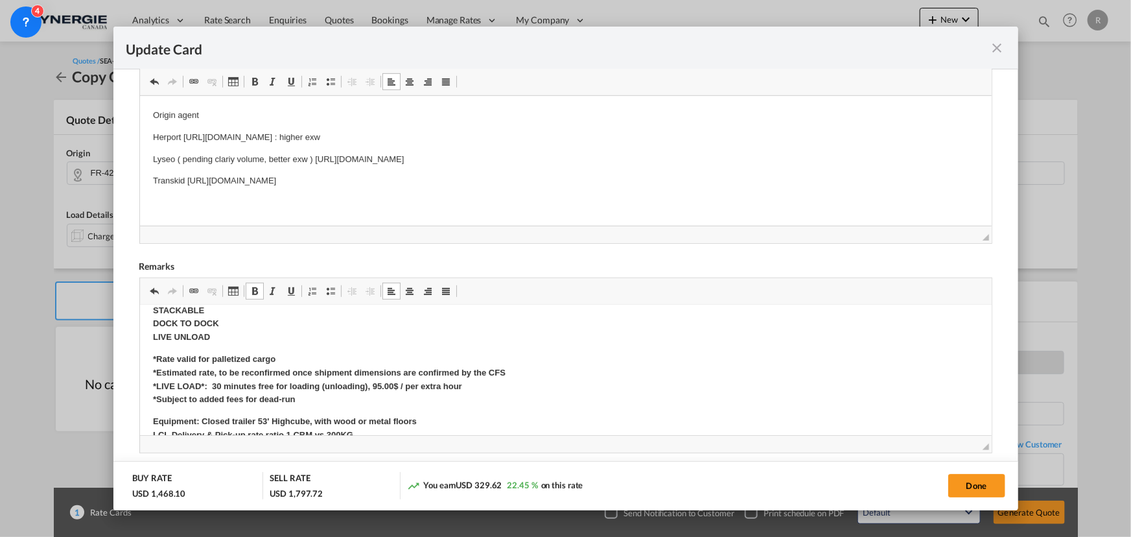
scroll to position [471, 0]
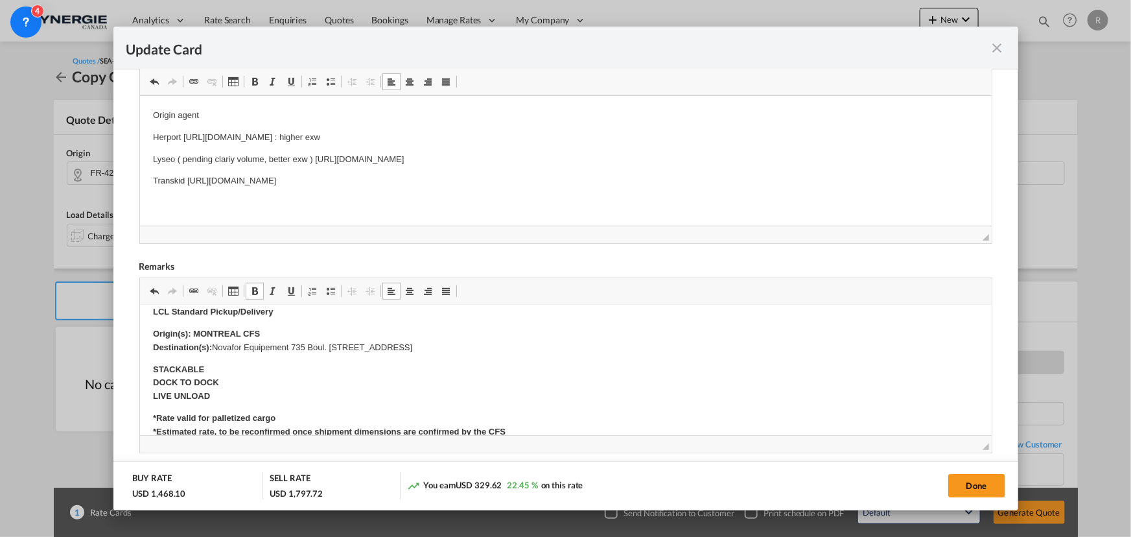
drag, startPoint x: 215, startPoint y: 348, endPoint x: 540, endPoint y: 341, distance: 324.7
click at [540, 341] on p "Origin(s): MONTREAL CFS Destination(s): Novafor Equipement 735 Boul. Industriel…" at bounding box center [565, 340] width 826 height 27
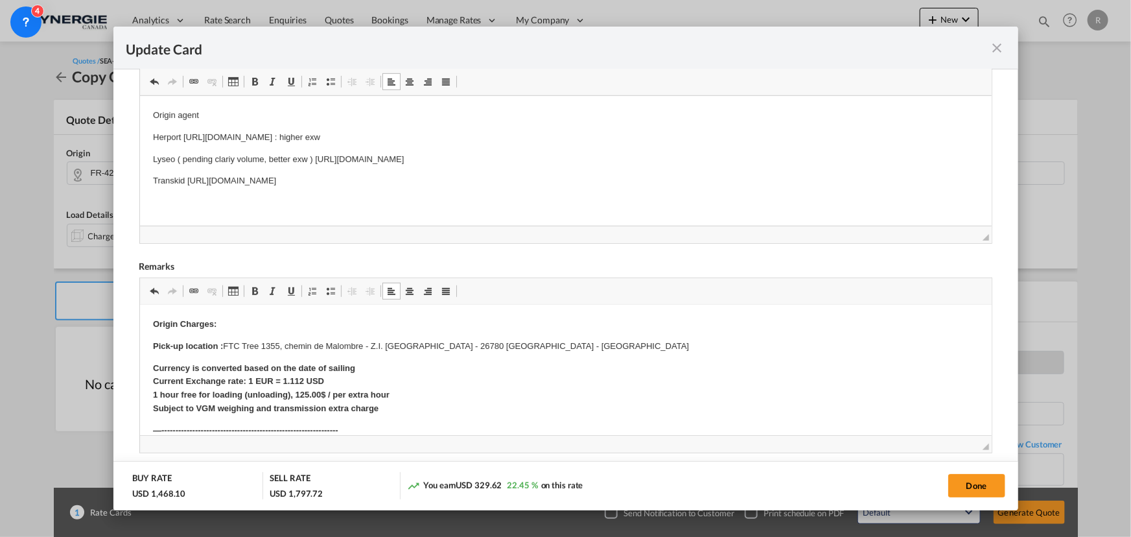
scroll to position [0, 0]
click at [561, 342] on p "Pick-up location : FTC Tree 1355, chemin de Malombre - Z.I. Les Plaines - 26780…" at bounding box center [565, 347] width 826 height 14
drag, startPoint x: 228, startPoint y: 345, endPoint x: 564, endPoint y: 342, distance: 336.3
click at [564, 342] on p "Pick-up location : FTC Tree 1355, chemin de Malombre - Z.I. Les Plaines - 26780…" at bounding box center [565, 347] width 826 height 14
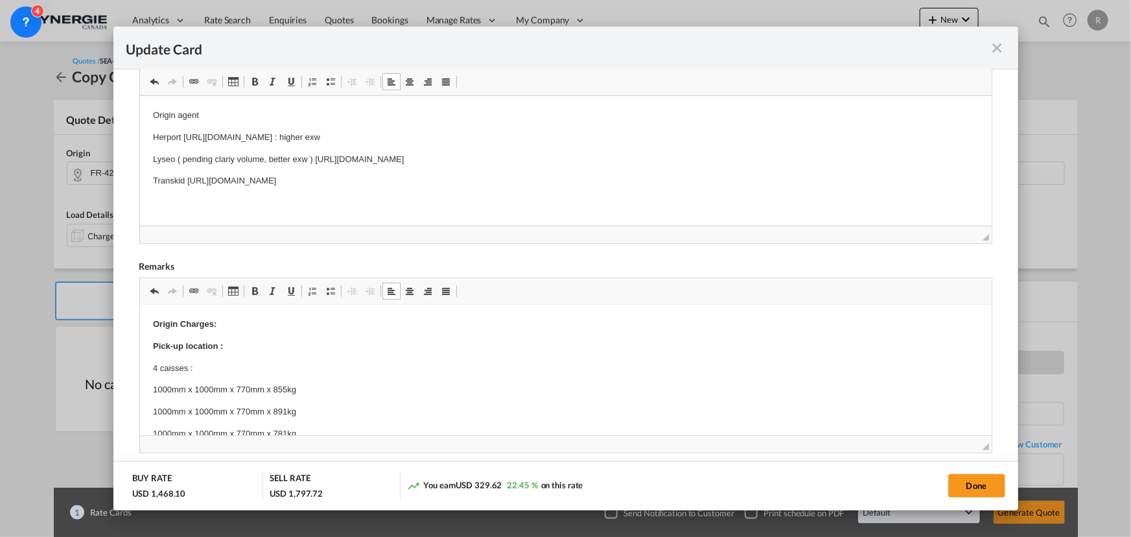
scroll to position [26, 0]
click at [561, 341] on p "4 caisses :" at bounding box center [565, 343] width 826 height 14
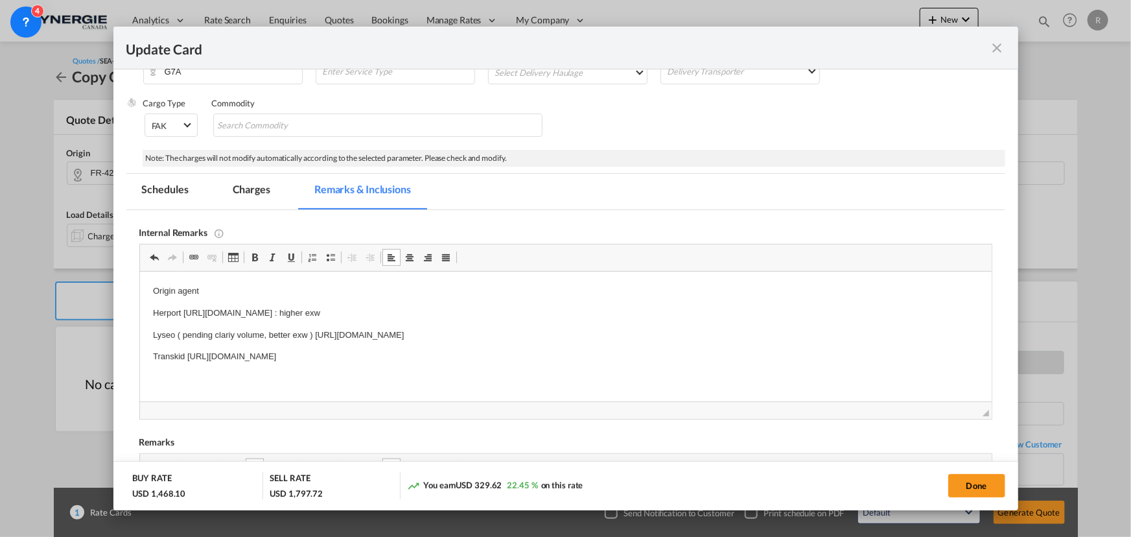
scroll to position [244, 0]
drag, startPoint x: 259, startPoint y: 189, endPoint x: 287, endPoint y: 211, distance: 35.1
click at [259, 189] on md-tab-item "Charges" at bounding box center [251, 193] width 69 height 36
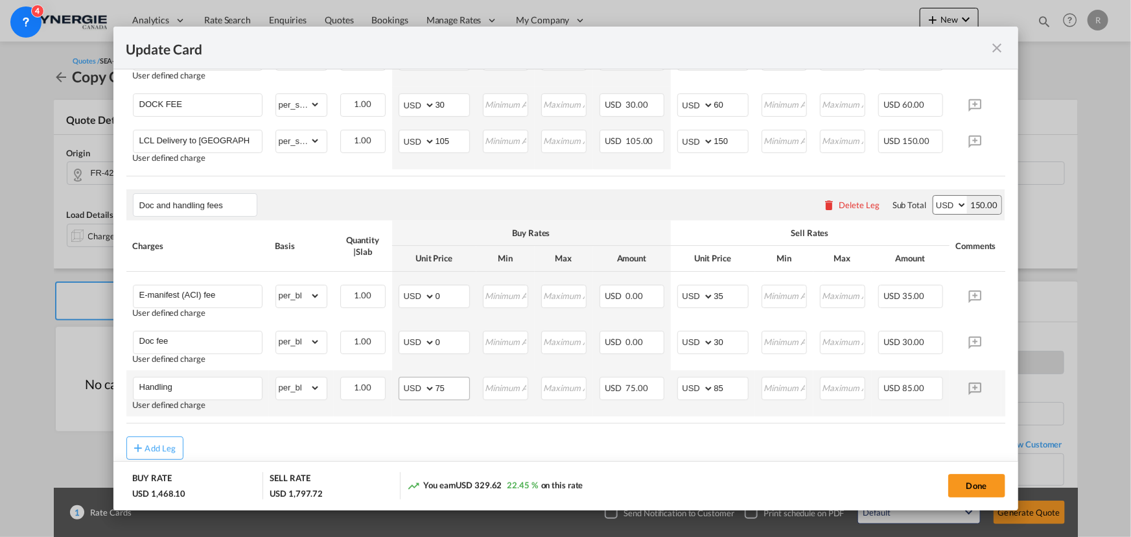
scroll to position [799, 0]
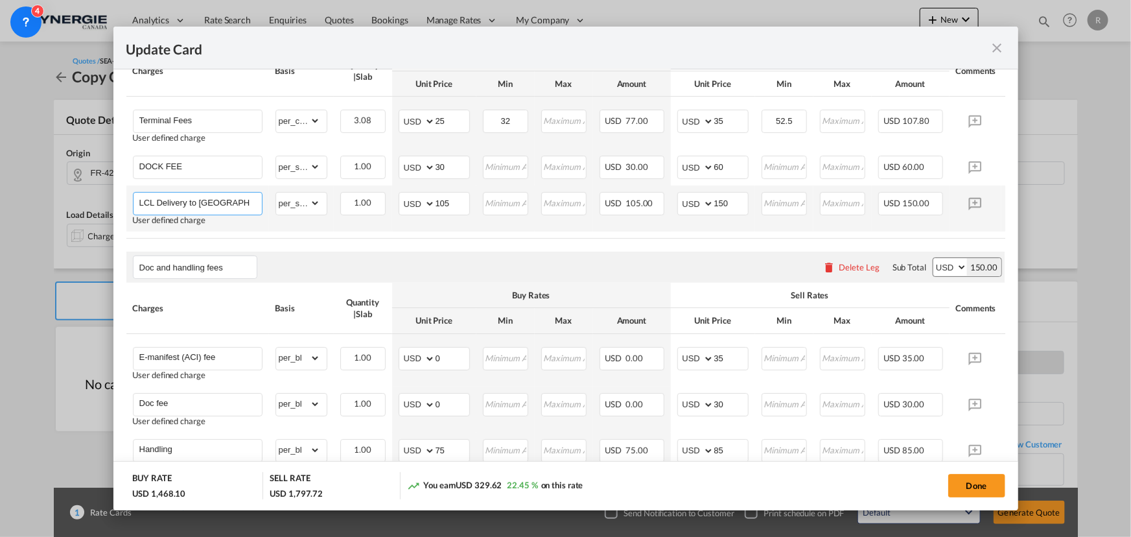
click at [246, 207] on input "LCL Delivery to Blainville" at bounding box center [200, 201] width 122 height 19
type input "LCL Delivery"
click at [454, 208] on input "105" at bounding box center [452, 201] width 34 height 19
drag, startPoint x: 456, startPoint y: 207, endPoint x: 408, endPoint y: 196, distance: 49.2
click at [408, 200] on md-input-container "AED AFN ALL AMD ANG AOA ARS AUD AWG AZN BAM BBD BDT BGN BHD BIF BMD BND BOB BRL…" at bounding box center [434, 203] width 71 height 23
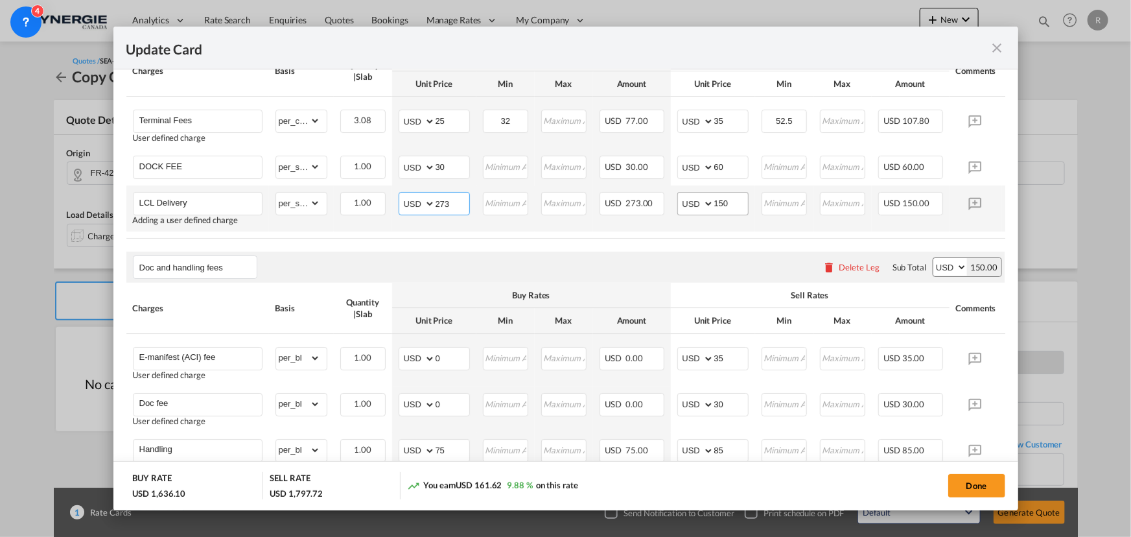
type input "273"
drag, startPoint x: 731, startPoint y: 209, endPoint x: 684, endPoint y: 205, distance: 46.8
click at [684, 205] on md-input-container "AED AFN ALL AMD ANG AOA ARS AUD AWG AZN BAM BBD BDT BGN BHD BIF BMD BND BOB BRL…" at bounding box center [712, 203] width 71 height 23
drag, startPoint x: 726, startPoint y: 209, endPoint x: 695, endPoint y: 204, distance: 30.9
click at [695, 204] on md-input-container "AED AFN ALL AMD ANG AOA ARS AUD AWG AZN BAM BBD BDT BGN BHD BIF BMD BND BOB BRL…" at bounding box center [712, 203] width 71 height 23
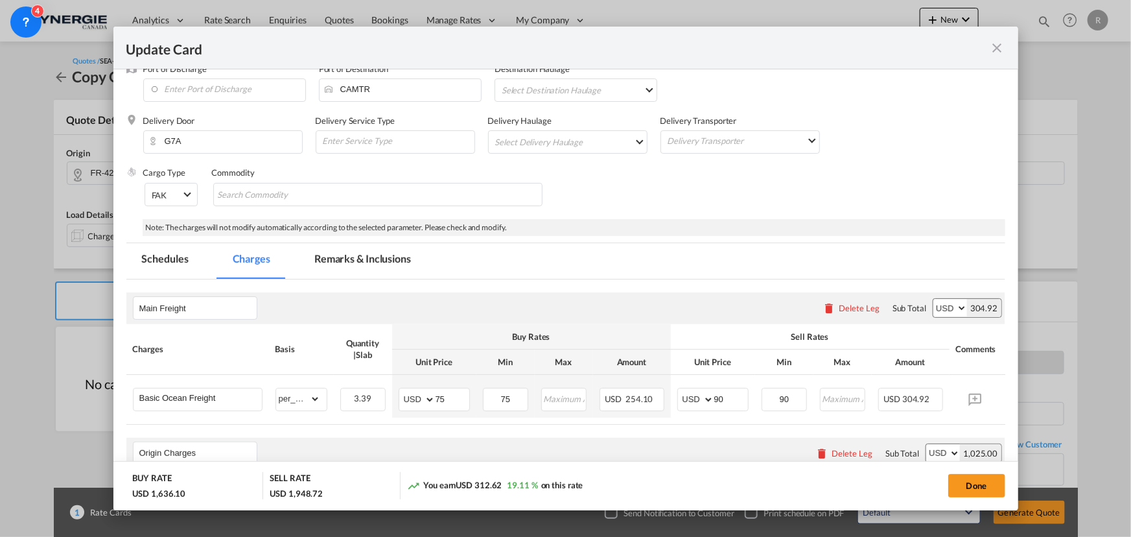
scroll to position [151, 0]
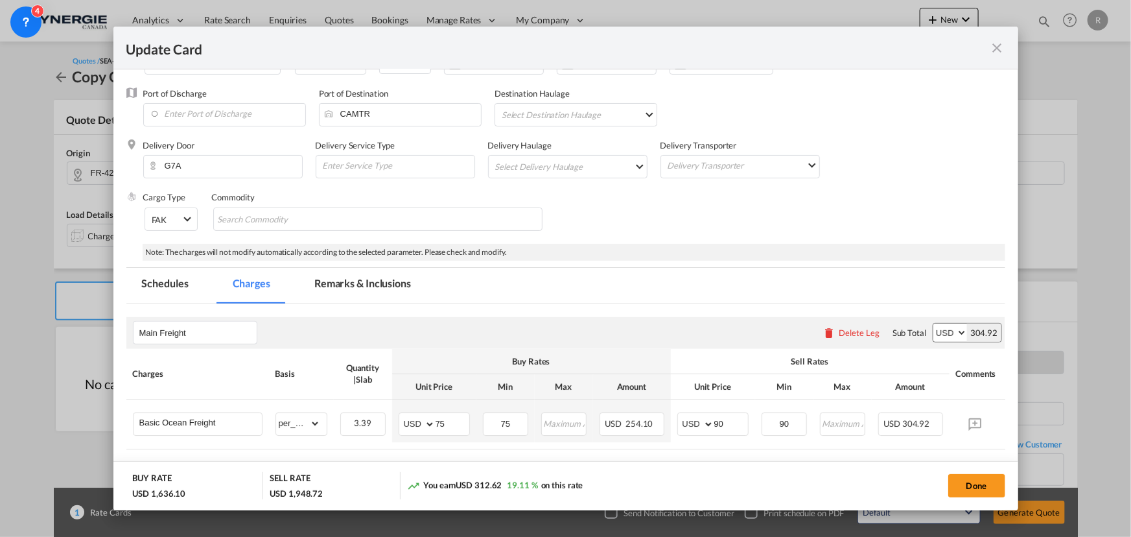
type input "301"
click at [368, 283] on md-tab-item "Remarks & Inclusions" at bounding box center [363, 286] width 128 height 36
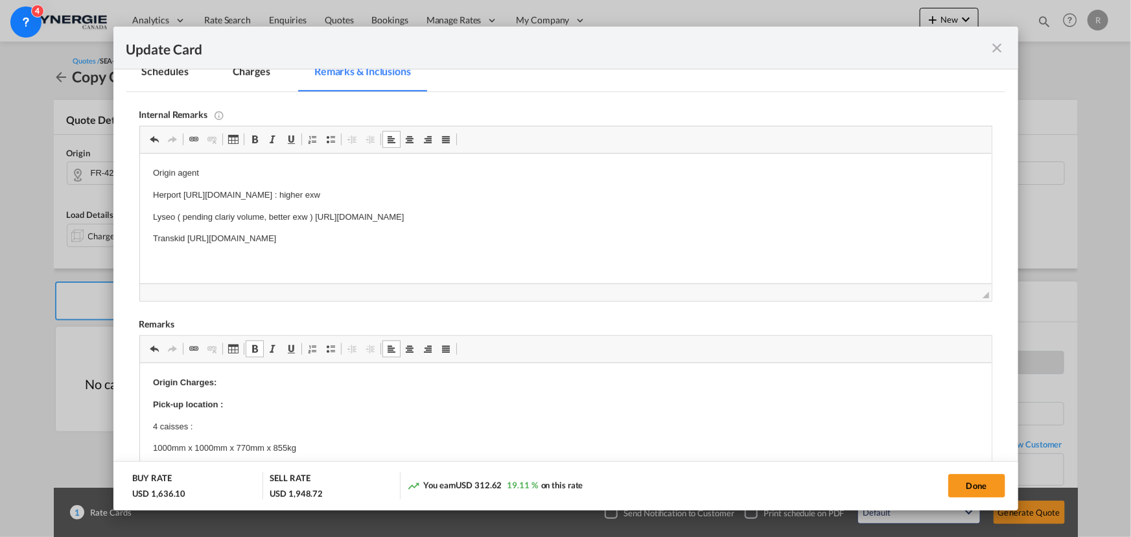
scroll to position [387, 0]
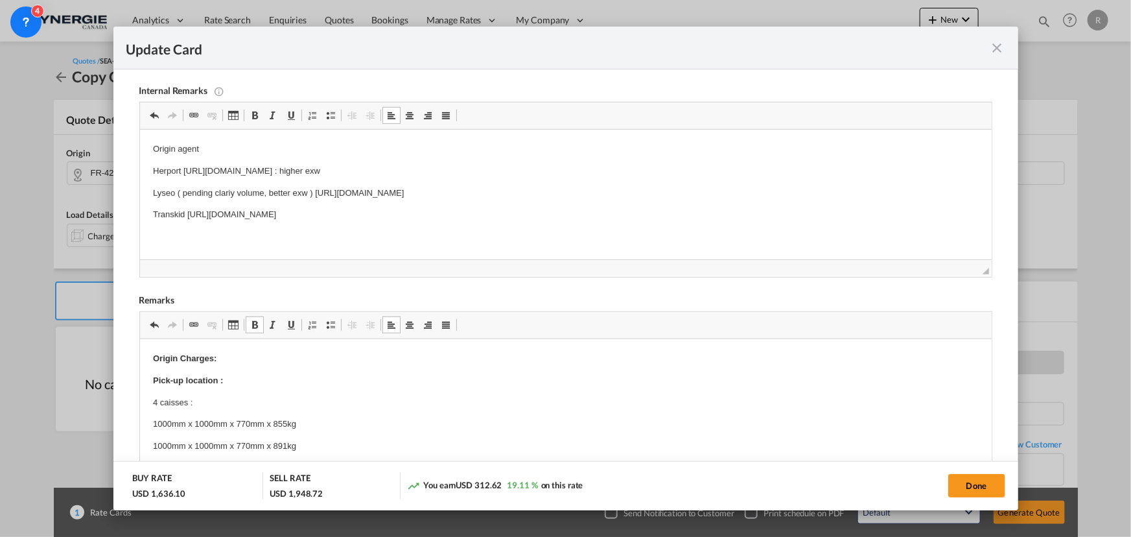
click at [229, 378] on p "Pick-up location :" at bounding box center [565, 381] width 826 height 14
click at [967, 494] on button "Done" at bounding box center [976, 485] width 57 height 23
type input "13 Sep 2025"
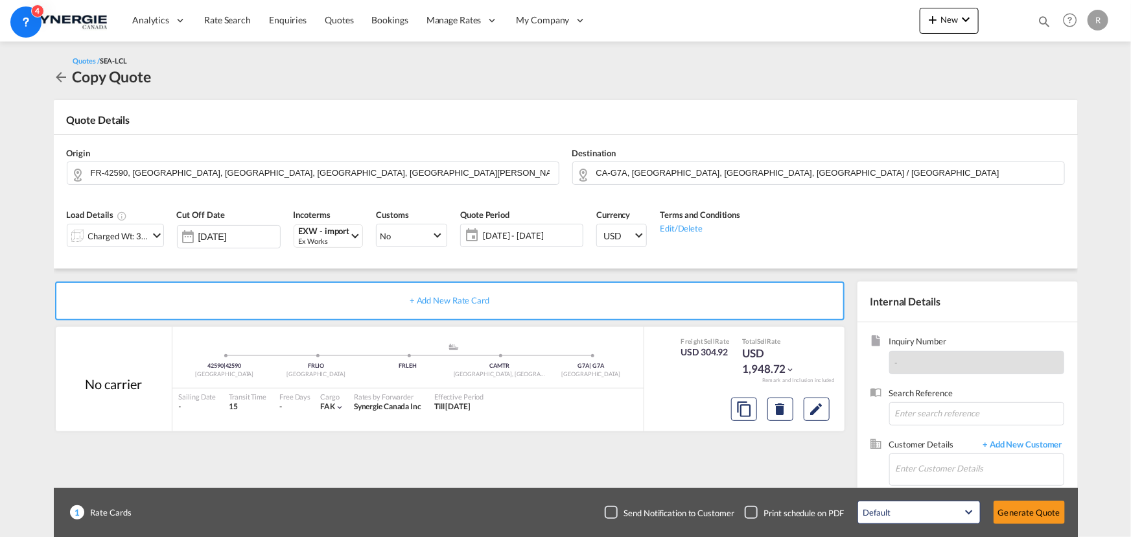
scroll to position [246, 0]
click at [944, 467] on input "Enter Customer Details" at bounding box center [980, 468] width 168 height 29
paste input "e.doyon@synergiecanada.com"
click at [945, 472] on input "e.doyon@synergiecanada.com" at bounding box center [980, 468] width 168 height 29
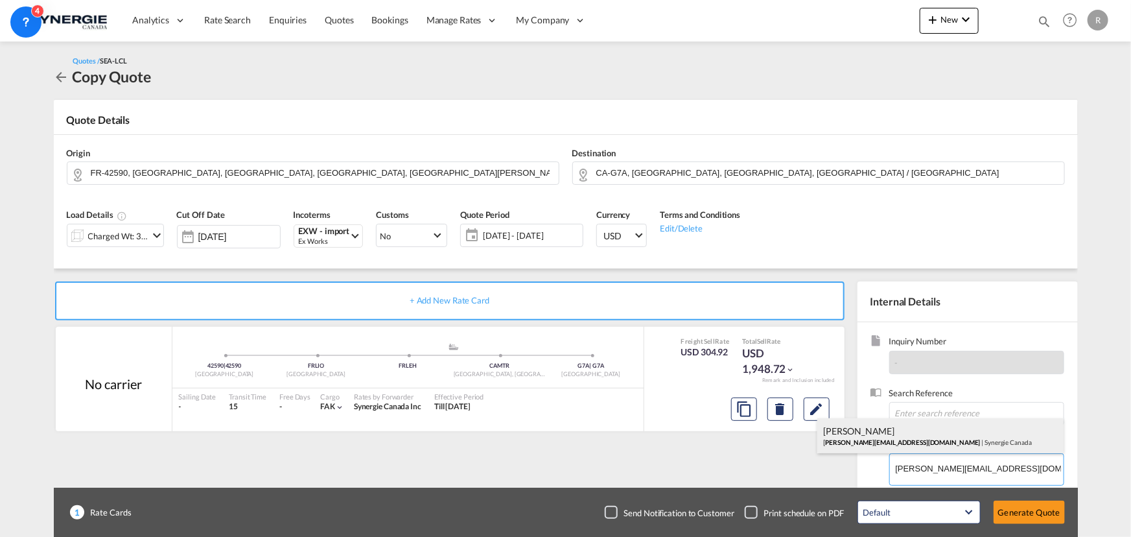
click at [867, 443] on div "Edouard Doyon e.doyon@synergiecanada.com | Synergie Canada" at bounding box center [940, 435] width 246 height 35
type input "Synergie Canada, Edouard Doyon, e.doyon@synergiecanada.com"
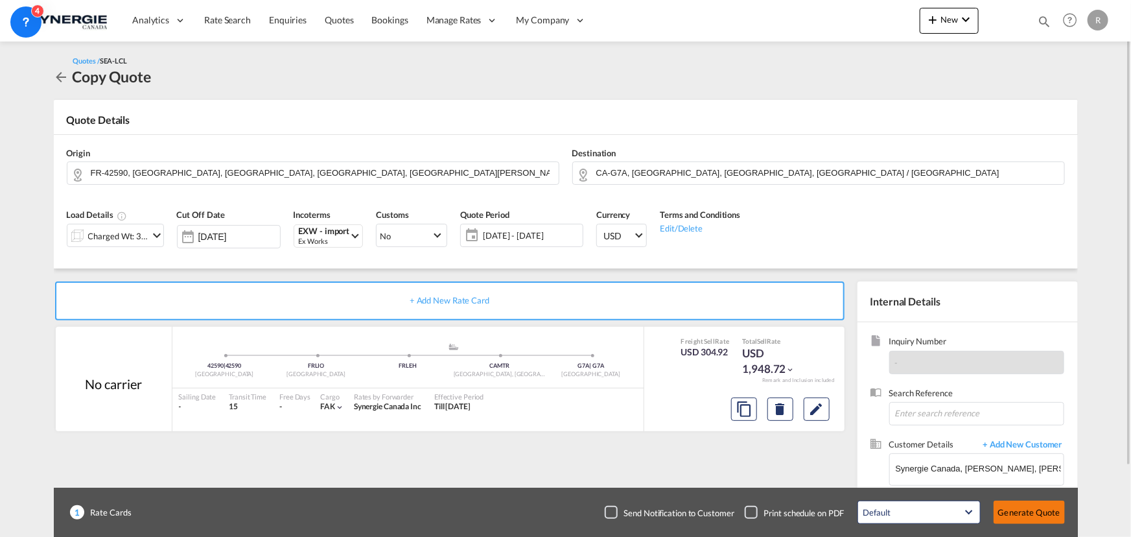
click at [1023, 507] on button "Generate Quote" at bounding box center [1028, 511] width 71 height 23
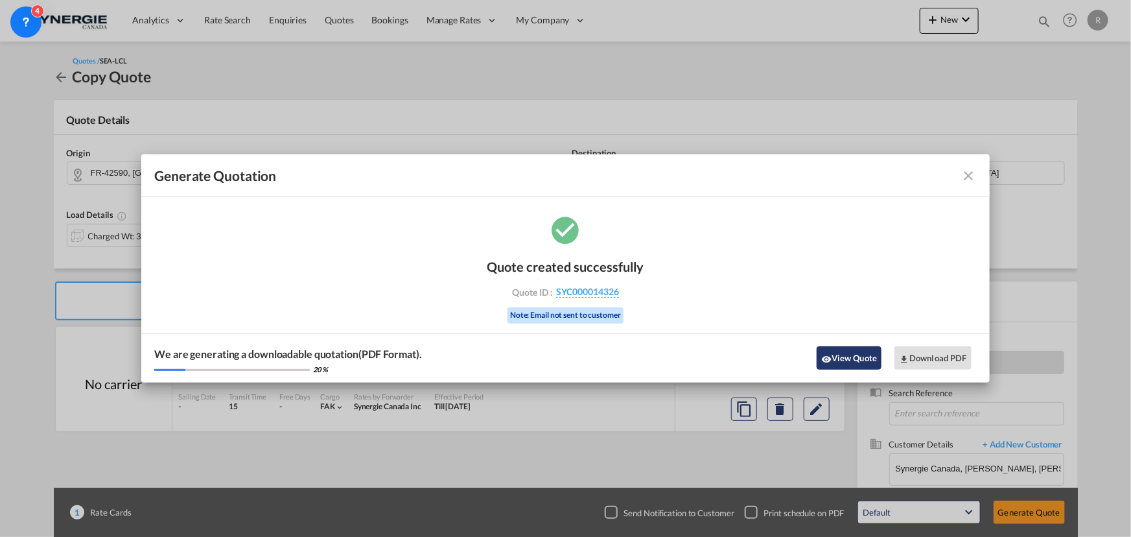
click at [856, 360] on button "View Quote" at bounding box center [849, 357] width 65 height 23
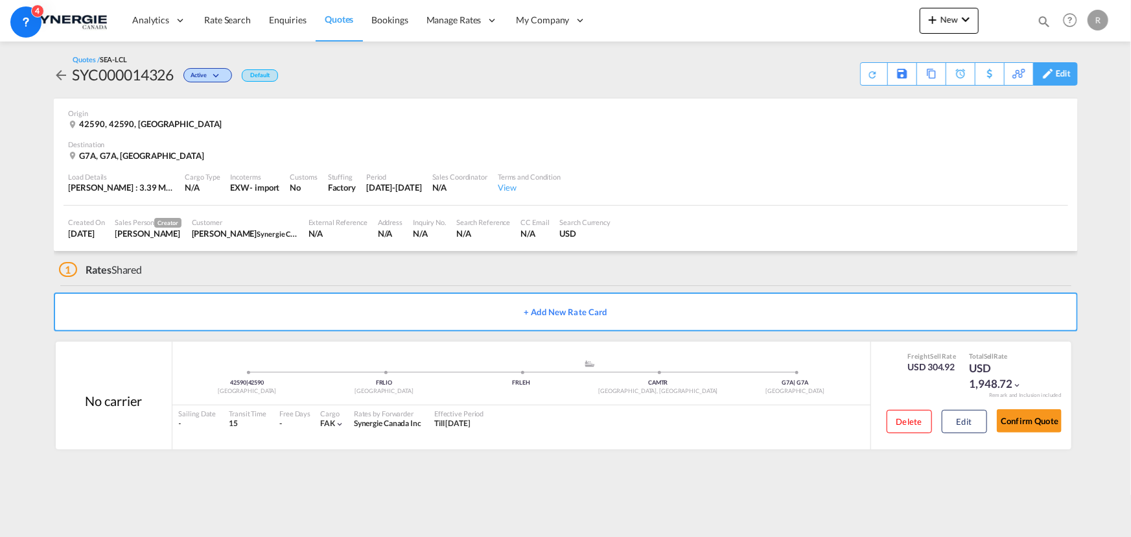
click at [1050, 73] on md-icon at bounding box center [1048, 74] width 16 height 10
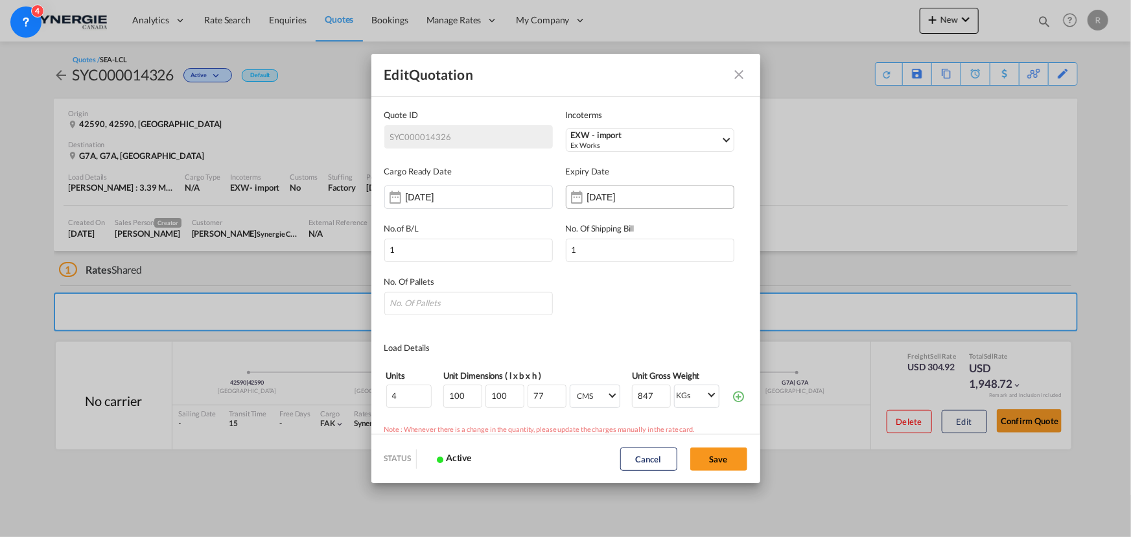
click at [601, 197] on input "31 Aug 2025" at bounding box center [628, 197] width 82 height 10
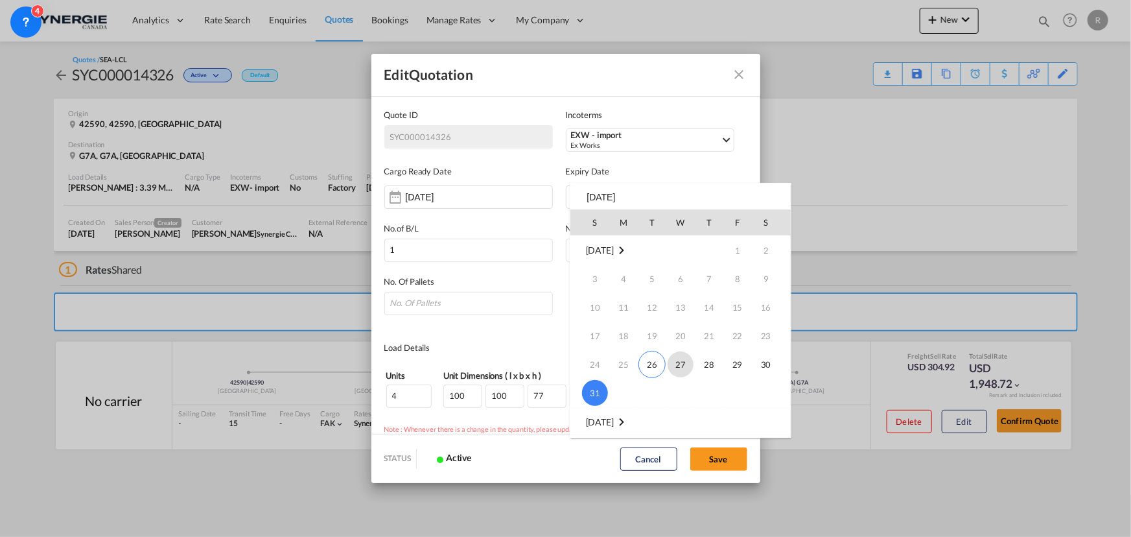
scroll to position [117, 0]
click at [590, 383] on span "14" at bounding box center [595, 390] width 26 height 26
type input "14 Sep 2025"
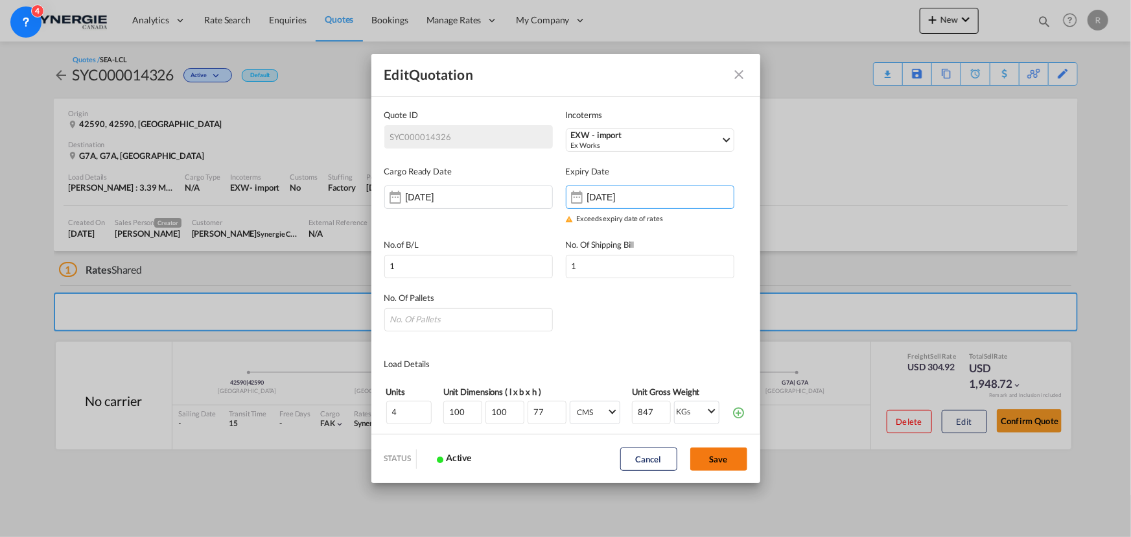
click at [708, 465] on button "Save" at bounding box center [718, 458] width 57 height 23
click at [487, 326] on input "Quote ID IncotermsEXW ..." at bounding box center [468, 319] width 168 height 23
type input "4"
click at [726, 460] on button "Save" at bounding box center [718, 458] width 57 height 23
type input "25 Aug 2025"
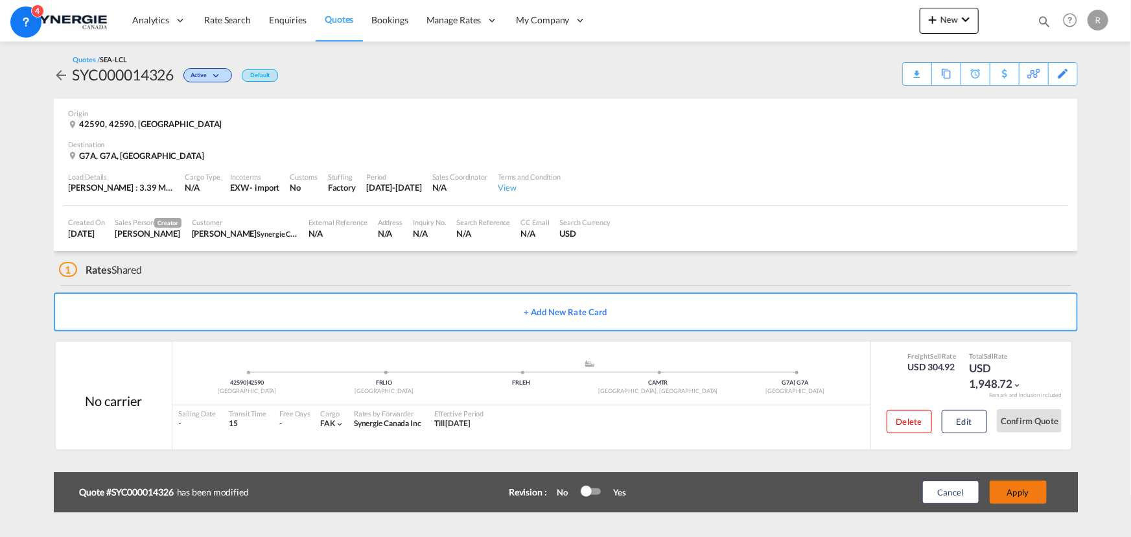
click at [1019, 490] on button "Apply" at bounding box center [1018, 491] width 57 height 23
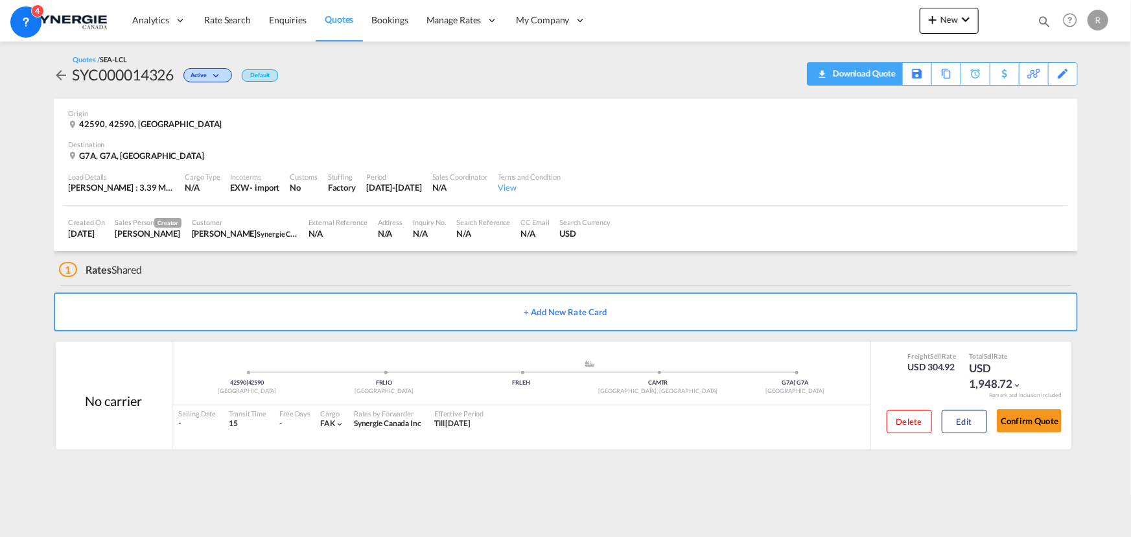
click at [872, 72] on div "Download Quote" at bounding box center [862, 73] width 66 height 21
click at [1047, 21] on md-icon "icon-magnify" at bounding box center [1044, 21] width 14 height 14
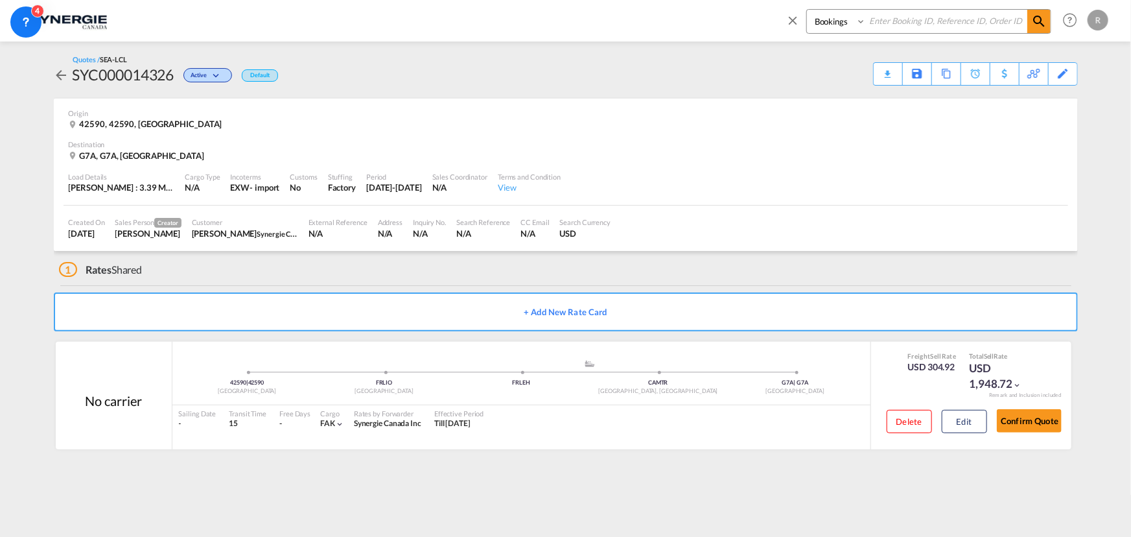
click at [851, 25] on select "Bookings Quotes Enquiries" at bounding box center [838, 21] width 62 height 23
select select "Quotes"
click at [807, 10] on select "Bookings Quotes Enquiries" at bounding box center [838, 21] width 62 height 23
click at [914, 26] on input at bounding box center [946, 21] width 161 height 23
type input "14301"
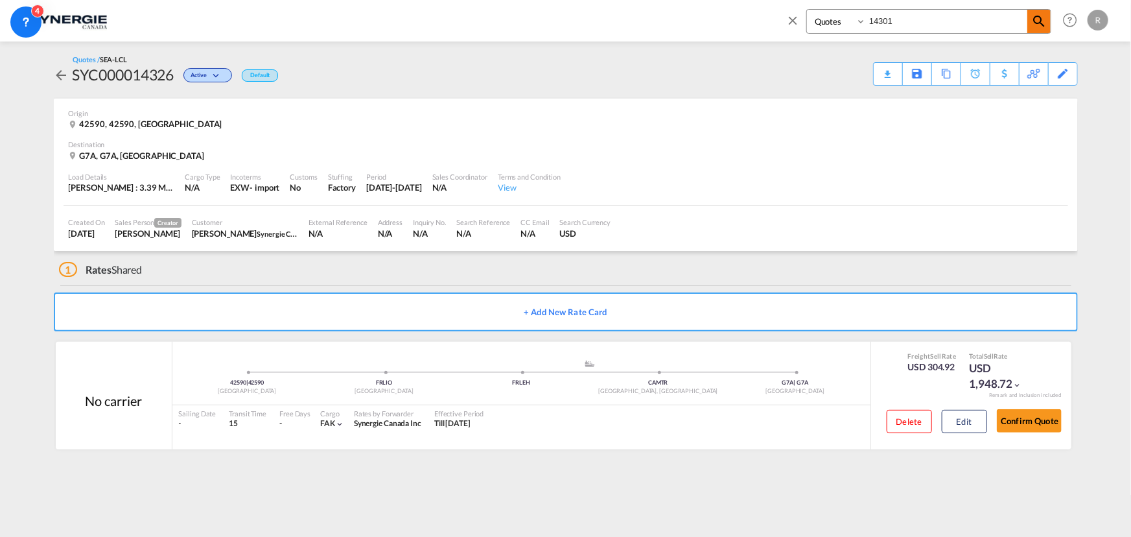
click at [1043, 21] on md-icon "icon-magnify" at bounding box center [1039, 22] width 16 height 16
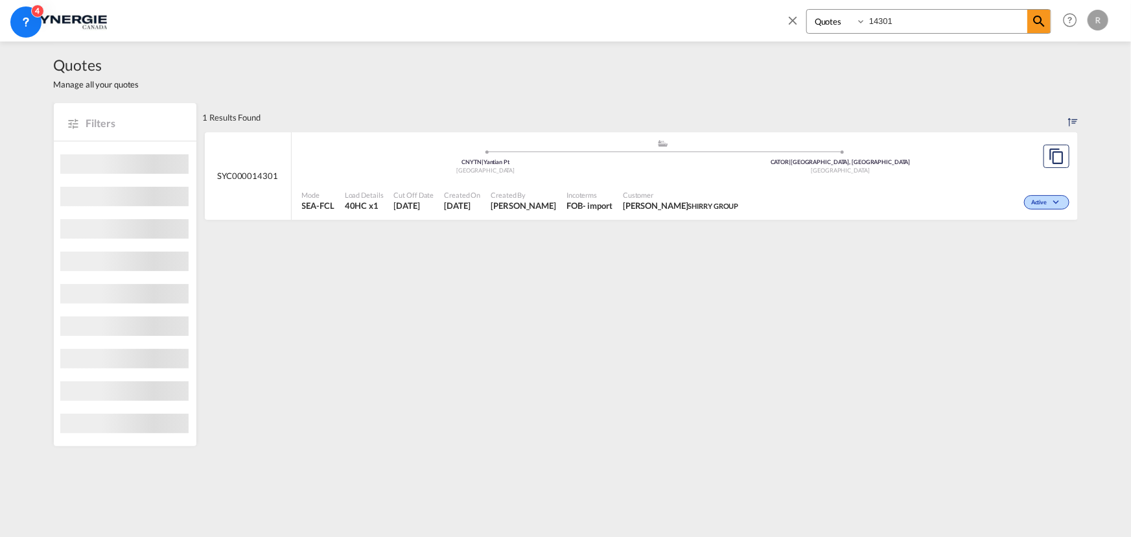
click at [769, 187] on div "Active" at bounding box center [908, 201] width 329 height 32
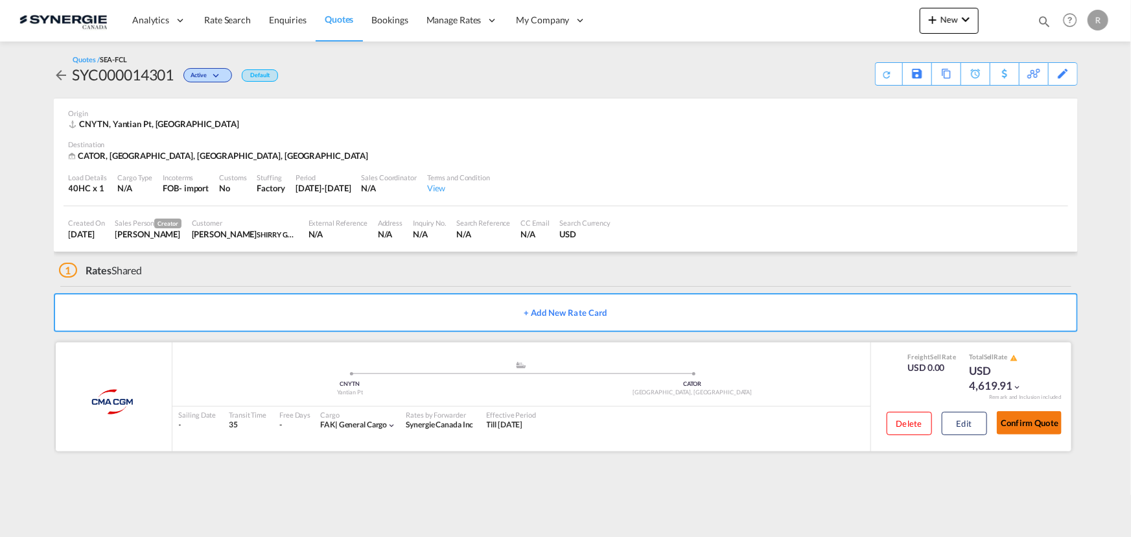
click at [1028, 428] on button "Confirm Quote" at bounding box center [1029, 422] width 65 height 23
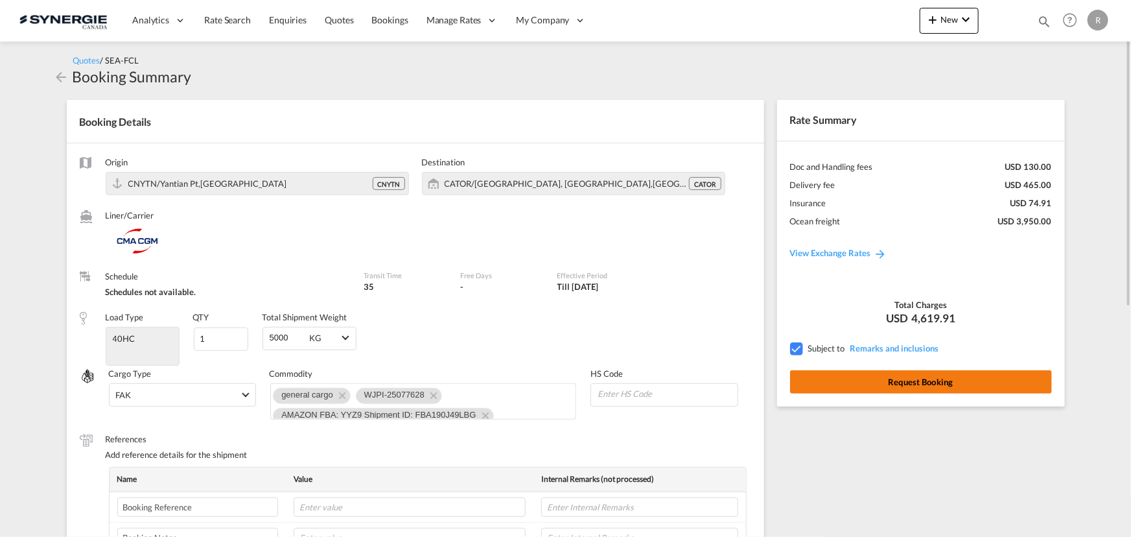
click at [948, 382] on button "Request Booking" at bounding box center [921, 381] width 262 height 23
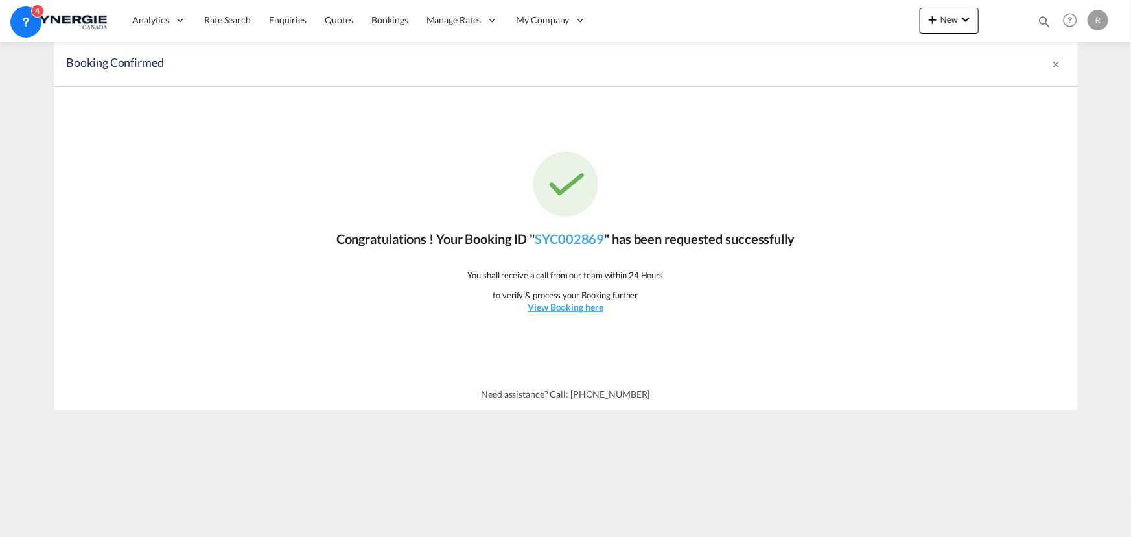
click at [1040, 24] on md-icon "icon-magnify" at bounding box center [1044, 21] width 14 height 14
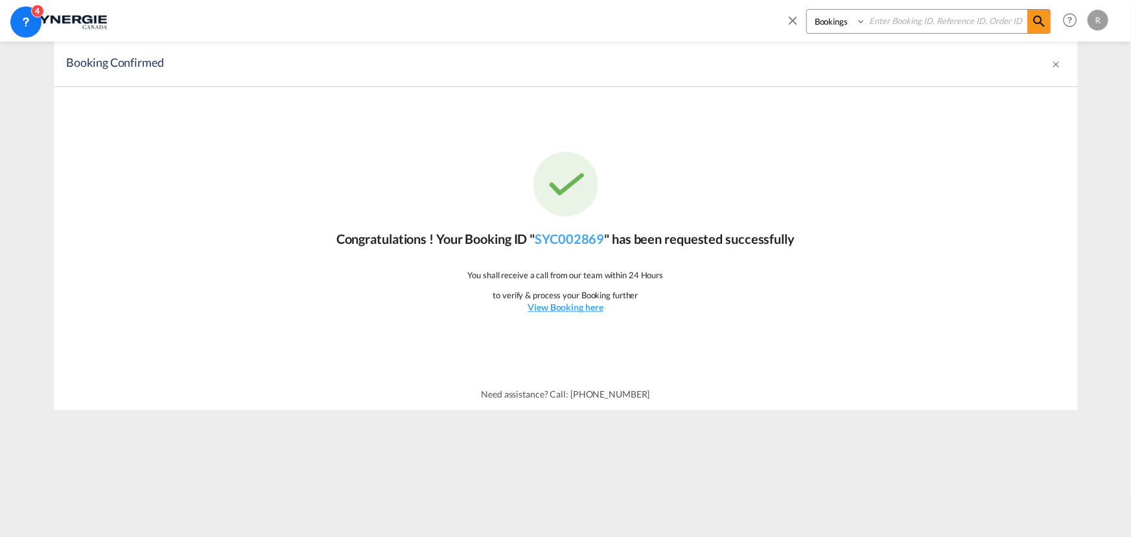
click at [822, 27] on select "Bookings Quotes Enquiries" at bounding box center [838, 21] width 62 height 23
select select "Quotes"
click at [807, 10] on select "Bookings Quotes Enquiries" at bounding box center [838, 21] width 62 height 23
click at [903, 23] on input at bounding box center [946, 21] width 161 height 23
type input "14315"
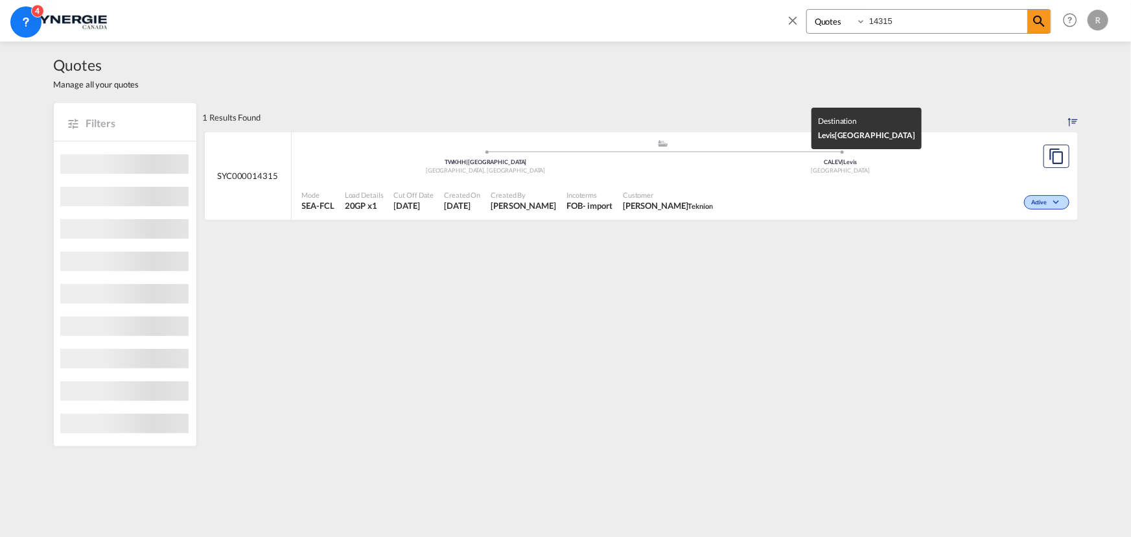
click at [907, 172] on div "[GEOGRAPHIC_DATA]" at bounding box center [840, 171] width 355 height 8
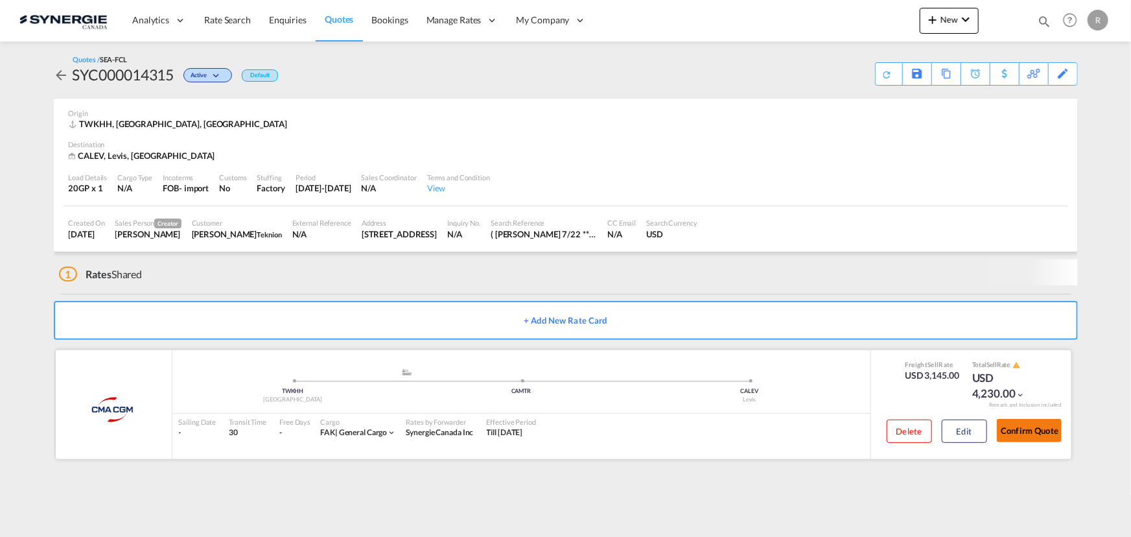
click at [1030, 428] on button "Confirm Quote" at bounding box center [1029, 430] width 65 height 23
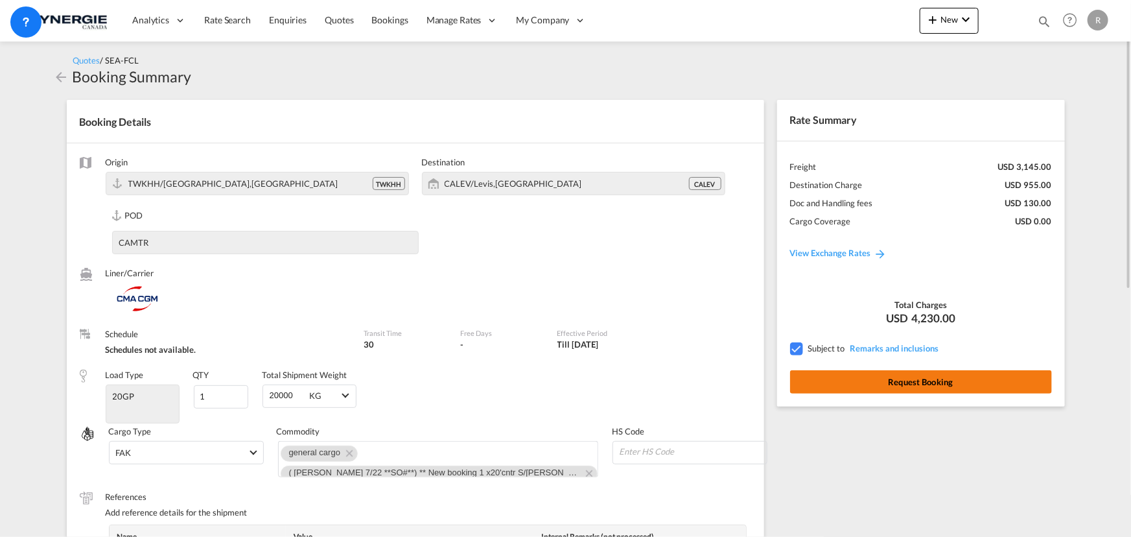
click at [931, 384] on button "Request Booking" at bounding box center [921, 381] width 262 height 23
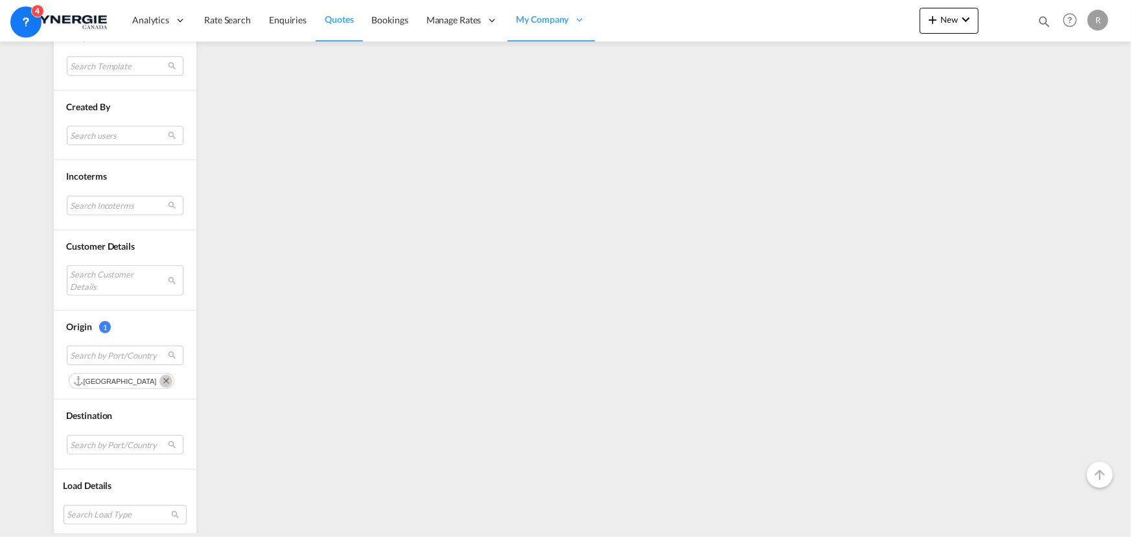
scroll to position [487, 0]
click at [159, 377] on md-icon "Remove" at bounding box center [165, 377] width 13 height 13
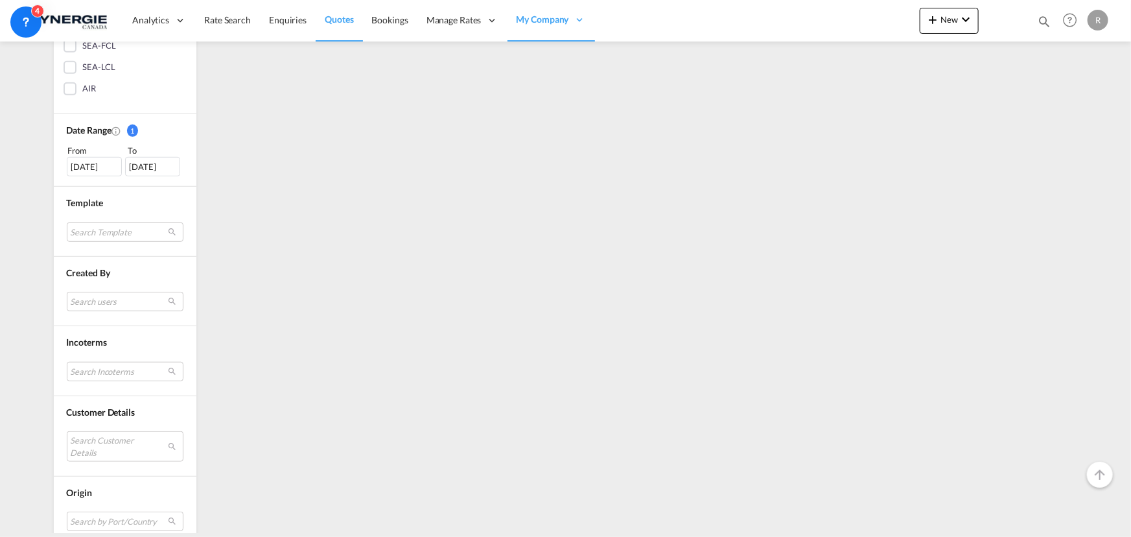
scroll to position [467, 0]
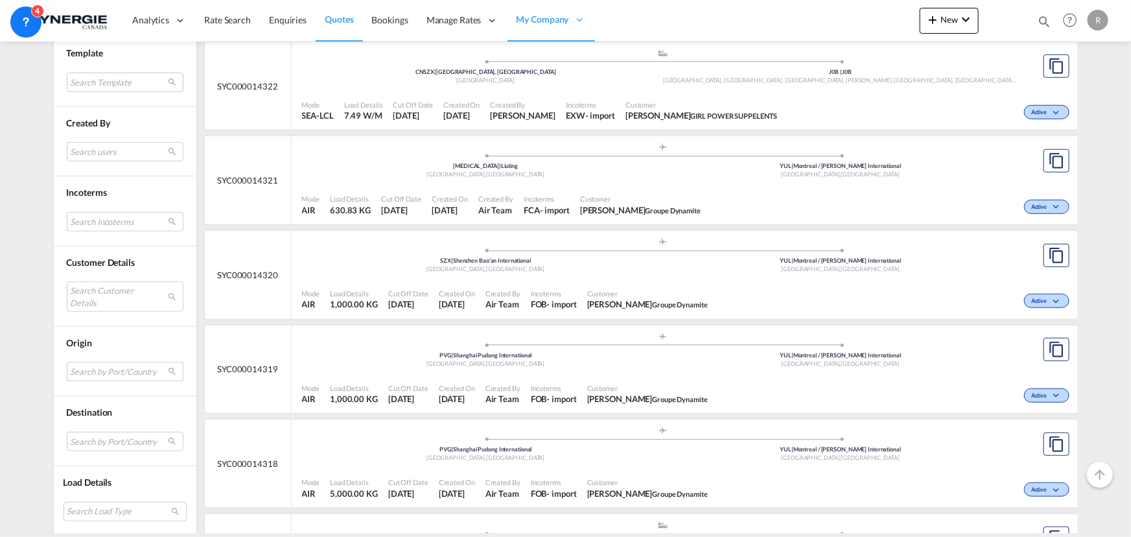
click at [89, 369] on md-select "Search by Port/Country" at bounding box center [125, 371] width 117 height 19
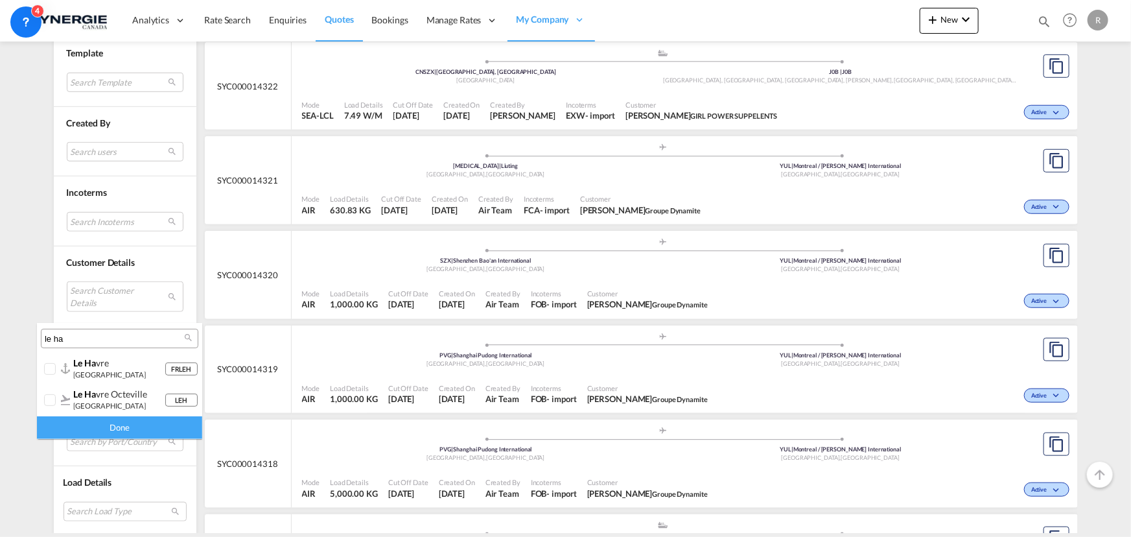
drag, startPoint x: 86, startPoint y: 329, endPoint x: 60, endPoint y: 330, distance: 26.0
click at [60, 330] on div "le ha" at bounding box center [119, 338] width 157 height 19
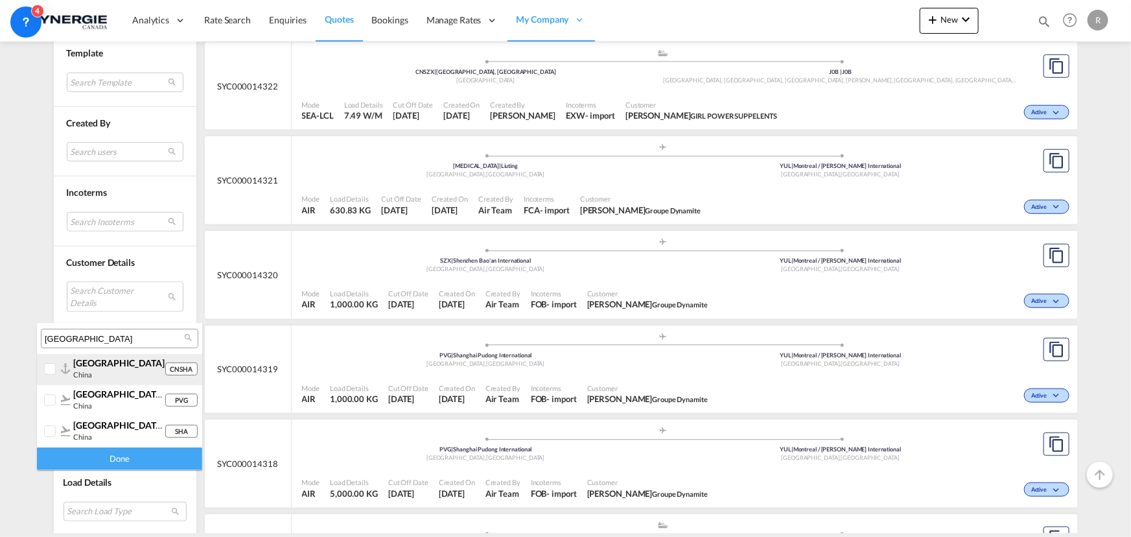
type input "[GEOGRAPHIC_DATA]"
click at [74, 366] on span "[GEOGRAPHIC_DATA]" at bounding box center [118, 362] width 91 height 11
click at [138, 459] on div "Done" at bounding box center [119, 458] width 165 height 23
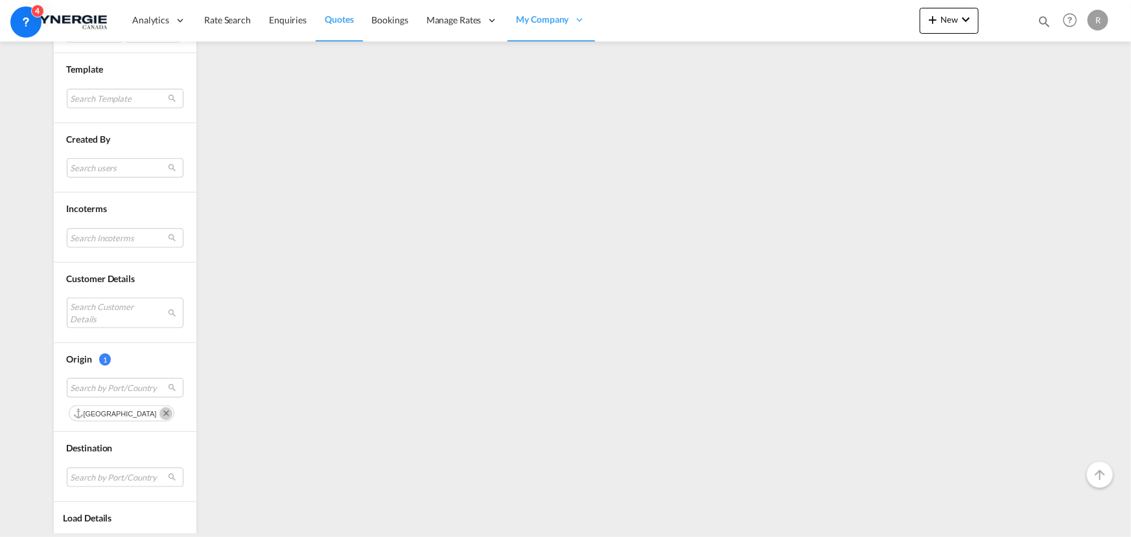
scroll to position [487, 0]
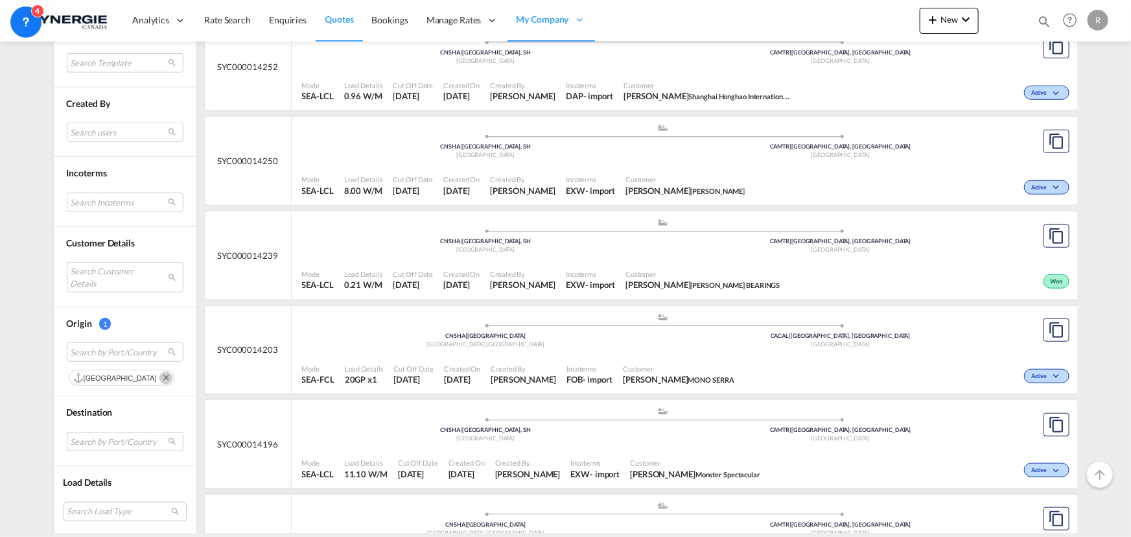
click at [122, 437] on md-select "Search by Port/Country JPNIC nichinan [GEOGRAPHIC_DATA] AEAMF mussafah [GEOGRAP…" at bounding box center [125, 441] width 117 height 19
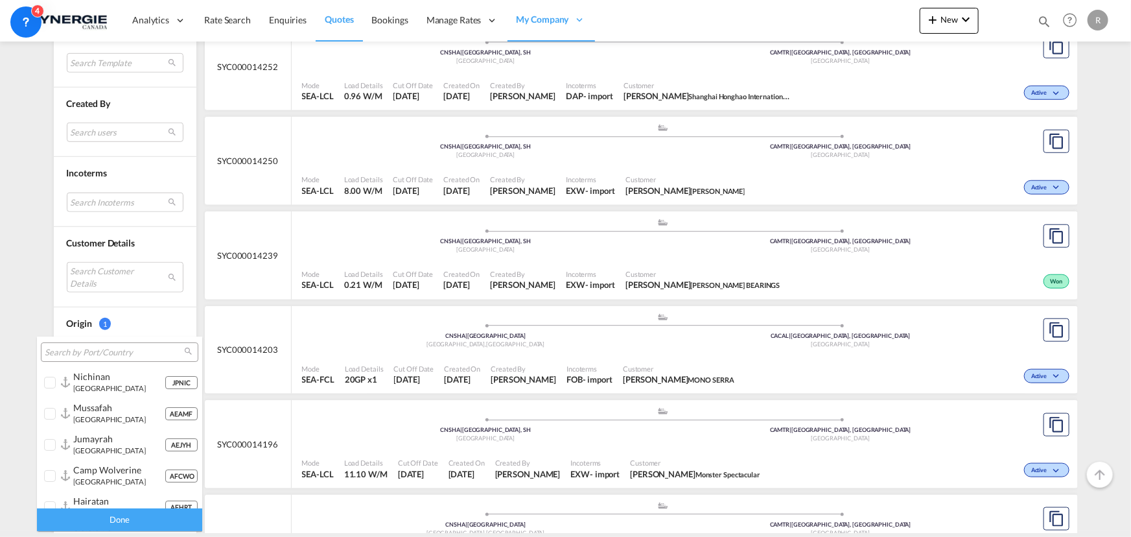
click at [128, 351] on input "search" at bounding box center [114, 353] width 139 height 12
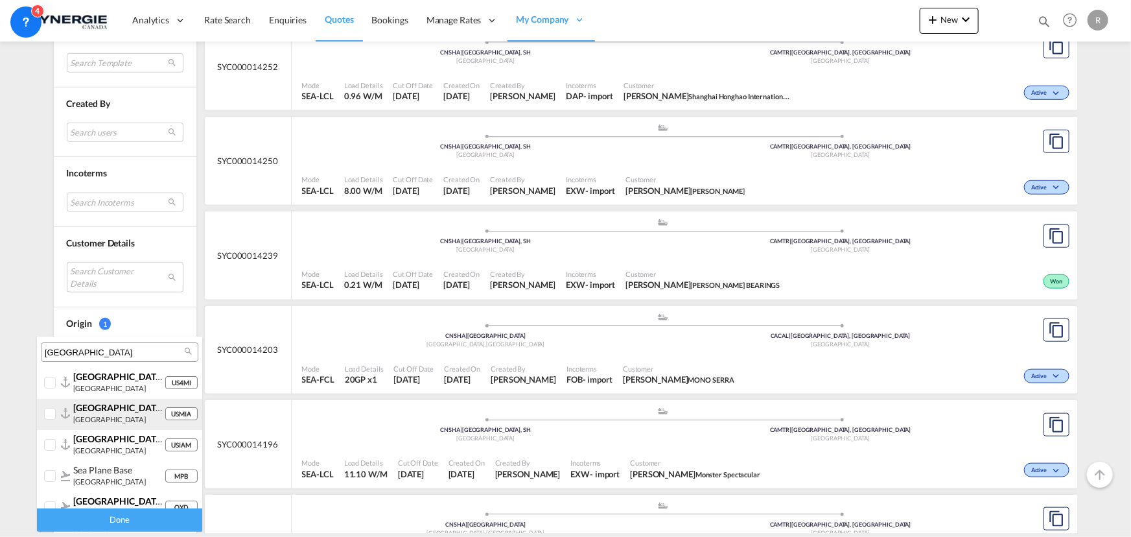
type input "[GEOGRAPHIC_DATA]"
click at [68, 417] on div at bounding box center [65, 413] width 9 height 11
click at [140, 522] on div "Done" at bounding box center [119, 519] width 165 height 23
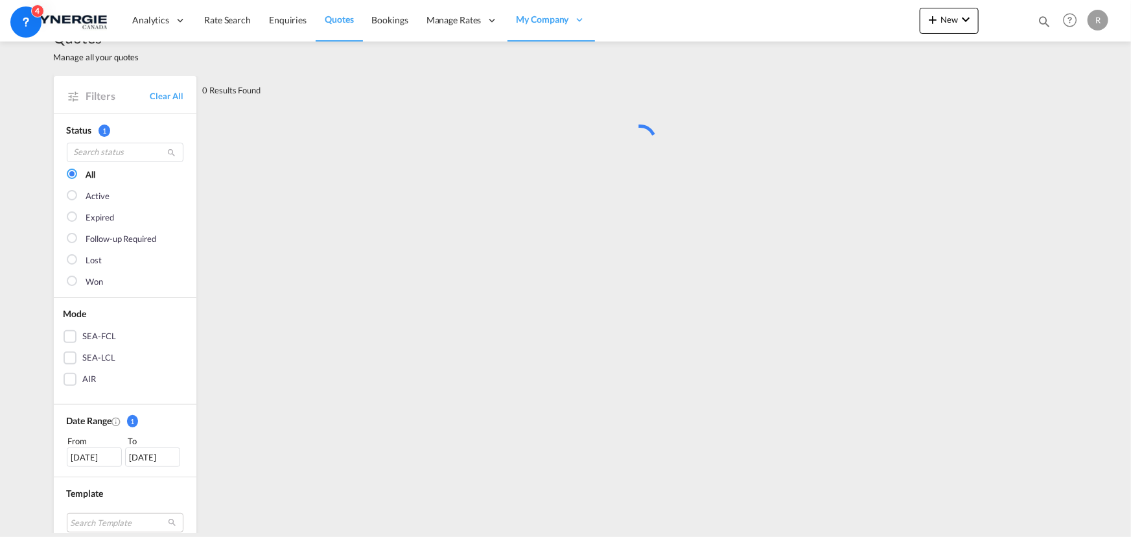
scroll to position [0, 0]
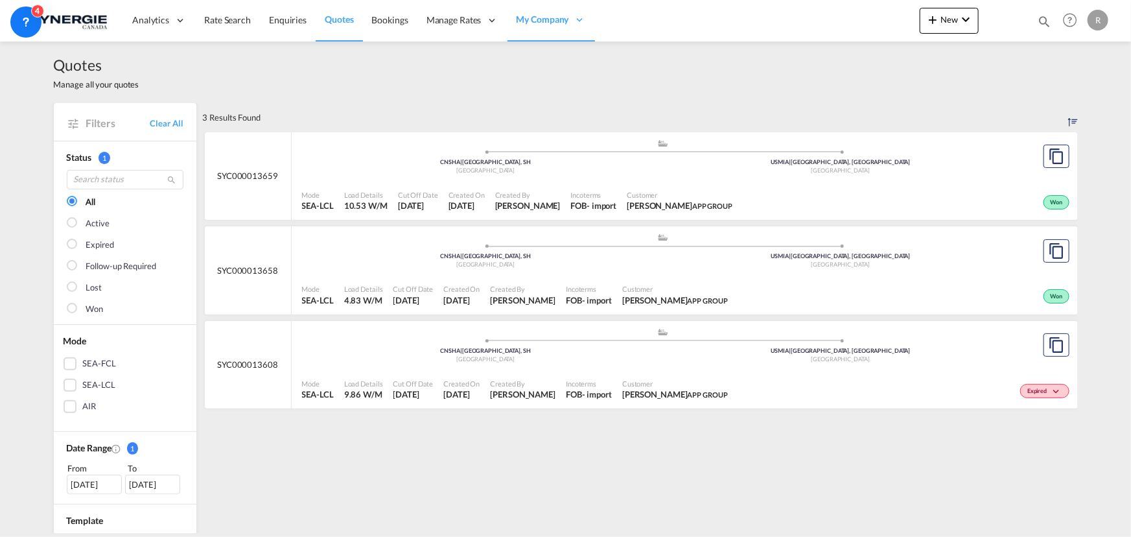
click at [651, 181] on div "Mode SEA-LCL Load Details 10.53 W/M Cut Off Date [DATE] Created On [DATE] Creat…" at bounding box center [685, 200] width 786 height 39
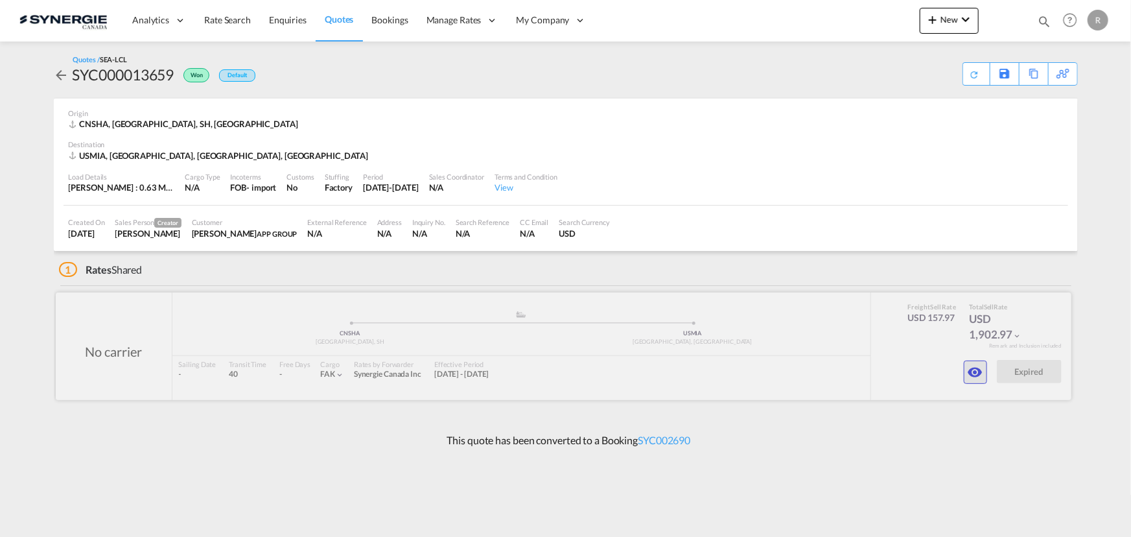
click at [971, 376] on md-icon "icon-eye" at bounding box center [975, 372] width 16 height 16
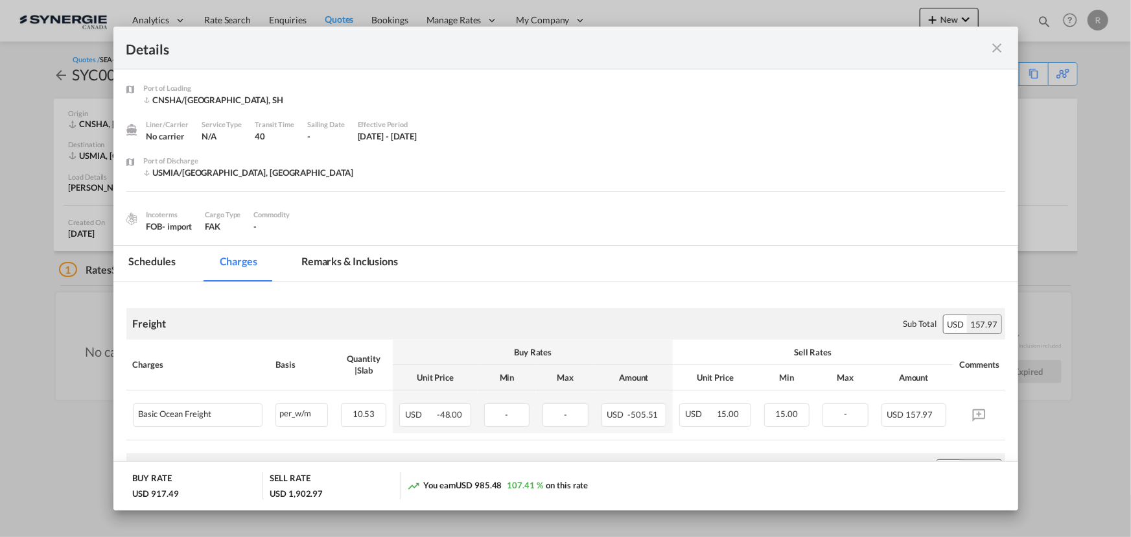
click at [372, 264] on md-tab-item "Remarks & Inclusions" at bounding box center [350, 264] width 128 height 36
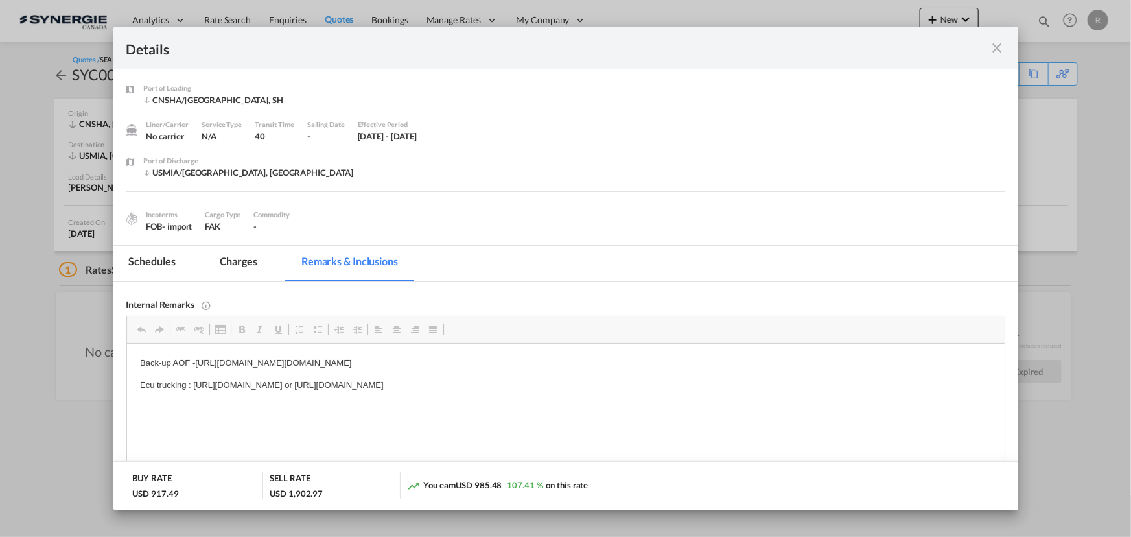
drag, startPoint x: 194, startPoint y: 361, endPoint x: 893, endPoint y: 365, distance: 698.6
click at [893, 365] on p "Back-up AOF -[URL][DOMAIN_NAME][DOMAIN_NAME]" at bounding box center [564, 363] width 851 height 14
click at [872, 373] on span "Copy" at bounding box center [880, 374] width 40 height 19
copy p "[URL][DOMAIN_NAME][DOMAIN_NAME]"
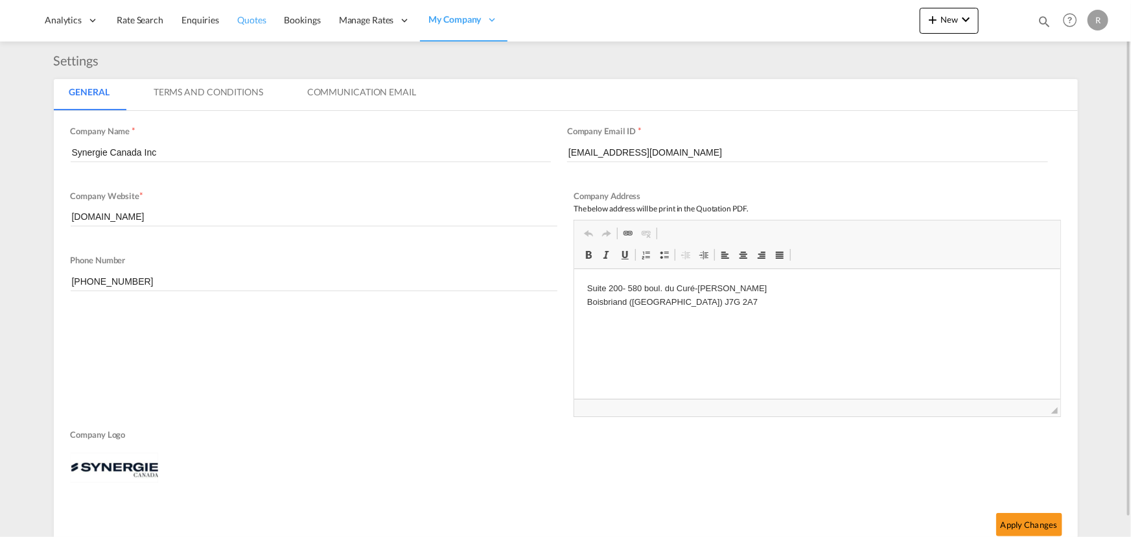
click at [248, 18] on span "Quotes" at bounding box center [251, 19] width 29 height 11
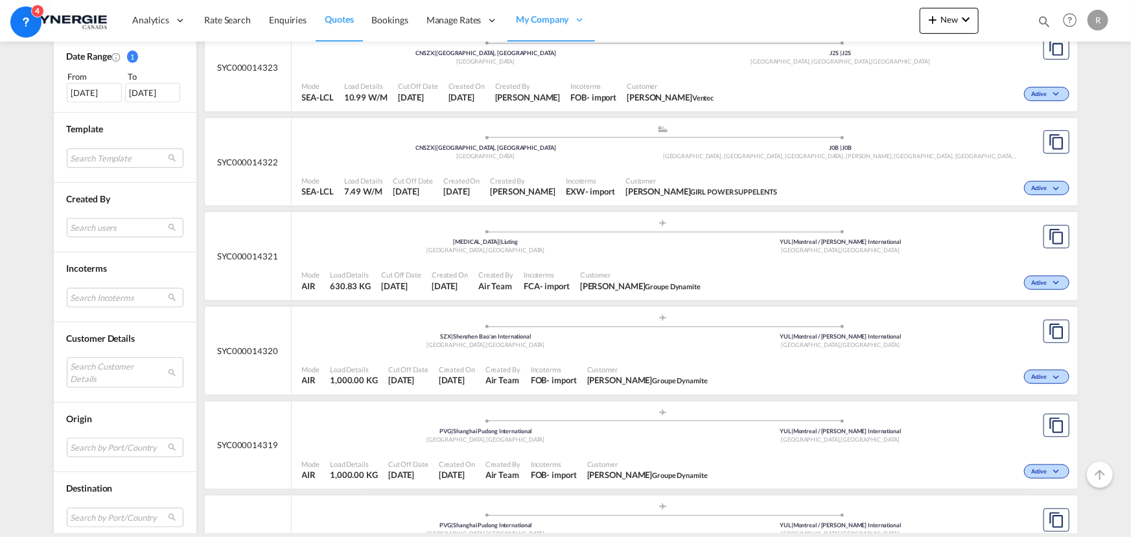
scroll to position [412, 0]
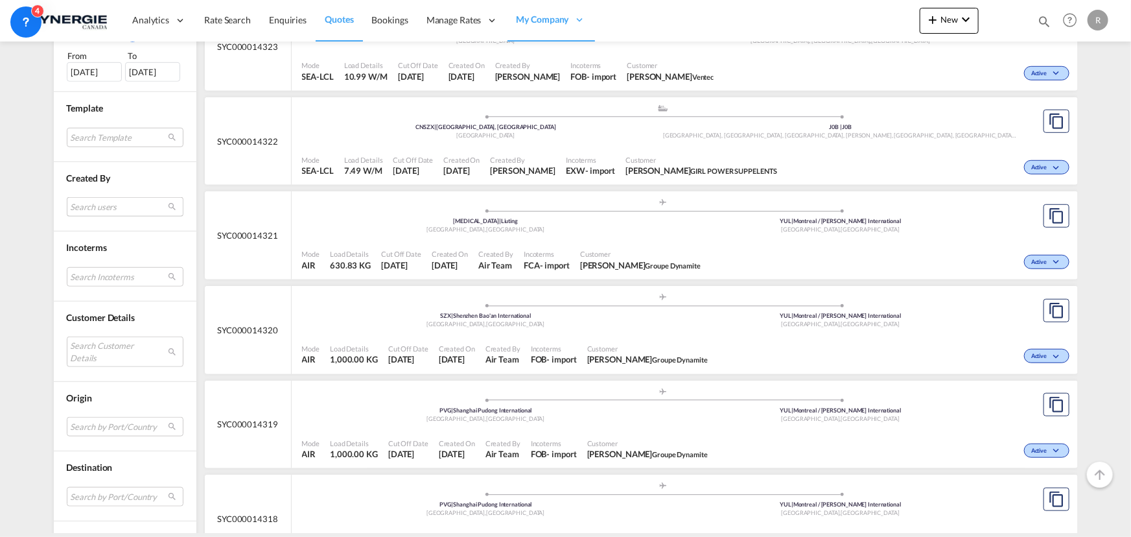
click at [105, 203] on md-select "Search users [PERSON_NAME] [PERSON_NAME][EMAIL_ADDRESS][DOMAIN_NAME] [PERSON_NA…" at bounding box center [125, 206] width 117 height 19
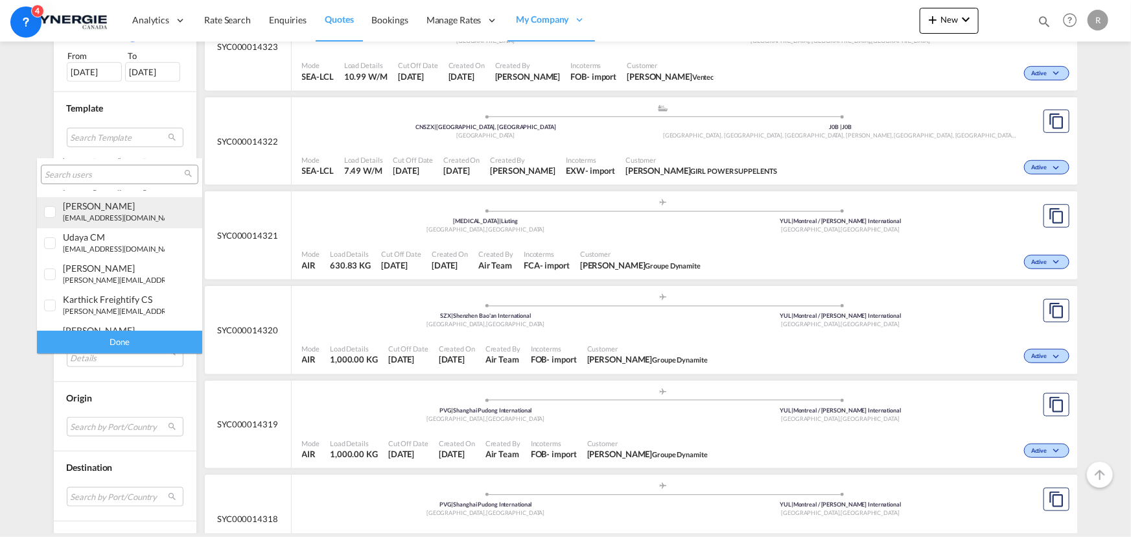
scroll to position [235, 0]
click at [75, 220] on small "[PERSON_NAME][EMAIL_ADDRESS][DOMAIN_NAME]" at bounding box center [150, 224] width 175 height 8
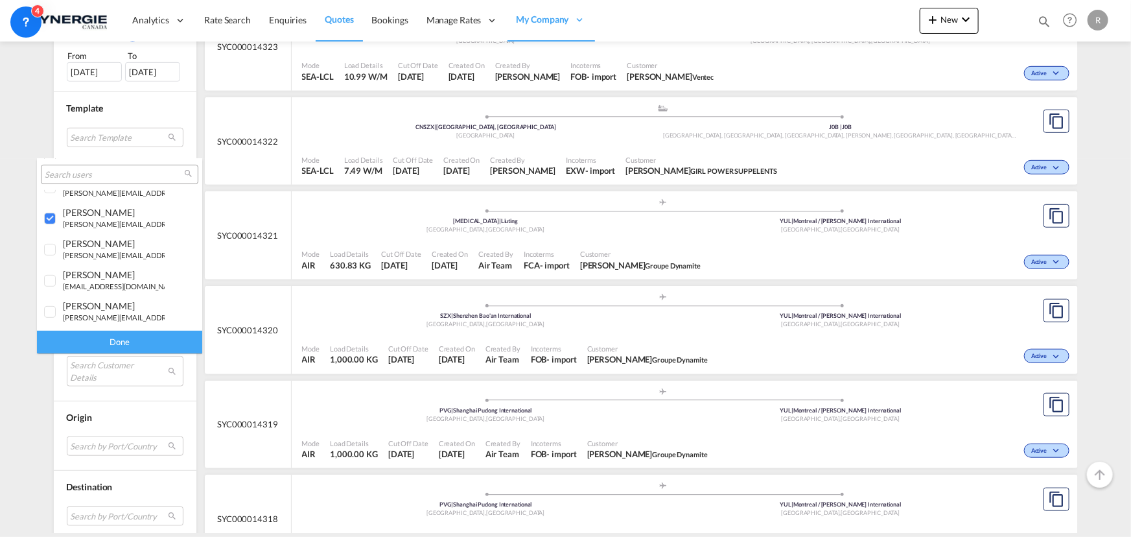
click at [115, 343] on div "Done" at bounding box center [119, 341] width 165 height 23
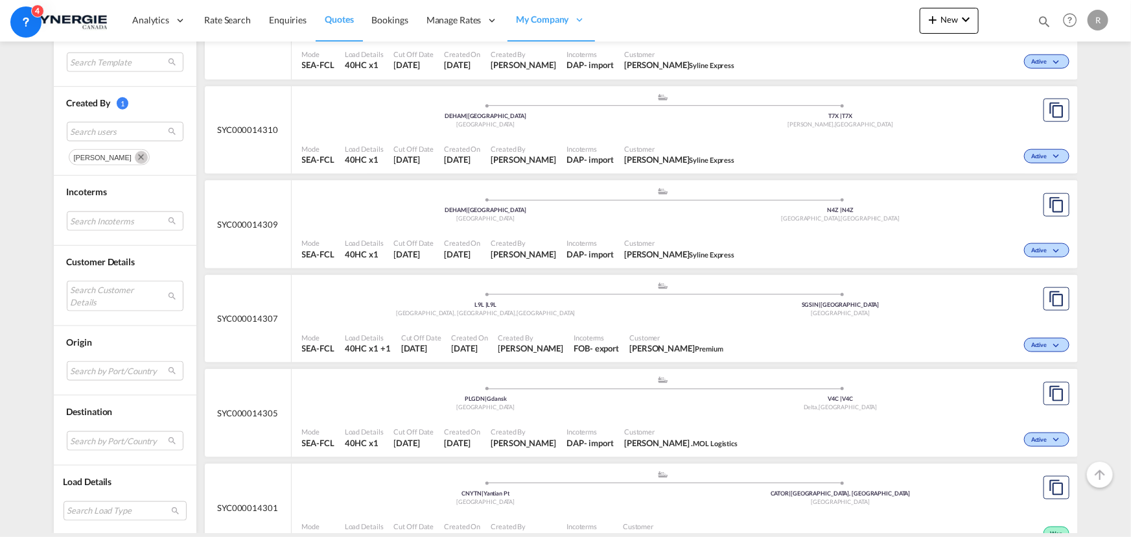
scroll to position [765, 0]
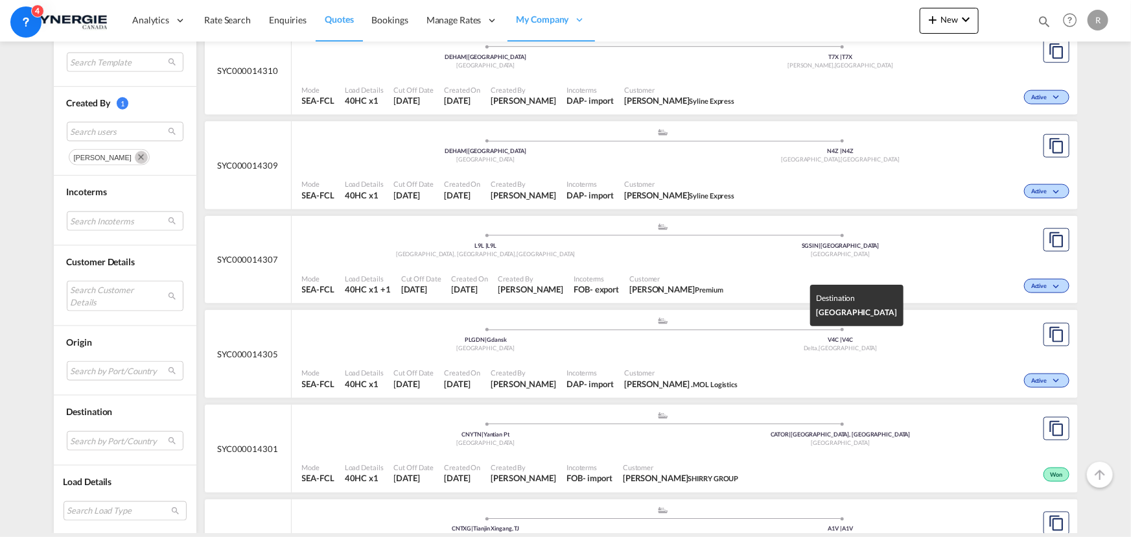
click at [698, 344] on div "Delta , Canada" at bounding box center [840, 348] width 355 height 8
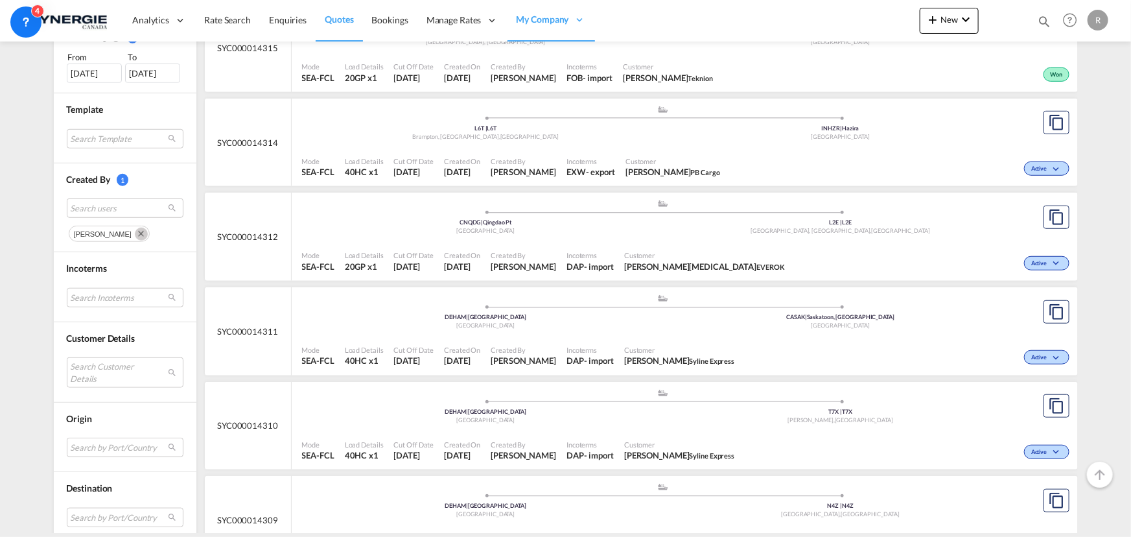
scroll to position [412, 0]
click at [647, 426] on div ".a{fill:#aaa8ad;} .a{fill:#aaa8ad;} DEHAM | Hamburg Germany T7X | T7X Acheson ,…" at bounding box center [663, 408] width 723 height 42
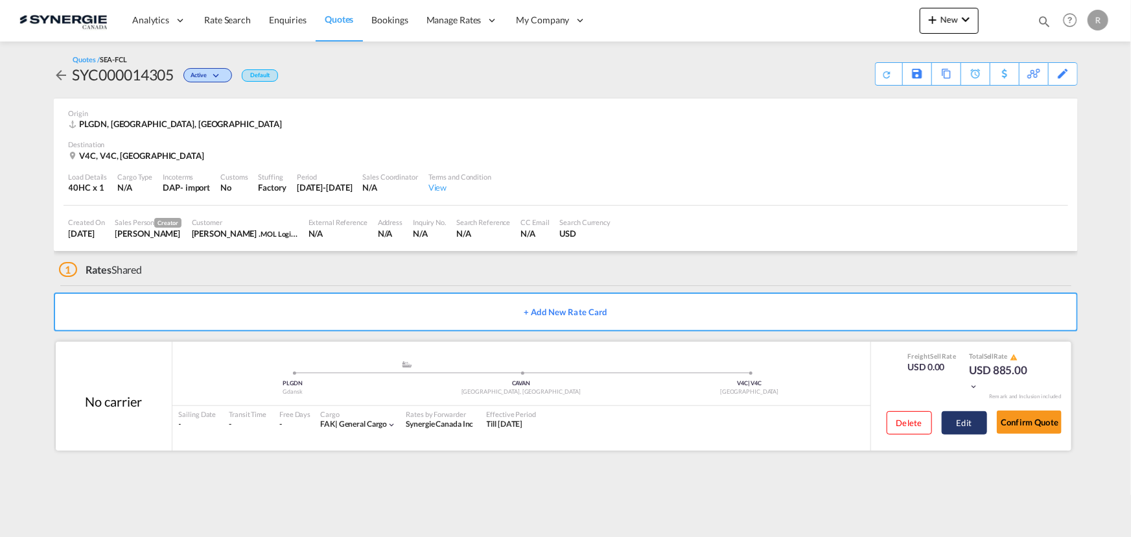
click at [966, 421] on button "Edit" at bounding box center [964, 422] width 45 height 23
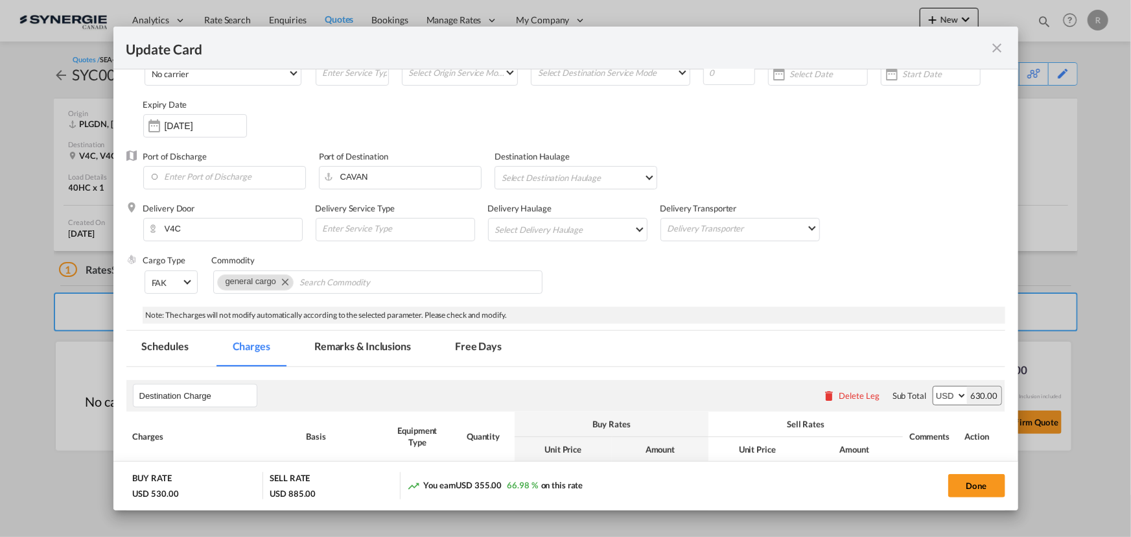
select select "per container"
select select "per B/L"
select select "per shipment"
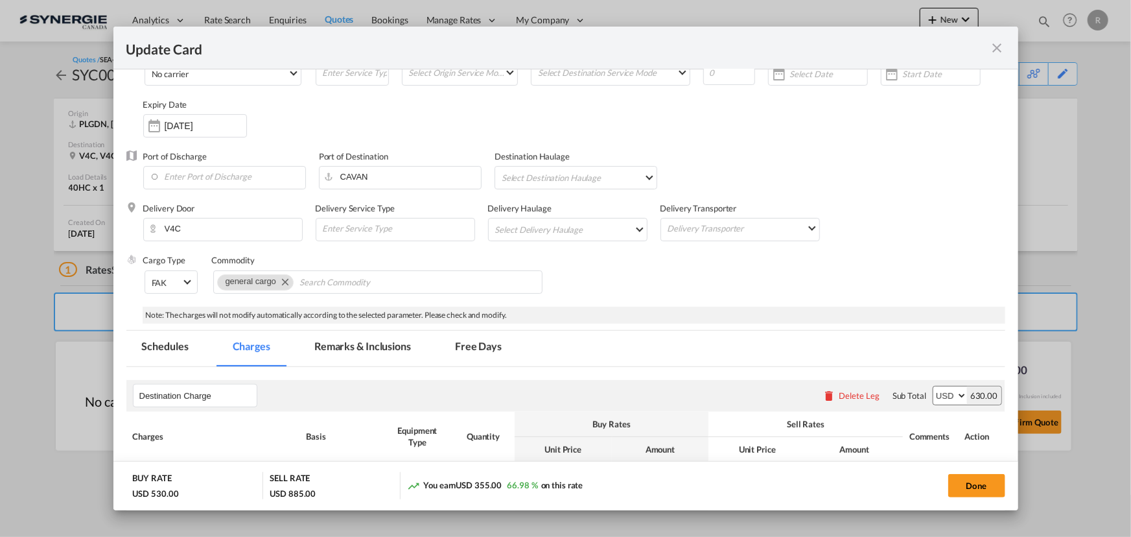
select select "per B/L"
select select "per_declaration"
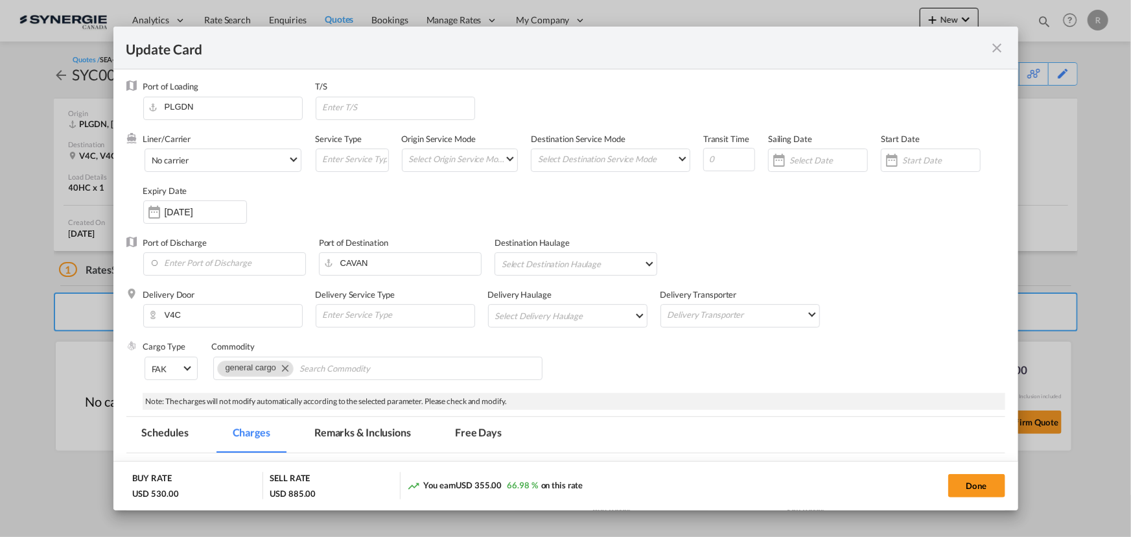
click at [998, 53] on md-icon "icon-close fg-AAA8AD m-0 pointer" at bounding box center [998, 48] width 16 height 16
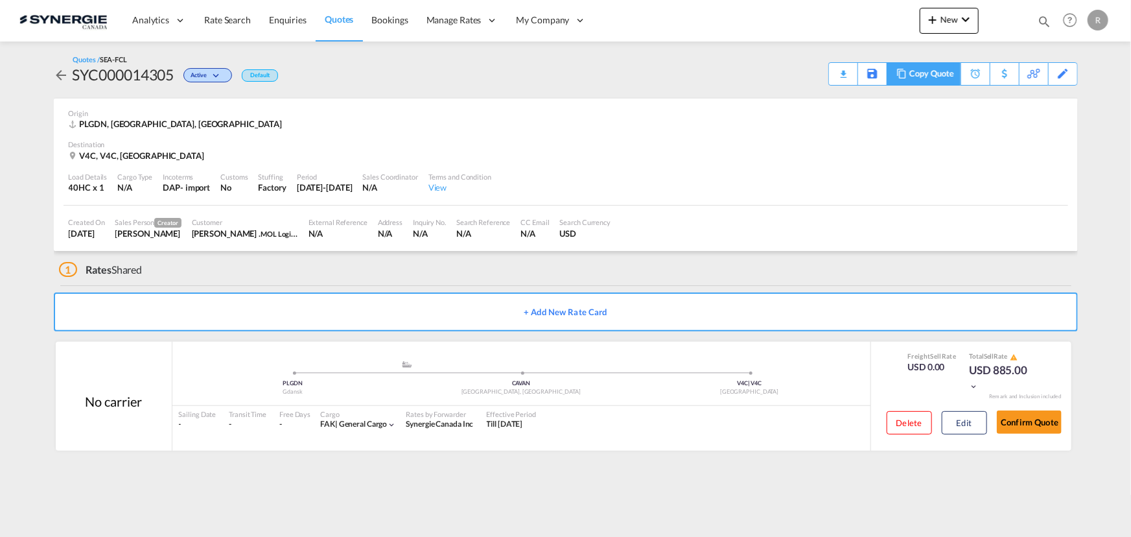
click at [921, 73] on div "Copy Quote" at bounding box center [931, 74] width 44 height 22
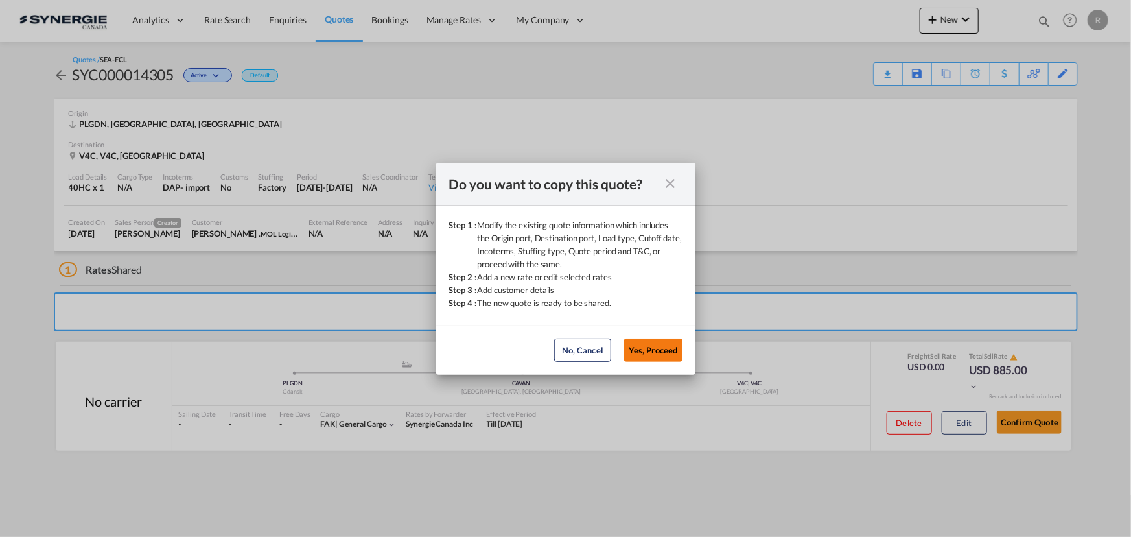
click at [636, 347] on button "Yes, Proceed" at bounding box center [653, 349] width 58 height 23
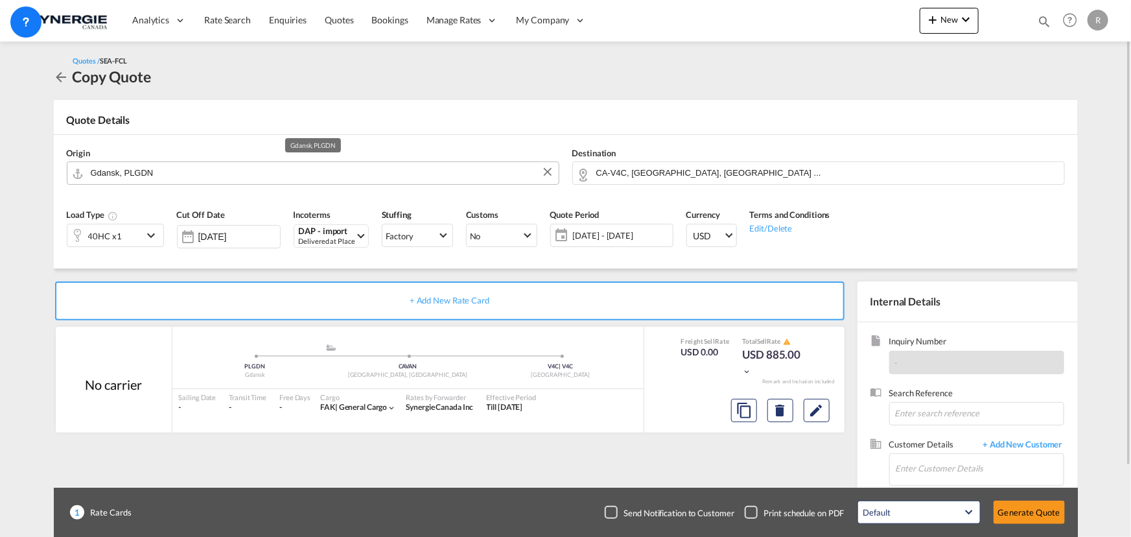
click at [255, 180] on input "Gdansk, PLGDN" at bounding box center [321, 172] width 461 height 23
click at [240, 176] on input "Gdansk, PLGDN" at bounding box center [321, 172] width 461 height 23
click at [551, 170] on button "Clear Input" at bounding box center [547, 171] width 19 height 19
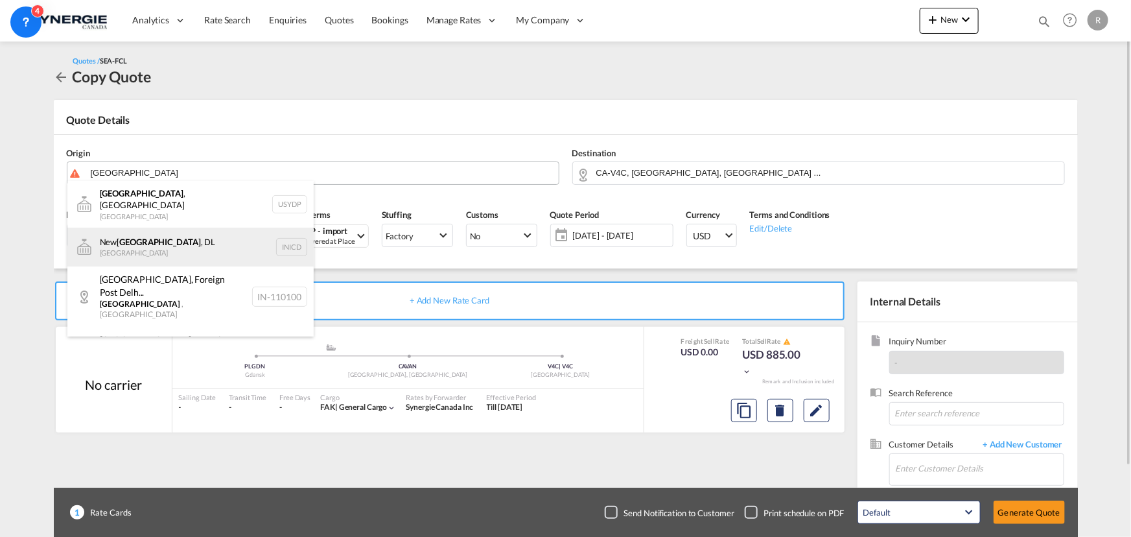
click at [153, 244] on div "[GEOGRAPHIC_DATA] , DL [GEOGRAPHIC_DATA] INICD" at bounding box center [190, 246] width 246 height 39
type input "[GEOGRAPHIC_DATA], DL, INICD"
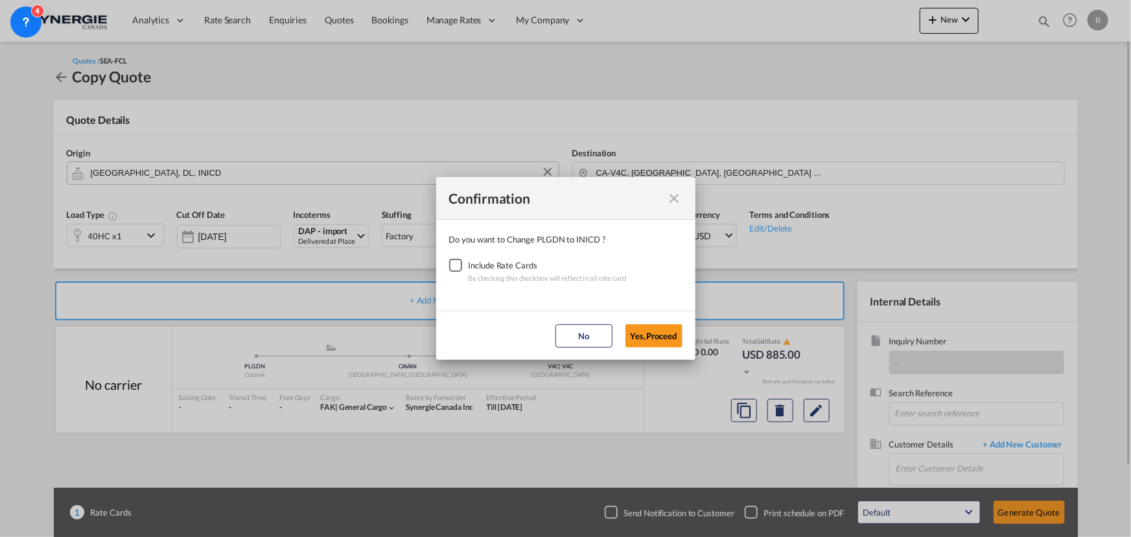
click at [462, 266] on div "Checkbox No Ink" at bounding box center [455, 265] width 13 height 13
click at [651, 335] on button "Yes,Proceed" at bounding box center [653, 335] width 57 height 23
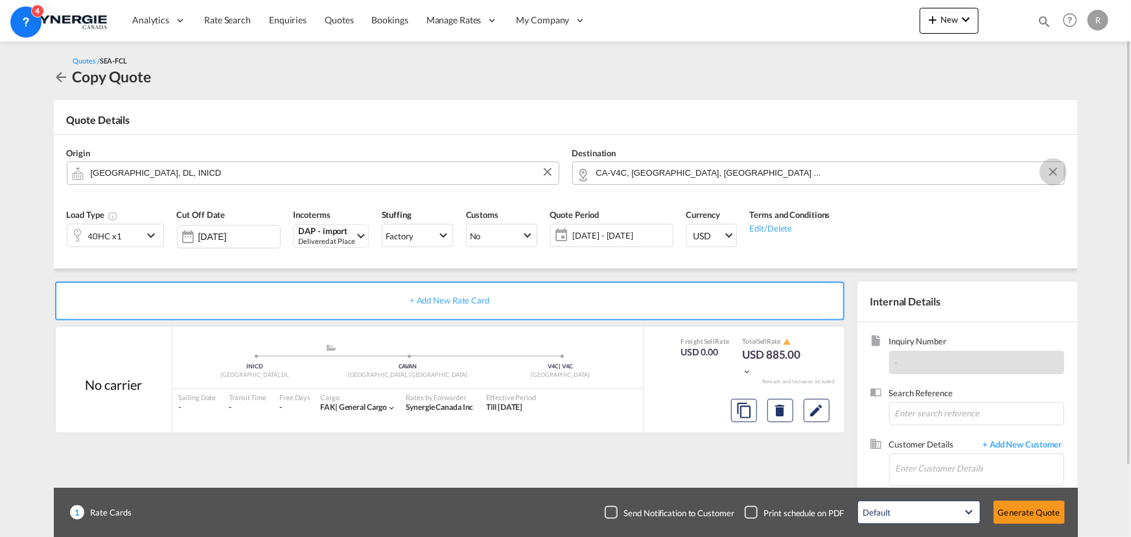
click at [1052, 172] on button "Clear Input" at bounding box center [1052, 171] width 19 height 19
click at [904, 168] on body "Analytics Reports Dashboard Rate Search Enquiries Quotes Bookings" at bounding box center [565, 268] width 1131 height 537
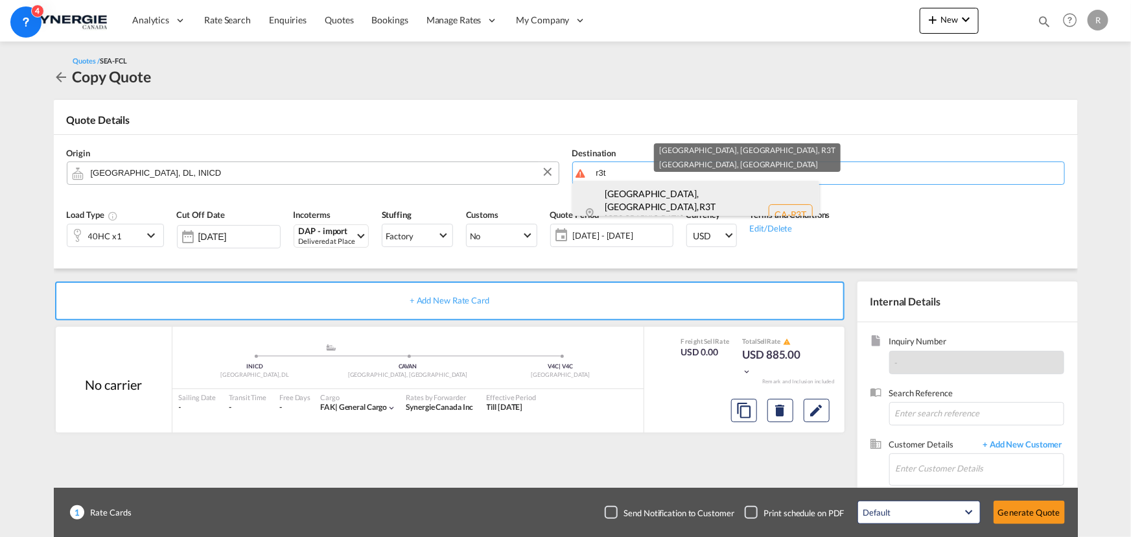
click at [637, 201] on div "[GEOGRAPHIC_DATA] [GEOGRAPHIC_DATA] [GEOGRAPHIC_DATA]-[GEOGRAPHIC_DATA]" at bounding box center [696, 214] width 246 height 67
type input "CA-R3T, [GEOGRAPHIC_DATA], [GEOGRAPHIC_DATA], [GEOGRAPHIC_DATA]"
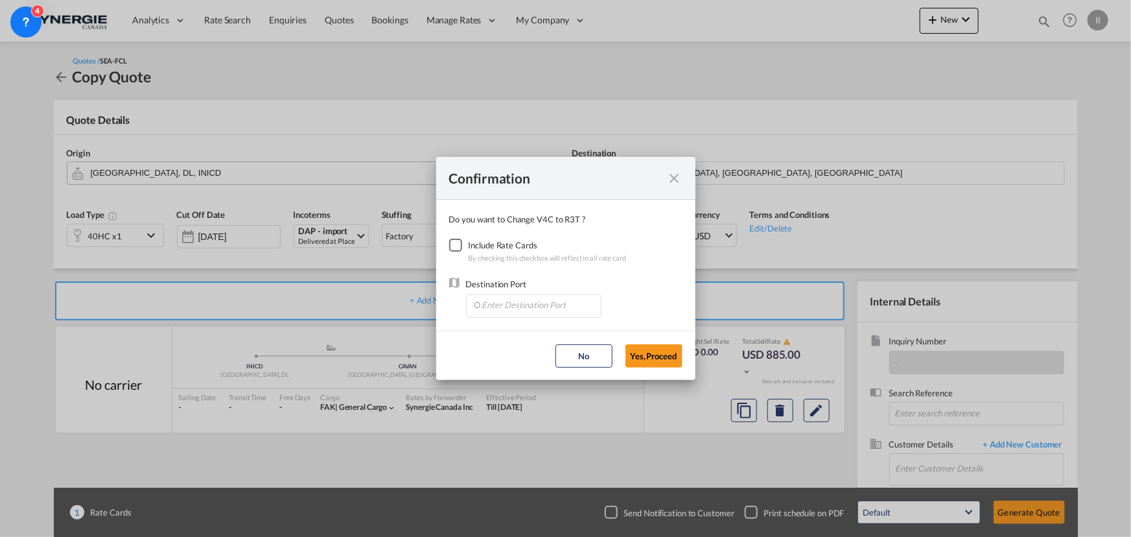
click at [459, 249] on div "Checkbox No Ink" at bounding box center [455, 244] width 13 height 13
click at [510, 309] on input "Enter Destination Port" at bounding box center [536, 304] width 128 height 19
click at [496, 338] on span "CAWNP, Winnipeg, MB, Canada, North America, Americas" at bounding box center [735, 333] width 509 height 11
type input "CAWNP, Winnipeg, MB, Canada, North America, Americas"
click at [653, 351] on button "Yes,Proceed" at bounding box center [653, 355] width 57 height 23
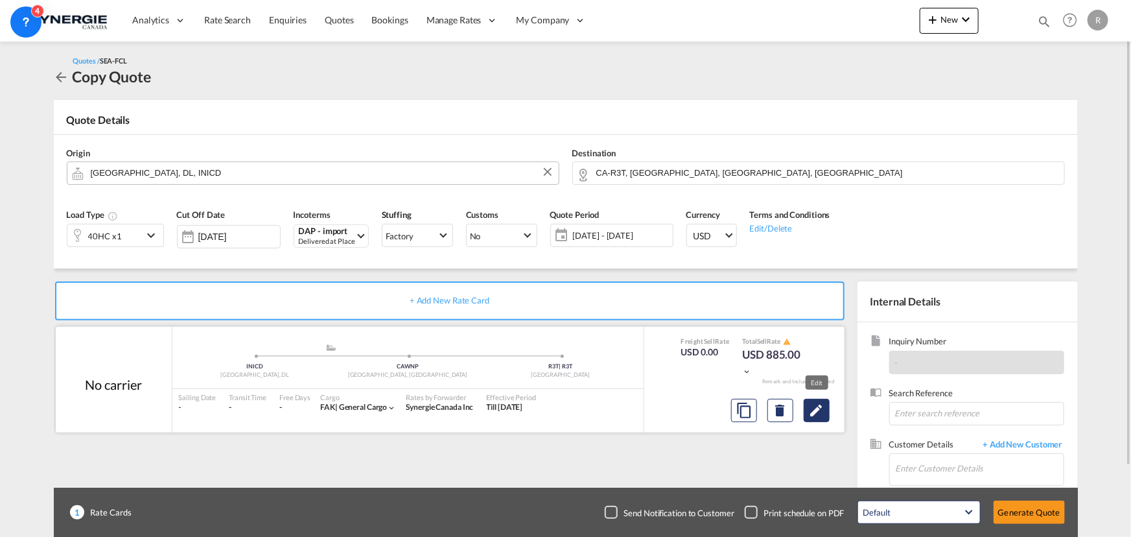
click at [819, 410] on md-icon "Edit" at bounding box center [817, 410] width 16 height 16
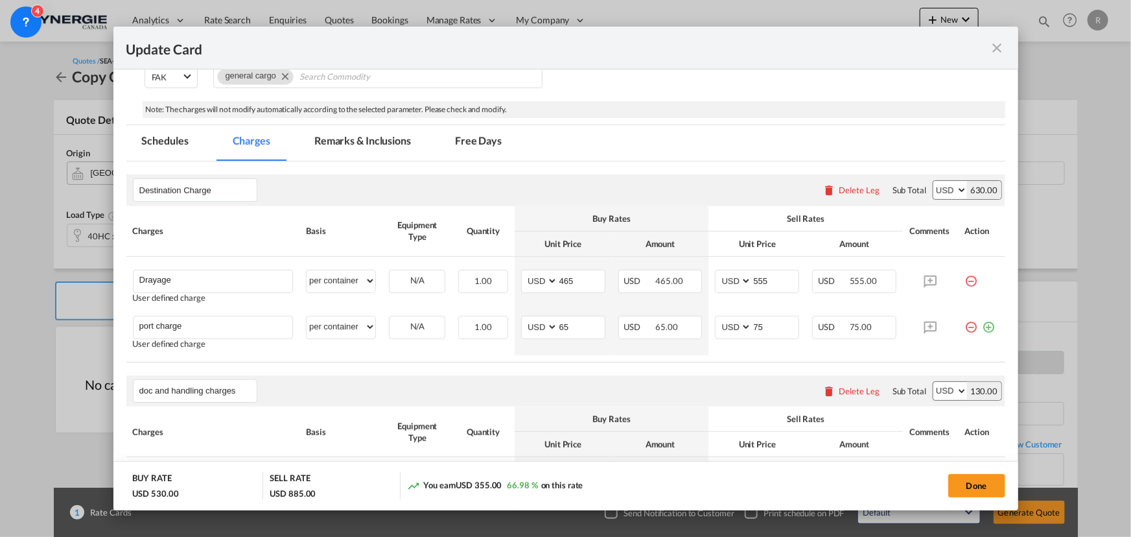
scroll to position [294, 0]
drag, startPoint x: 582, startPoint y: 329, endPoint x: 522, endPoint y: 321, distance: 60.2
click at [522, 321] on md-input-container "AED AFN ALL AMD ANG AOA ARS AUD AWG AZN BAM BBD BDT BGN BHD BIF BMD BND BOB BRL…" at bounding box center [563, 326] width 84 height 23
type input "0"
drag, startPoint x: 778, startPoint y: 323, endPoint x: 642, endPoint y: 307, distance: 137.0
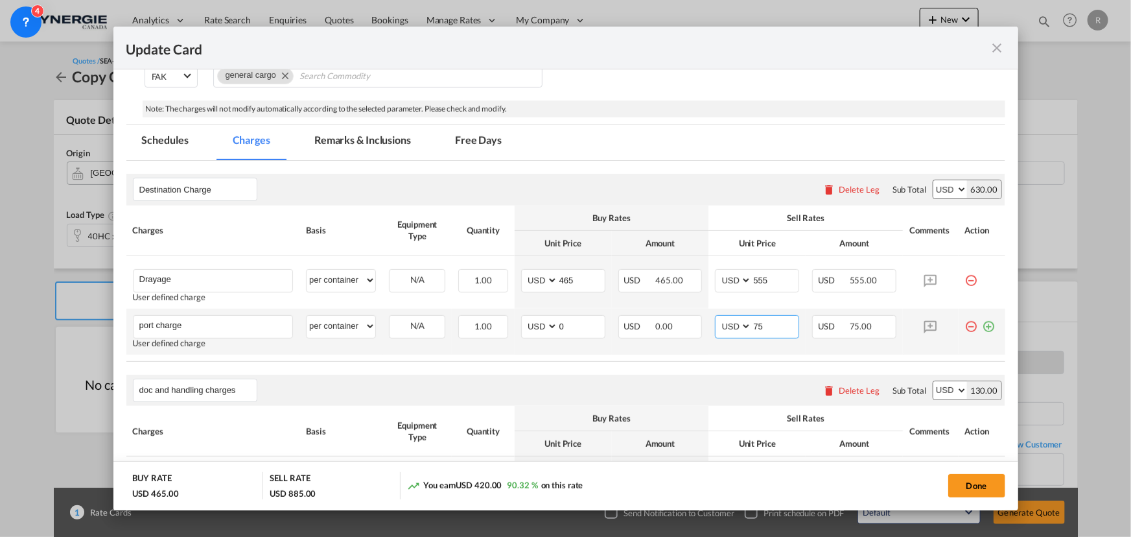
click at [642, 308] on tr "port charge Please Enter User Defined Charges Cannot Be Published User defined …" at bounding box center [565, 331] width 879 height 46
type input "65"
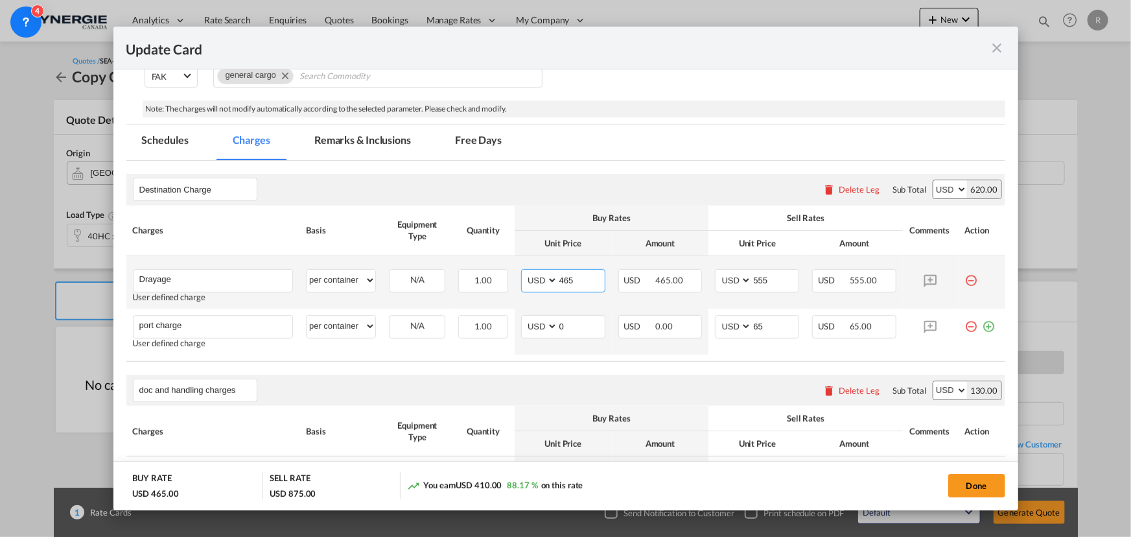
drag, startPoint x: 592, startPoint y: 280, endPoint x: 511, endPoint y: 277, distance: 81.1
click at [515, 277] on td "AED AFN ALL AMD ANG AOA ARS AUD AWG AZN BAM BBD BDT BGN BHD BIF BMD BND BOB BRL…" at bounding box center [563, 282] width 97 height 52
type input "330"
drag, startPoint x: 778, startPoint y: 275, endPoint x: 701, endPoint y: 273, distance: 77.8
click at [701, 273] on tr "Drayage Please Enter User Defined Charges Cannot Be Published User defined char…" at bounding box center [565, 282] width 879 height 52
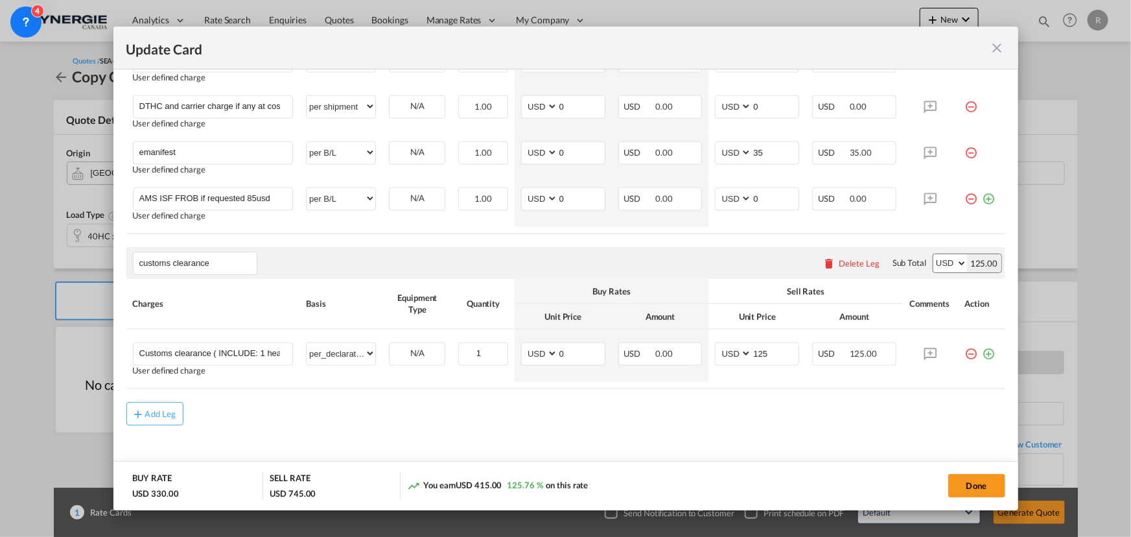
scroll to position [765, 0]
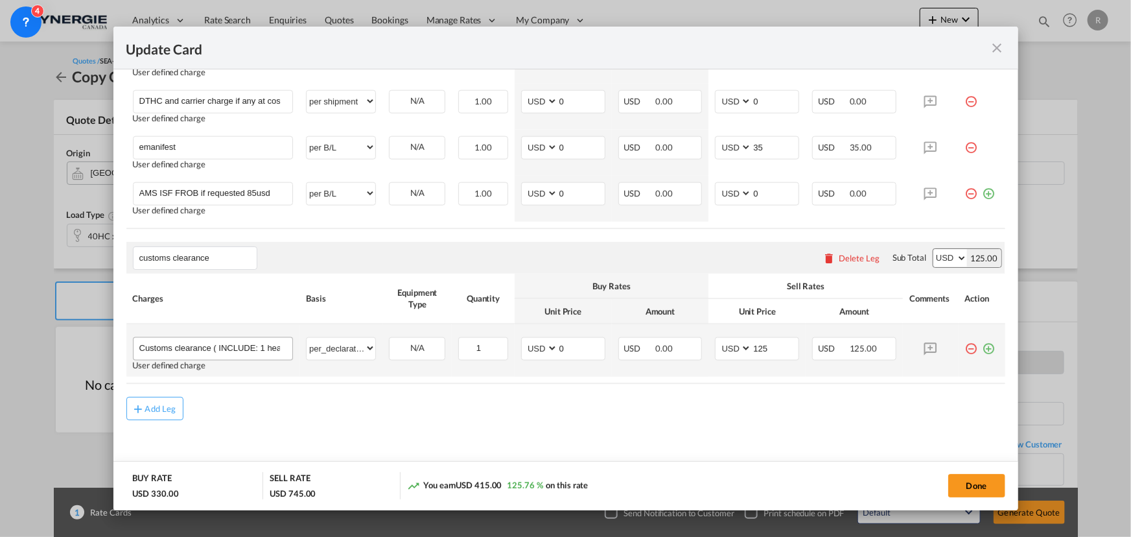
type input "425"
click at [218, 343] on input "Customs clearance ( INCLUDE: 1 header, extra $6.00 each 3 HS commodity classifi…" at bounding box center [216, 347] width 154 height 19
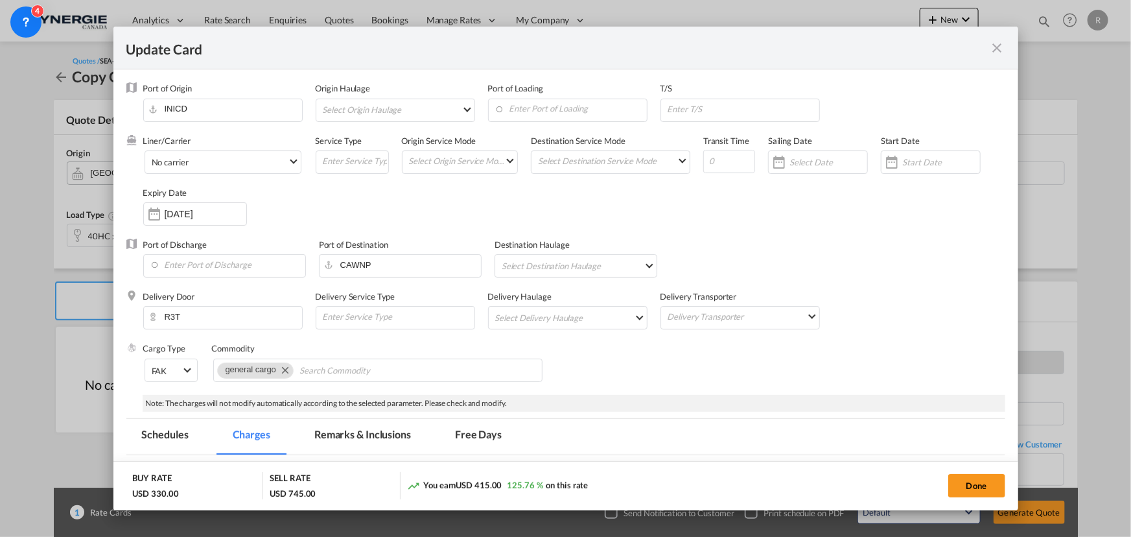
scroll to position [117, 0]
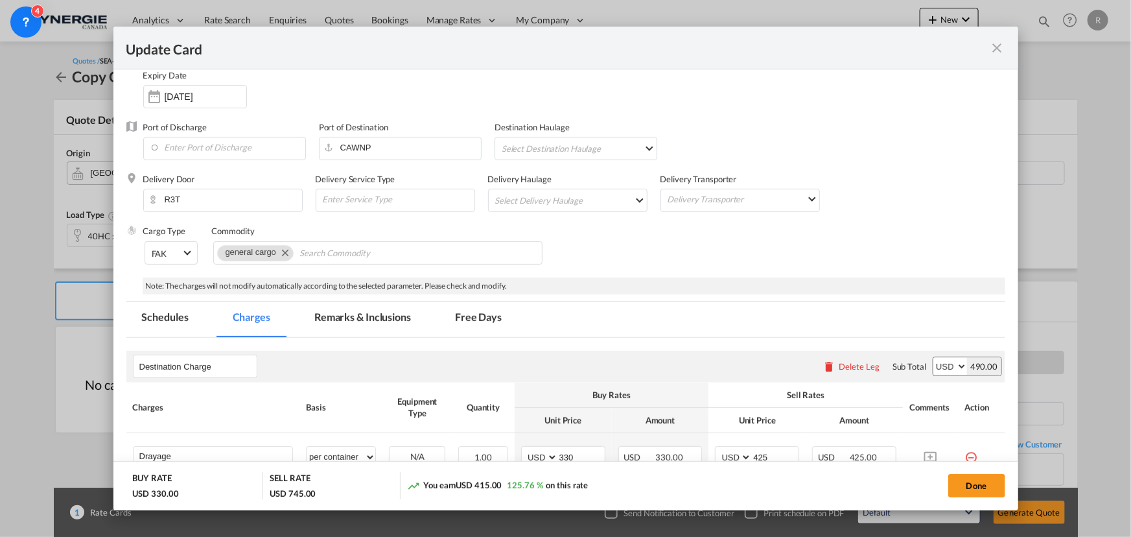
type input "Customs clearance ( if requested INCLUDE: 1 header, extra $6.00 each 3 HS commo…"
click at [358, 314] on md-tab-item "Remarks & Inclusions" at bounding box center [363, 319] width 128 height 36
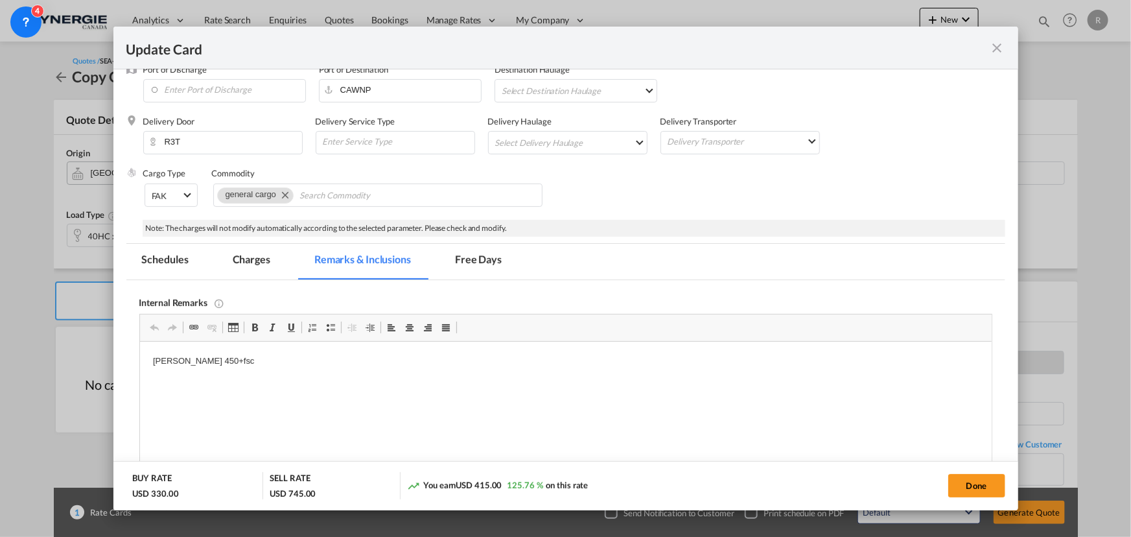
scroll to position [235, 0]
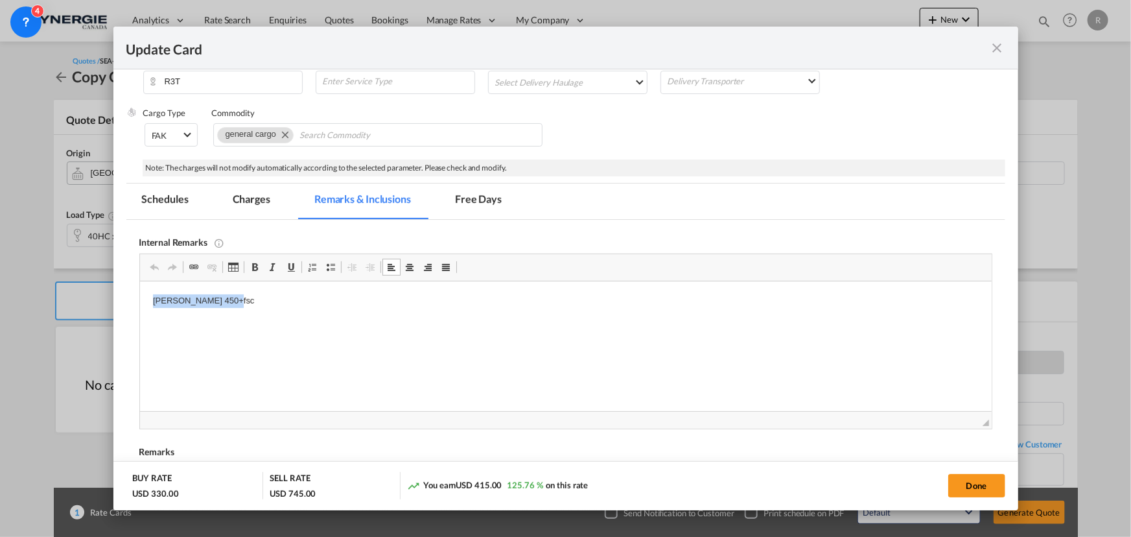
drag, startPoint x: 148, startPoint y: 298, endPoint x: 262, endPoint y: 308, distance: 115.1
drag, startPoint x: 148, startPoint y: 301, endPoint x: 273, endPoint y: 308, distance: 125.2
click at [273, 308] on html "canda west 450+fsc" at bounding box center [564, 301] width 851 height 40
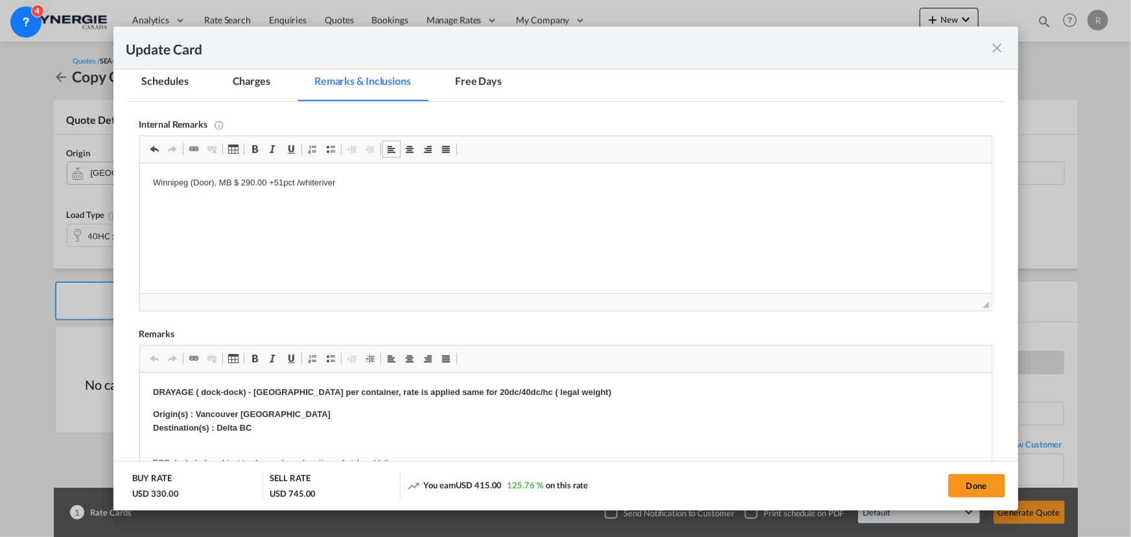
scroll to position [412, 0]
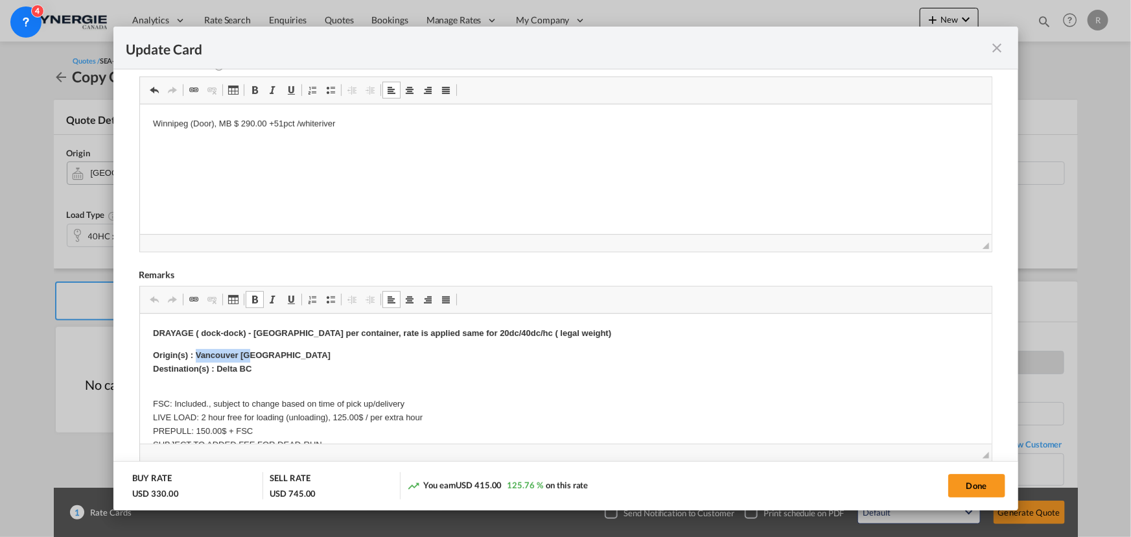
drag, startPoint x: 194, startPoint y: 354, endPoint x: 260, endPoint y: 351, distance: 66.2
click at [260, 351] on p "Origin(s) : Vancouver CY Destination(s) : Delta BC" at bounding box center [565, 362] width 826 height 27
drag, startPoint x: 217, startPoint y: 367, endPoint x: 253, endPoint y: 366, distance: 36.3
click at [253, 366] on p "Origin(s) : Winnipeg CY Destination(s) : Delta BC" at bounding box center [565, 362] width 826 height 27
click at [203, 416] on p "FSC: Included., subject to change based on time of pick up/delivery LIVE LOAD: …" at bounding box center [565, 424] width 826 height 81
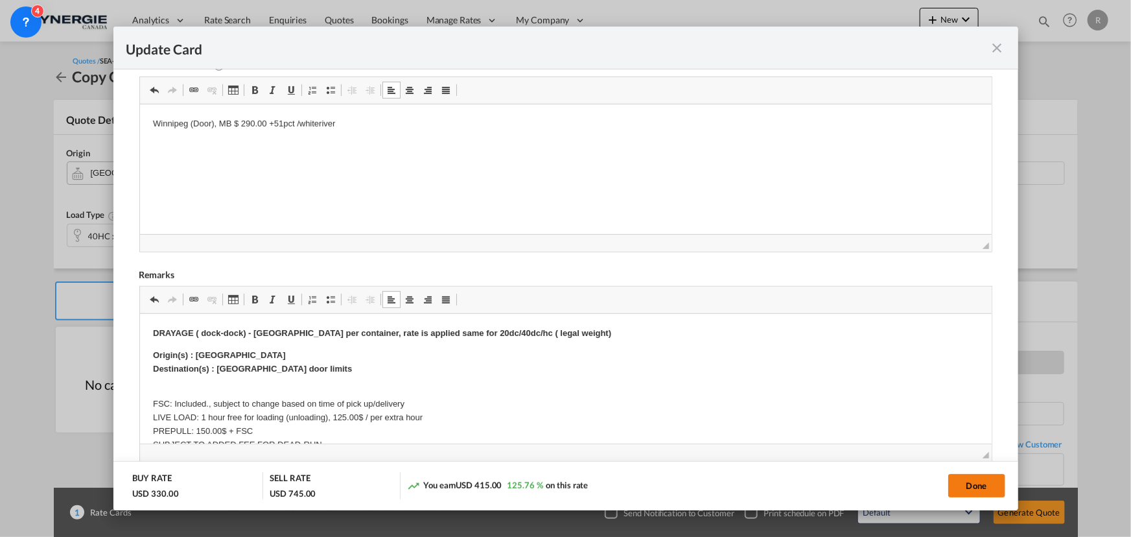
click at [975, 489] on button "Done" at bounding box center [976, 485] width 57 height 23
type input "19 Sep 2025"
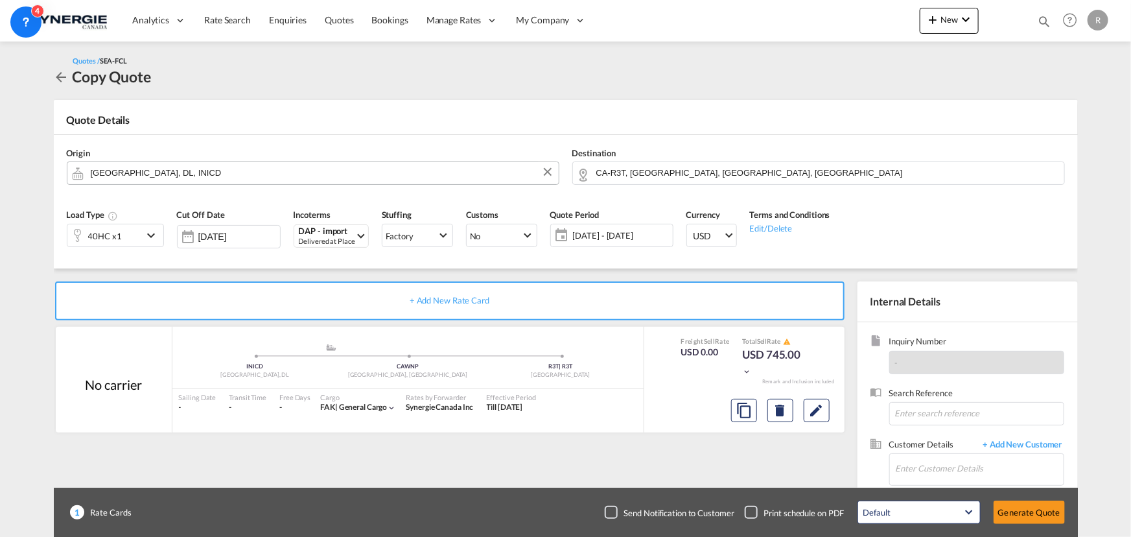
scroll to position [246, 0]
click at [942, 461] on input "Enter Customer Details" at bounding box center [980, 468] width 168 height 29
paste input "sales1@onthemovelogistics.co.in"
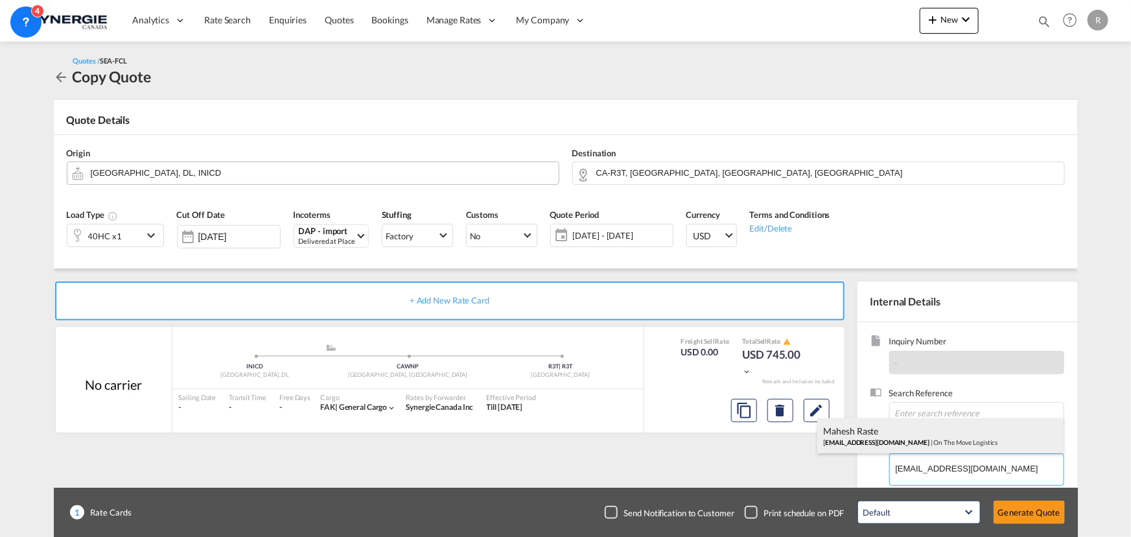
click at [917, 433] on div "Mahesh Raste sales1@onthemovelogistics.co.in | On The Move Logistics" at bounding box center [940, 435] width 246 height 35
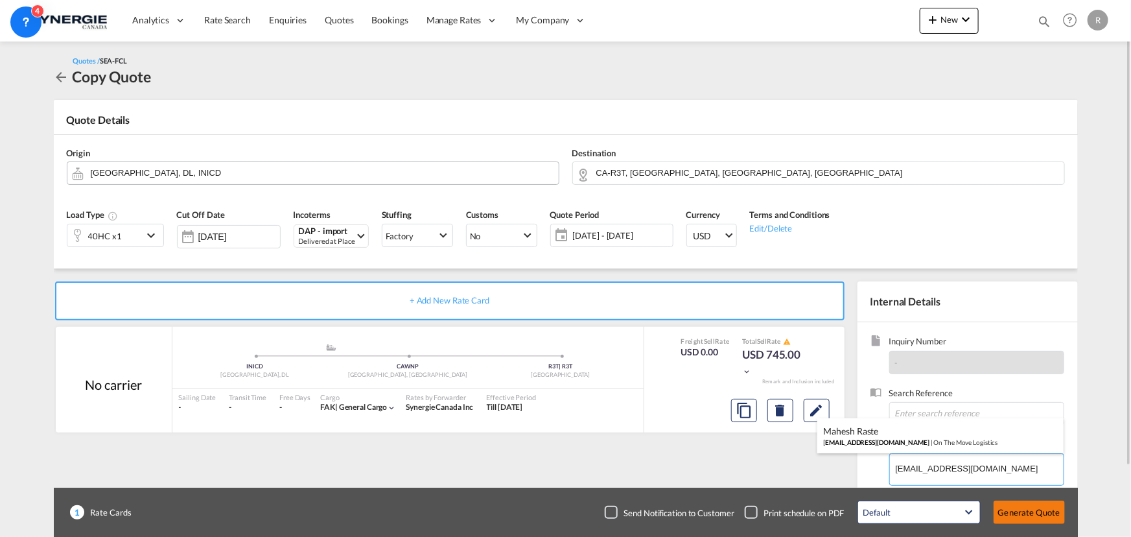
type input "On The Move Logistics, Mahesh Raste, sales1@onthemovelogistics.co.in"
click at [1023, 509] on button "Generate Quote" at bounding box center [1028, 511] width 71 height 23
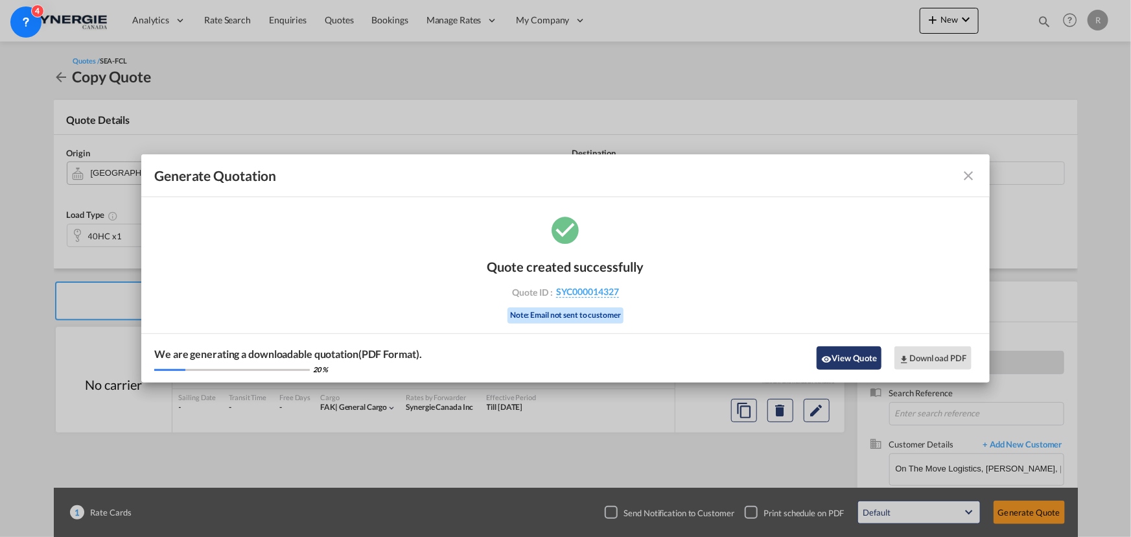
click at [844, 366] on button "View Quote" at bounding box center [849, 357] width 65 height 23
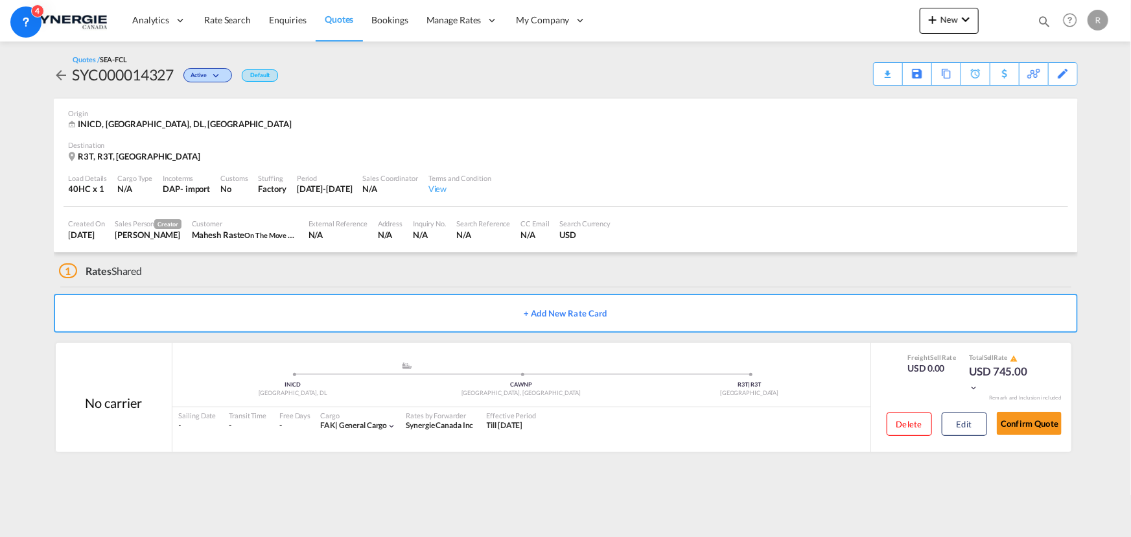
click at [0, 0] on div "Download Quote" at bounding box center [0, 0] width 0 height 0
click at [933, 75] on div "Copy Quote" at bounding box center [931, 74] width 44 height 22
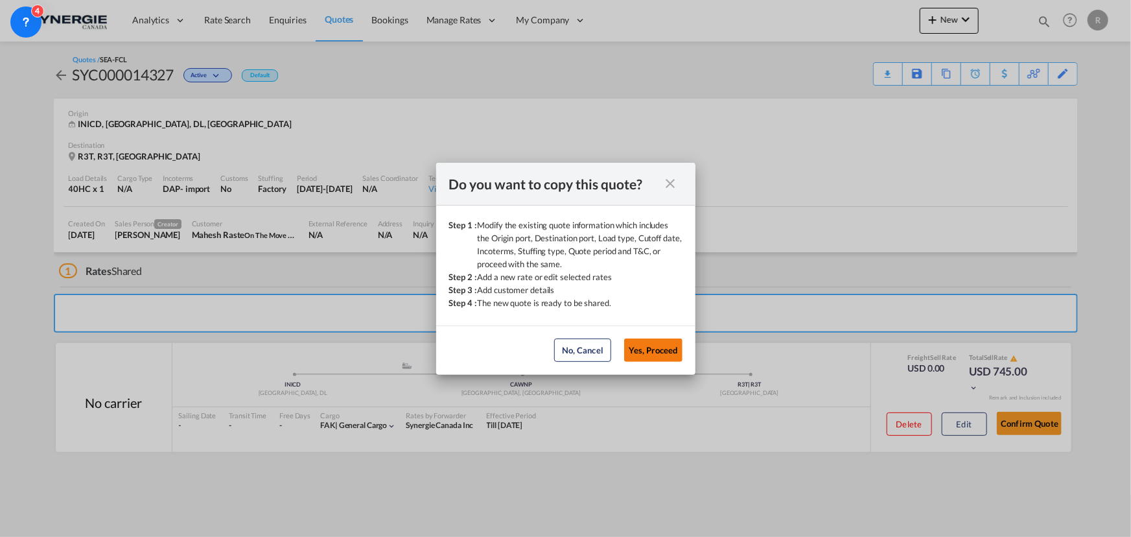
click at [663, 353] on button "Yes, Proceed" at bounding box center [653, 349] width 58 height 23
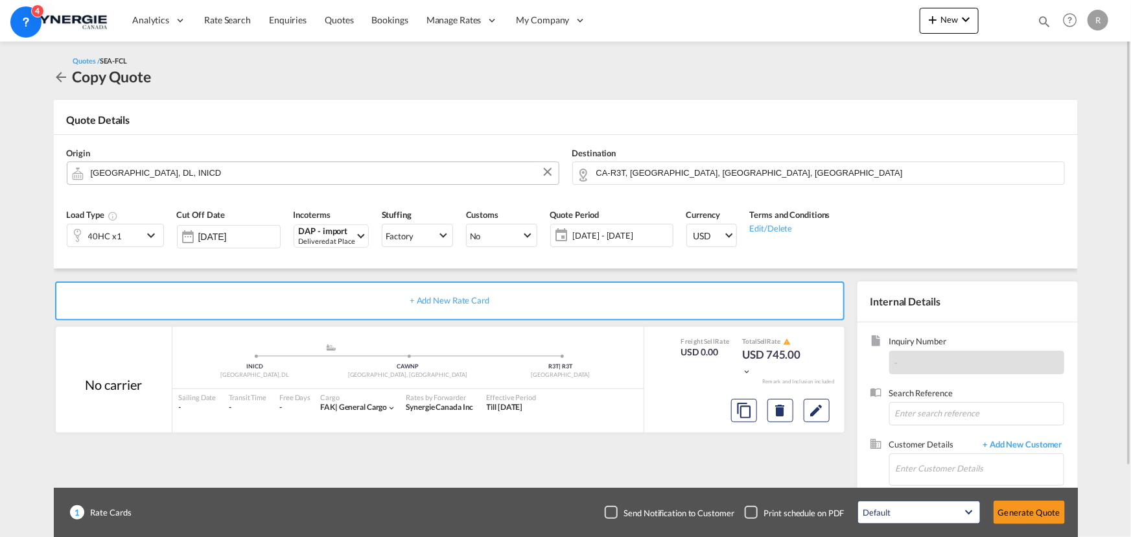
click at [241, 174] on input "[GEOGRAPHIC_DATA], DL, INICD" at bounding box center [321, 172] width 461 height 23
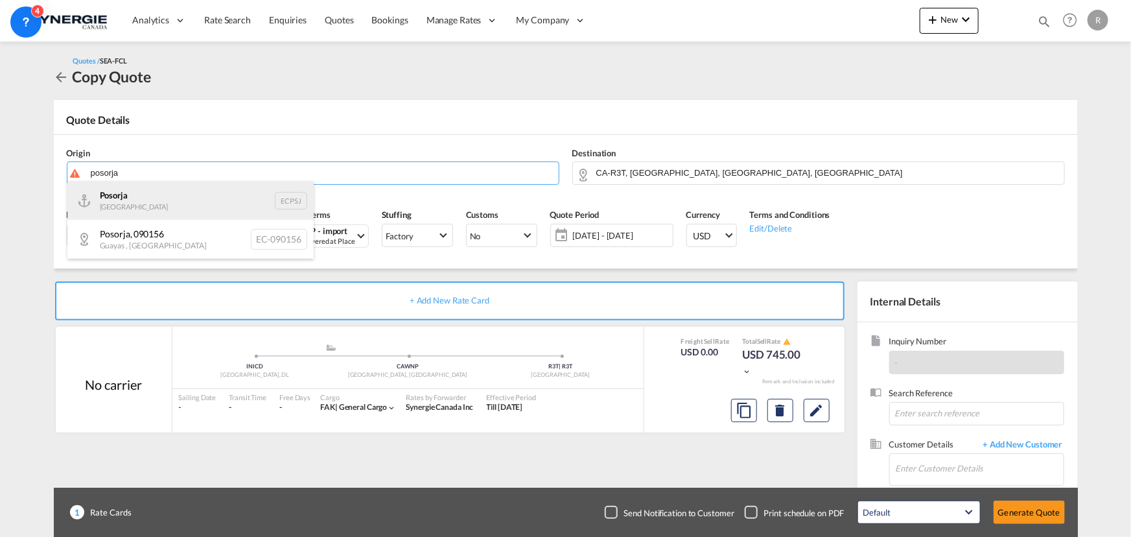
click at [119, 202] on div "Posorja Ecuador ECPSJ" at bounding box center [190, 200] width 246 height 39
type input "Posorja, ECPSJ"
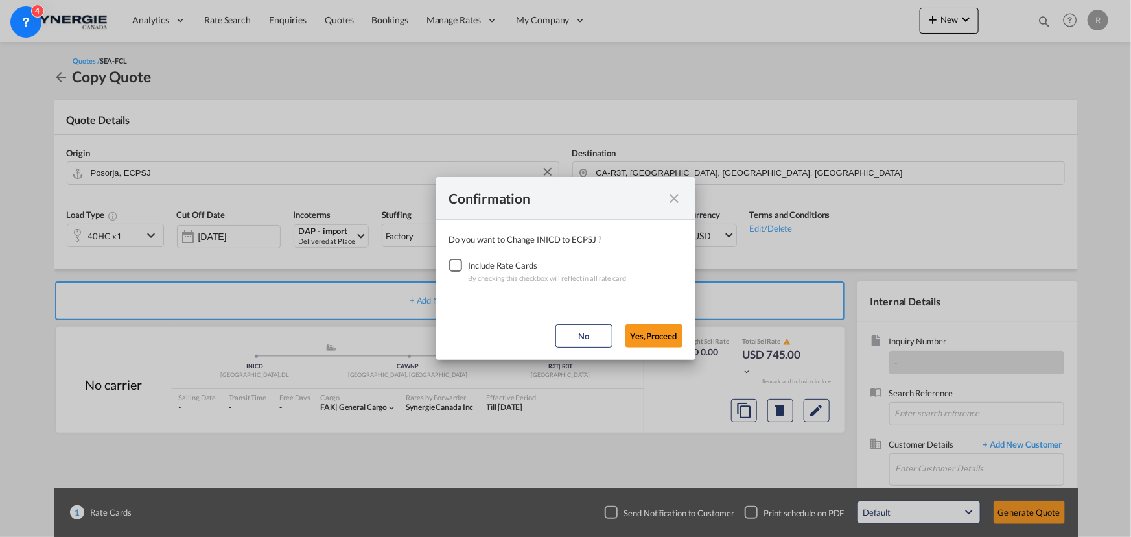
click at [452, 261] on div "Checkbox No Ink" at bounding box center [455, 265] width 13 height 13
click at [666, 330] on button "Yes,Proceed" at bounding box center [653, 335] width 57 height 23
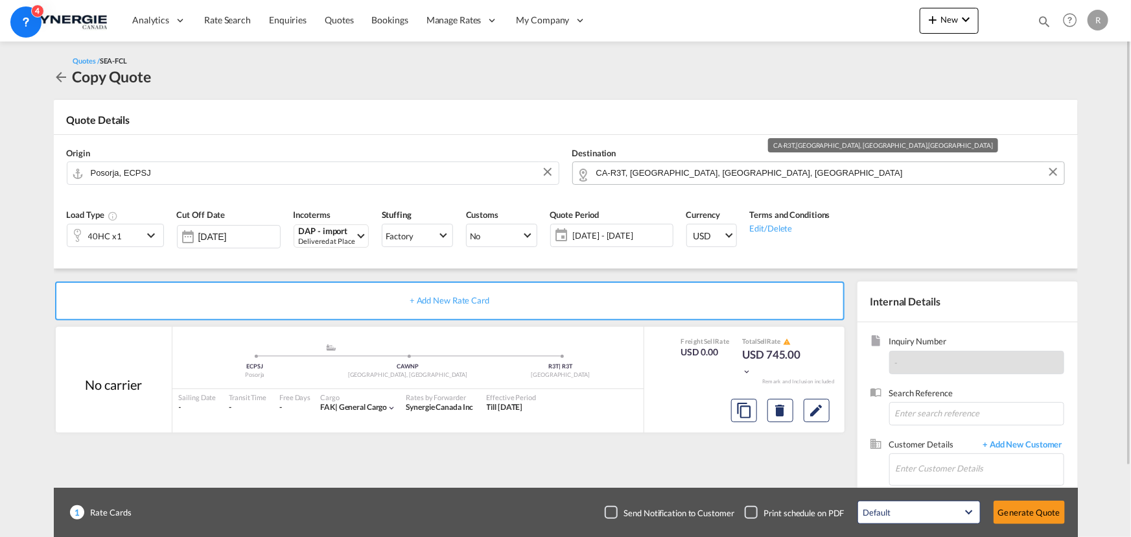
click at [783, 171] on input "CA-R3T, Winnipeg, MB, Manitoba" at bounding box center [826, 172] width 461 height 23
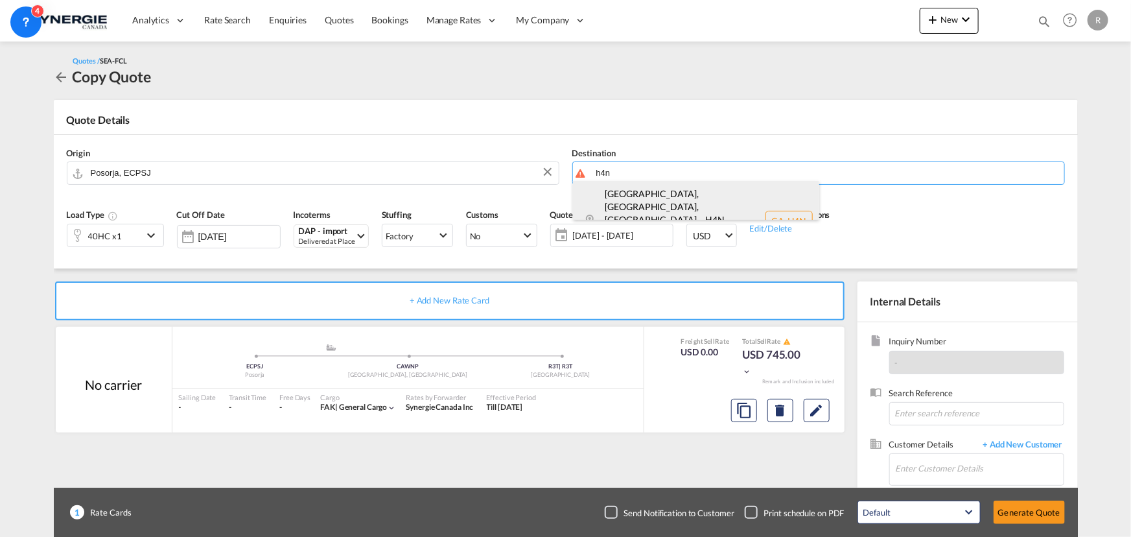
click at [673, 192] on div "Montréal, QC, Mon... , H4N Quebec / Québec Canada CA-H4N" at bounding box center [696, 221] width 246 height 80
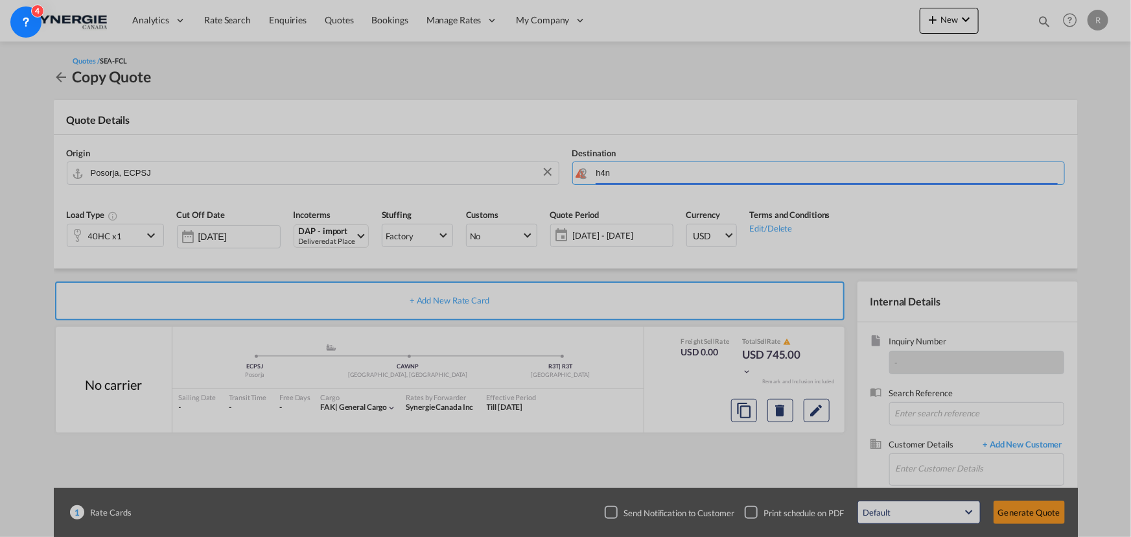
type input "CA-H4N, Montréal, QC, Mont-Royal, Saint-Laurent, QC, Quebec / Québec"
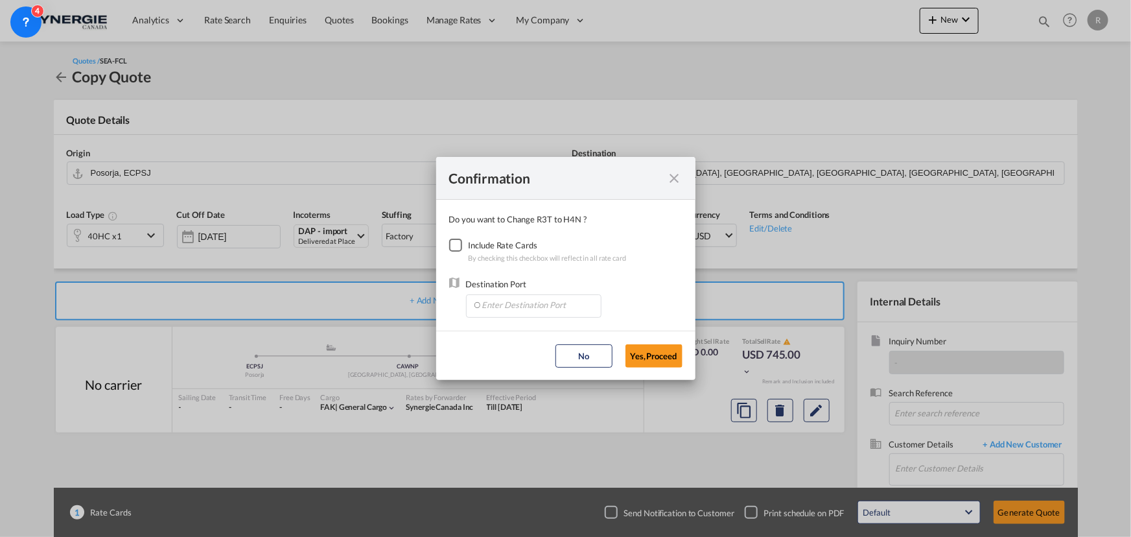
click at [455, 242] on div "Checkbox No Ink" at bounding box center [455, 244] width 13 height 13
click at [524, 304] on input "Enter Destination Port" at bounding box center [536, 304] width 128 height 19
click at [505, 357] on li "CAMTR, Montreal, QC, Canada, North America, Americas" at bounding box center [533, 364] width 122 height 31
type input "CAMTR, Montreal, QC, Canada, North America, Americas"
click at [664, 354] on button "Yes,Proceed" at bounding box center [653, 355] width 57 height 23
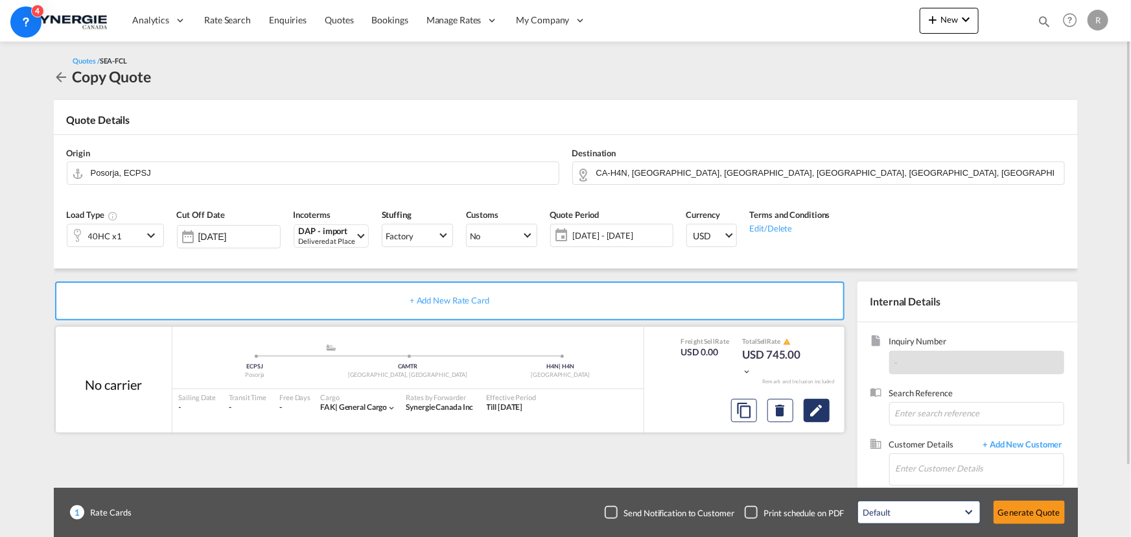
click at [815, 415] on md-icon "Edit" at bounding box center [817, 410] width 16 height 16
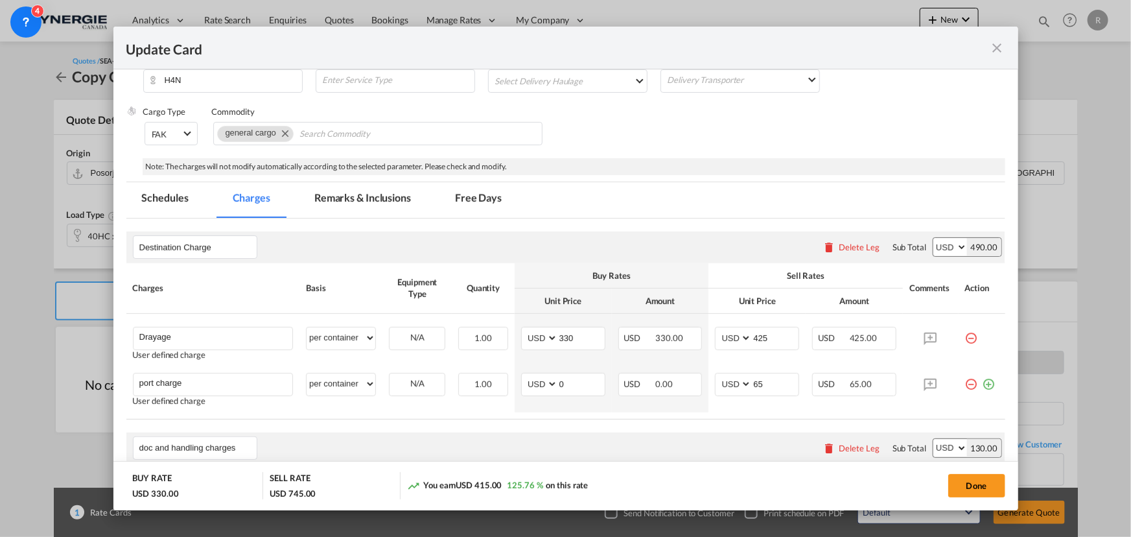
scroll to position [353, 0]
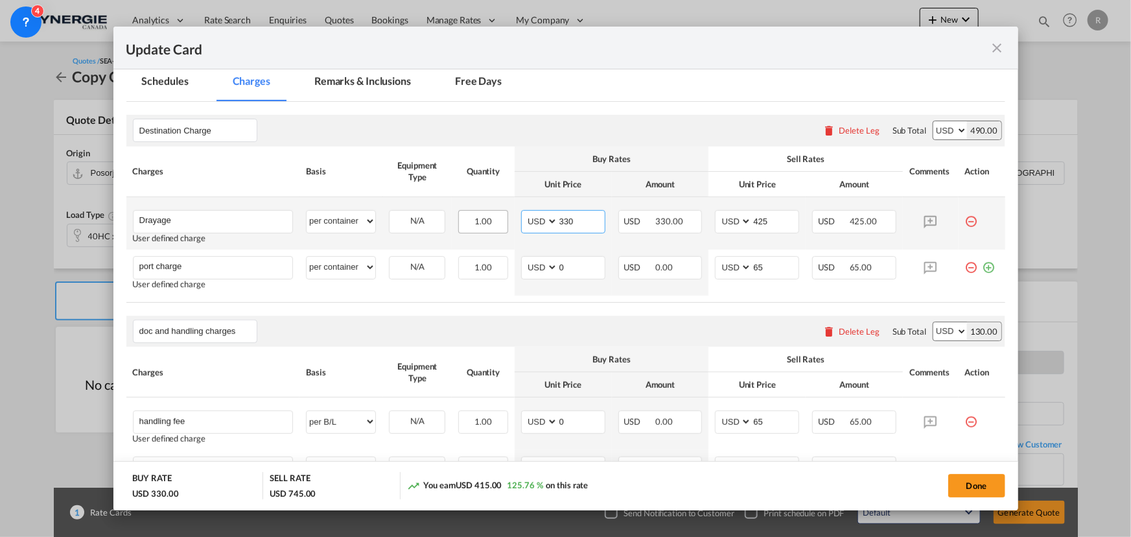
drag, startPoint x: 577, startPoint y: 220, endPoint x: 476, endPoint y: 211, distance: 102.1
click at [476, 211] on tr "Drayage Please Enter User Defined Charges Cannot Be Published User defined char…" at bounding box center [565, 223] width 879 height 52
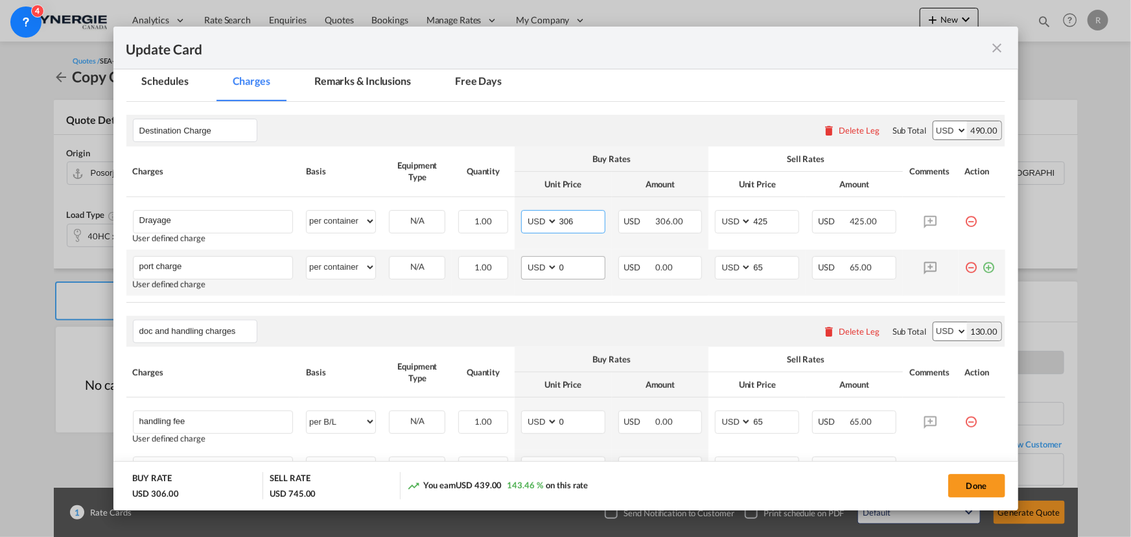
type input "306"
drag, startPoint x: 575, startPoint y: 270, endPoint x: 538, endPoint y: 249, distance: 42.9
click at [544, 265] on md-input-container "AED AFN ALL AMD ANG AOA ARS AUD AWG AZN BAM BBD BDT BGN BHD BIF BMD BND BOB BRL…" at bounding box center [563, 267] width 84 height 23
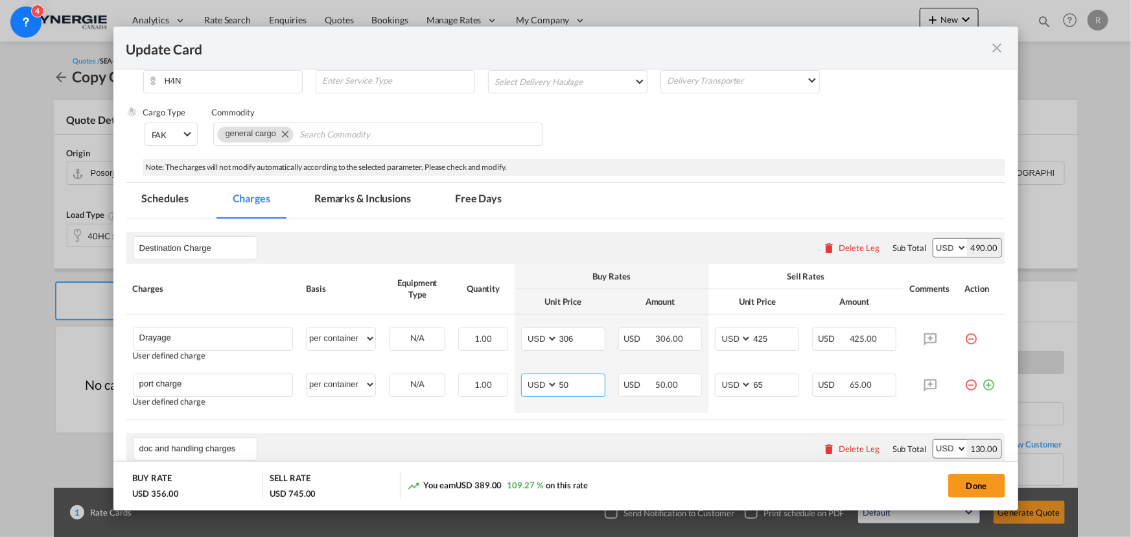
scroll to position [235, 0]
type input "50"
click at [367, 202] on md-tab-item "Remarks & Inclusions" at bounding box center [363, 201] width 128 height 36
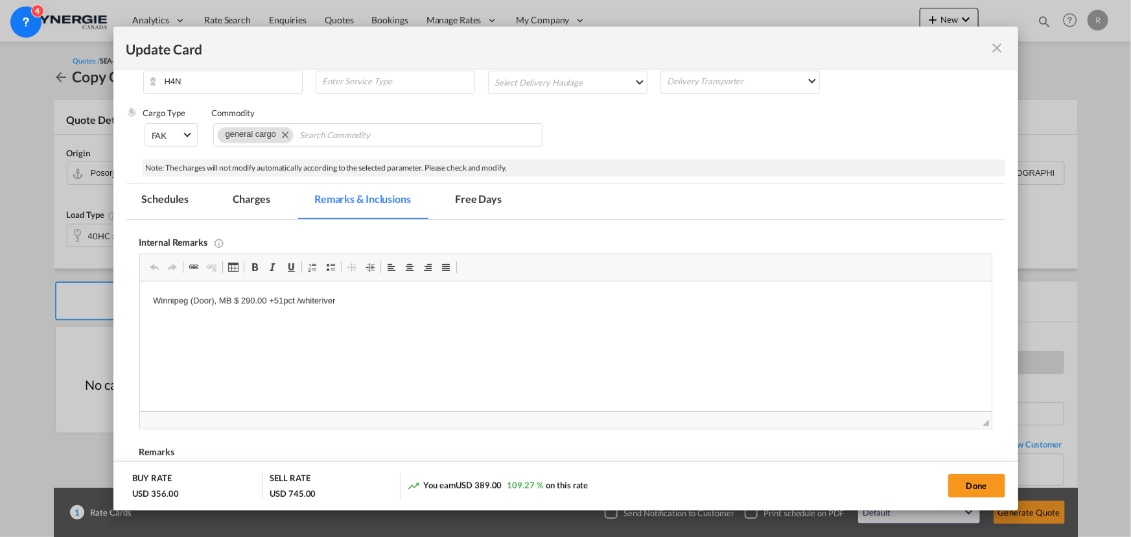
scroll to position [0, 0]
drag, startPoint x: 150, startPoint y: 297, endPoint x: 400, endPoint y: 303, distance: 249.6
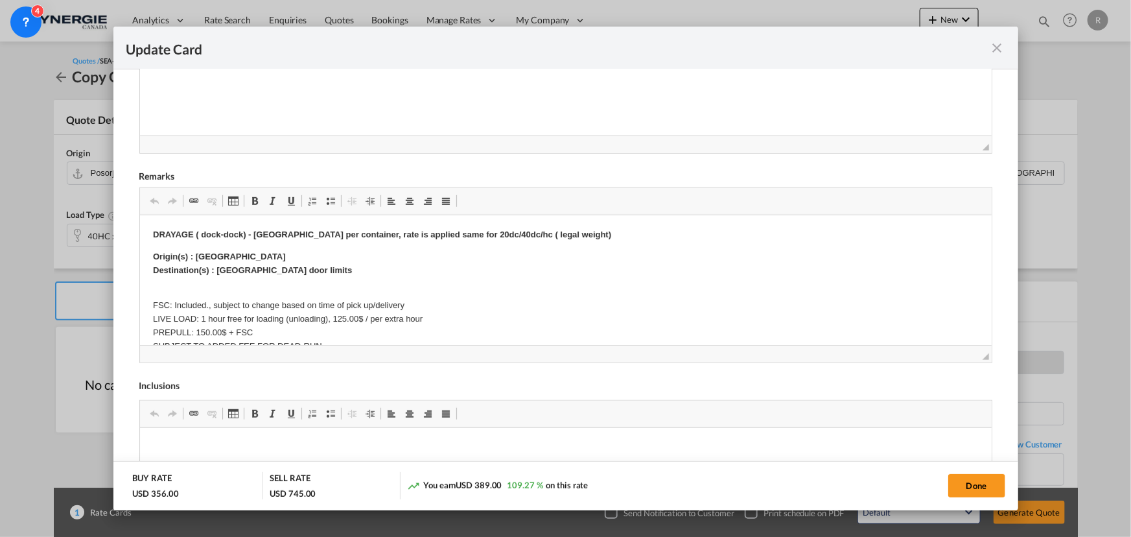
scroll to position [530, 0]
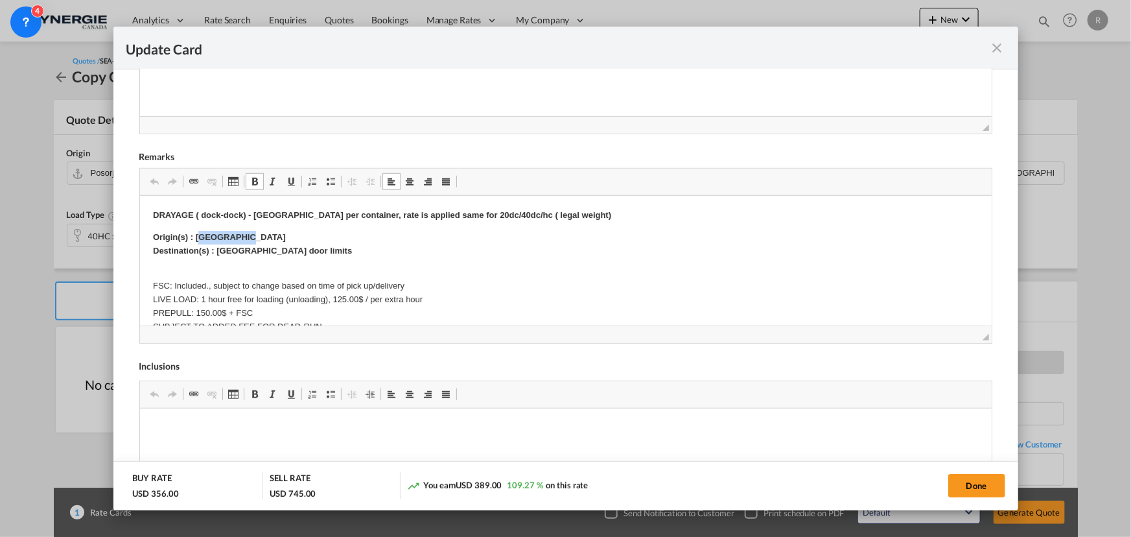
drag, startPoint x: 200, startPoint y: 235, endPoint x: 274, endPoint y: 234, distance: 73.9
click at [274, 234] on p "Origin(s) : Winnipeg CY Destination(s) : Winnipeg door limits" at bounding box center [565, 244] width 826 height 27
click at [217, 250] on strong "Origin(s) : Montreal terminal Destination(s) : Winnipeg door limits" at bounding box center [251, 243] width 199 height 23
drag, startPoint x: 214, startPoint y: 249, endPoint x: 313, endPoint y: 249, distance: 98.5
click at [313, 249] on p "Origin(s) : Montreal terminal Destination(s) : Winnipeg door limits" at bounding box center [565, 244] width 826 height 27
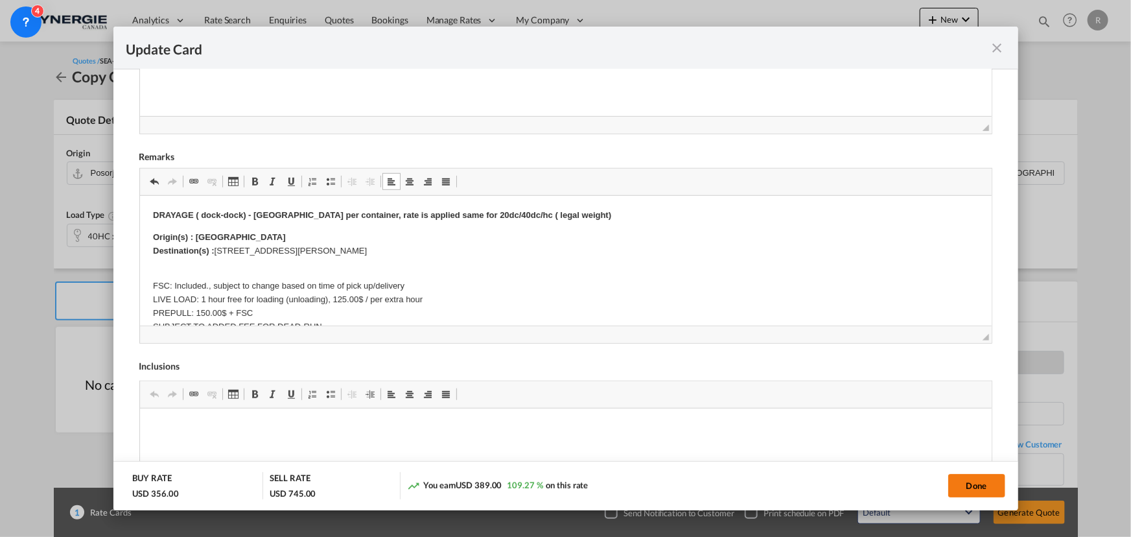
click at [980, 484] on button "Done" at bounding box center [976, 485] width 57 height 23
type input "19 Sep 2025"
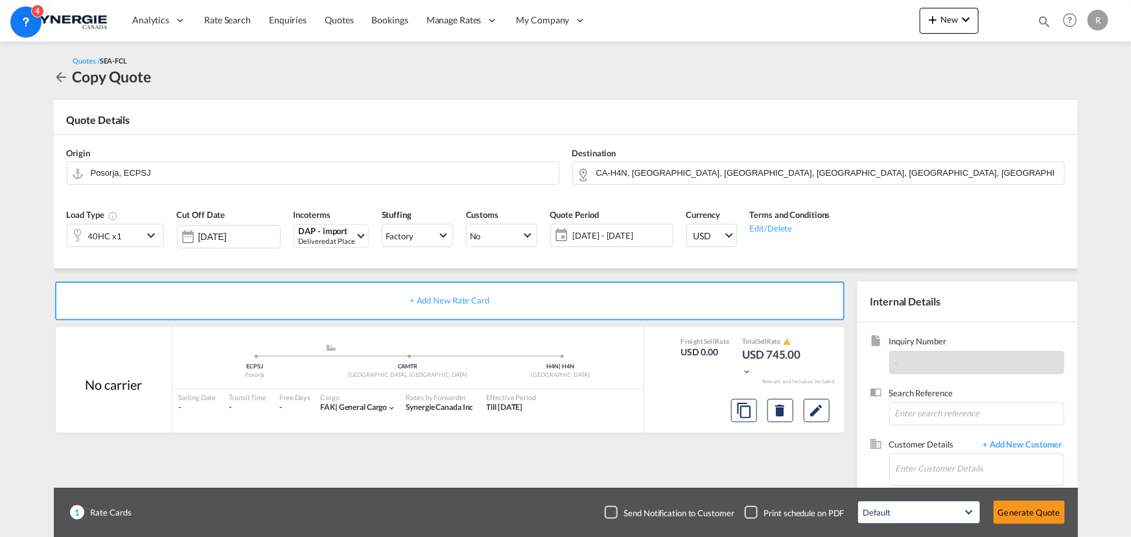
scroll to position [246, 0]
click at [813, 408] on md-icon "Edit" at bounding box center [817, 410] width 16 height 16
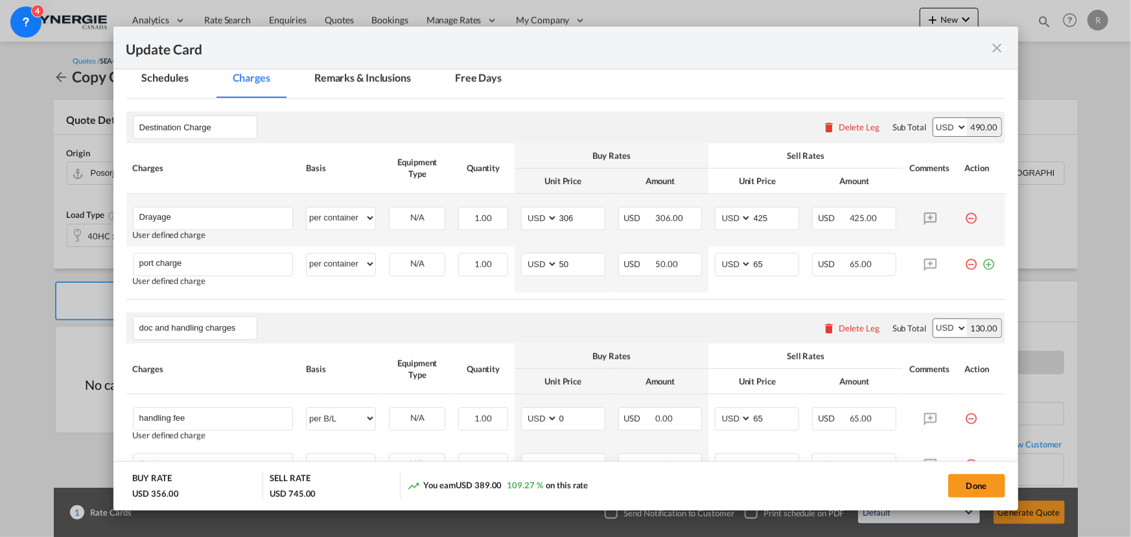
scroll to position [353, 0]
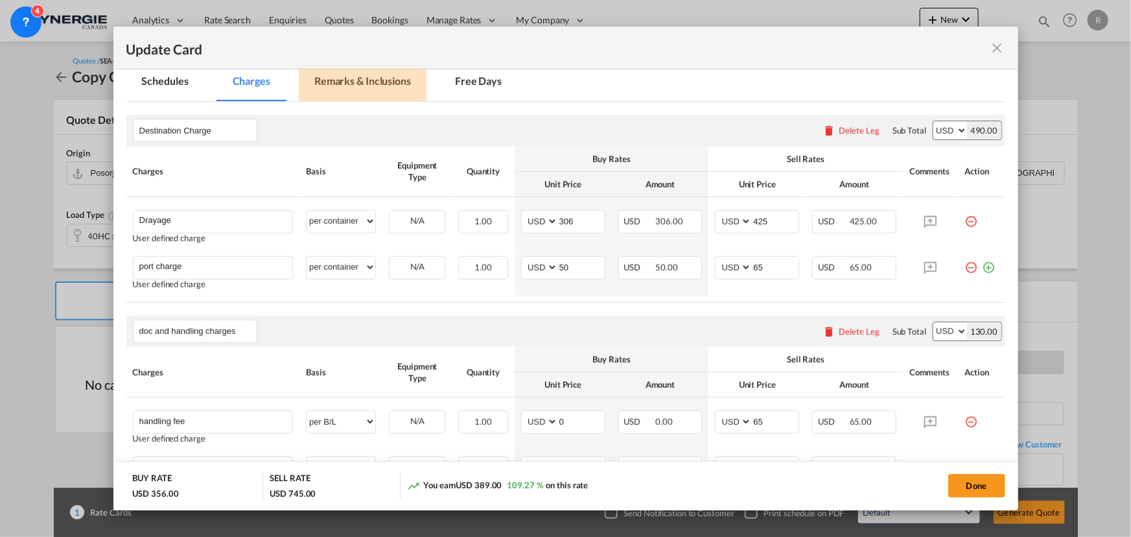
click at [369, 80] on md-tab-item "Remarks & Inclusions" at bounding box center [363, 83] width 128 height 36
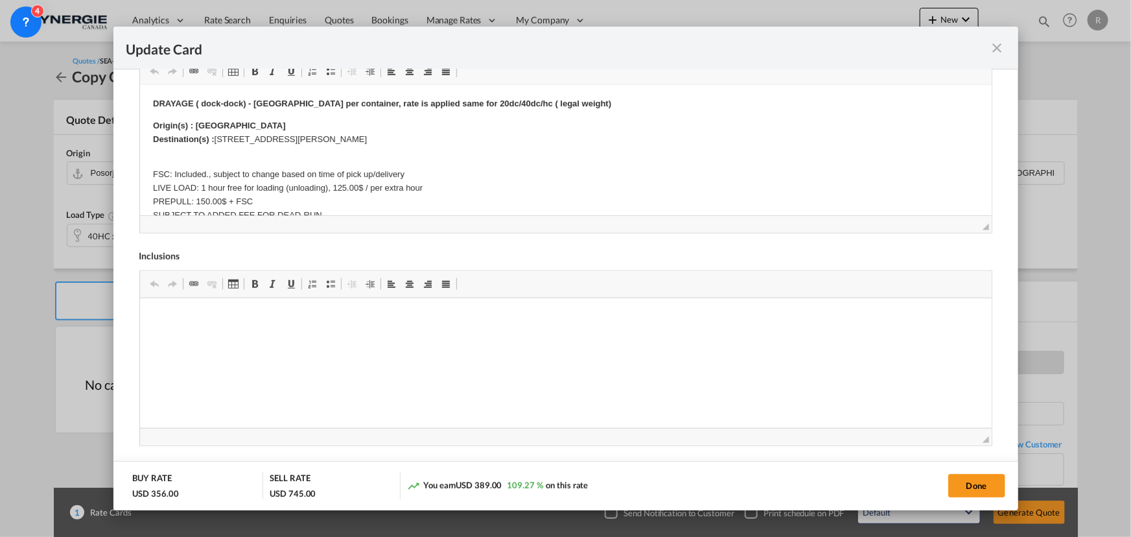
scroll to position [0, 0]
click at [958, 486] on button "Done" at bounding box center [976, 485] width 57 height 23
type input "19 Sep 2025"
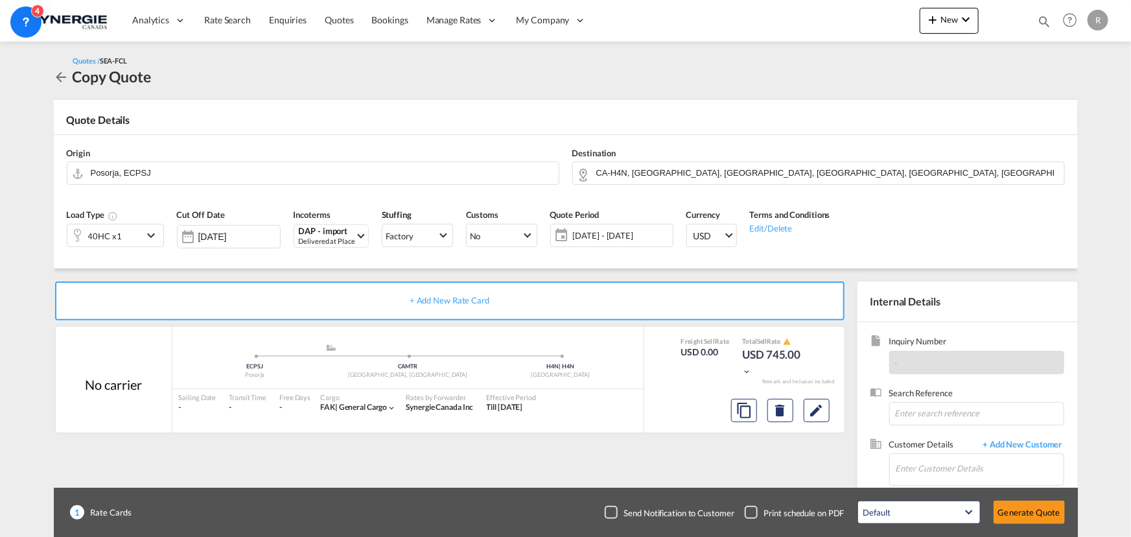
scroll to position [246, 0]
click at [909, 465] on input "Enter Customer Details" at bounding box center [980, 468] width 168 height 29
paste input "pricing@logistica.com.ec"
type input "pricing@logistica.com.ec"
click at [1034, 442] on span "+ Add New Customer" at bounding box center [1020, 445] width 87 height 15
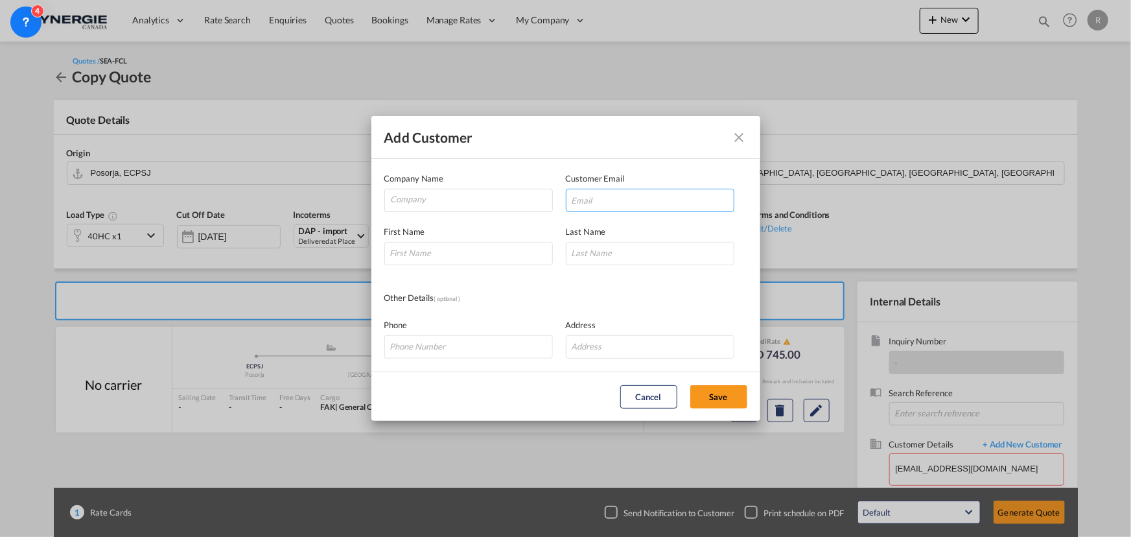
click at [603, 203] on input "Add Customer Company ..." at bounding box center [650, 200] width 168 height 23
paste input "pricing@logistica.com.ec"
type input "pricing@logistica.com.ec"
click at [484, 200] on input "Company" at bounding box center [471, 198] width 161 height 19
type input "Maseni Group"
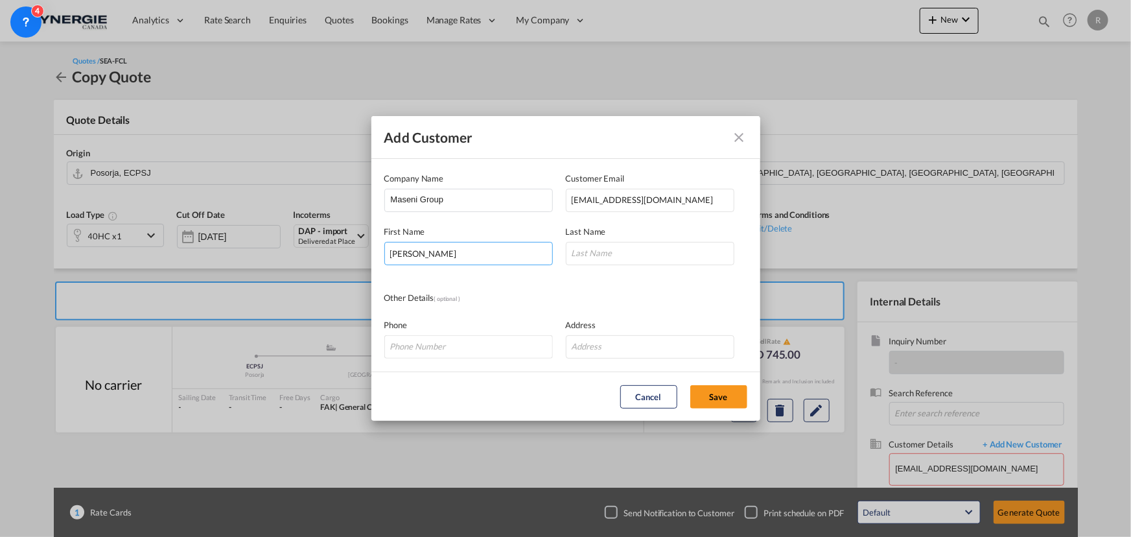
type input "Emily"
type input "Muzo"
click at [726, 392] on button "Save" at bounding box center [718, 396] width 57 height 23
type input "Maseni Group, Emily Muzo, pricing@logistica.com.ec"
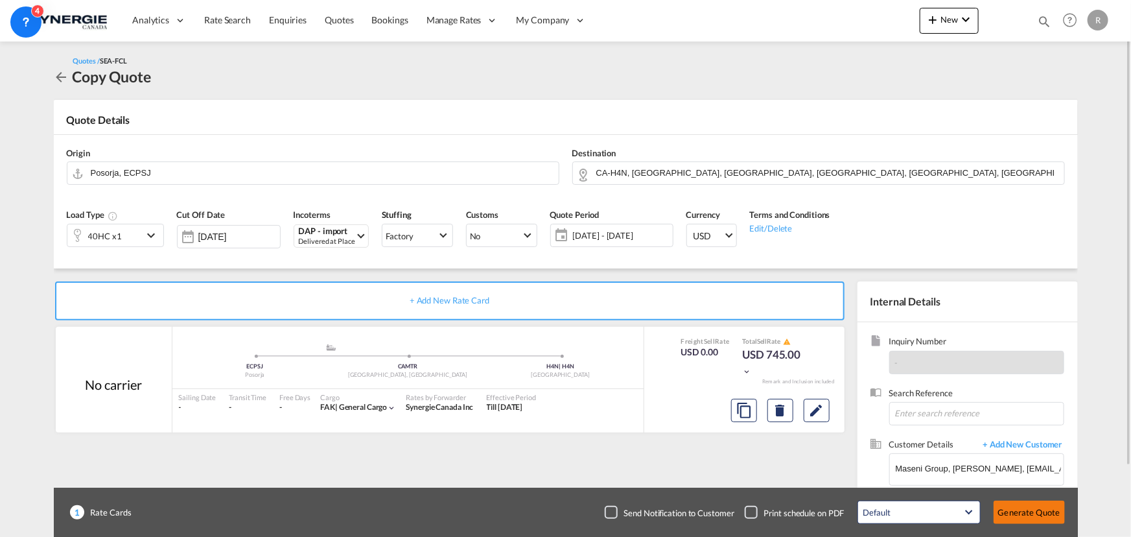
click at [1020, 507] on button "Generate Quote" at bounding box center [1028, 511] width 71 height 23
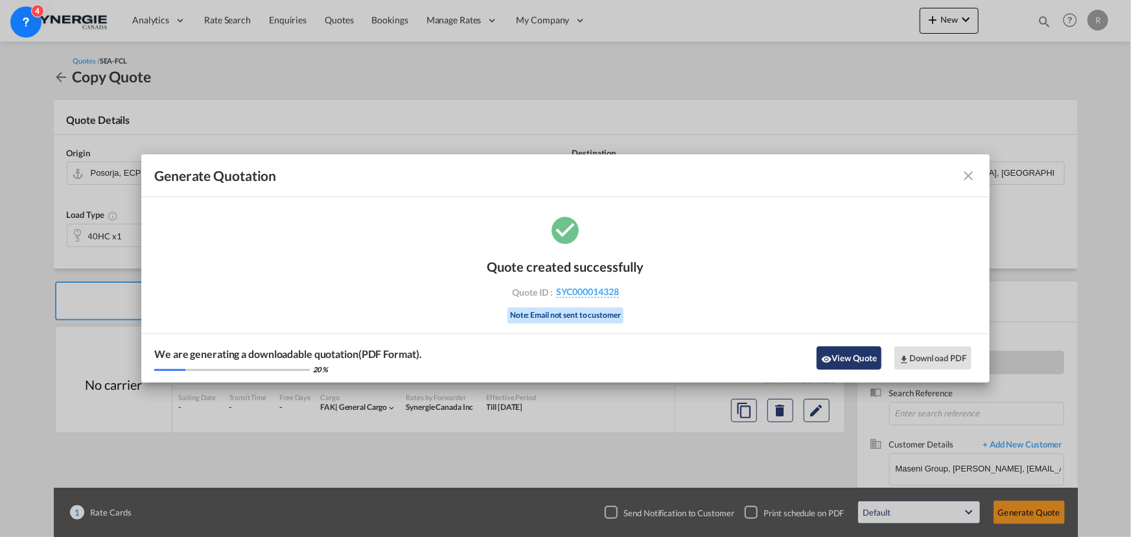
click at [853, 360] on button "View Quote" at bounding box center [849, 357] width 65 height 23
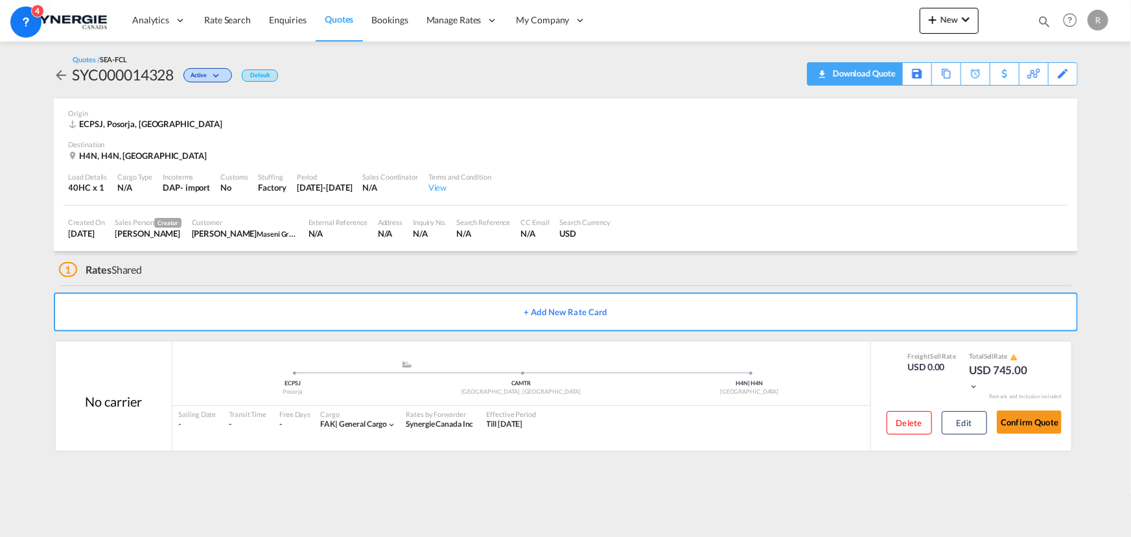
click at [881, 76] on div "Download Quote" at bounding box center [862, 73] width 66 height 21
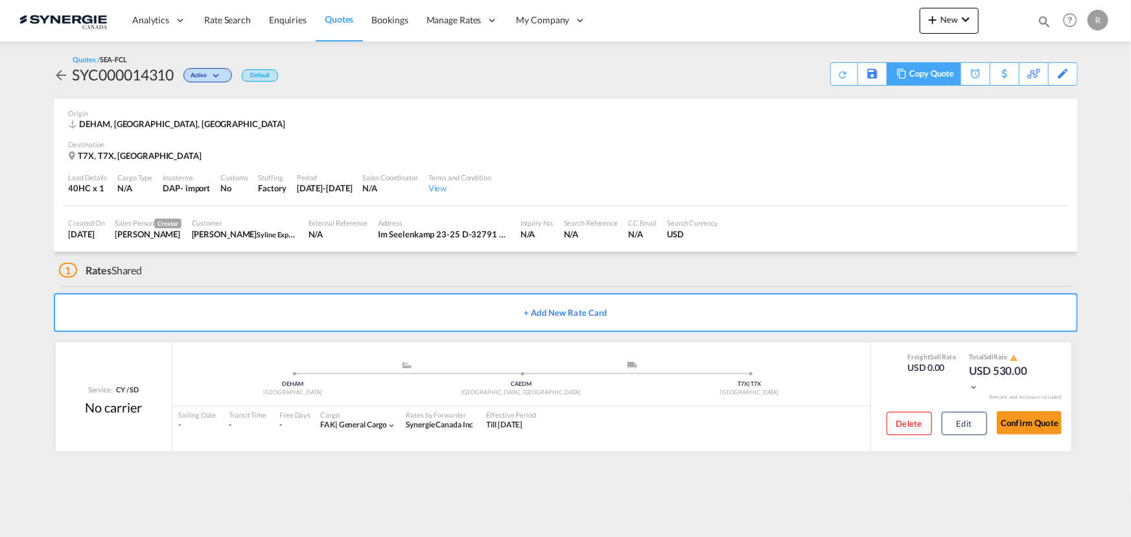
click at [939, 80] on div "Copy Quote" at bounding box center [931, 74] width 44 height 22
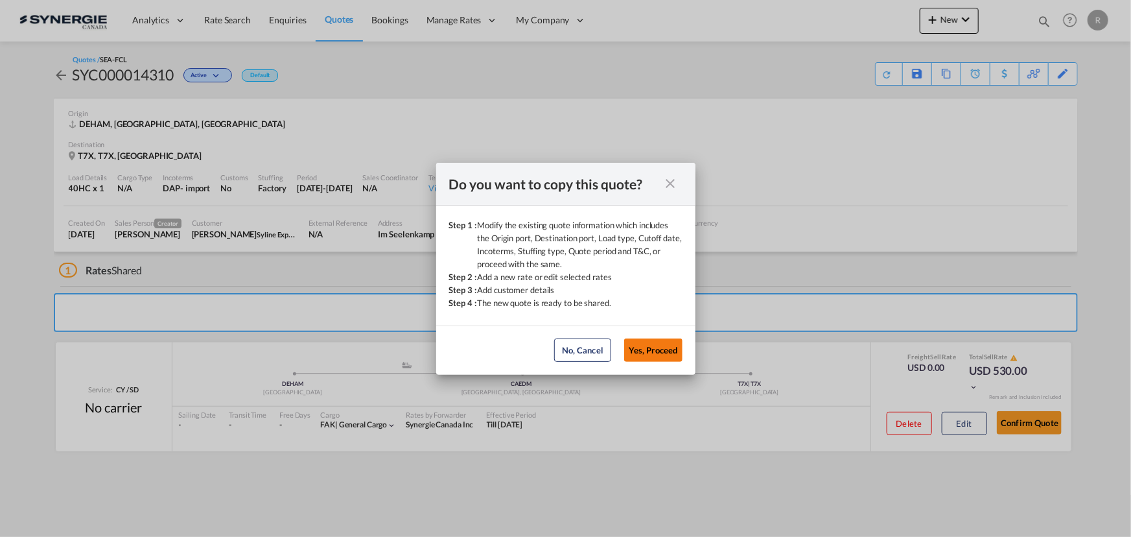
click at [642, 355] on button "Yes, Proceed" at bounding box center [653, 349] width 58 height 23
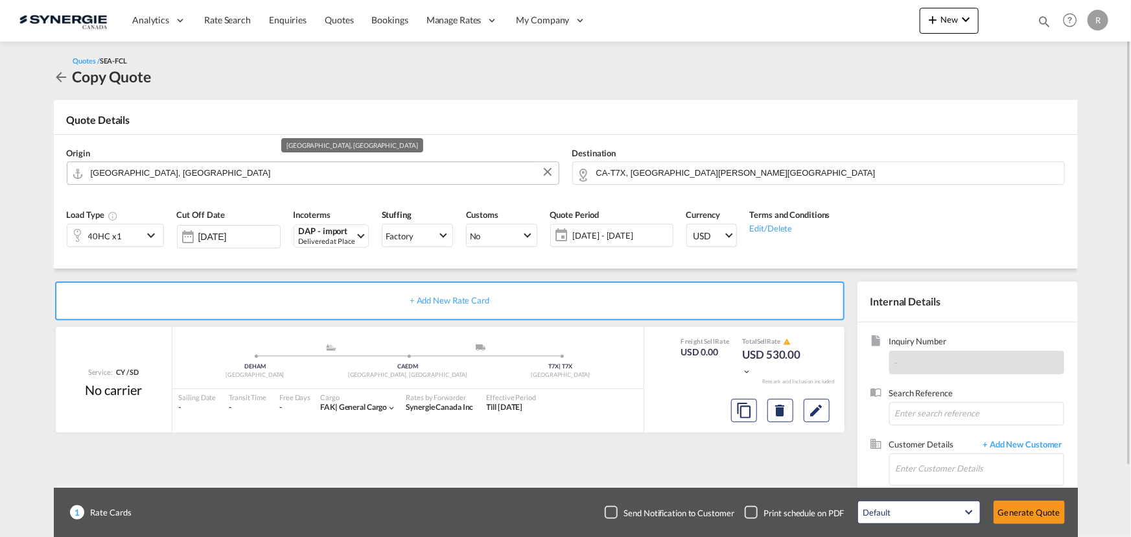
click at [182, 173] on input "[GEOGRAPHIC_DATA], [GEOGRAPHIC_DATA]" at bounding box center [321, 172] width 461 height 23
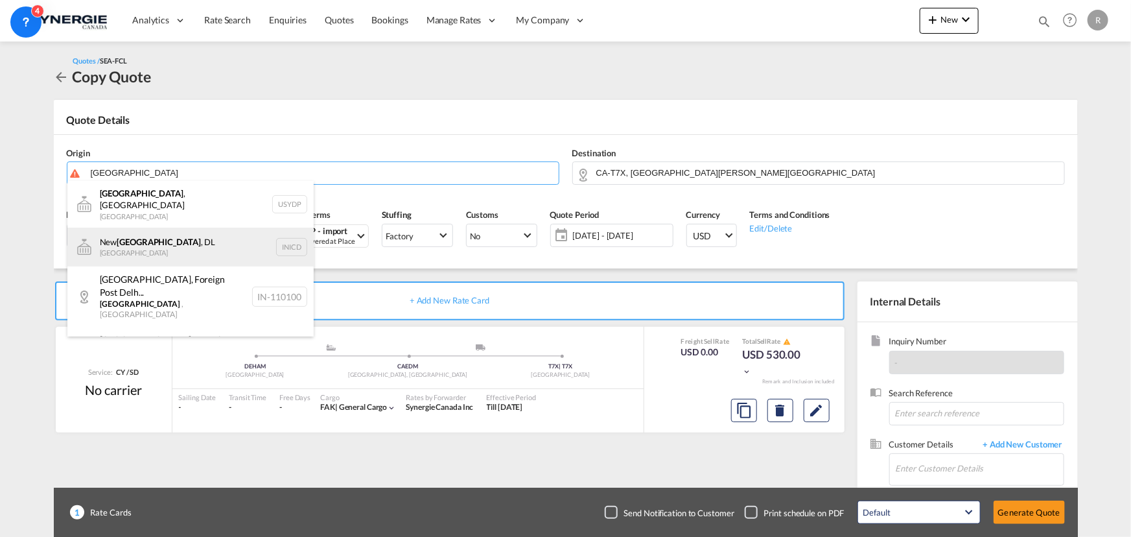
click at [131, 244] on div "[GEOGRAPHIC_DATA] , DL [GEOGRAPHIC_DATA] INICD" at bounding box center [190, 246] width 246 height 39
type input "[GEOGRAPHIC_DATA], DL, INICD"
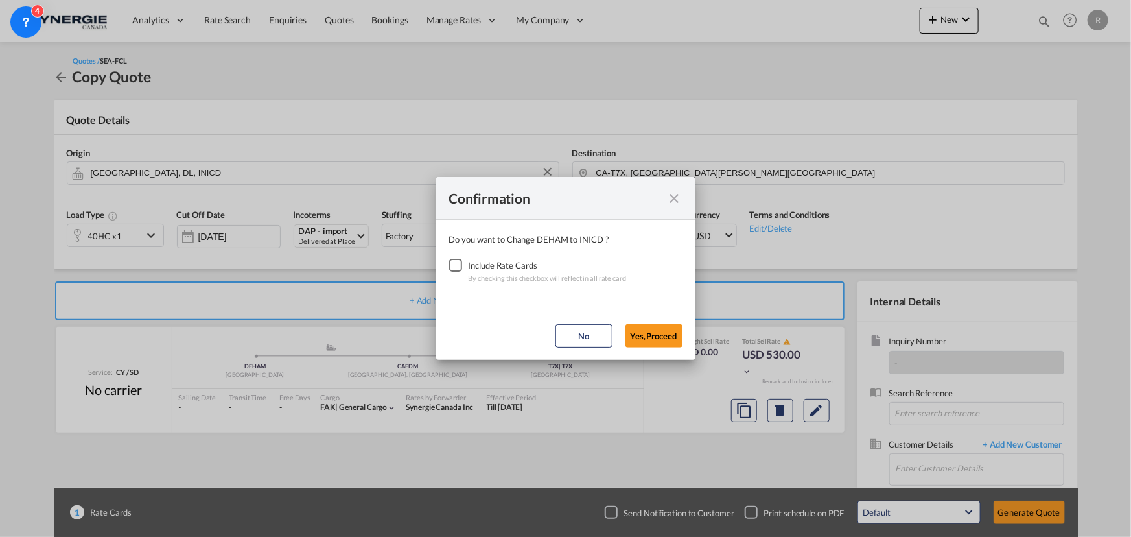
click at [449, 265] on div "Checkbox No Ink" at bounding box center [455, 265] width 13 height 13
click at [653, 334] on button "Yes,Proceed" at bounding box center [653, 335] width 57 height 23
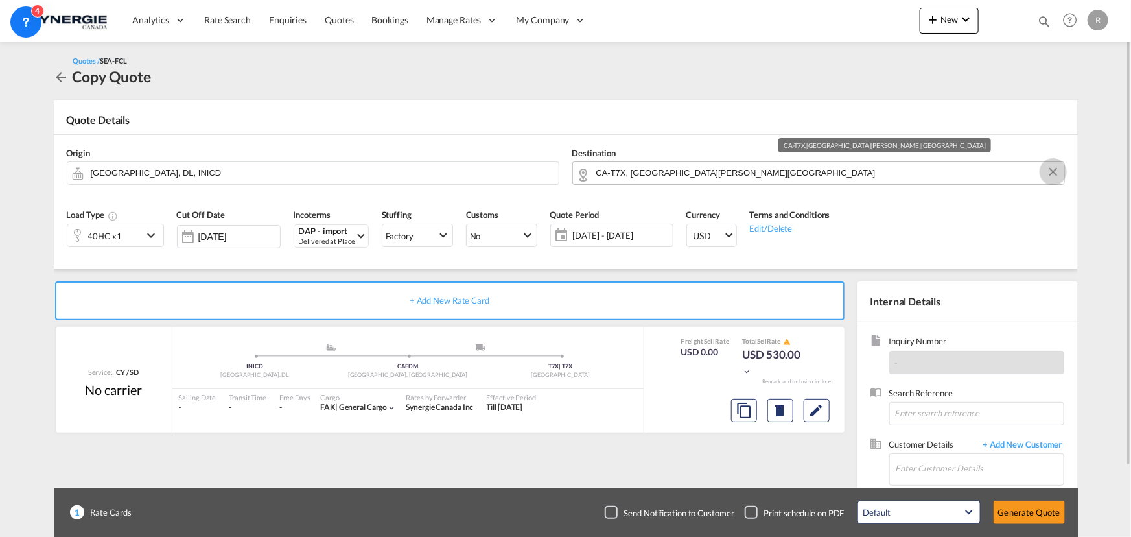
click at [1052, 175] on button "Clear Input" at bounding box center [1052, 171] width 19 height 19
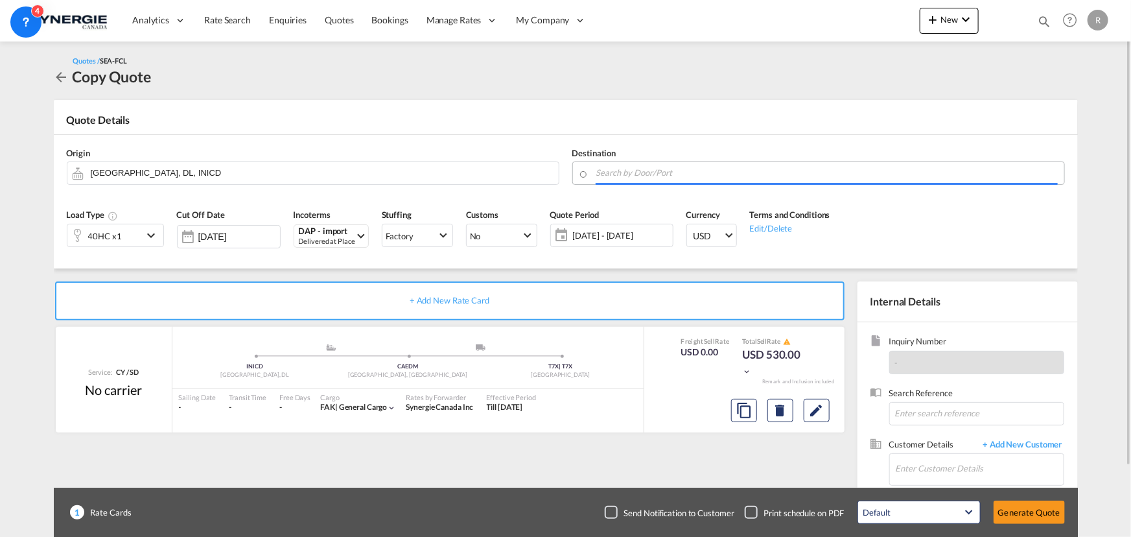
click at [999, 175] on input "Search by Door/Port" at bounding box center [826, 172] width 461 height 23
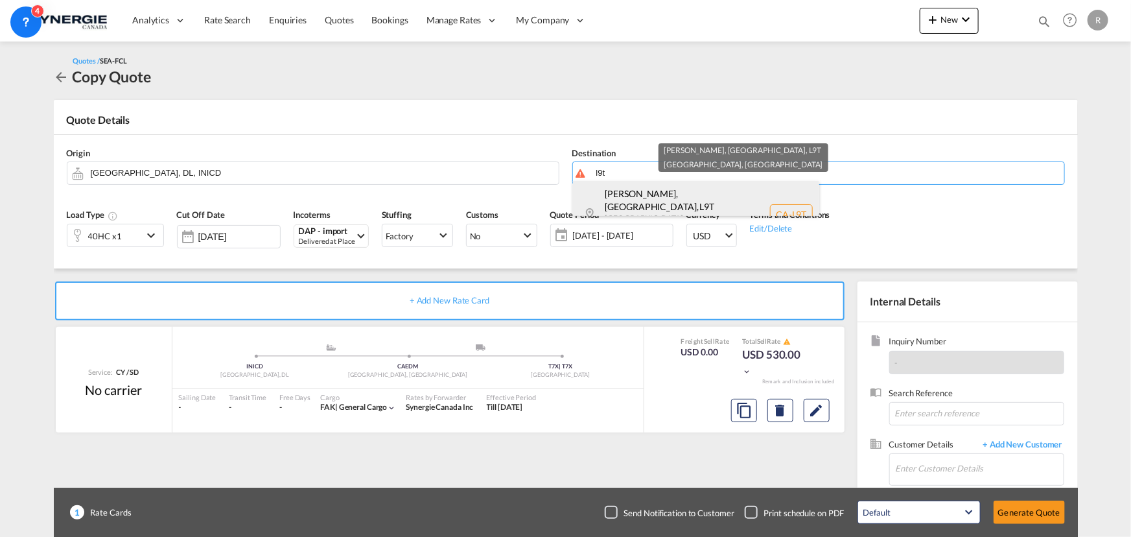
click at [610, 194] on div "[PERSON_NAME], [GEOGRAPHIC_DATA] , L9T [GEOGRAPHIC_DATA] [GEOGRAPHIC_DATA] [GEO…" at bounding box center [696, 214] width 246 height 67
type input "CA-L9T, [GEOGRAPHIC_DATA], [GEOGRAPHIC_DATA], [GEOGRAPHIC_DATA]"
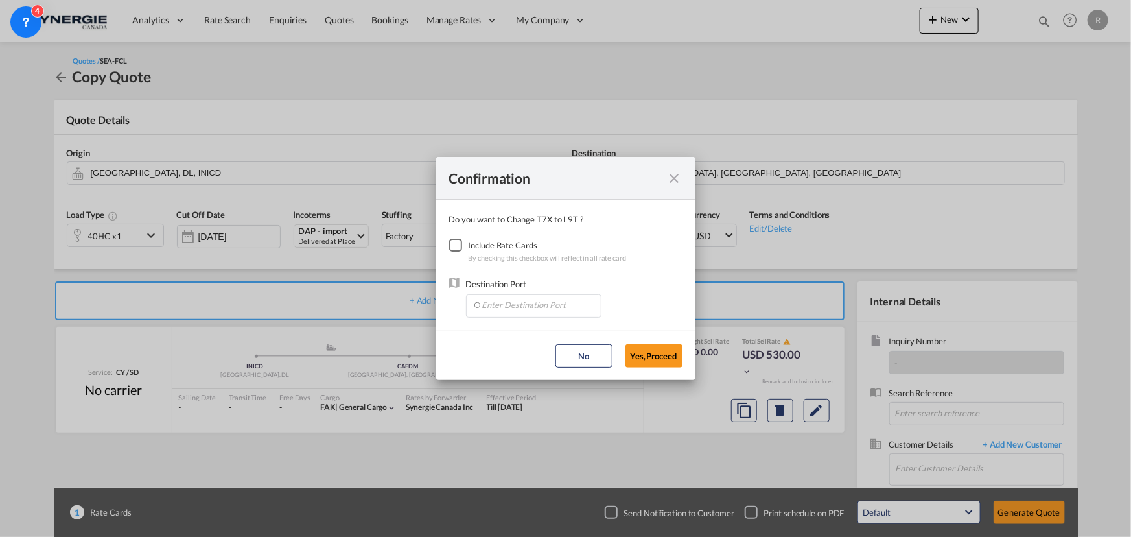
click at [489, 242] on div "Include Rate Cards" at bounding box center [548, 244] width 158 height 13
click at [458, 246] on div "Checkbox No Ink" at bounding box center [455, 244] width 13 height 13
click at [526, 303] on input "Enter Destination Port" at bounding box center [536, 304] width 128 height 19
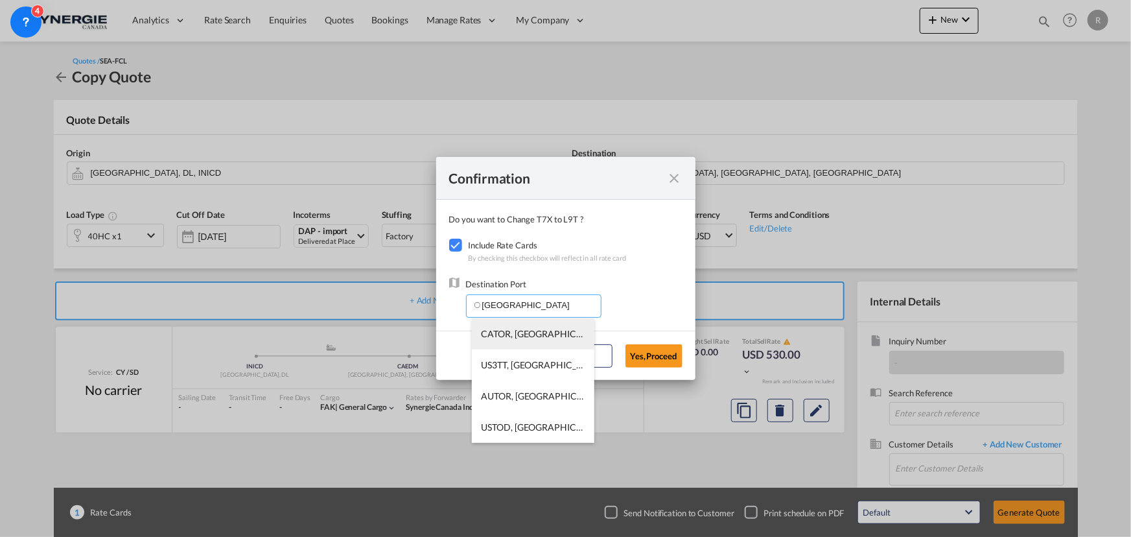
click at [500, 334] on span "CATOR, [GEOGRAPHIC_DATA], [GEOGRAPHIC_DATA], [GEOGRAPHIC_DATA], [GEOGRAPHIC_DAT…" at bounding box center [734, 333] width 506 height 11
type input "CATOR, [GEOGRAPHIC_DATA], [GEOGRAPHIC_DATA], [GEOGRAPHIC_DATA], [GEOGRAPHIC_DAT…"
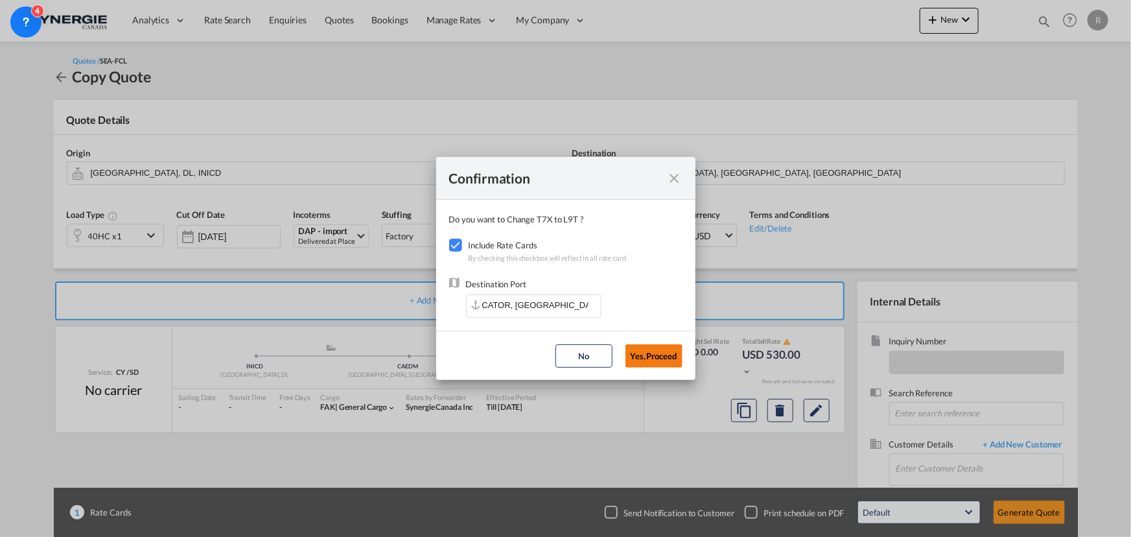
click at [649, 357] on button "Yes,Proceed" at bounding box center [653, 355] width 57 height 23
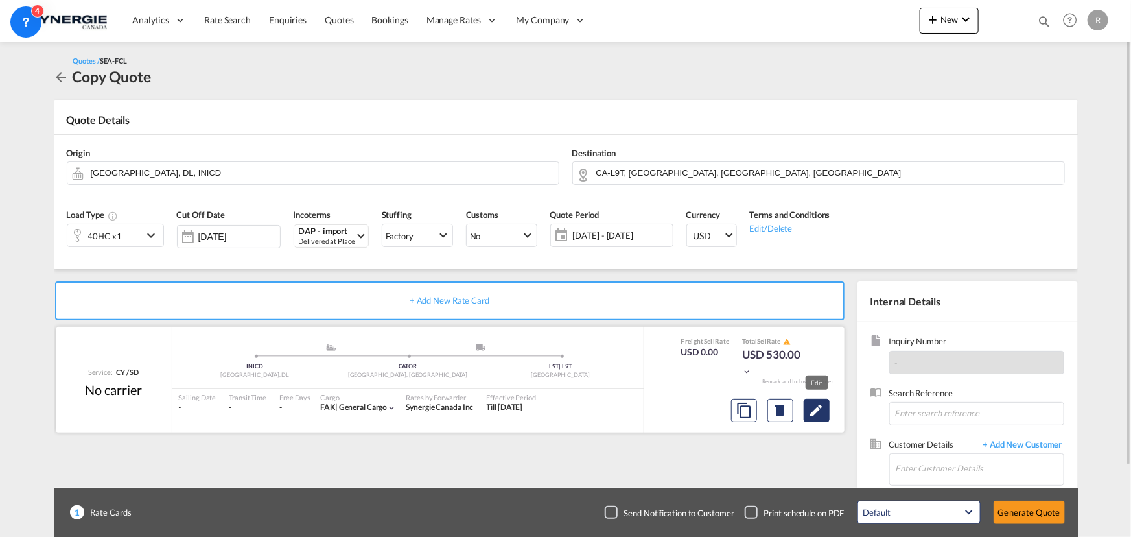
click at [815, 413] on md-icon "Edit" at bounding box center [817, 410] width 16 height 16
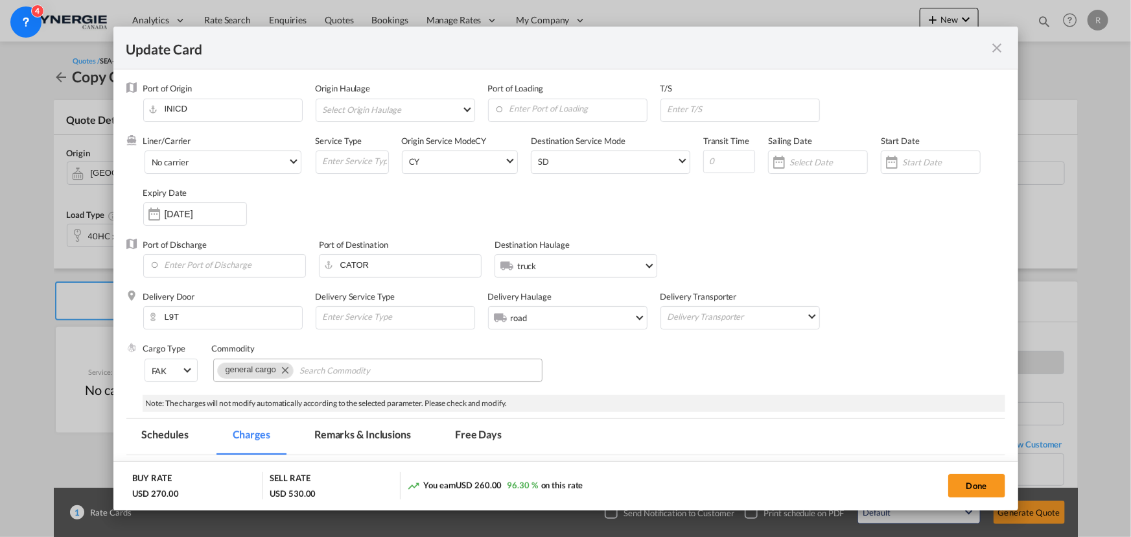
select select "per container"
select select "per B/L"
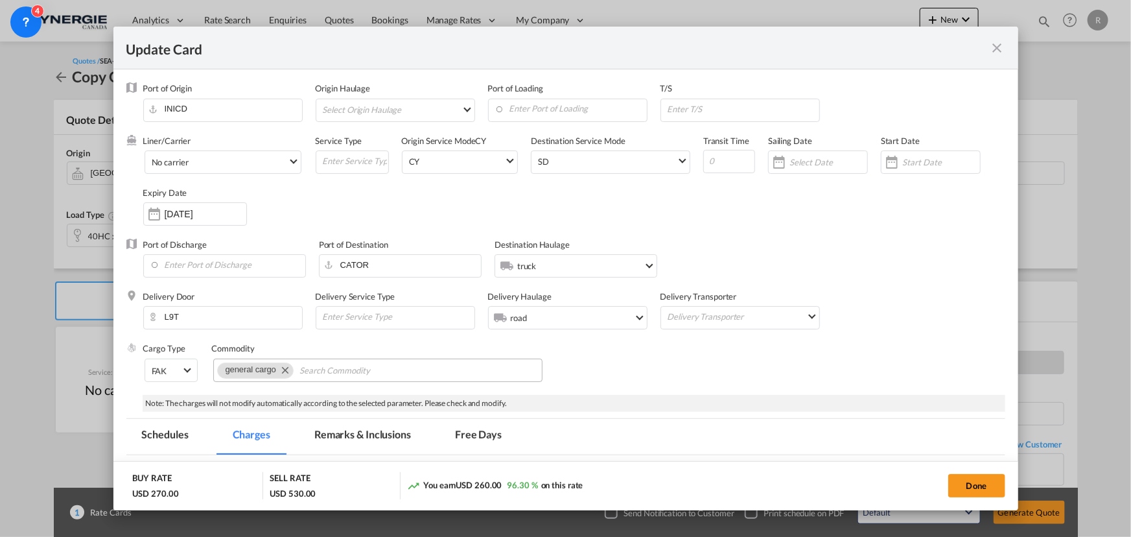
select select "per B/L"
select select "per container"
select select "per shipment"
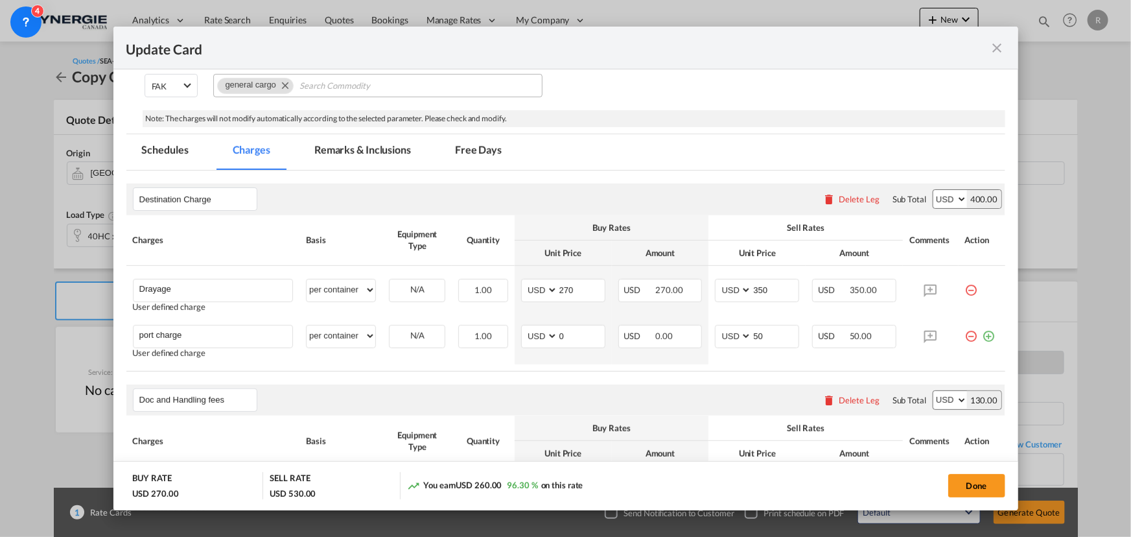
scroll to position [294, 0]
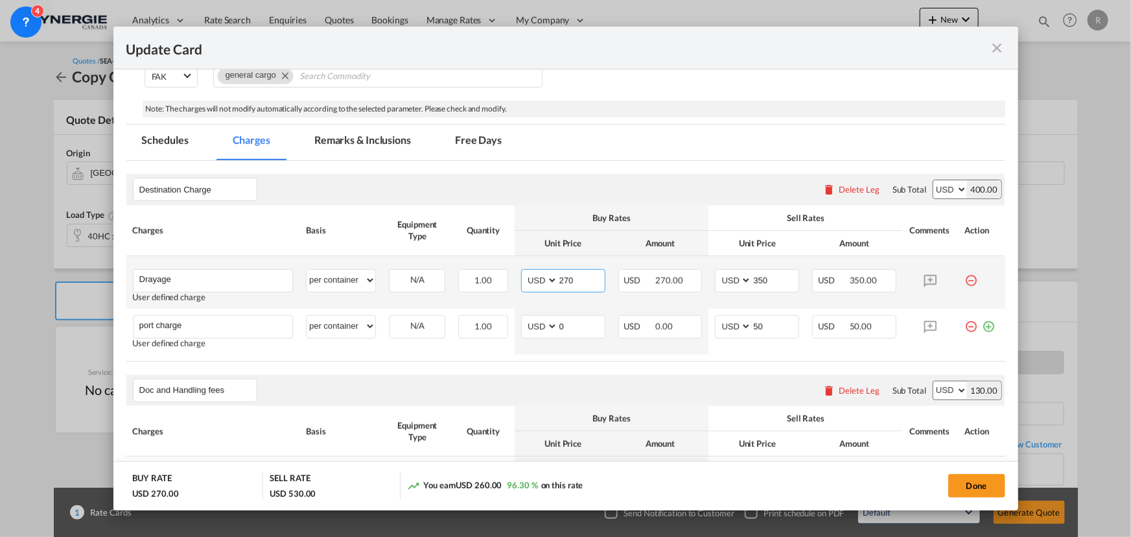
drag, startPoint x: 586, startPoint y: 276, endPoint x: 511, endPoint y: 258, distance: 76.7
click at [515, 258] on td "AED AFN ALL AMD ANG AOA ARS AUD AWG AZN BAM BBD BDT BGN BHD BIF BMD BND [PERSON…" at bounding box center [563, 282] width 97 height 52
type input "306"
drag, startPoint x: 783, startPoint y: 274, endPoint x: 695, endPoint y: 268, distance: 89.0
click at [695, 268] on tr "Drayage Please Enter User Defined Charges Cannot Be Published User defined char…" at bounding box center [565, 282] width 879 height 52
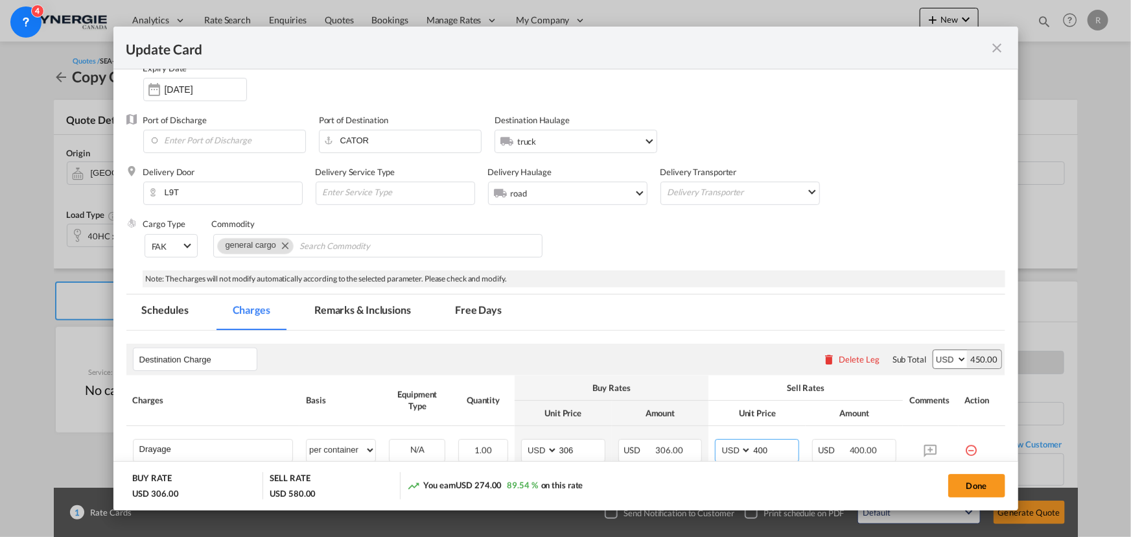
scroll to position [120, 0]
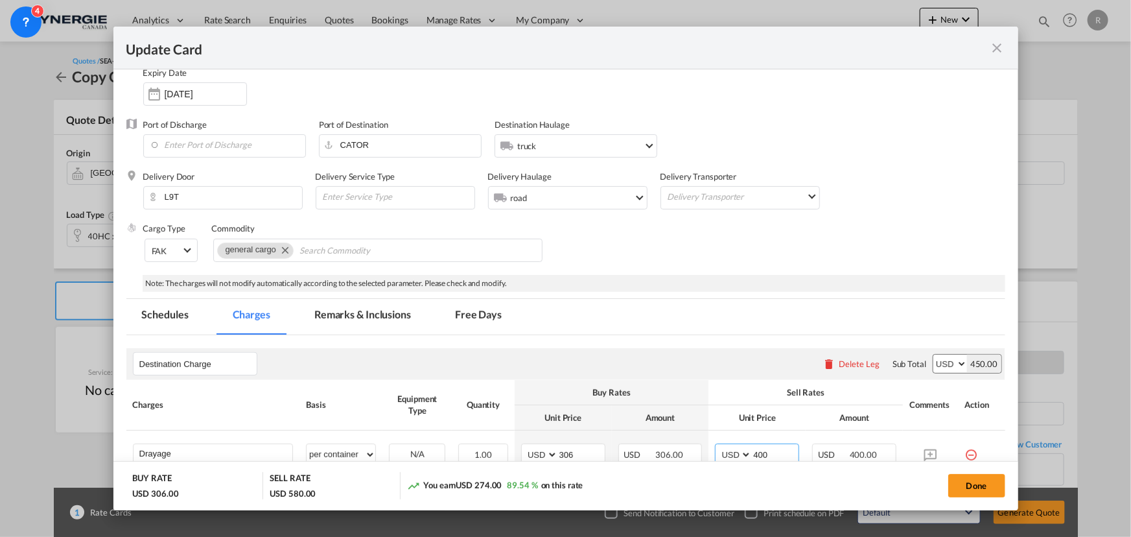
type input "400"
click at [382, 313] on md-tab-item "Remarks & Inclusions" at bounding box center [363, 317] width 128 height 36
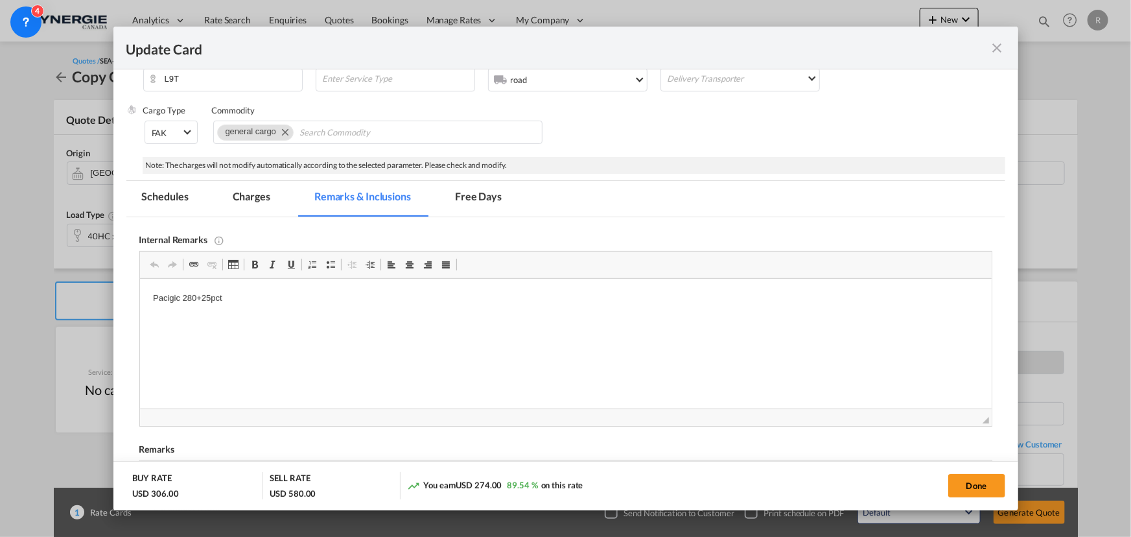
scroll to position [0, 0]
drag, startPoint x: 154, startPoint y: 298, endPoint x: 319, endPoint y: 314, distance: 166.0
drag, startPoint x: 139, startPoint y: 297, endPoint x: 281, endPoint y: 301, distance: 142.0
click at [281, 301] on html "Pacigic 280+25pct" at bounding box center [564, 299] width 851 height 40
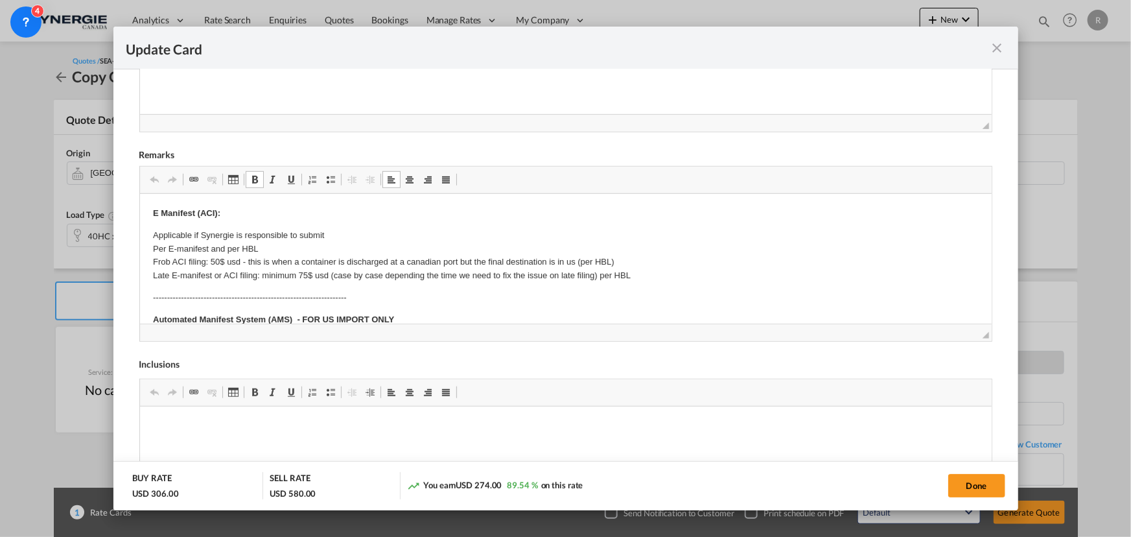
drag, startPoint x: 195, startPoint y: 242, endPoint x: 248, endPoint y: 240, distance: 53.2
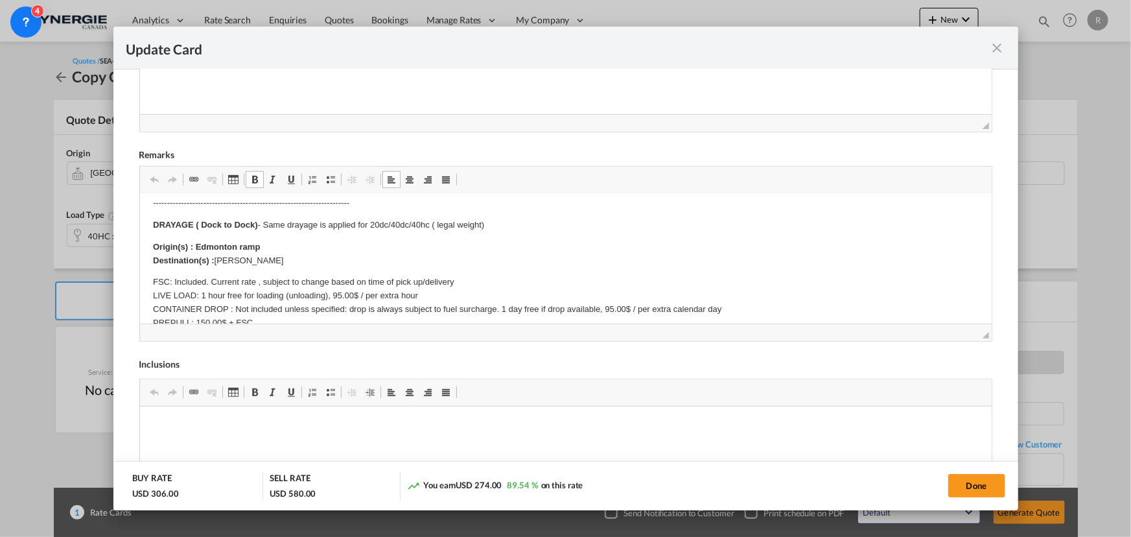
scroll to position [176, 0]
drag, startPoint x: 194, startPoint y: 240, endPoint x: 313, endPoint y: 238, distance: 118.6
click at [313, 238] on p "Origin(s) : Edmonton ramp Destination(s) : [PERSON_NAME]" at bounding box center [565, 251] width 826 height 27
drag, startPoint x: 216, startPoint y: 256, endPoint x: 288, endPoint y: 255, distance: 71.3
click at [288, 255] on p "Origin(s) : Toronto ramp Destination(s) : [PERSON_NAME]" at bounding box center [565, 251] width 826 height 27
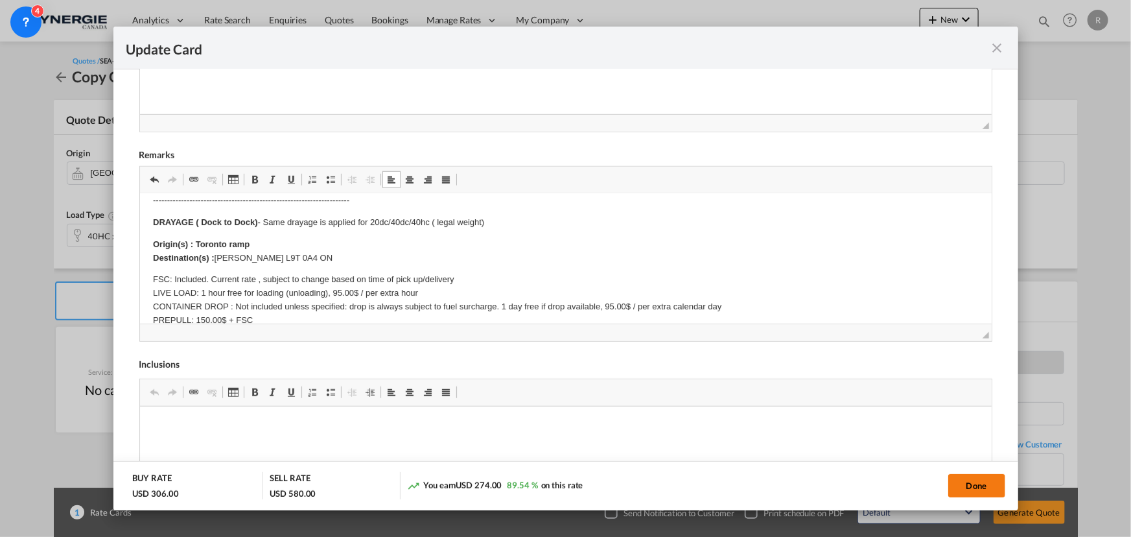
click at [971, 486] on button "Done" at bounding box center [976, 485] width 57 height 23
type input "[DATE]"
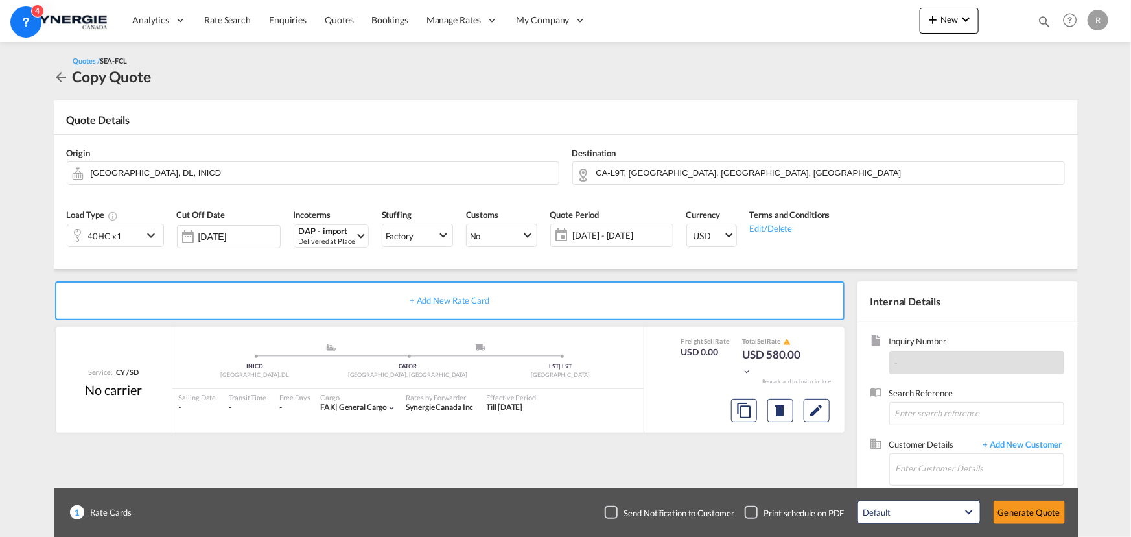
scroll to position [246, 0]
click at [813, 408] on md-icon "Edit" at bounding box center [817, 410] width 16 height 16
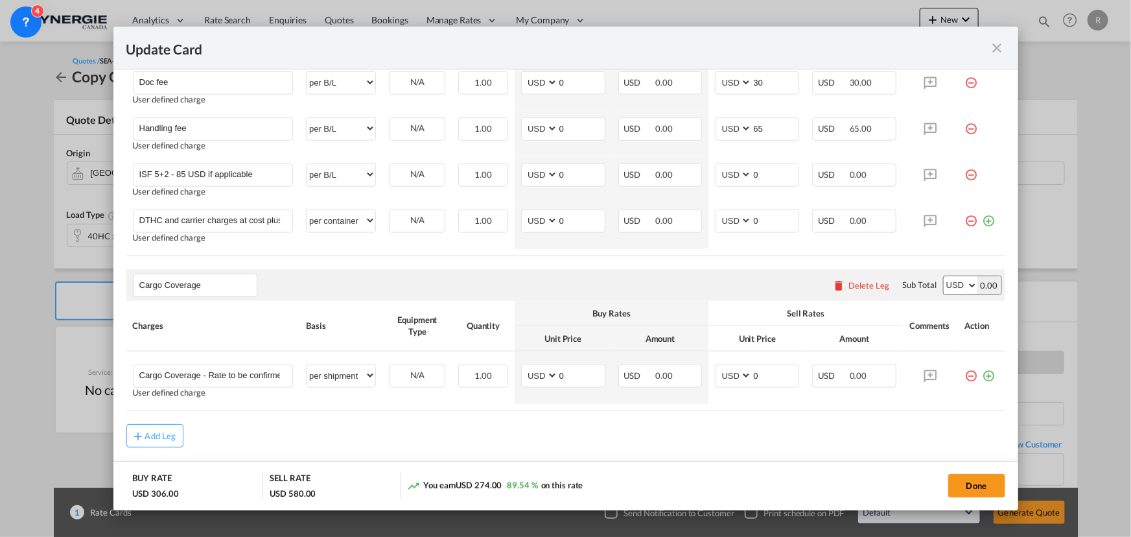
scroll to position [765, 0]
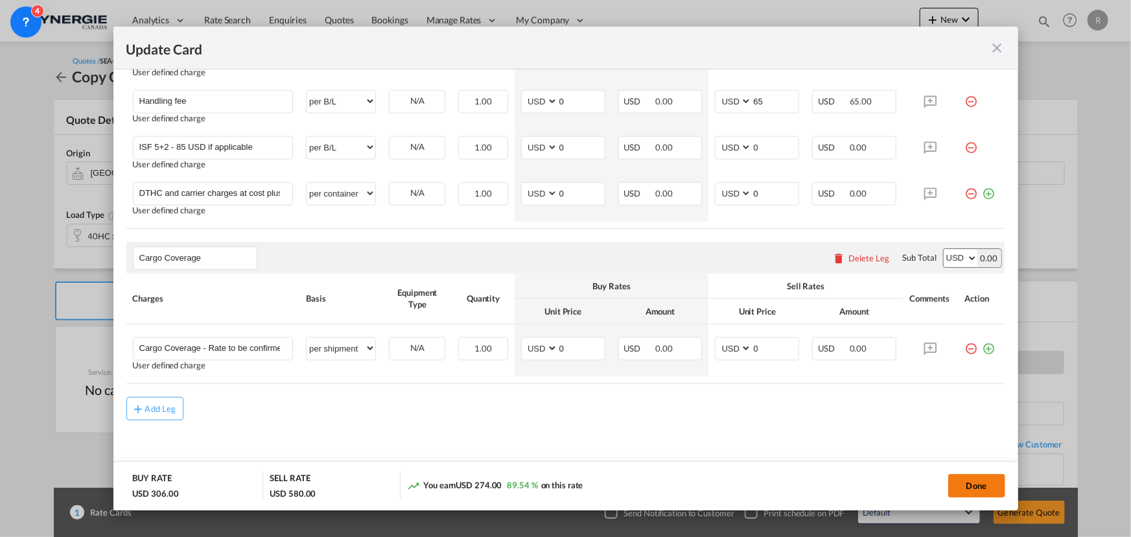
click at [974, 491] on button "Done" at bounding box center [976, 485] width 57 height 23
type input "[DATE]"
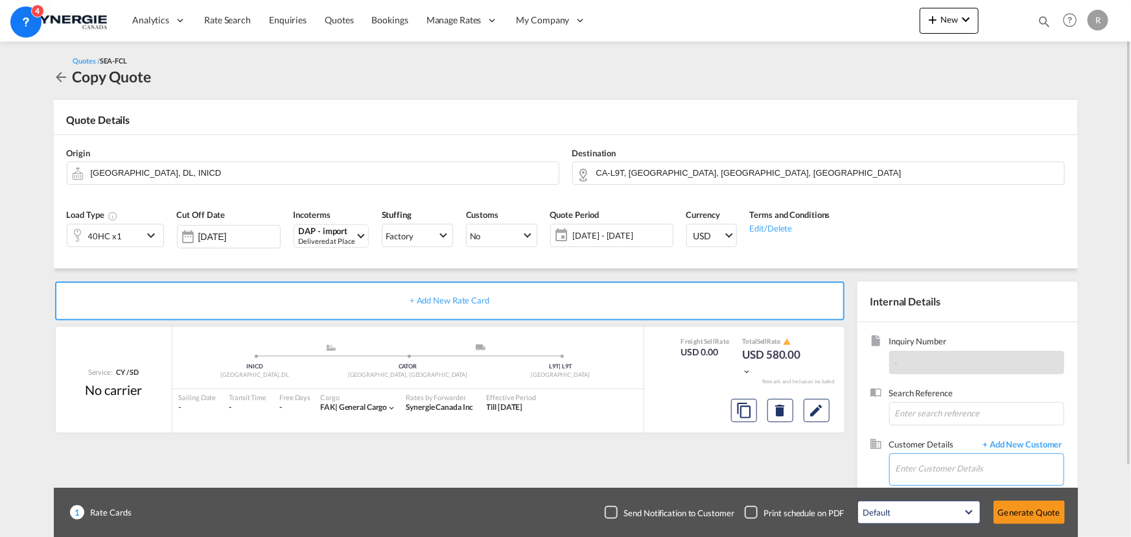
click at [926, 467] on input "Enter Customer Details" at bounding box center [980, 468] width 168 height 29
paste input "[PERSON_NAME][EMAIL_ADDRESS][PERSON_NAME][DOMAIN_NAME]"
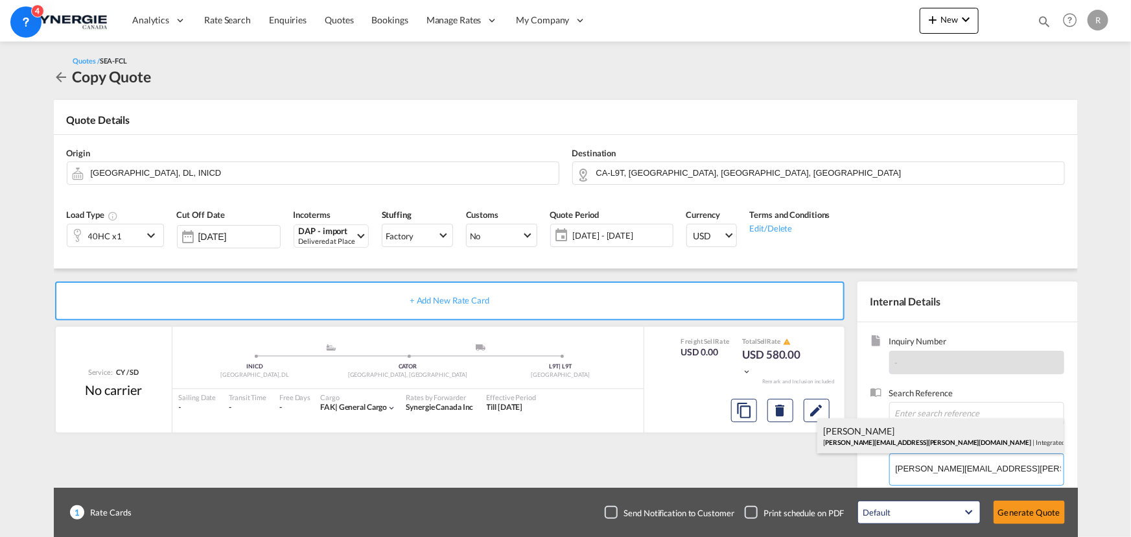
click at [889, 434] on div "[PERSON_NAME] [PERSON_NAME][EMAIL_ADDRESS][PERSON_NAME][DOMAIN_NAME] | Integrat…" at bounding box center [940, 435] width 246 height 35
type input "Integrated Service Solutions, [PERSON_NAME], [PERSON_NAME][EMAIL_ADDRESS][PERSO…"
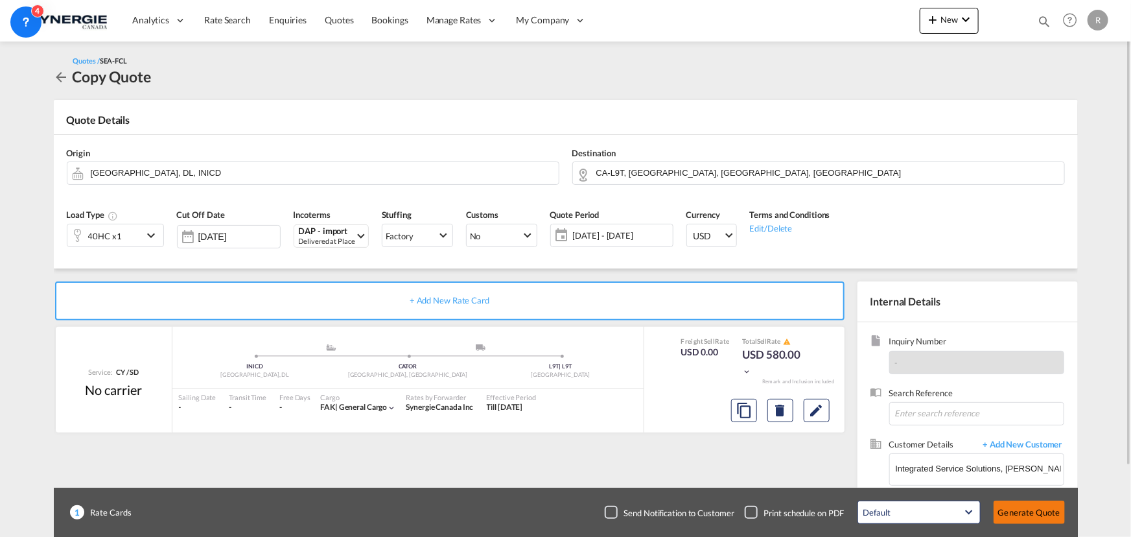
click at [1023, 516] on button "Generate Quote" at bounding box center [1028, 511] width 71 height 23
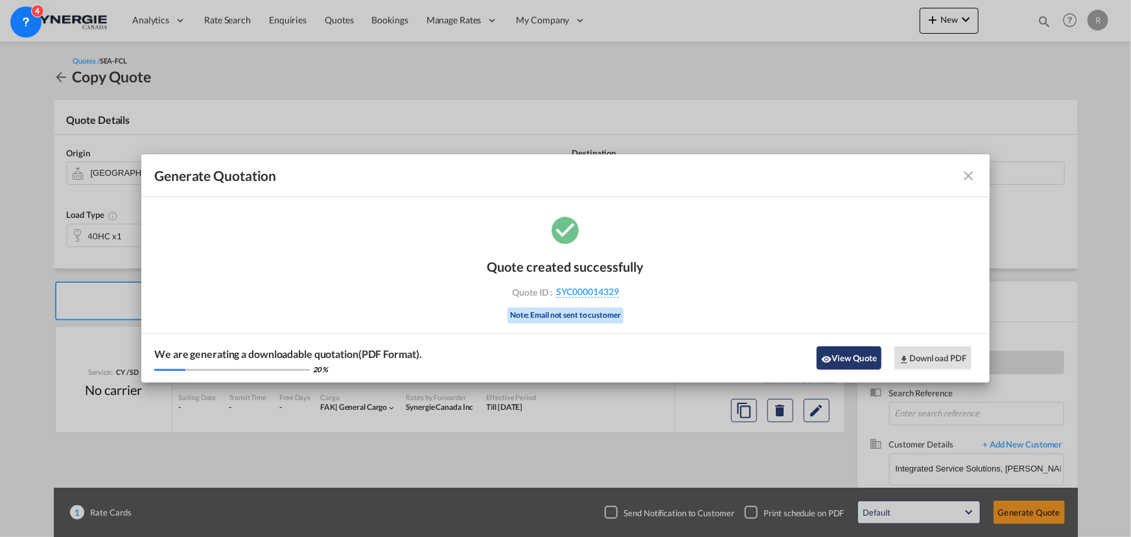
click at [853, 361] on button "View Quote" at bounding box center [849, 357] width 65 height 23
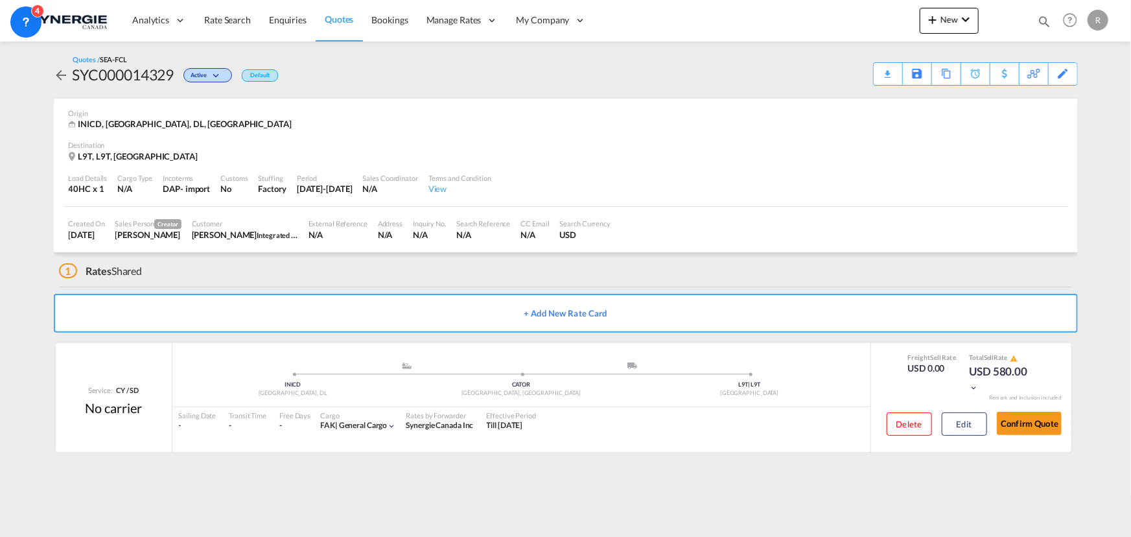
click at [0, 0] on div "Download Quote" at bounding box center [0, 0] width 0 height 0
click at [921, 75] on div "Copy Quote" at bounding box center [931, 74] width 44 height 22
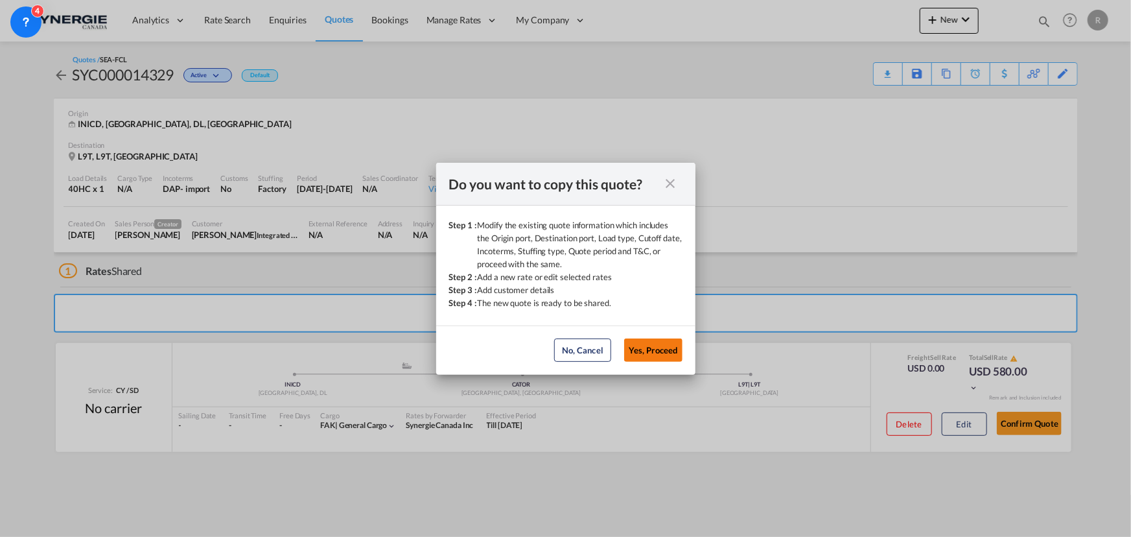
click at [657, 353] on button "Yes, Proceed" at bounding box center [653, 349] width 58 height 23
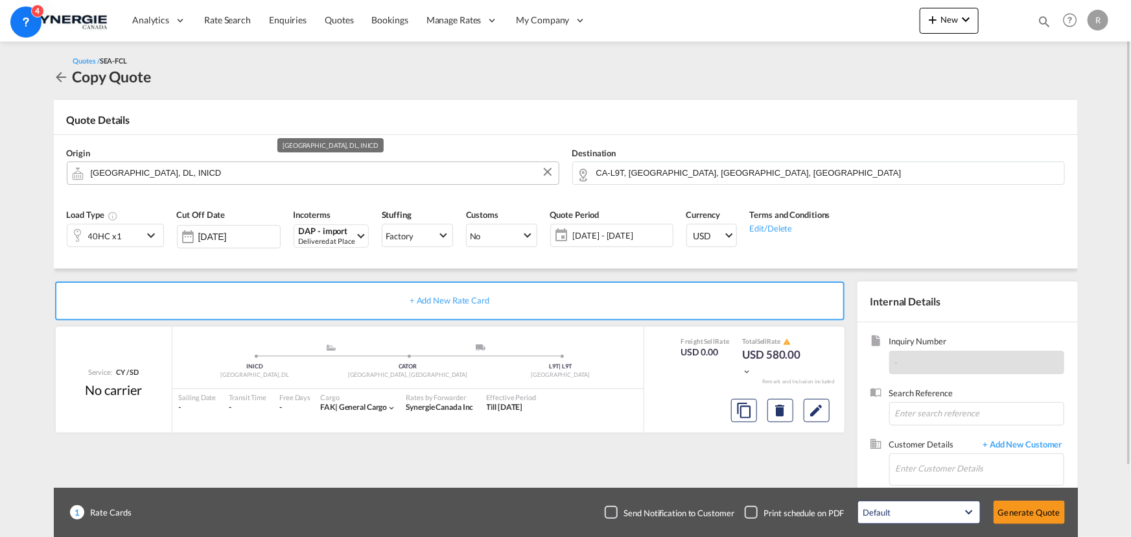
click at [242, 181] on md-autocomplete "[GEOGRAPHIC_DATA], DL, INICD" at bounding box center [321, 172] width 462 height 23
click at [242, 175] on input "[GEOGRAPHIC_DATA], DL, INICD" at bounding box center [321, 172] width 461 height 23
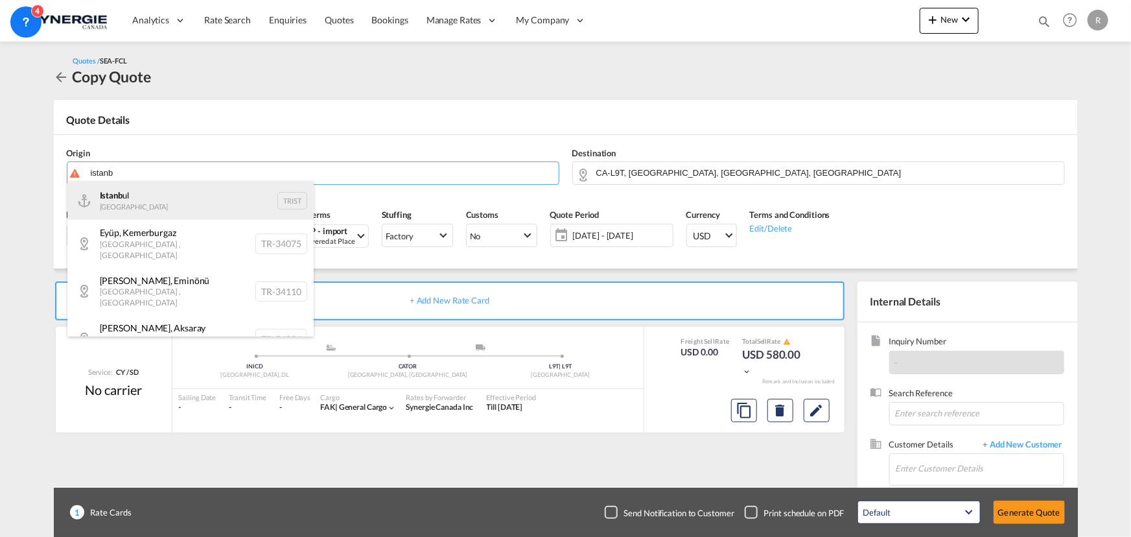
click at [158, 205] on div "Istanb ul Turkey TRIST" at bounding box center [190, 200] width 246 height 39
type input "[GEOGRAPHIC_DATA], TRIST"
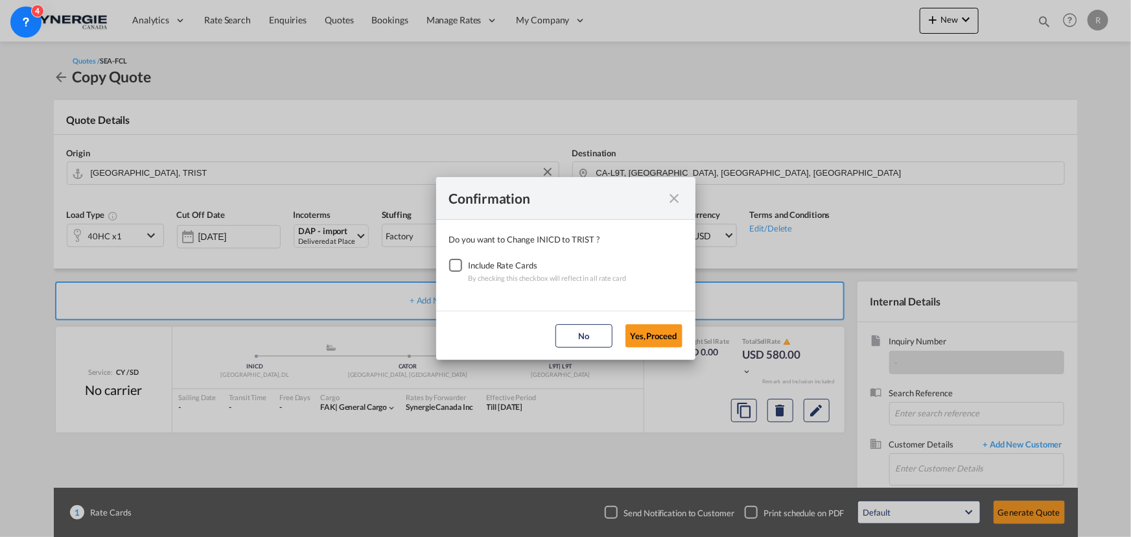
click at [458, 264] on div "Checkbox No Ink" at bounding box center [455, 265] width 13 height 13
click at [656, 333] on button "Yes,Proceed" at bounding box center [653, 335] width 57 height 23
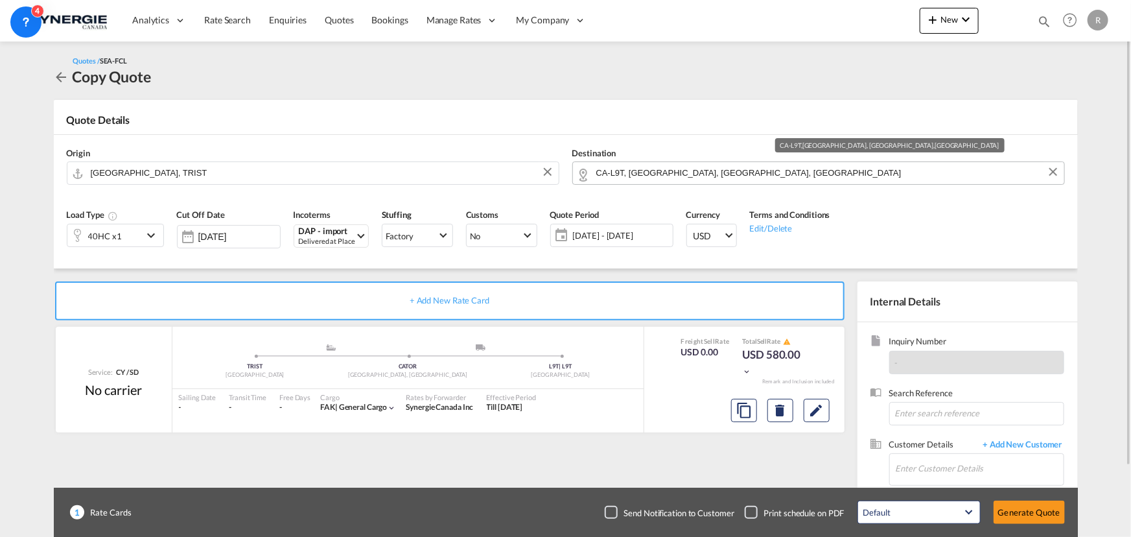
click at [739, 179] on input "CA-L9T, [GEOGRAPHIC_DATA], [GEOGRAPHIC_DATA], [GEOGRAPHIC_DATA]" at bounding box center [826, 172] width 461 height 23
click at [1051, 176] on button "Clear Input" at bounding box center [1052, 171] width 19 height 19
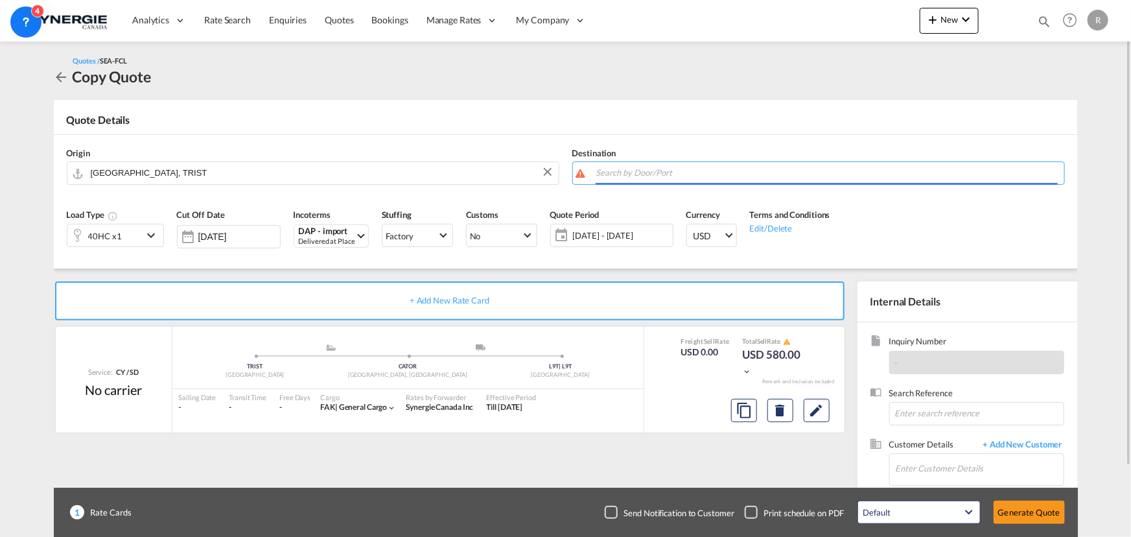
click at [912, 157] on div "Destination" at bounding box center [818, 166] width 505 height 52
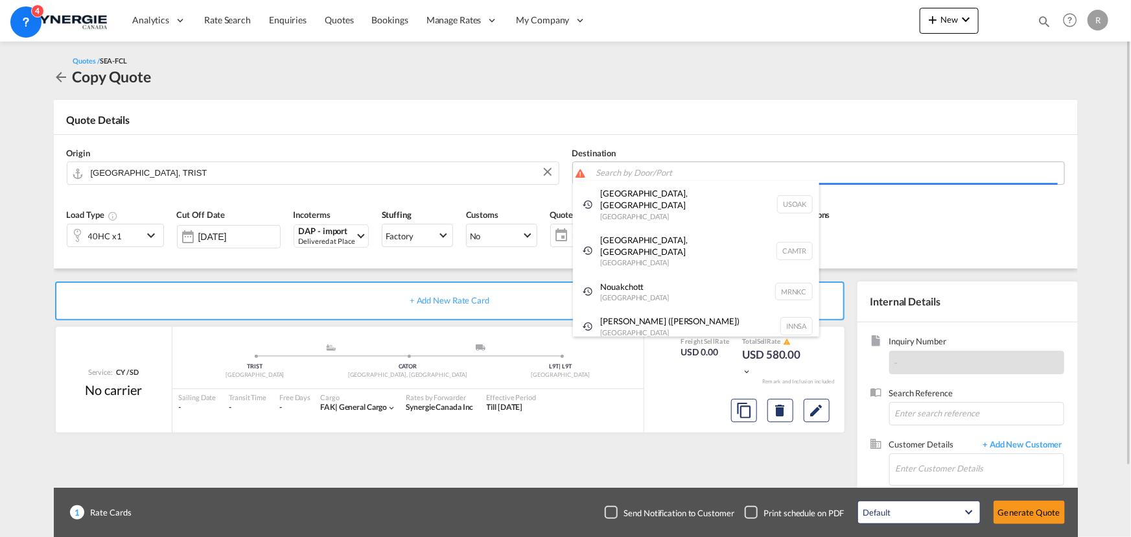
click at [898, 176] on body "Analytics Reports Dashboard Rate Search Enquiries Quotes Bookings" at bounding box center [565, 268] width 1131 height 537
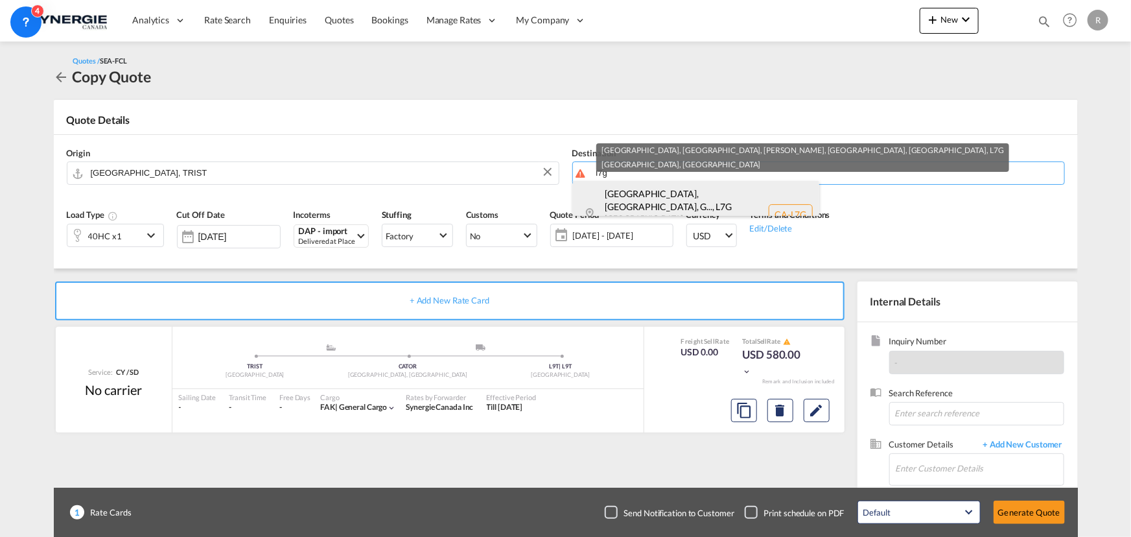
click at [667, 198] on div "[GEOGRAPHIC_DATA], [GEOGRAPHIC_DATA], G... , L7G [GEOGRAPHIC_DATA] [GEOGRAPHIC_…" at bounding box center [696, 214] width 246 height 67
type input "CA-L7G, [GEOGRAPHIC_DATA], [GEOGRAPHIC_DATA], [PERSON_NAME], [GEOGRAPHIC_DATA],…"
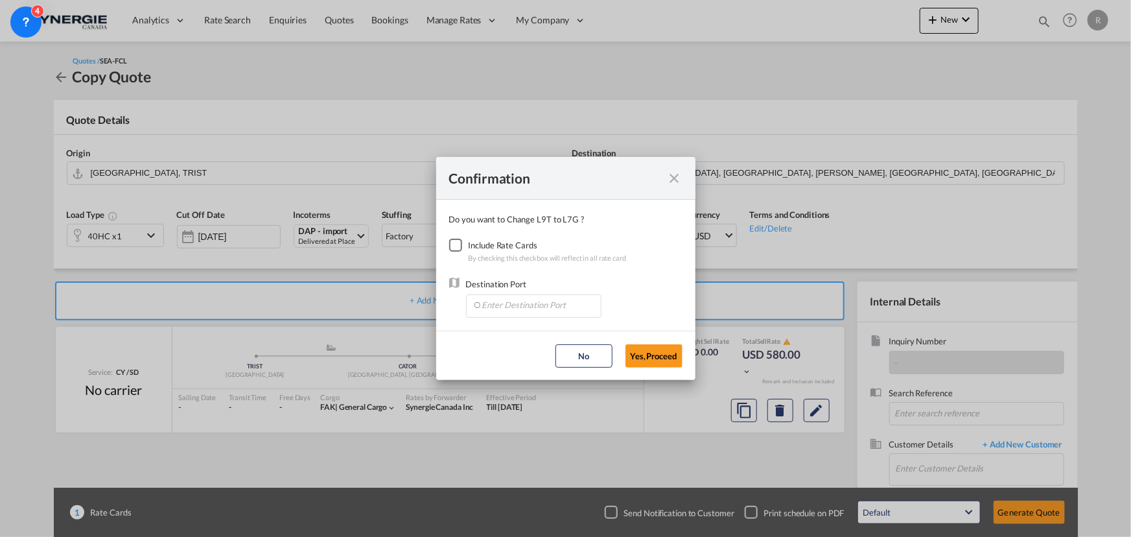
click at [454, 246] on div "Checkbox No Ink" at bounding box center [455, 244] width 13 height 13
click at [530, 308] on input "Enter Destination Port" at bounding box center [536, 304] width 128 height 19
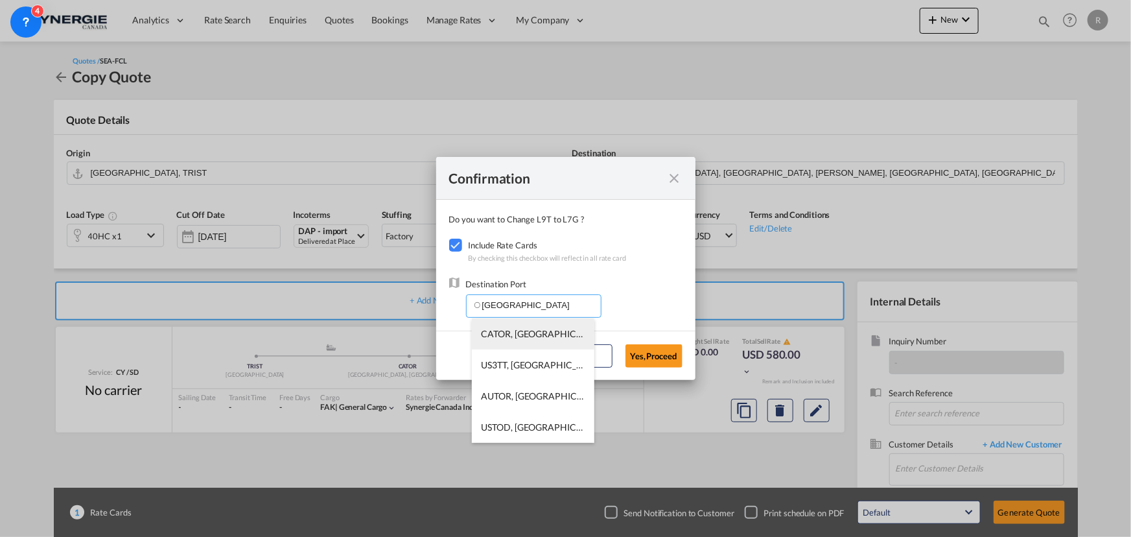
click at [483, 332] on span "CATOR, Toronto, ON, Canada, North America, Americas" at bounding box center [734, 333] width 506 height 11
type input "CATOR, Toronto, ON, Canada, North America, Americas"
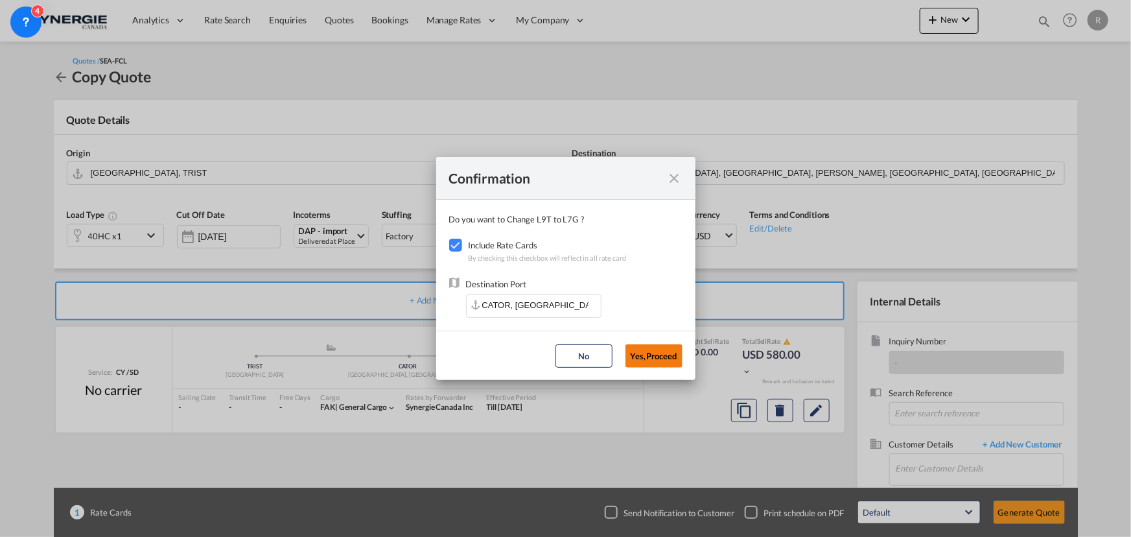
click at [680, 362] on button "Yes,Proceed" at bounding box center [653, 355] width 57 height 23
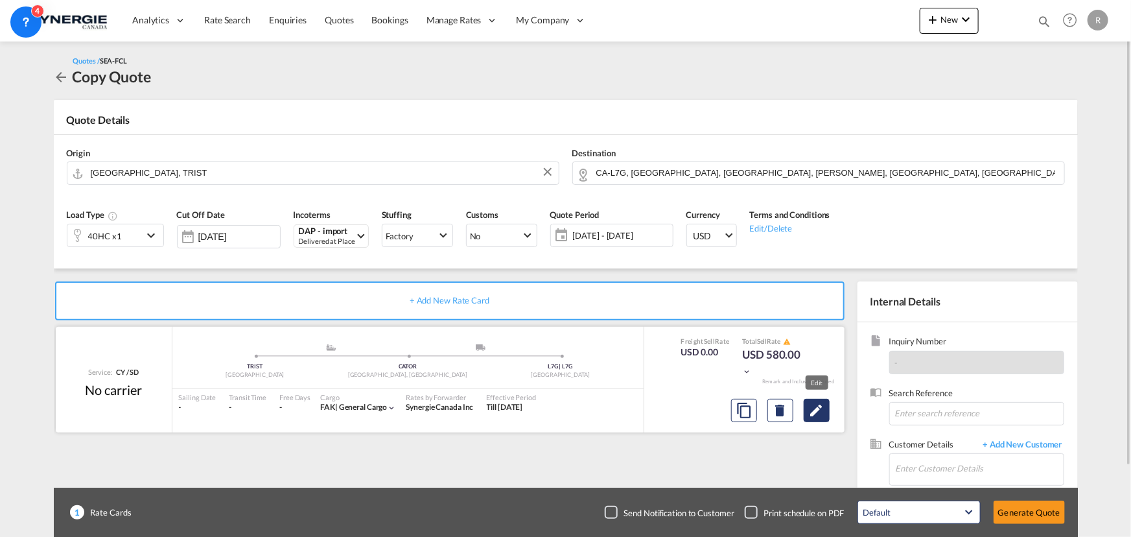
click at [819, 408] on md-icon "Edit" at bounding box center [817, 410] width 16 height 16
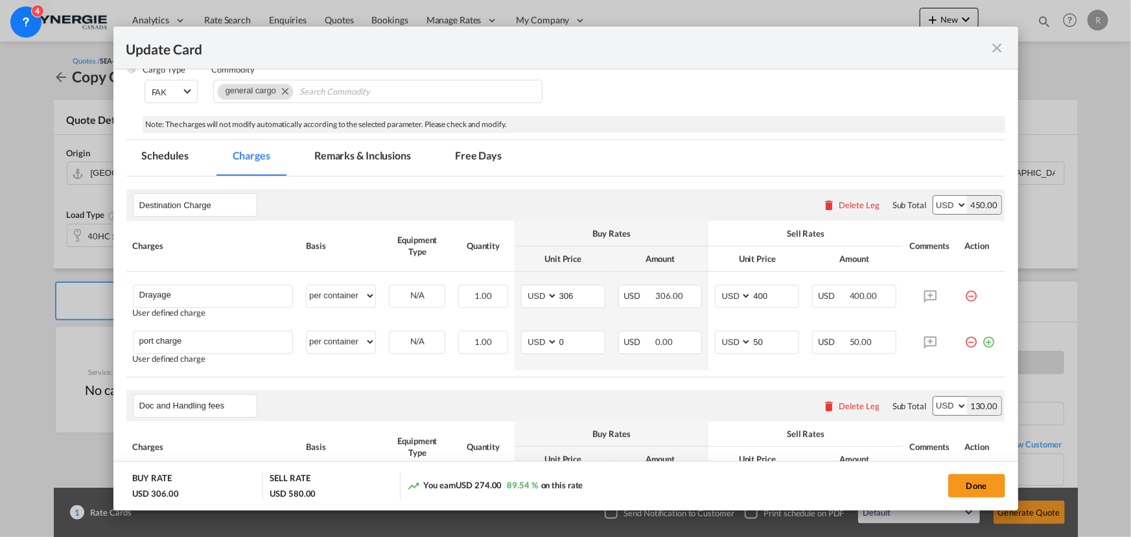
scroll to position [176, 0]
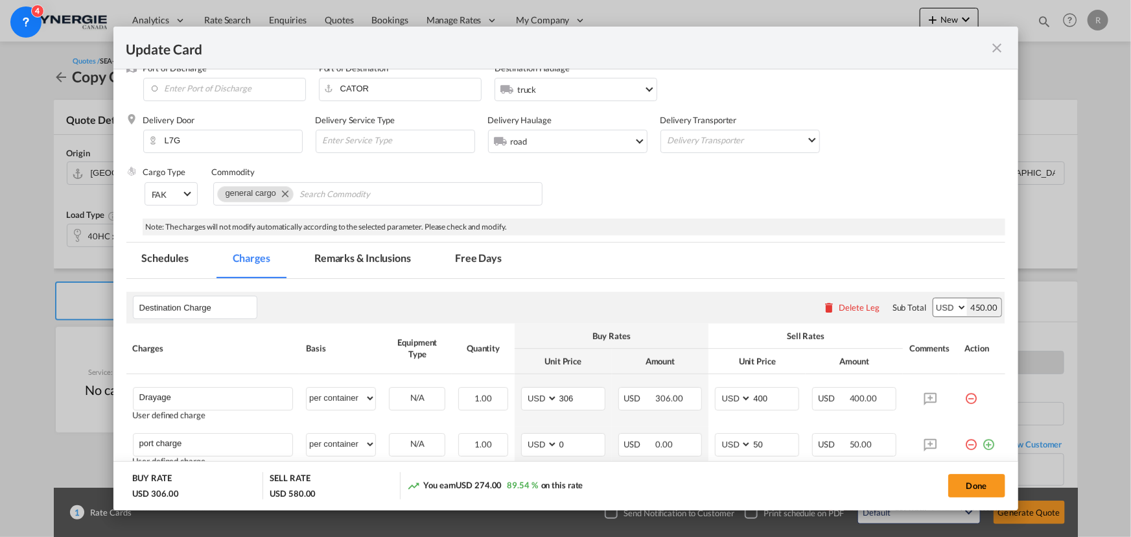
click at [356, 257] on md-tab-item "Remarks & Inclusions" at bounding box center [363, 260] width 128 height 36
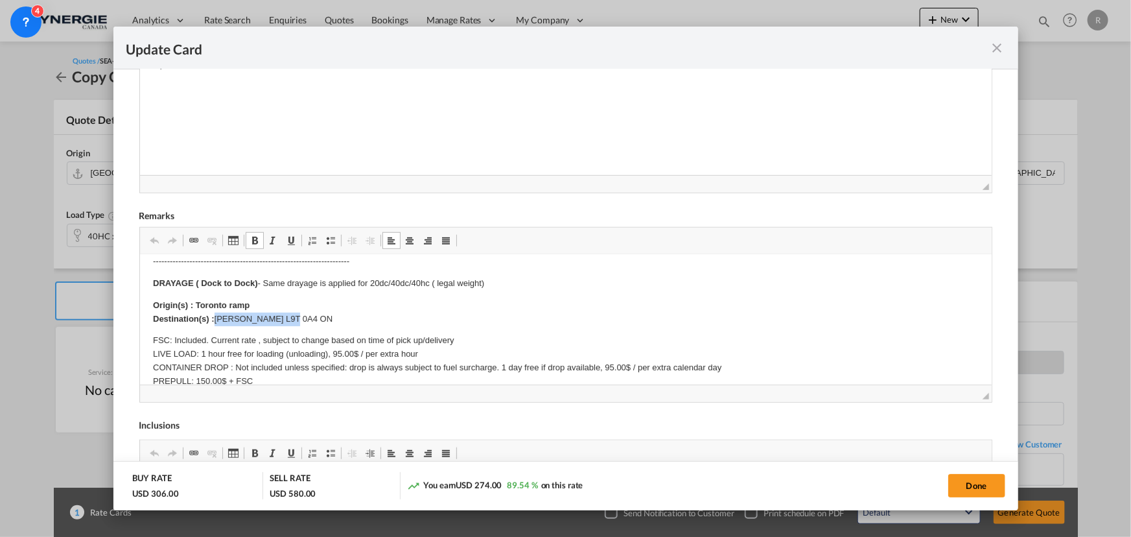
drag, startPoint x: 215, startPoint y: 317, endPoint x: 327, endPoint y: 322, distance: 112.2
click at [327, 322] on p "Origin(s) : Toronto ramp Destination(s) : Milton L9T 0A4 ON" at bounding box center [565, 312] width 826 height 27
click at [972, 485] on button "Done" at bounding box center [976, 485] width 57 height 23
type input "29 Sep 2025"
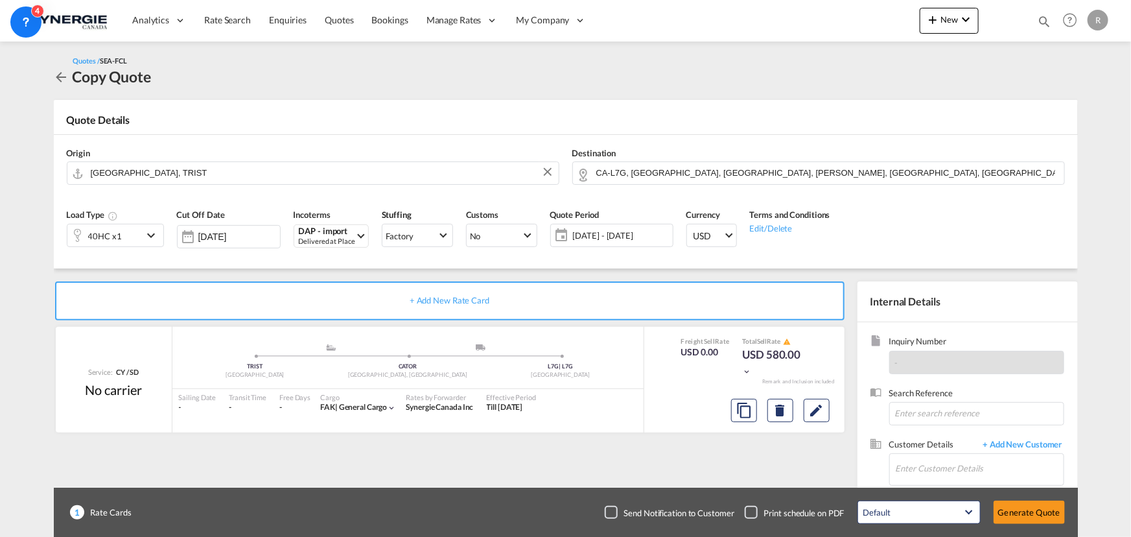
scroll to position [246, 0]
click at [938, 470] on input "Enter Customer Details" at bounding box center [980, 468] width 168 height 29
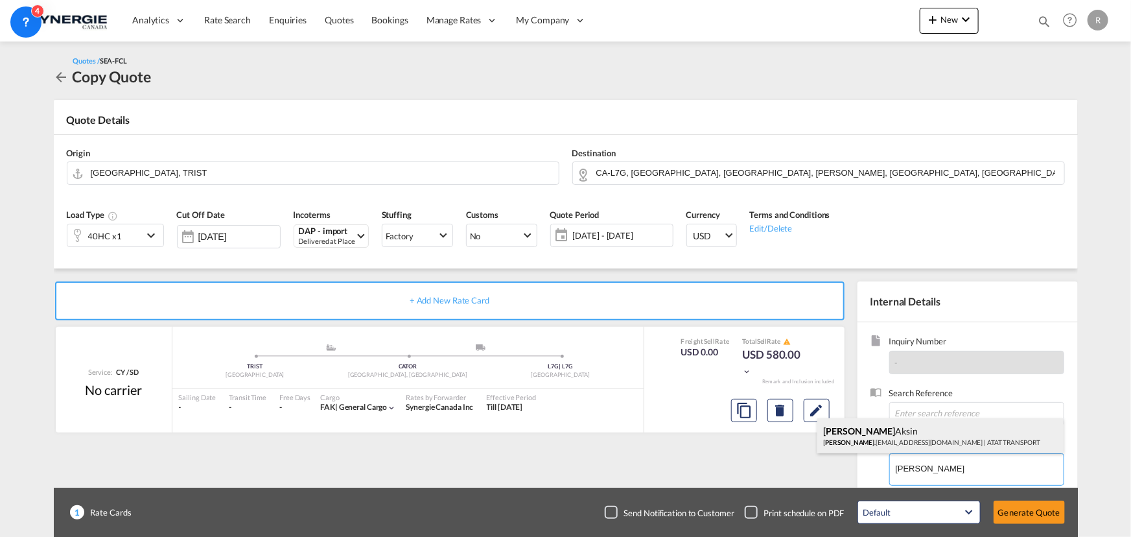
click at [929, 436] on div "Murat Aksin murat .aksin@atattransport.com | ATAT TRANSPORT" at bounding box center [940, 435] width 246 height 35
type input "ATAT TRANSPORT, Murat Aksin, murat.aksin@atattransport.com"
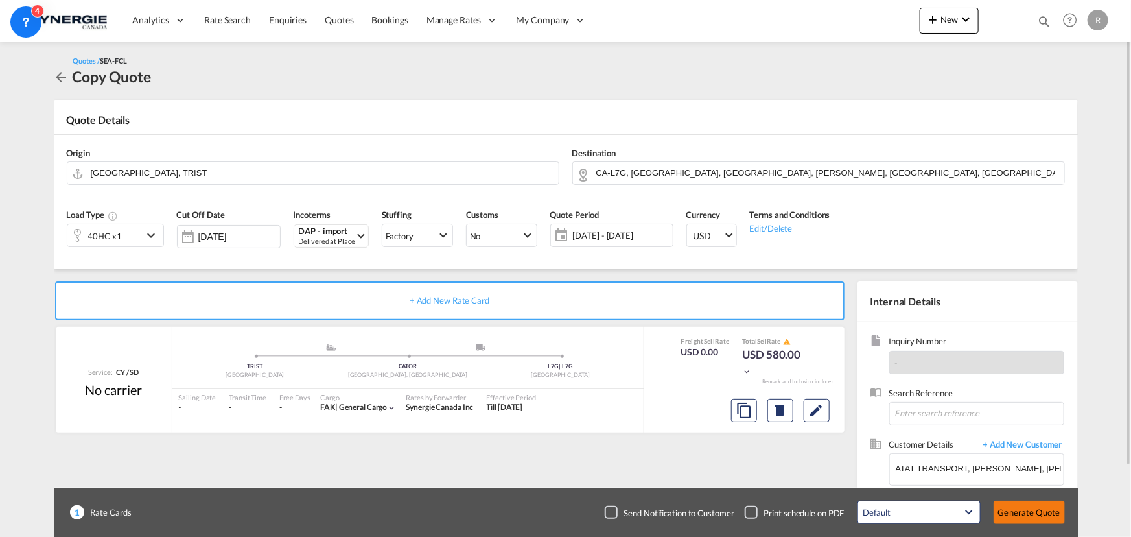
click at [1021, 516] on button "Generate Quote" at bounding box center [1028, 511] width 71 height 23
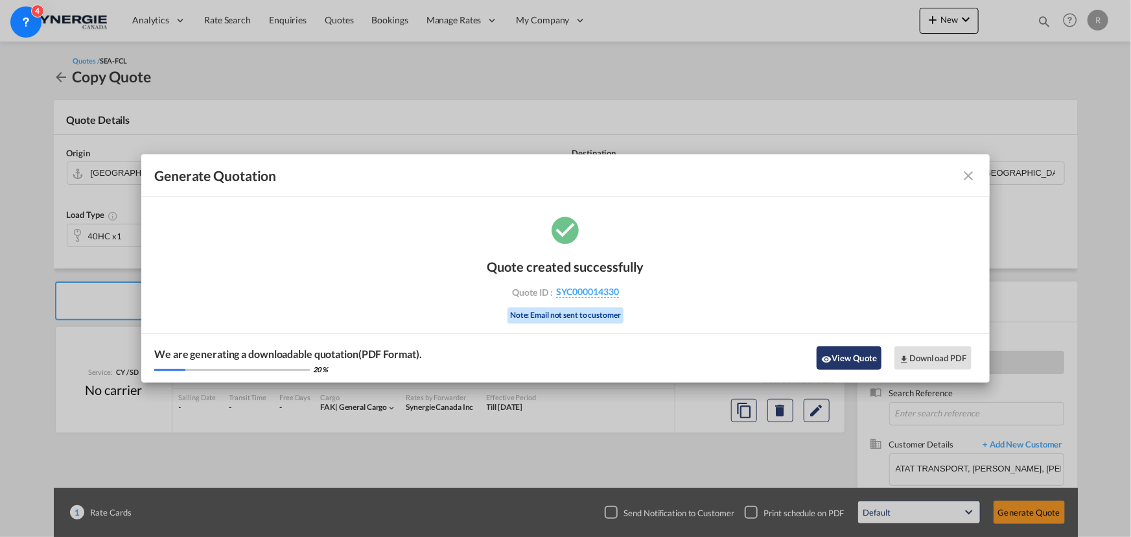
click at [846, 360] on button "View Quote" at bounding box center [849, 357] width 65 height 23
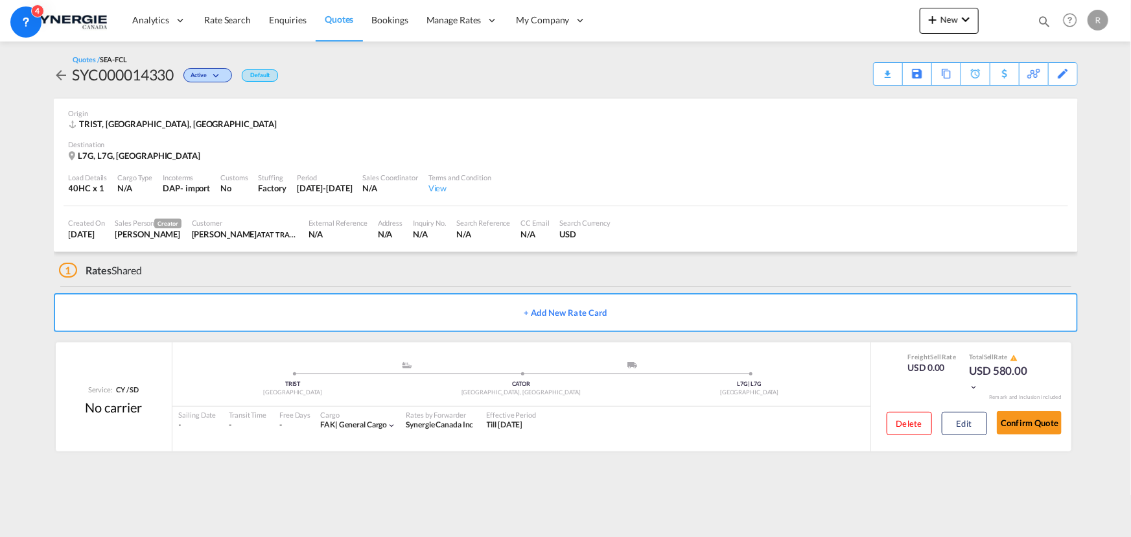
click at [0, 0] on div "Download Quote" at bounding box center [0, 0] width 0 height 0
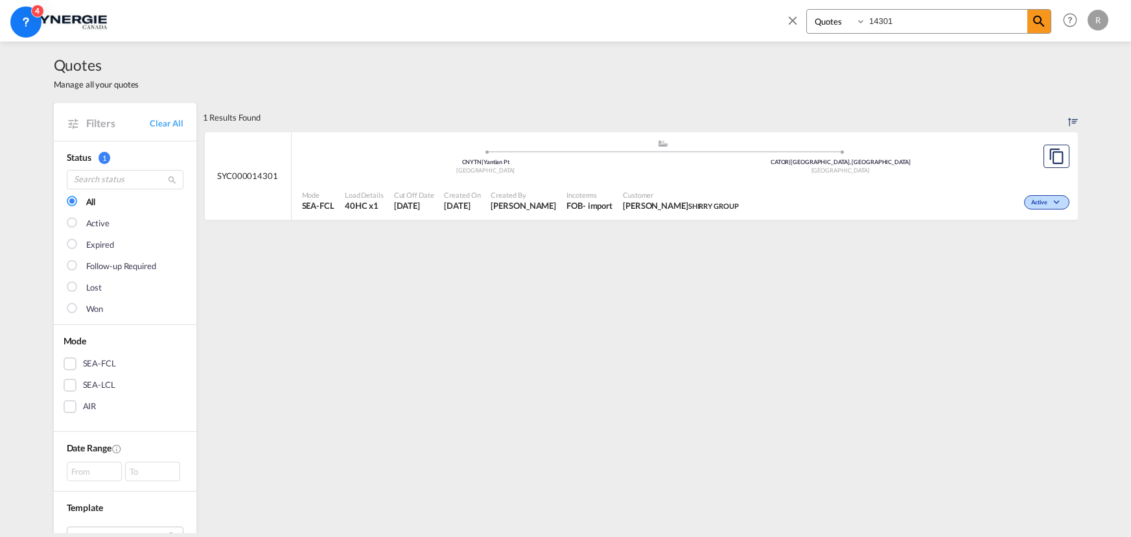
select select "Quotes"
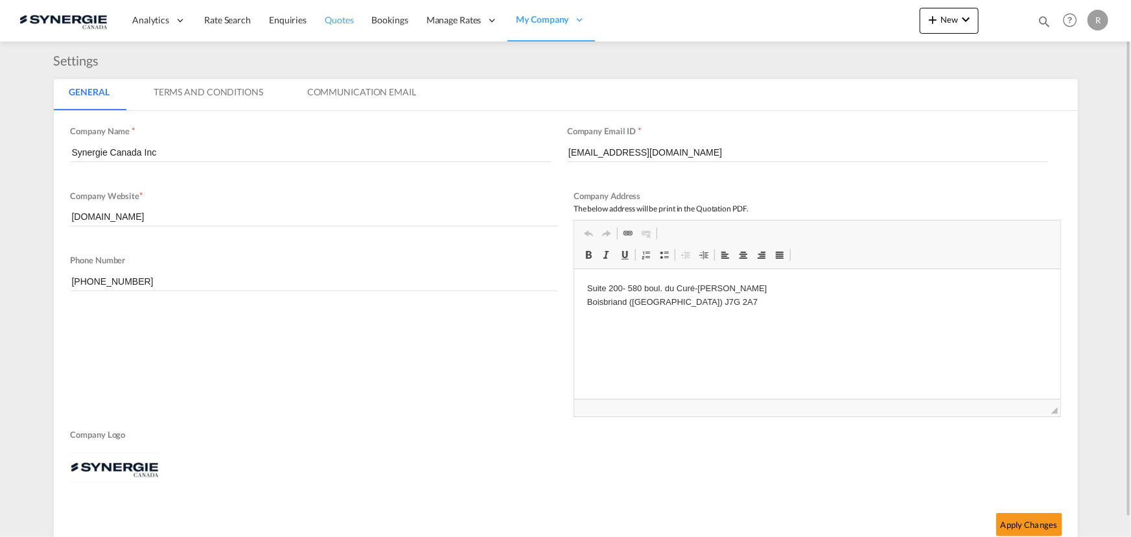
click at [349, 19] on span "Quotes" at bounding box center [339, 19] width 29 height 11
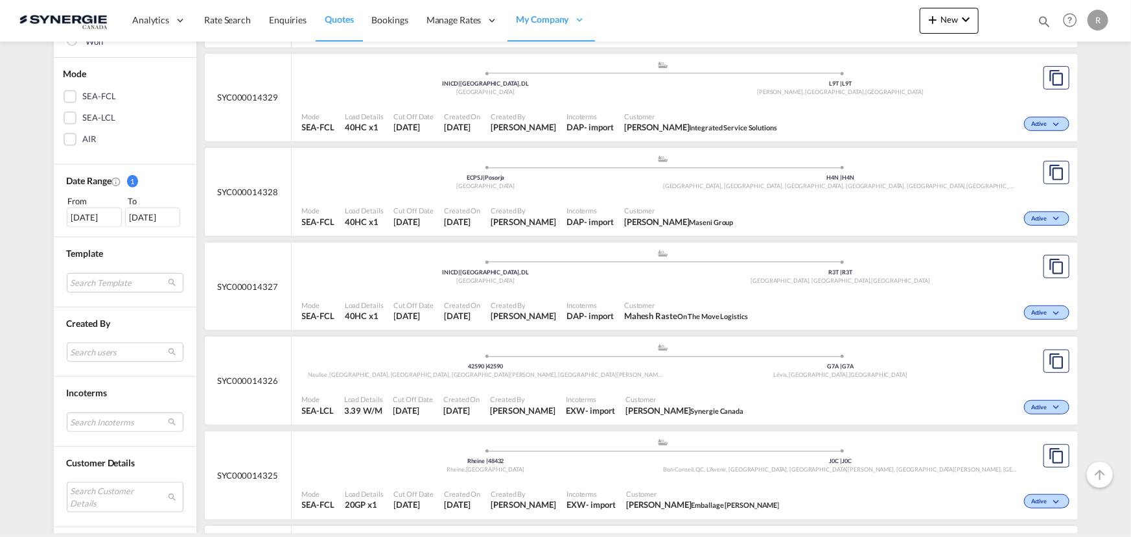
scroll to position [294, 0]
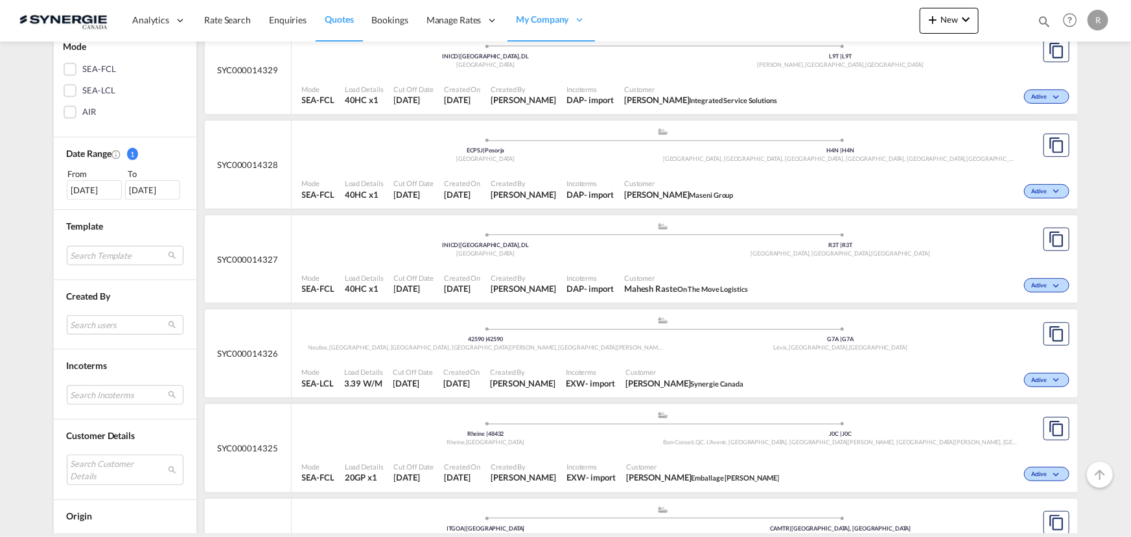
click at [85, 189] on div "[DATE]" at bounding box center [94, 189] width 55 height 19
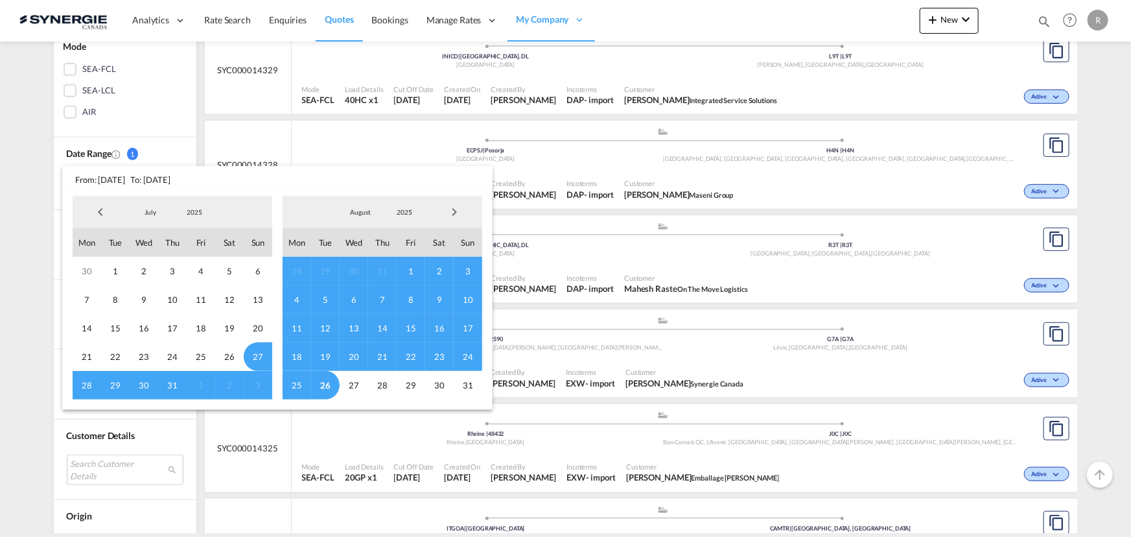
click at [104, 216] on span "Previous Month" at bounding box center [100, 212] width 26 height 26
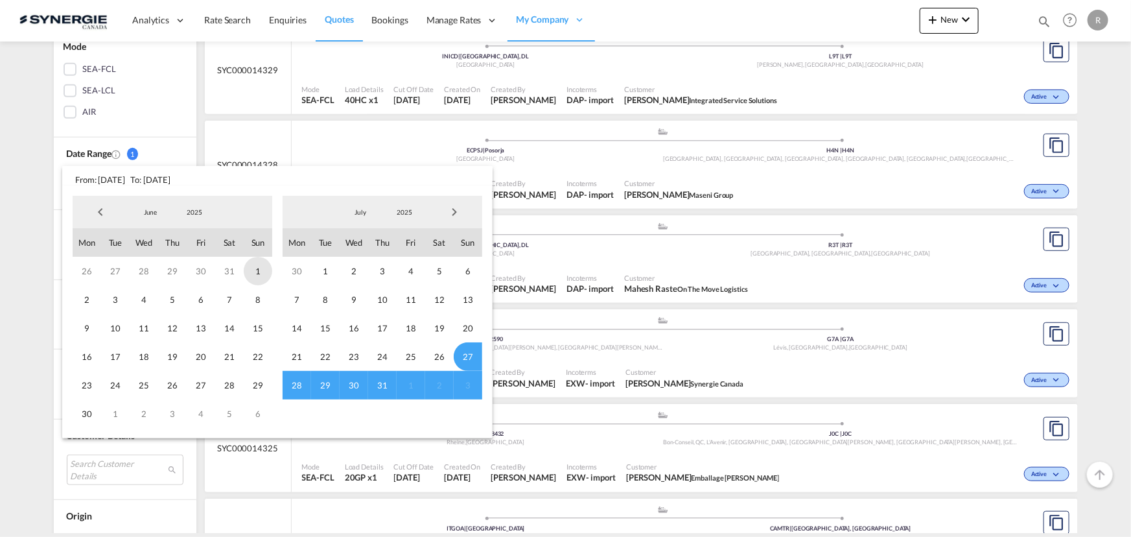
click at [260, 273] on span "1" at bounding box center [258, 271] width 29 height 29
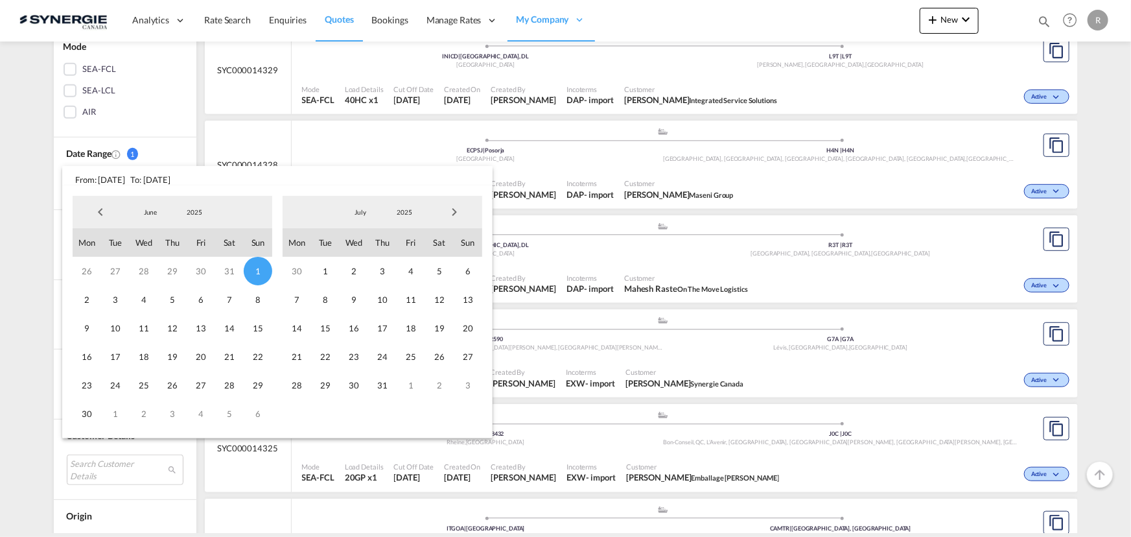
click at [456, 211] on span "Next Month" at bounding box center [454, 212] width 26 height 26
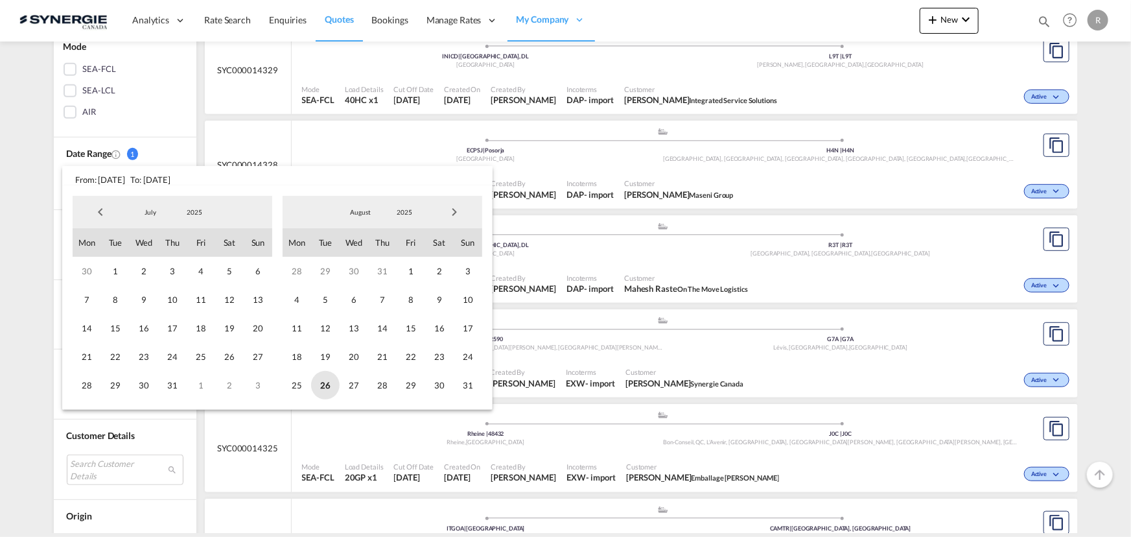
click at [319, 382] on span "26" at bounding box center [325, 385] width 29 height 29
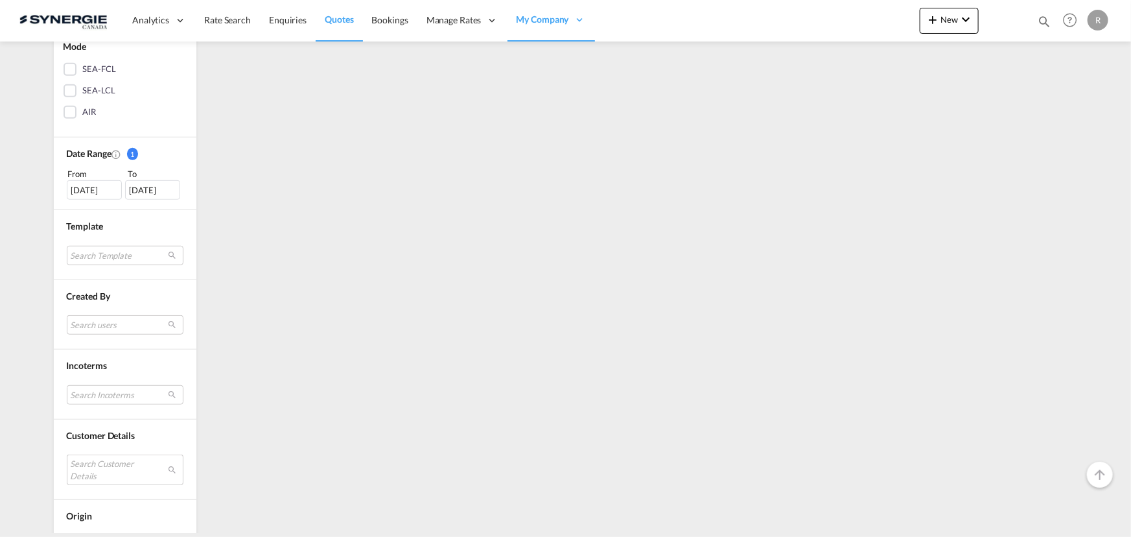
click at [116, 456] on md-select "Search Customer Details user name user [PERSON_NAME] [EMAIL_ADDRESS][DOMAIN_NAM…" at bounding box center [125, 469] width 117 height 30
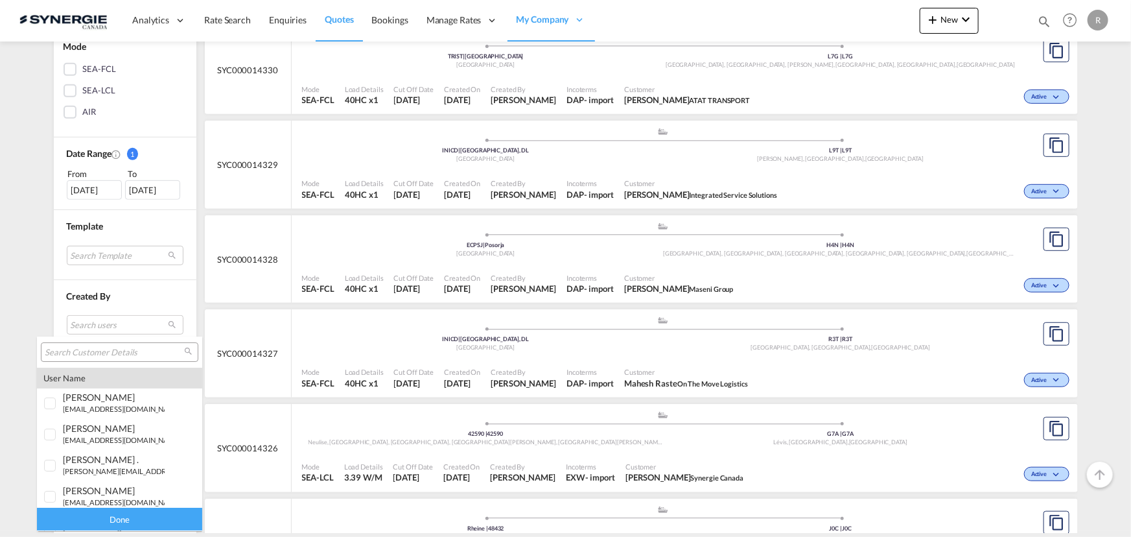
click at [137, 347] on input "search" at bounding box center [114, 353] width 139 height 12
paste input "[PERSON_NAME][EMAIL_ADDRESS][PERSON_NAME][DOMAIN_NAME]"
type input "[PERSON_NAME][EMAIL_ADDRESS][PERSON_NAME][DOMAIN_NAME]"
click at [145, 323] on md-backdrop at bounding box center [565, 268] width 1131 height 537
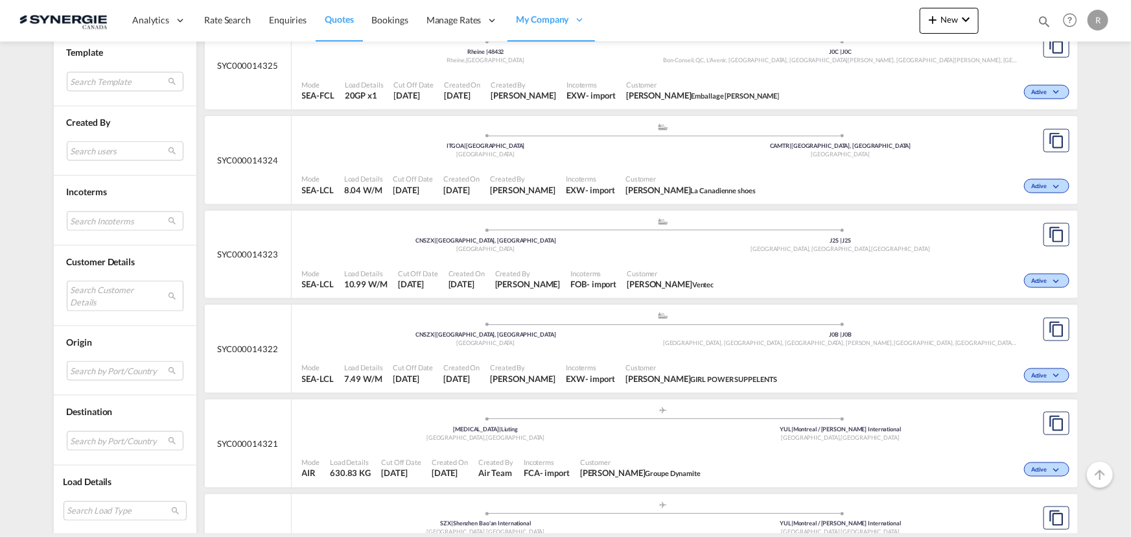
scroll to position [648, 0]
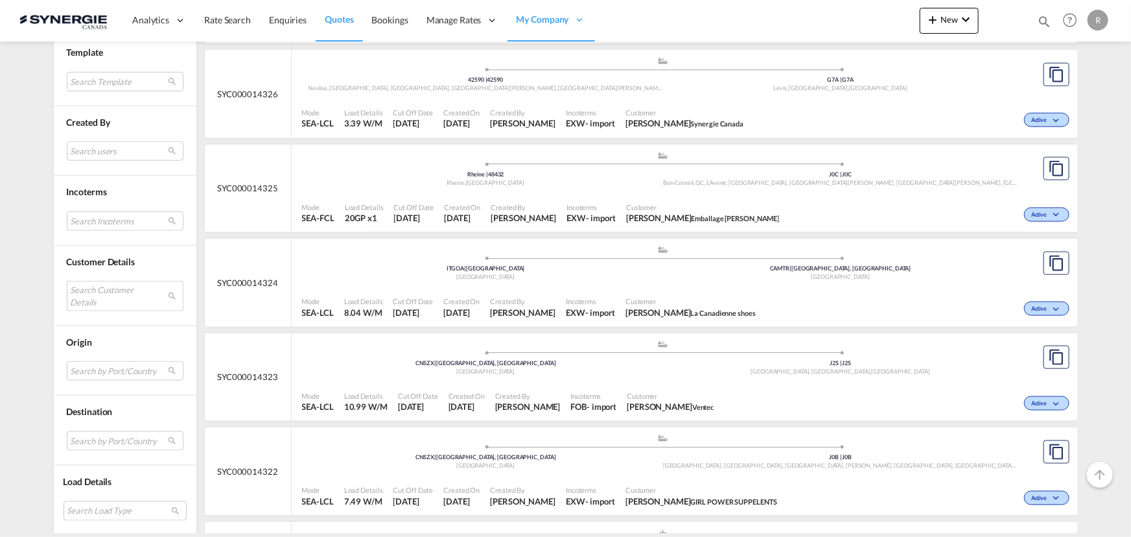
click at [126, 296] on md-select "Search Customer Details" at bounding box center [125, 296] width 117 height 30
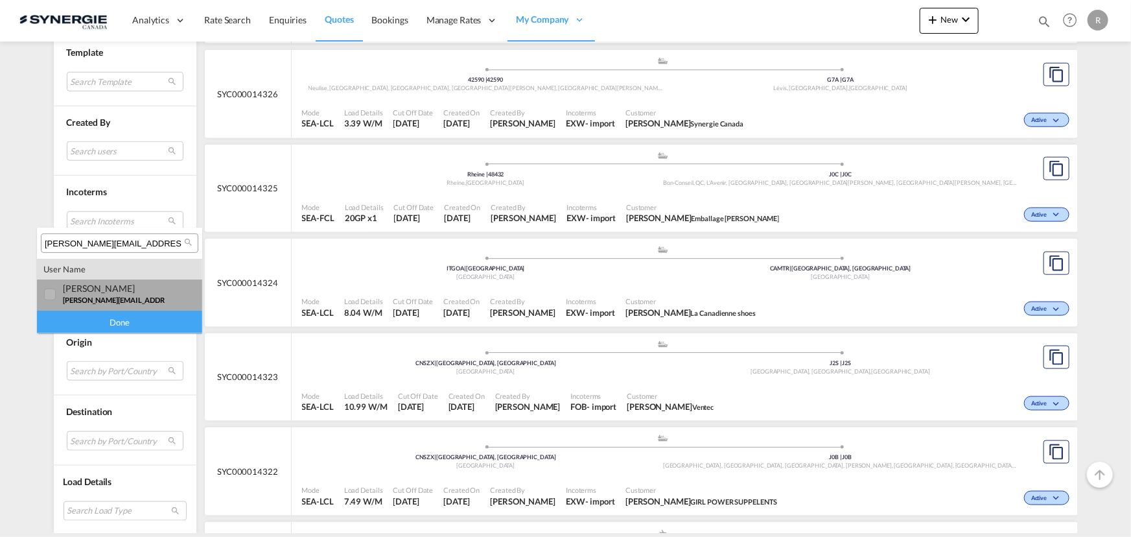
click at [111, 290] on div "[PERSON_NAME]" at bounding box center [114, 288] width 102 height 11
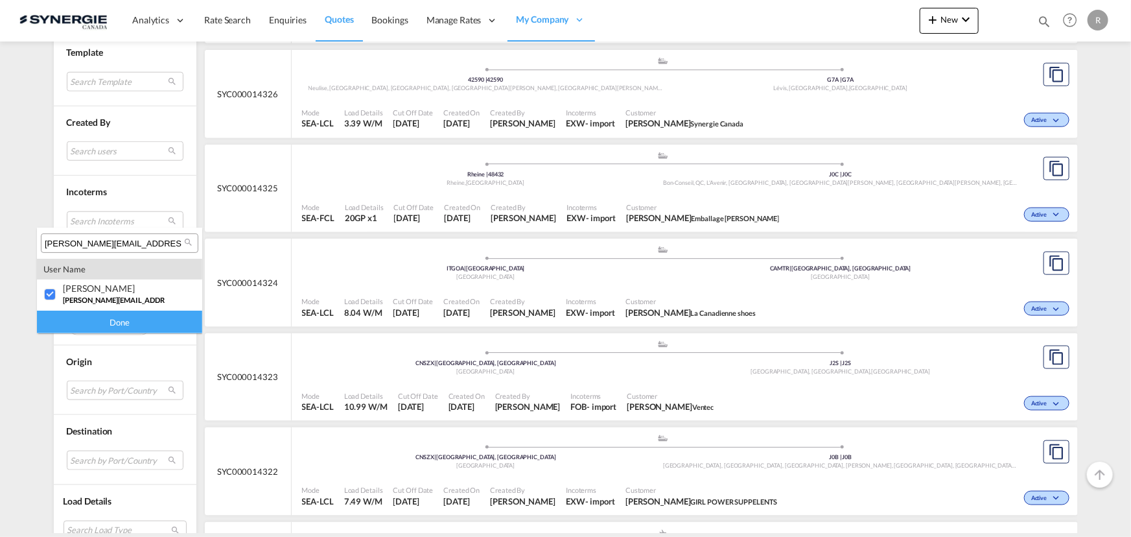
click at [119, 323] on div "Done" at bounding box center [119, 321] width 165 height 23
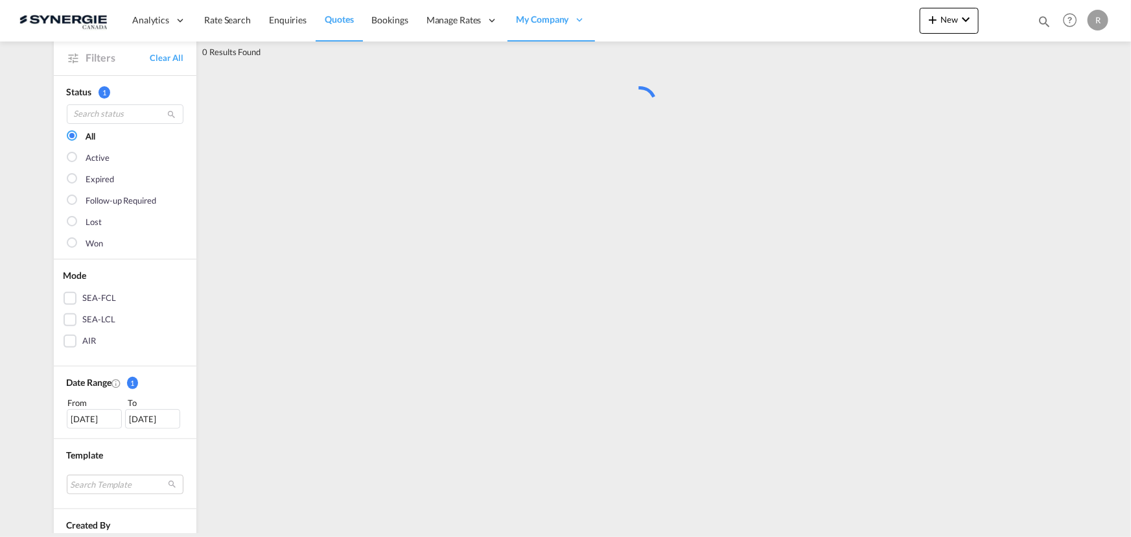
scroll to position [0, 0]
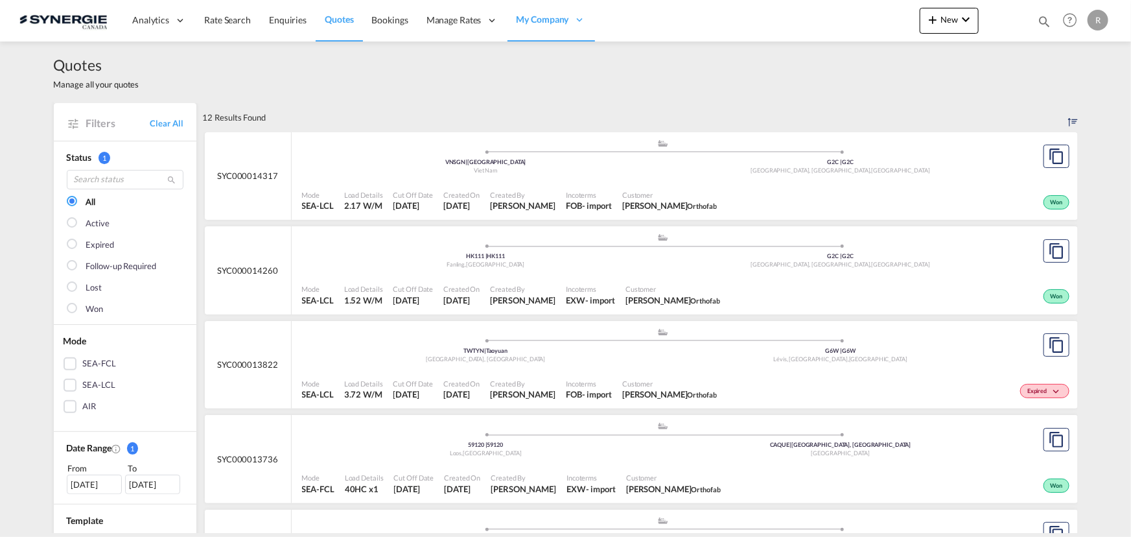
click at [748, 181] on div "Mode SEA-LCL Load Details 2.17 W/M Cut Off Date [DATE] Created On [DATE] Create…" at bounding box center [685, 200] width 786 height 39
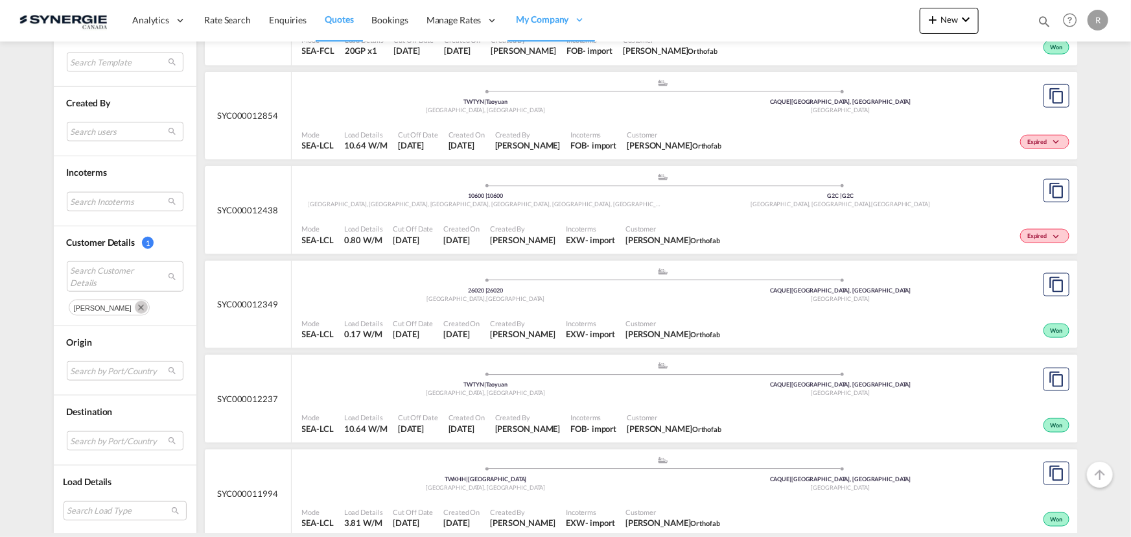
scroll to position [733, 0]
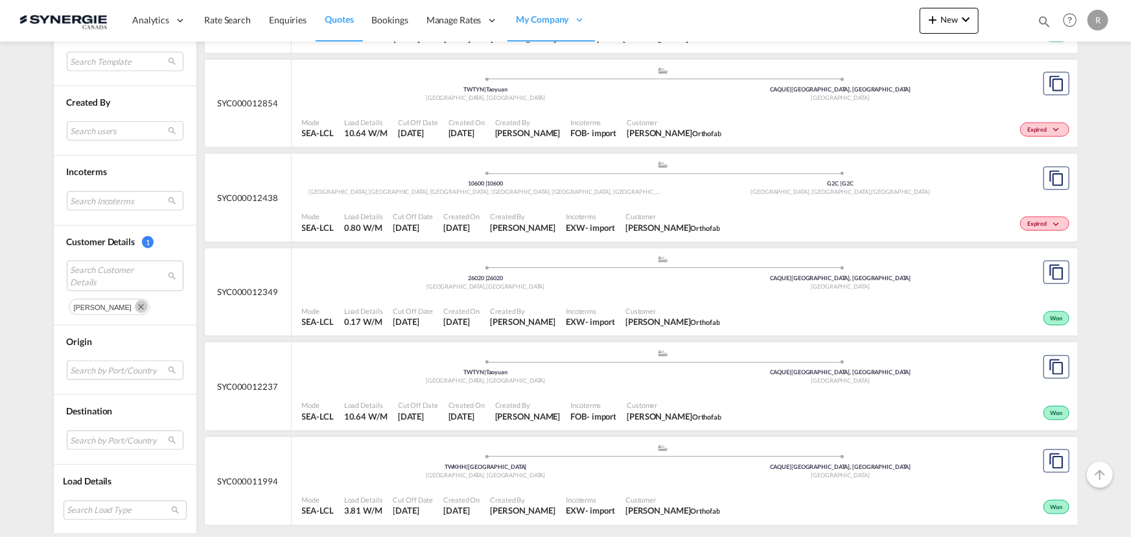
click at [780, 480] on div ".a{fill:#aaa8ad;} .a{fill:#aaa8ad;} TWKHH | [GEOGRAPHIC_DATA] [GEOGRAPHIC_DATA]…" at bounding box center [663, 462] width 723 height 39
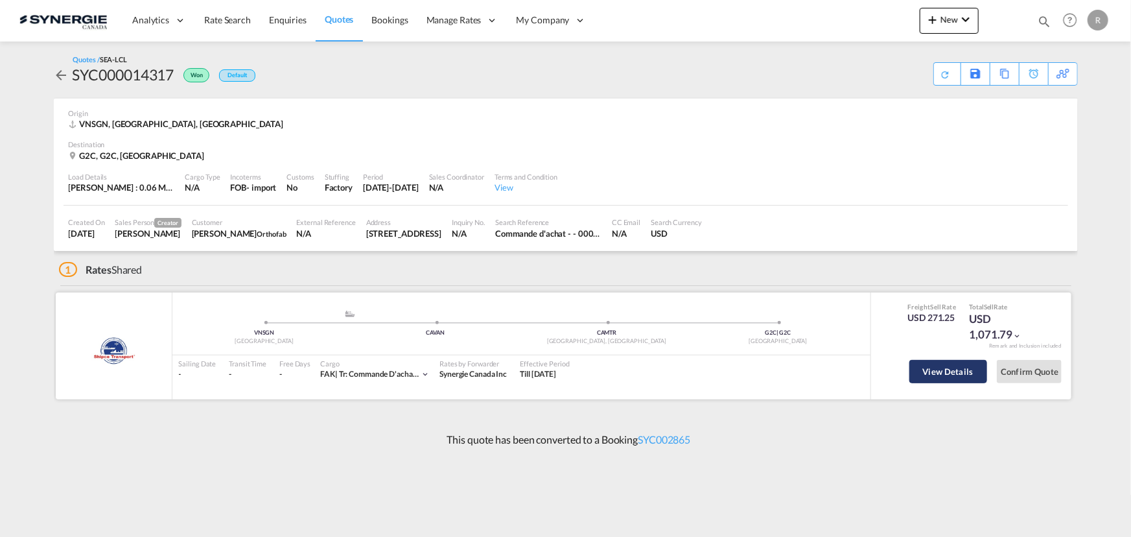
click at [938, 369] on button "View Details" at bounding box center [948, 371] width 78 height 23
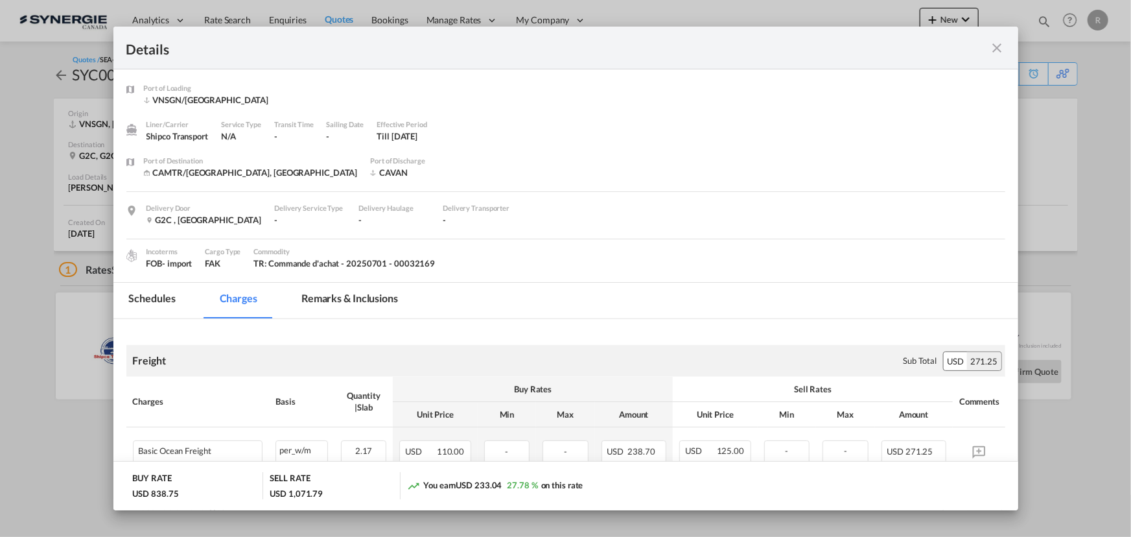
click at [341, 297] on md-tab-item "Remarks & Inclusions" at bounding box center [350, 301] width 128 height 36
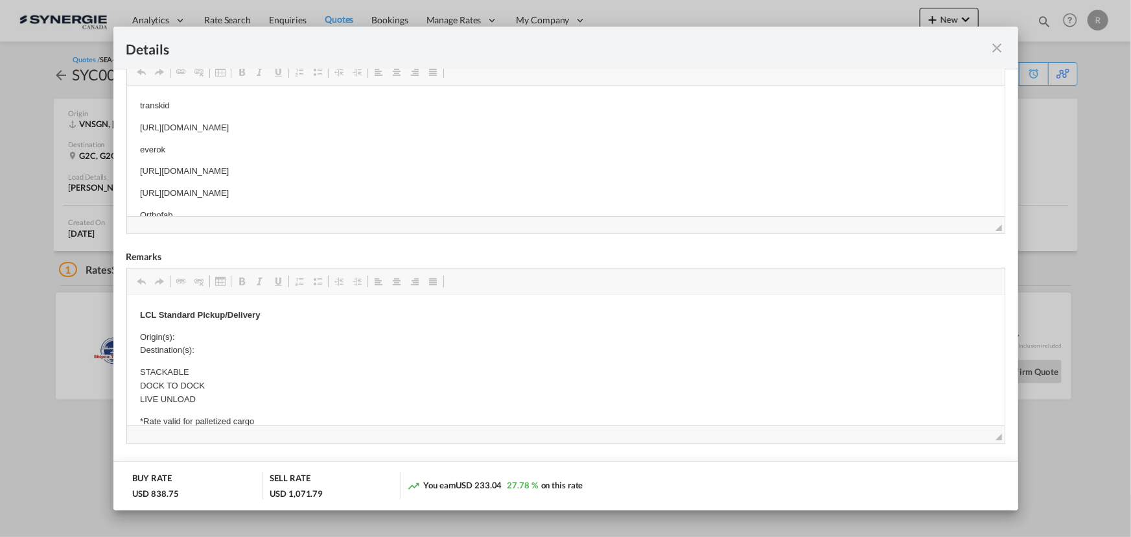
scroll to position [412, 0]
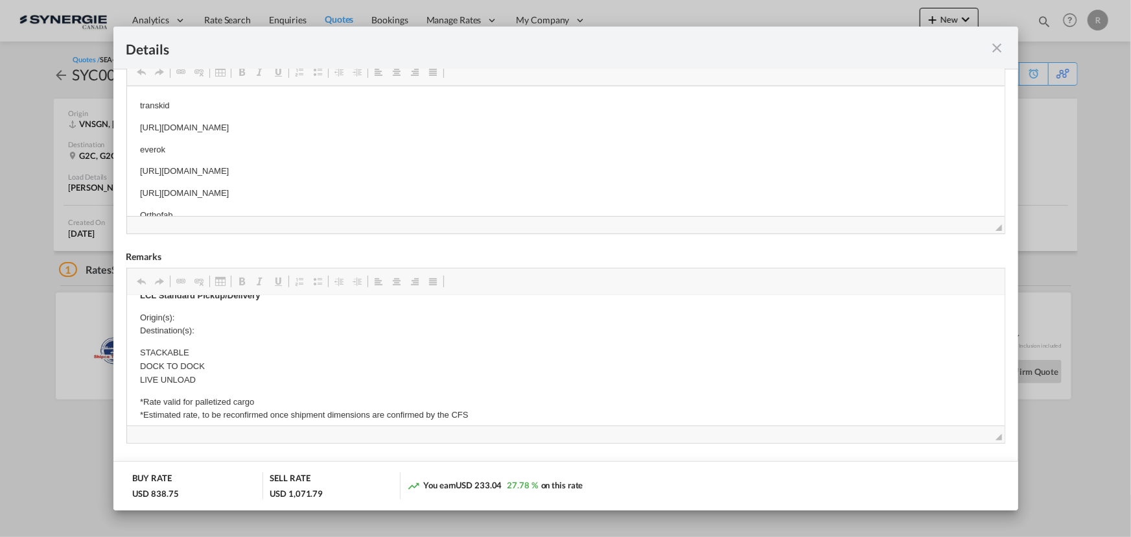
click at [998, 54] on md-icon "icon-close fg-AAA8AD m-0 cursor" at bounding box center [998, 48] width 16 height 16
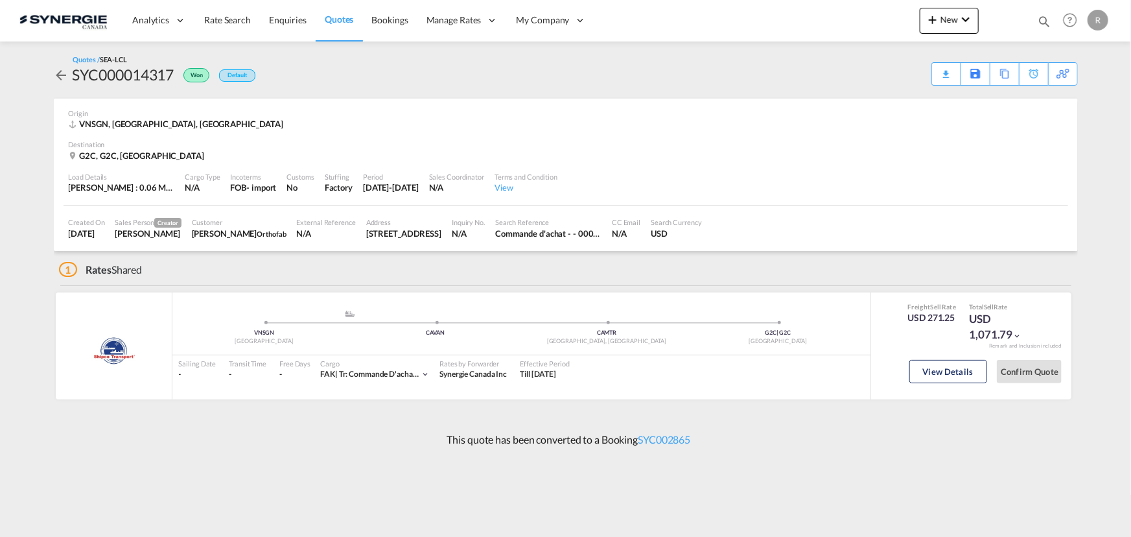
scroll to position [17, 0]
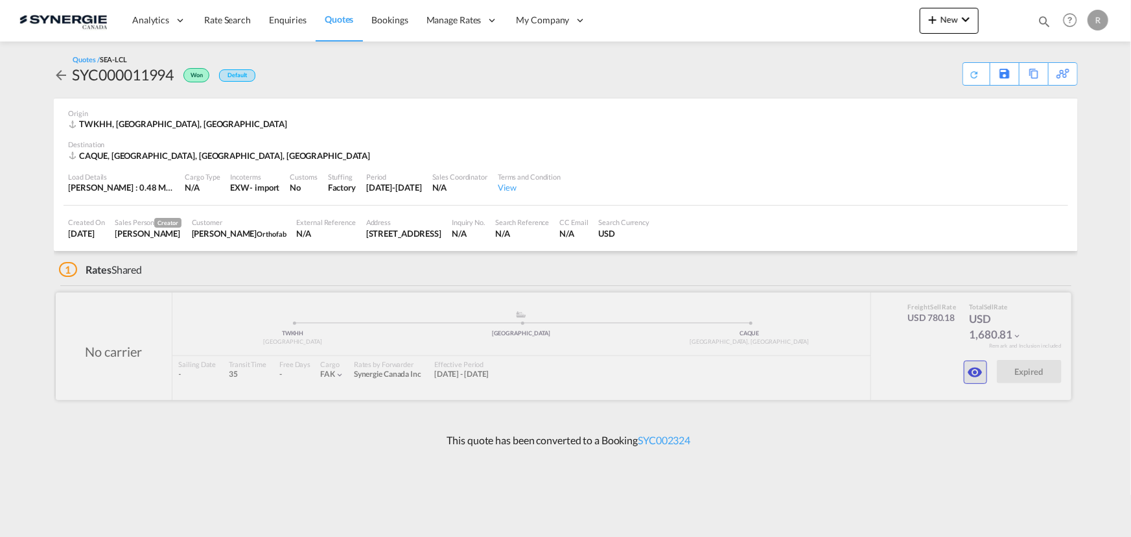
click at [969, 370] on md-icon "icon-eye" at bounding box center [975, 372] width 16 height 16
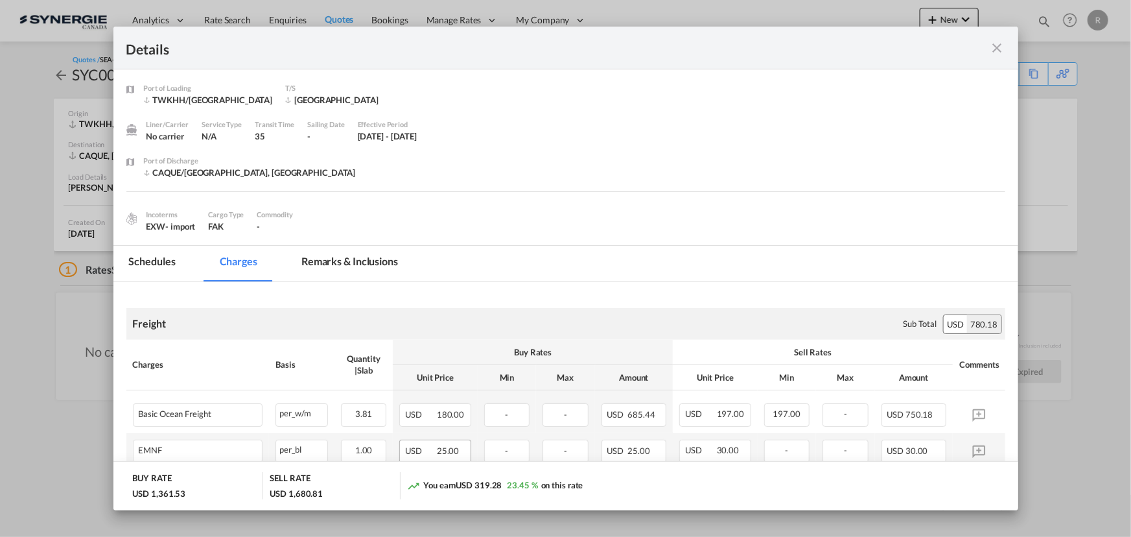
scroll to position [176, 0]
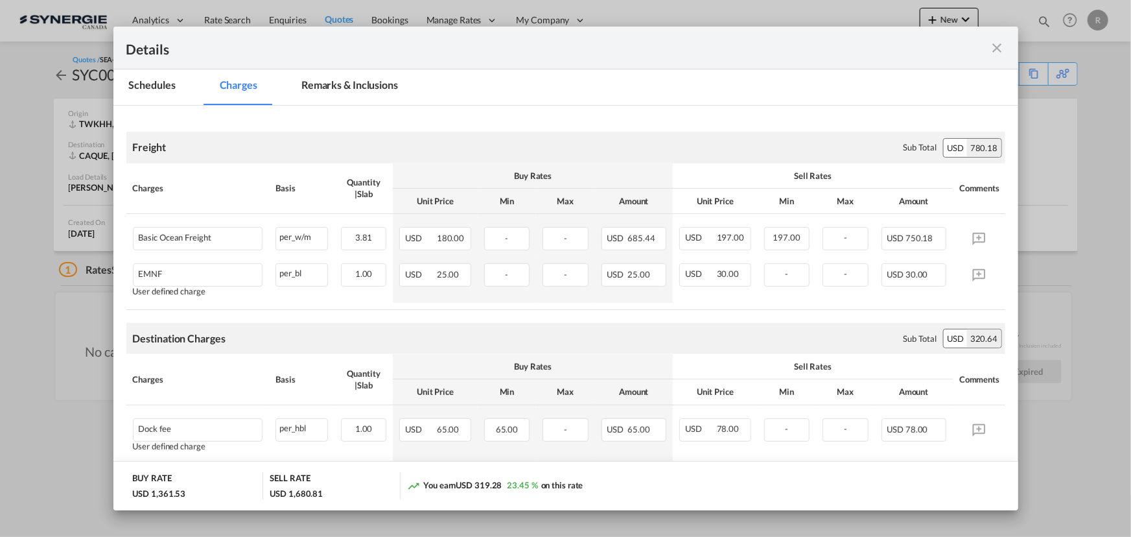
click at [344, 87] on md-tab-item "Remarks & Inclusions" at bounding box center [350, 87] width 128 height 36
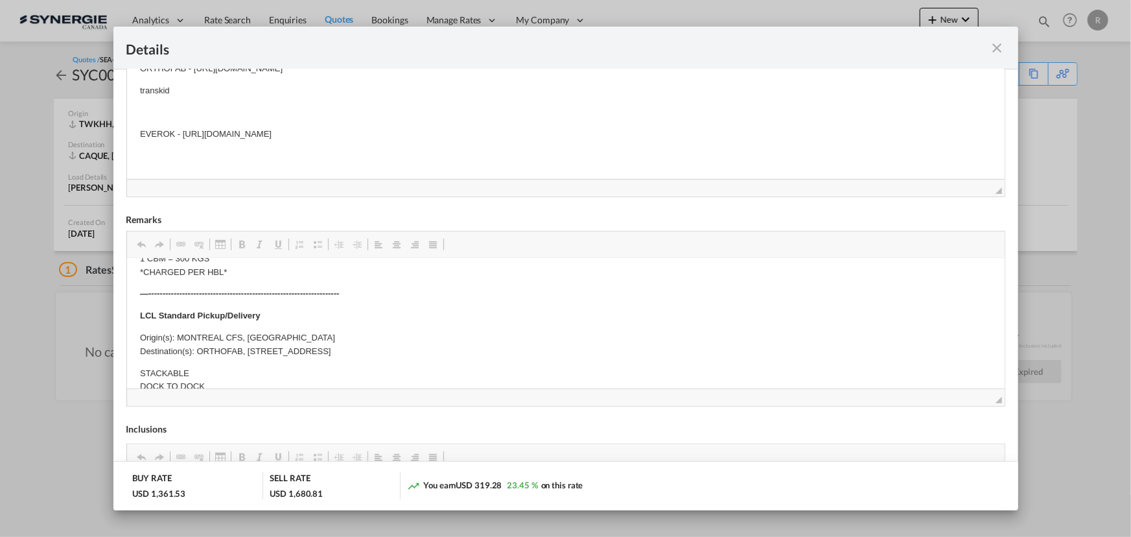
scroll to position [412, 0]
drag, startPoint x: 196, startPoint y: 351, endPoint x: 393, endPoint y: 354, distance: 197.0
click at [393, 354] on p "Origin(s): MONTREAL CFS, [GEOGRAPHIC_DATA] Destination(s): ORTHOFAB, [STREET_AD…" at bounding box center [564, 344] width 851 height 27
drag, startPoint x: 194, startPoint y: 350, endPoint x: 478, endPoint y: 352, distance: 283.8
click at [478, 352] on p "Origin(s): MONTREAL CFS, [GEOGRAPHIC_DATA] Destination(s): ORTHOFAB, [STREET_AD…" at bounding box center [564, 344] width 851 height 27
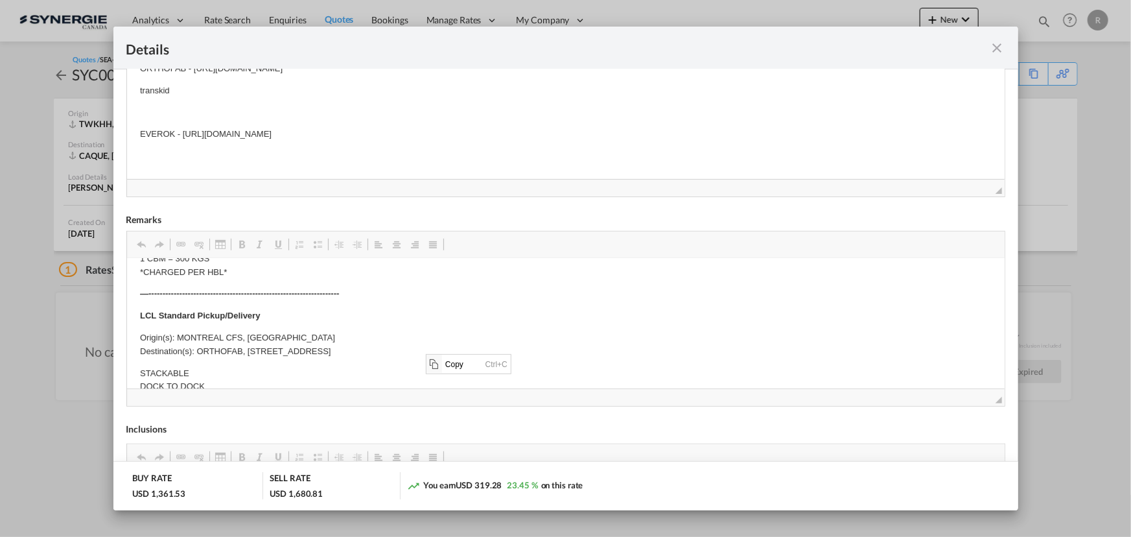
scroll to position [0, 0]
click at [446, 366] on span "Copy" at bounding box center [462, 363] width 40 height 19
copy p "ORTHOFAB, [STREET_ADDRESS]"
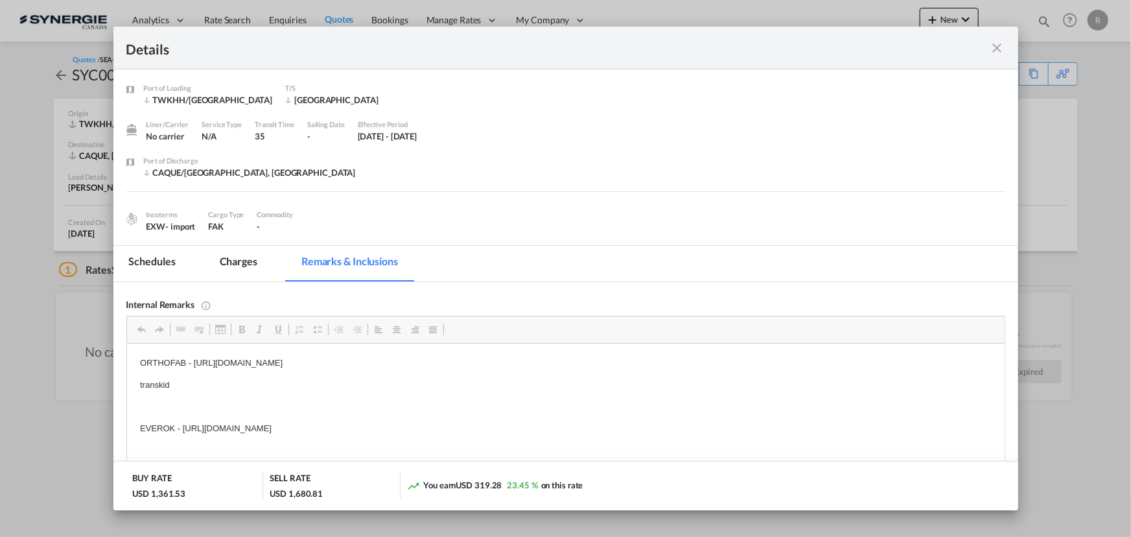
click at [997, 47] on md-icon "icon-close fg-AAA8AD m-0 cursor" at bounding box center [998, 48] width 16 height 16
